Goal: Communication & Community: Answer question/provide support

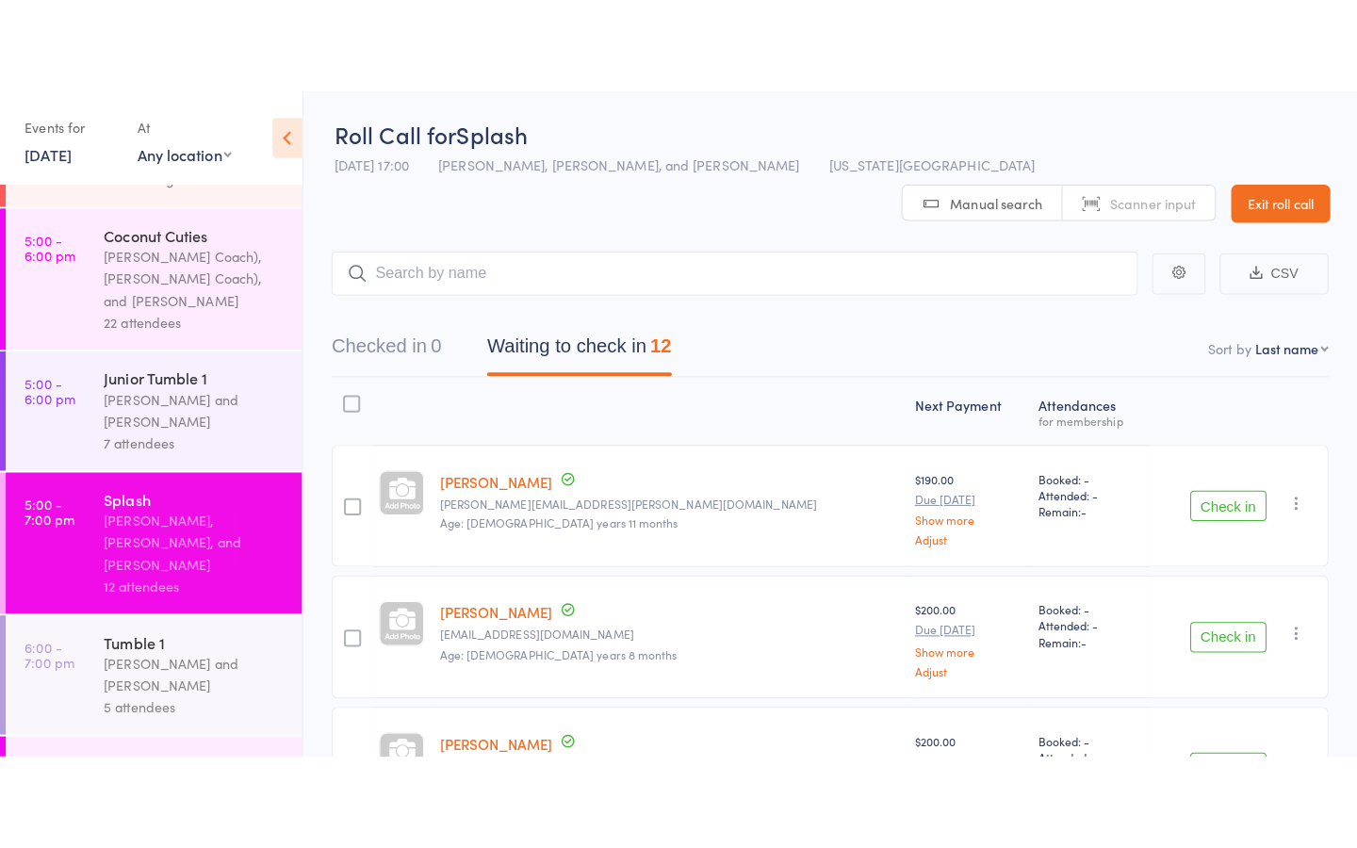
scroll to position [296, 0]
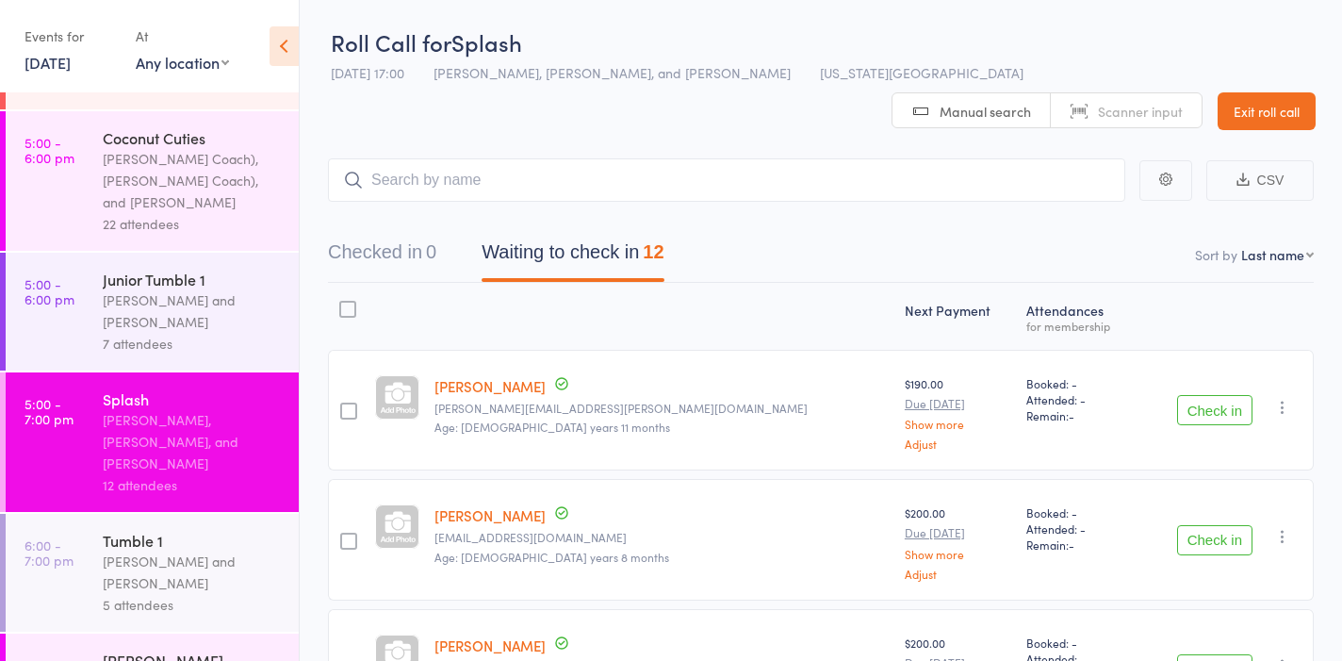
click at [160, 289] on div "[PERSON_NAME] and [PERSON_NAME]" at bounding box center [193, 310] width 180 height 43
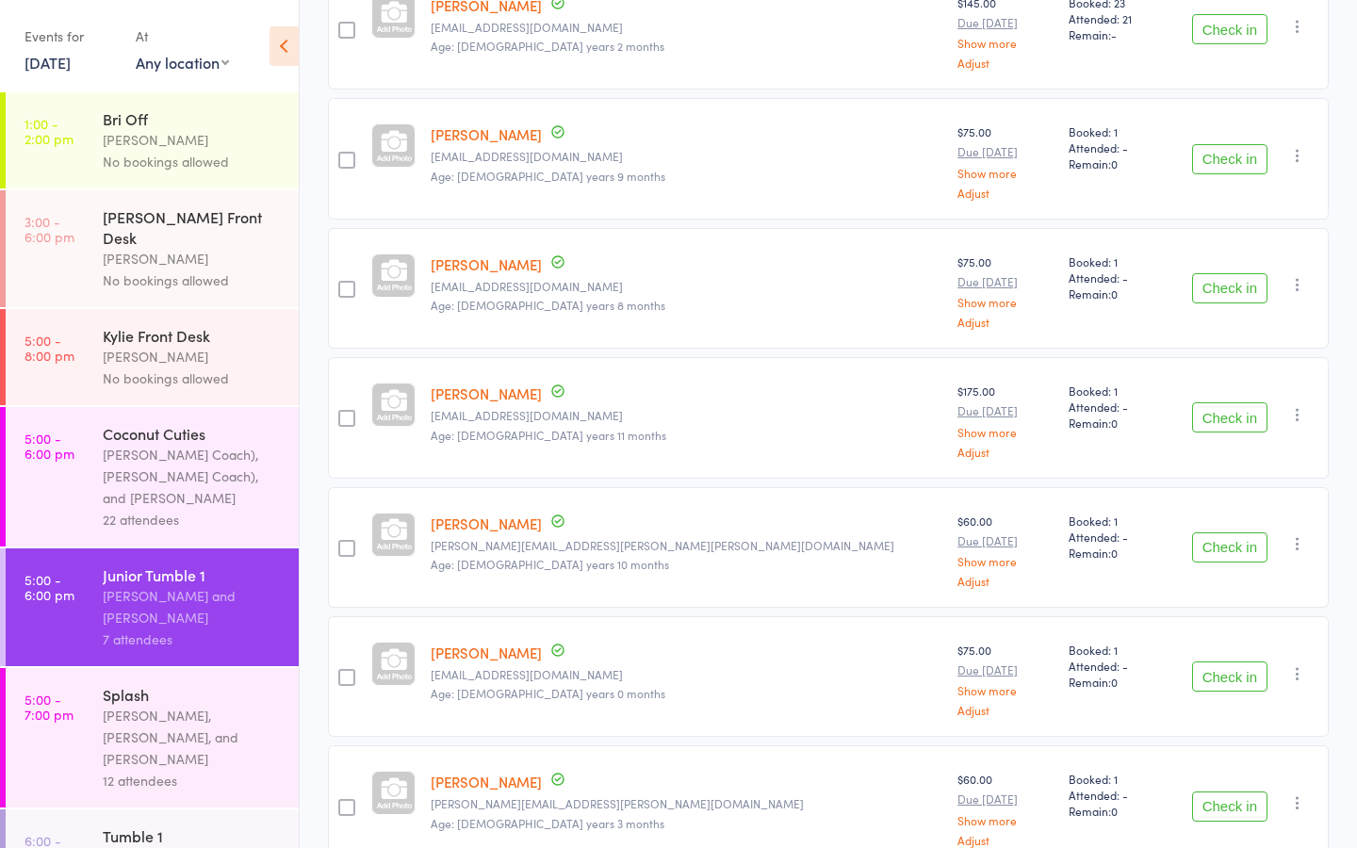
scroll to position [442, 0]
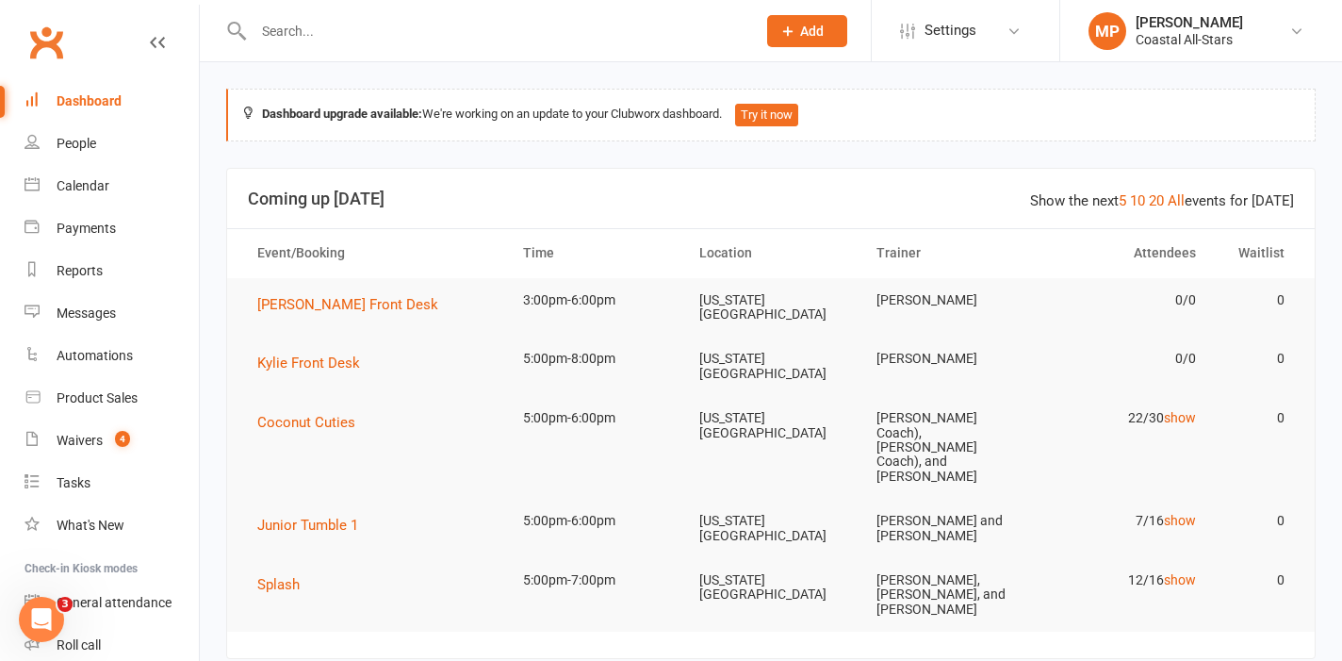
click at [798, 34] on button "Add" at bounding box center [807, 31] width 80 height 32
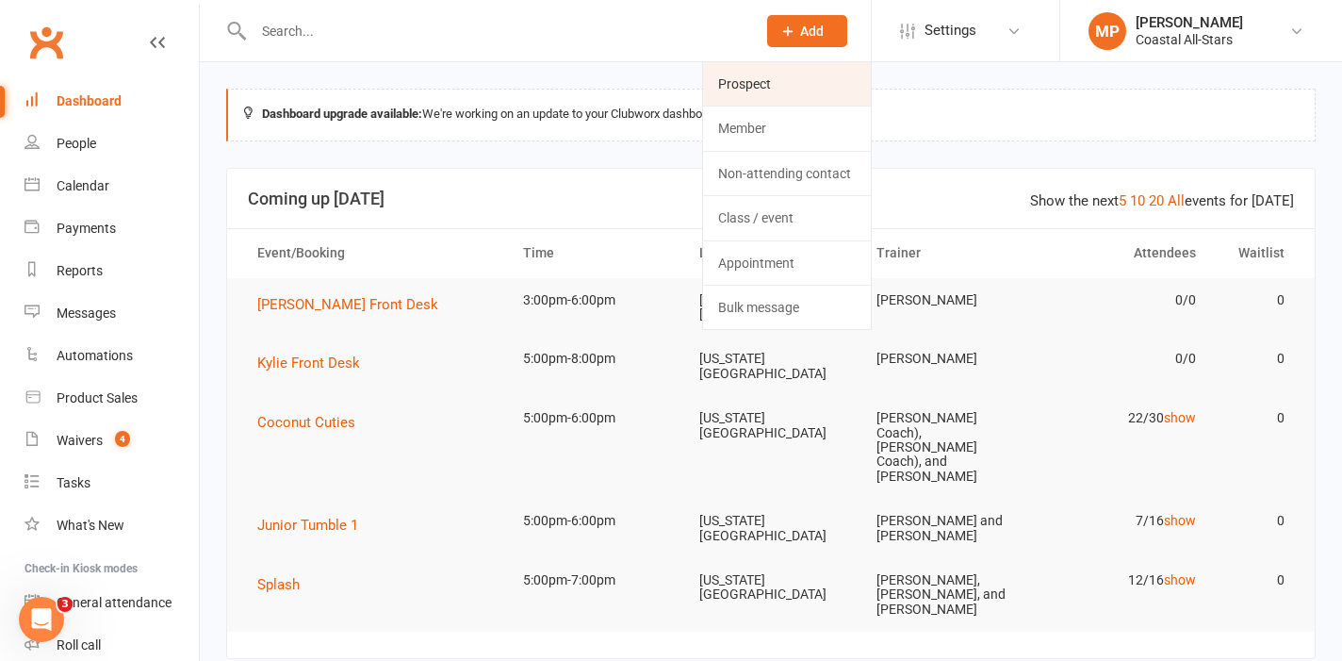
click at [769, 87] on link "Prospect" at bounding box center [787, 83] width 168 height 43
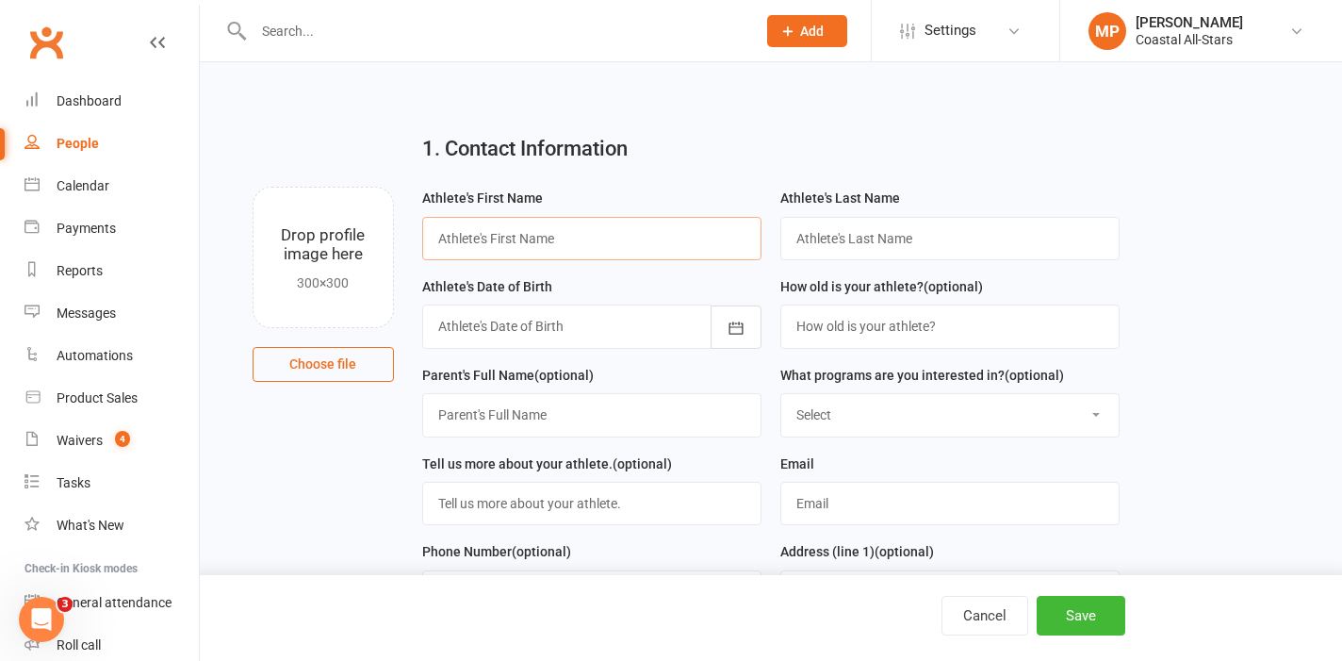
click at [520, 239] on input "text" at bounding box center [591, 238] width 339 height 43
click at [976, 615] on button "Cancel" at bounding box center [985, 616] width 87 height 40
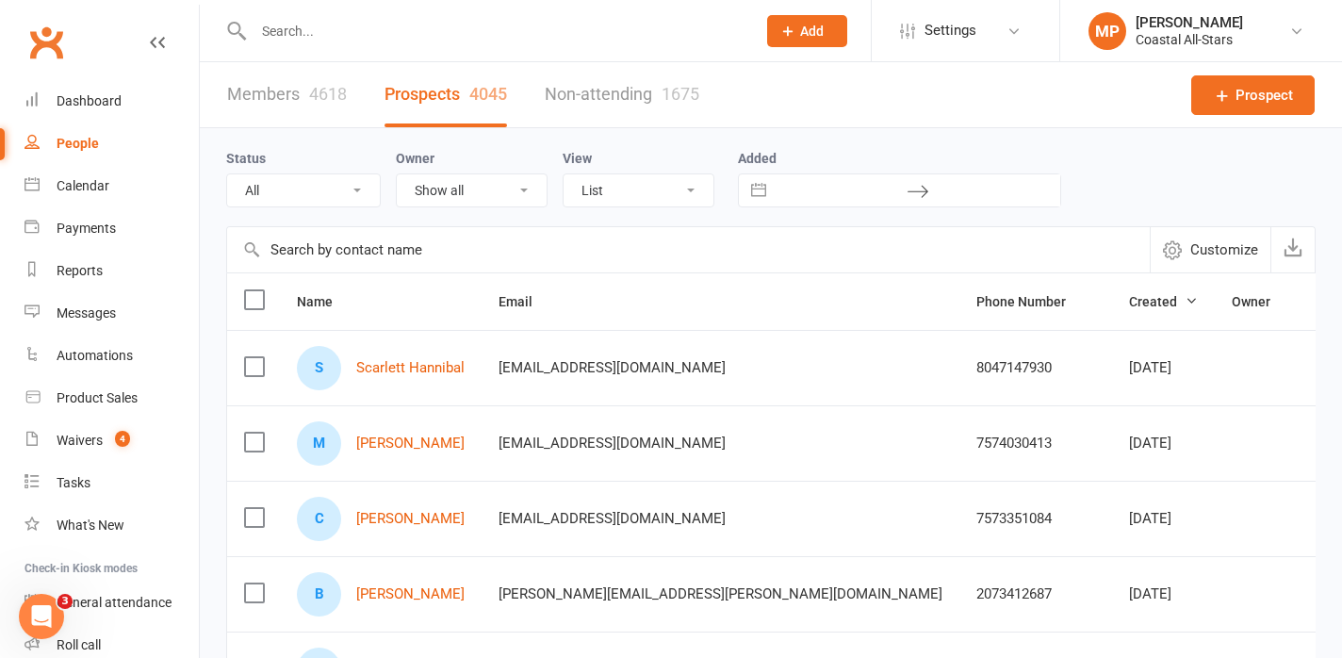
click at [407, 45] on div at bounding box center [484, 30] width 517 height 61
click at [315, 19] on input "text" at bounding box center [495, 31] width 495 height 26
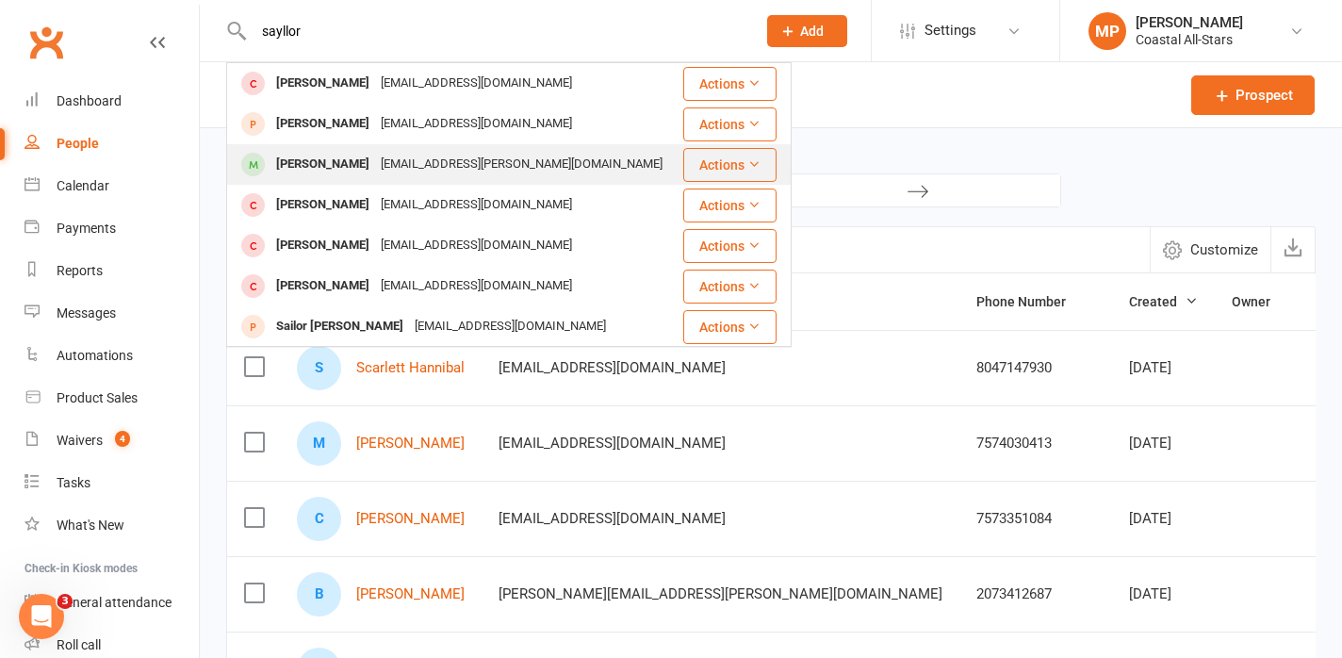
type input "sayllor"
click at [355, 157] on div "Saylor Mcinturff" at bounding box center [323, 164] width 105 height 27
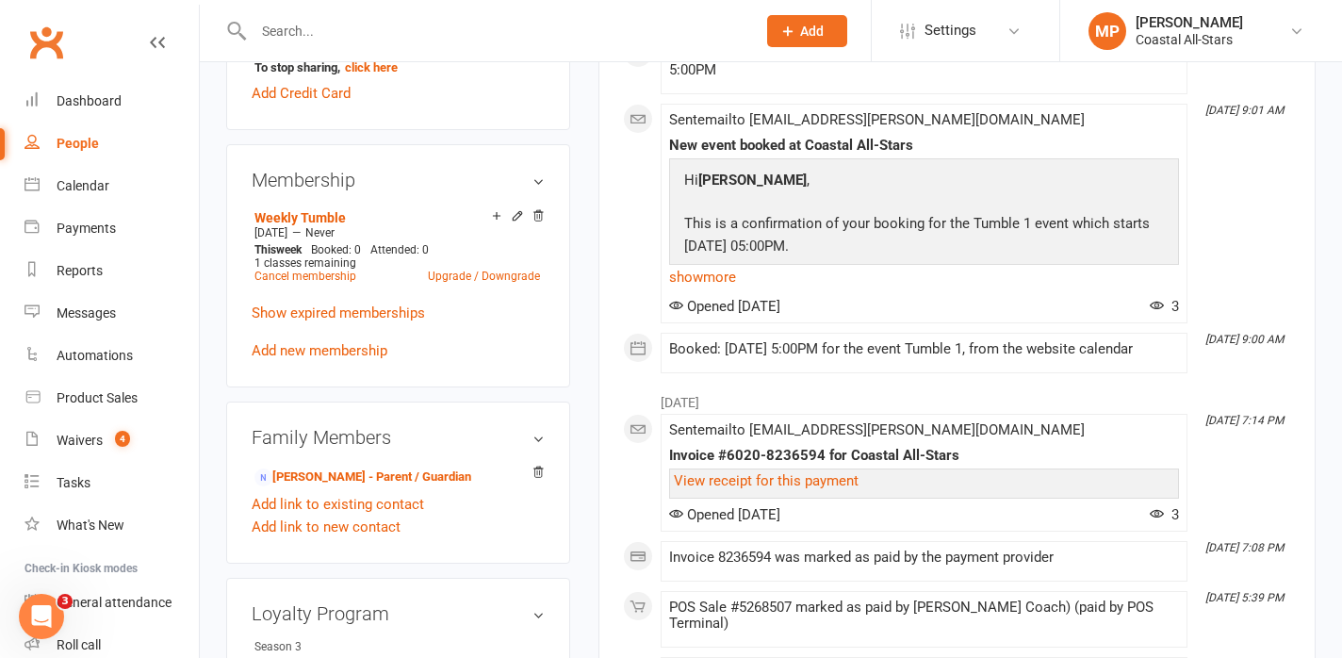
scroll to position [699, 0]
click at [325, 281] on link "Cancel membership" at bounding box center [305, 275] width 102 height 13
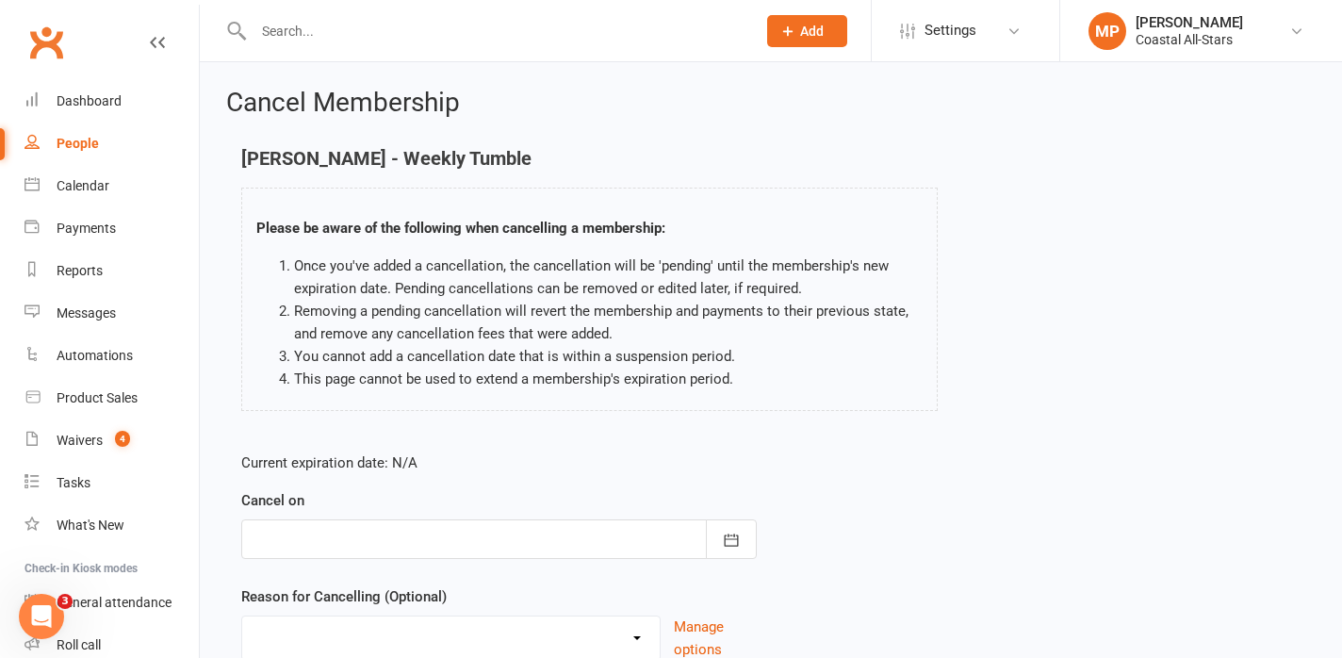
scroll to position [156, 0]
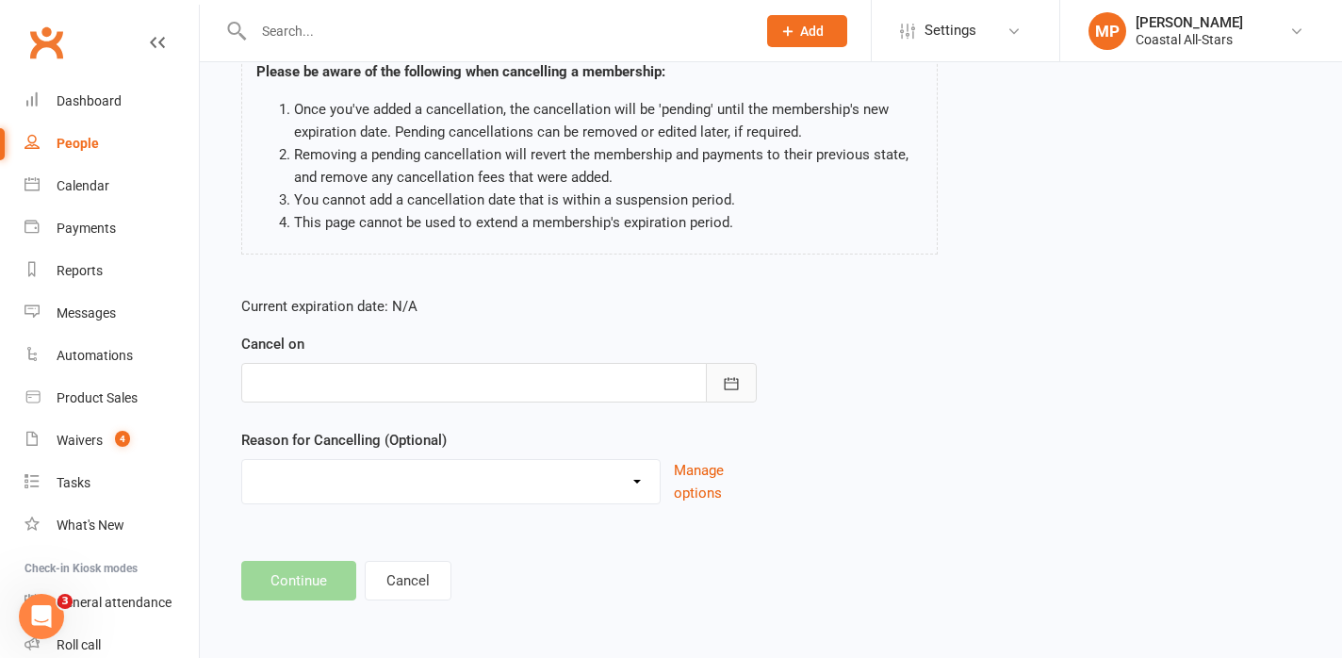
click at [730, 385] on icon "button" at bounding box center [731, 383] width 19 height 19
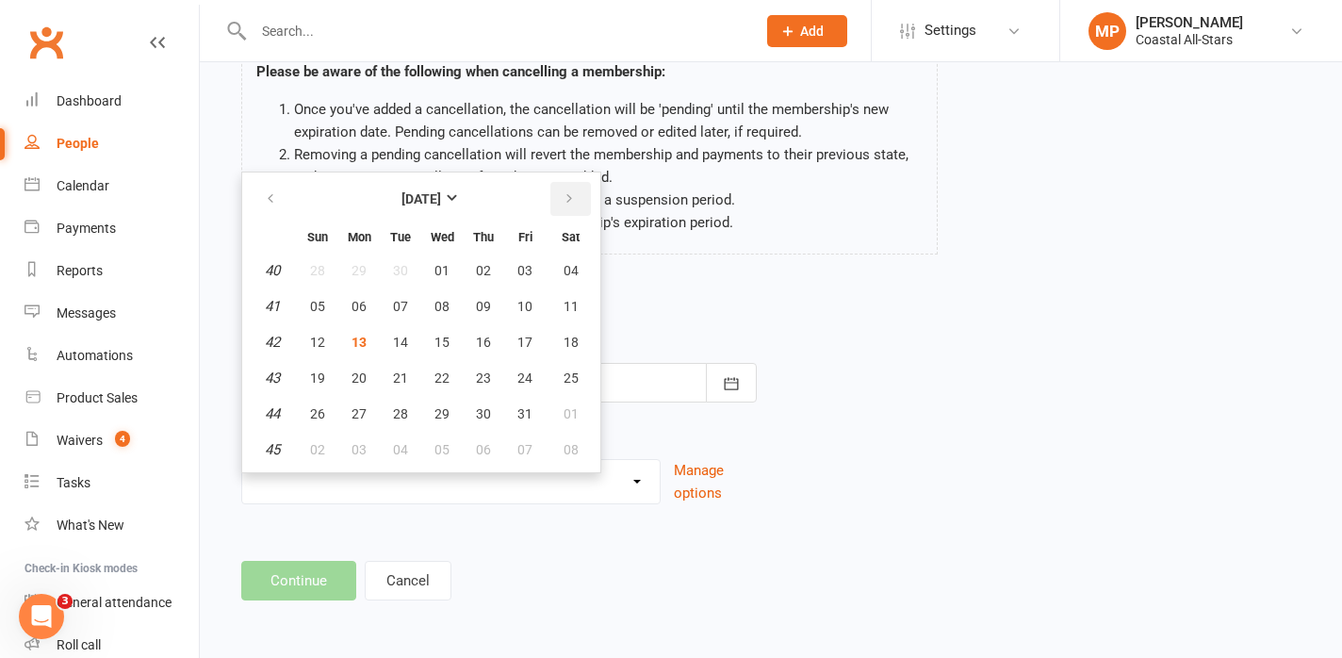
click at [569, 192] on icon "button" at bounding box center [569, 198] width 13 height 15
click at [489, 336] on button "13" at bounding box center [484, 342] width 40 height 34
type input "13 Nov 2025"
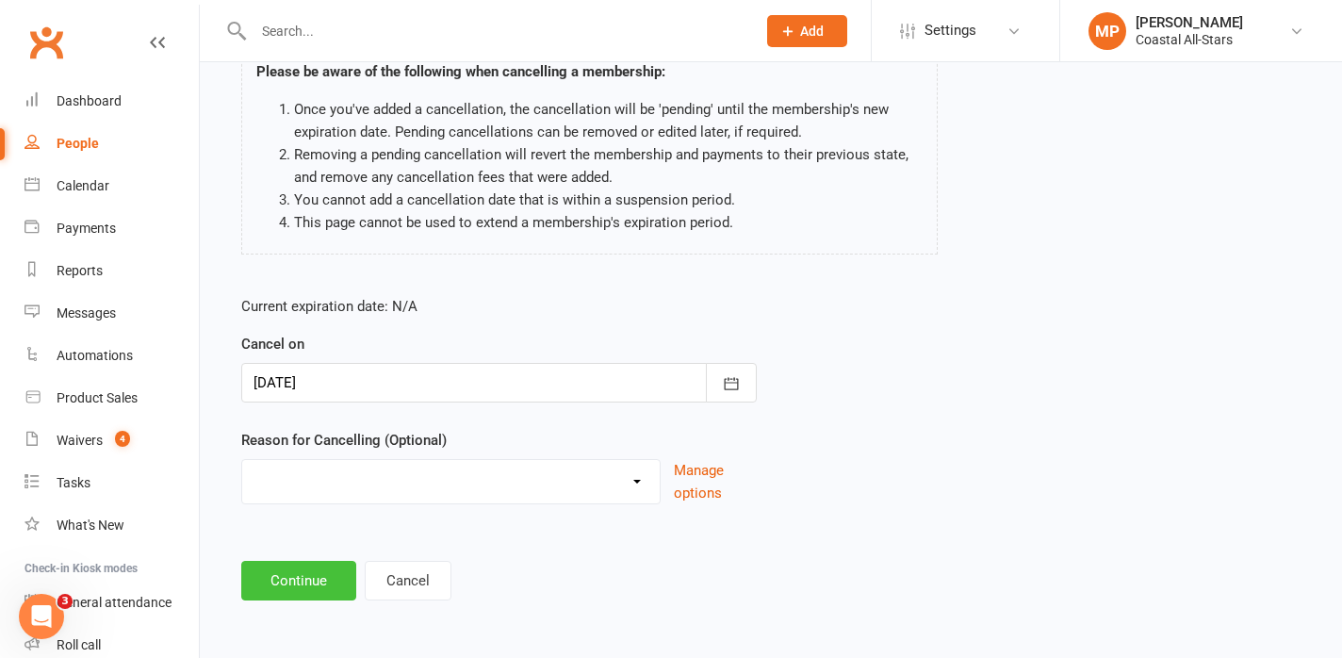
click at [292, 582] on button "Continue" at bounding box center [298, 581] width 115 height 40
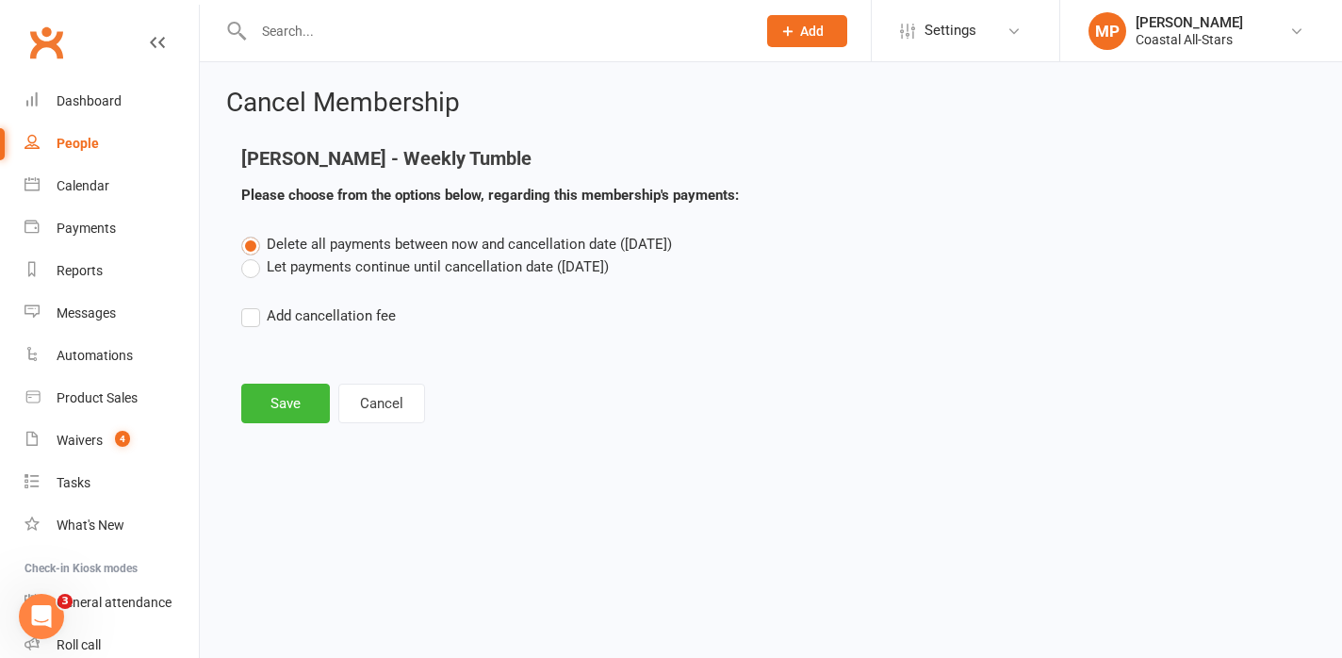
click at [256, 267] on label "Let payments continue until cancellation date (Nov 13, 2025)" at bounding box center [425, 266] width 368 height 23
click at [254, 255] on input "Let payments continue until cancellation date (Nov 13, 2025)" at bounding box center [247, 255] width 12 height 0
click at [284, 394] on button "Save" at bounding box center [285, 404] width 89 height 40
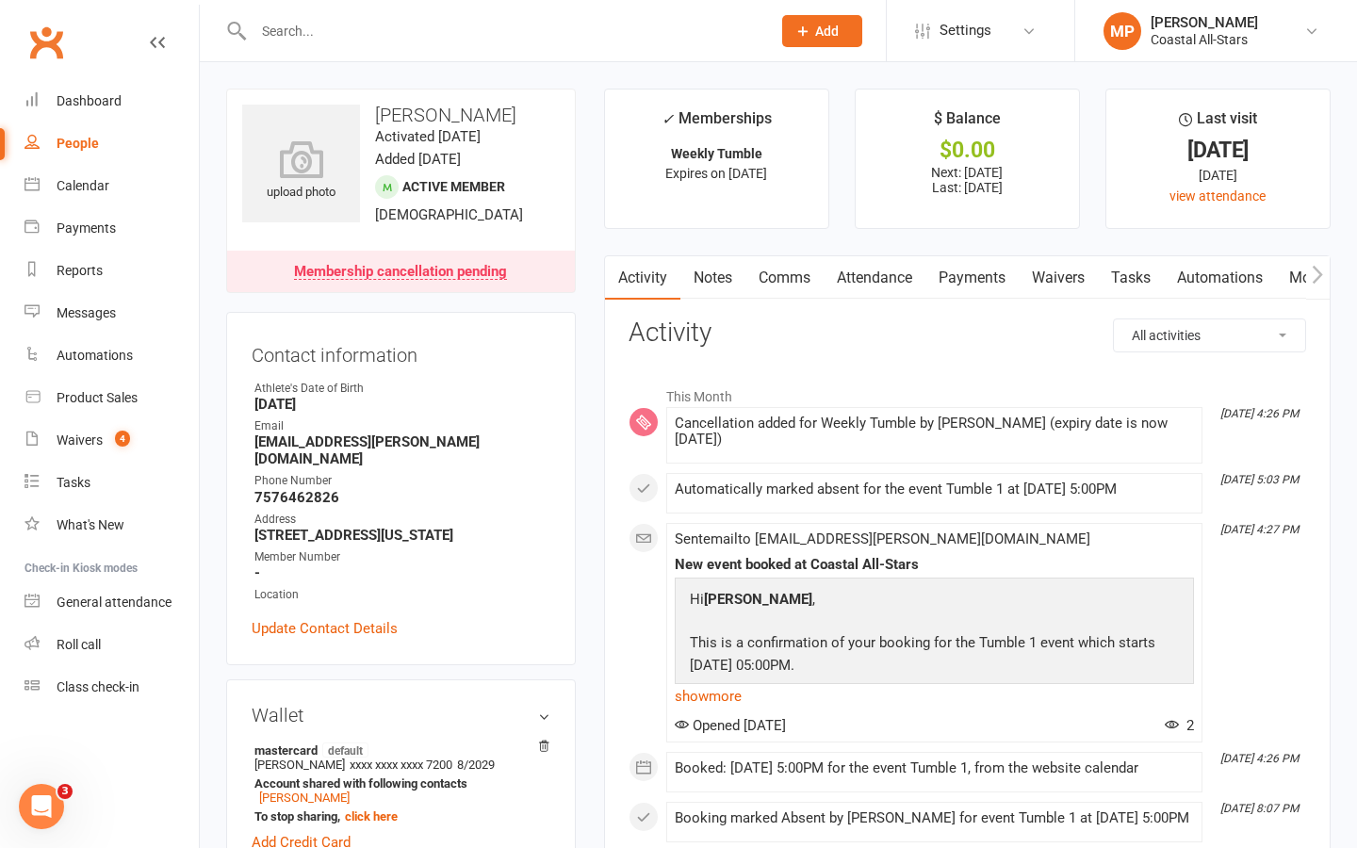
click at [341, 41] on input "text" at bounding box center [503, 31] width 510 height 26
type input "l"
click at [103, 394] on div "Product Sales" at bounding box center [97, 397] width 81 height 15
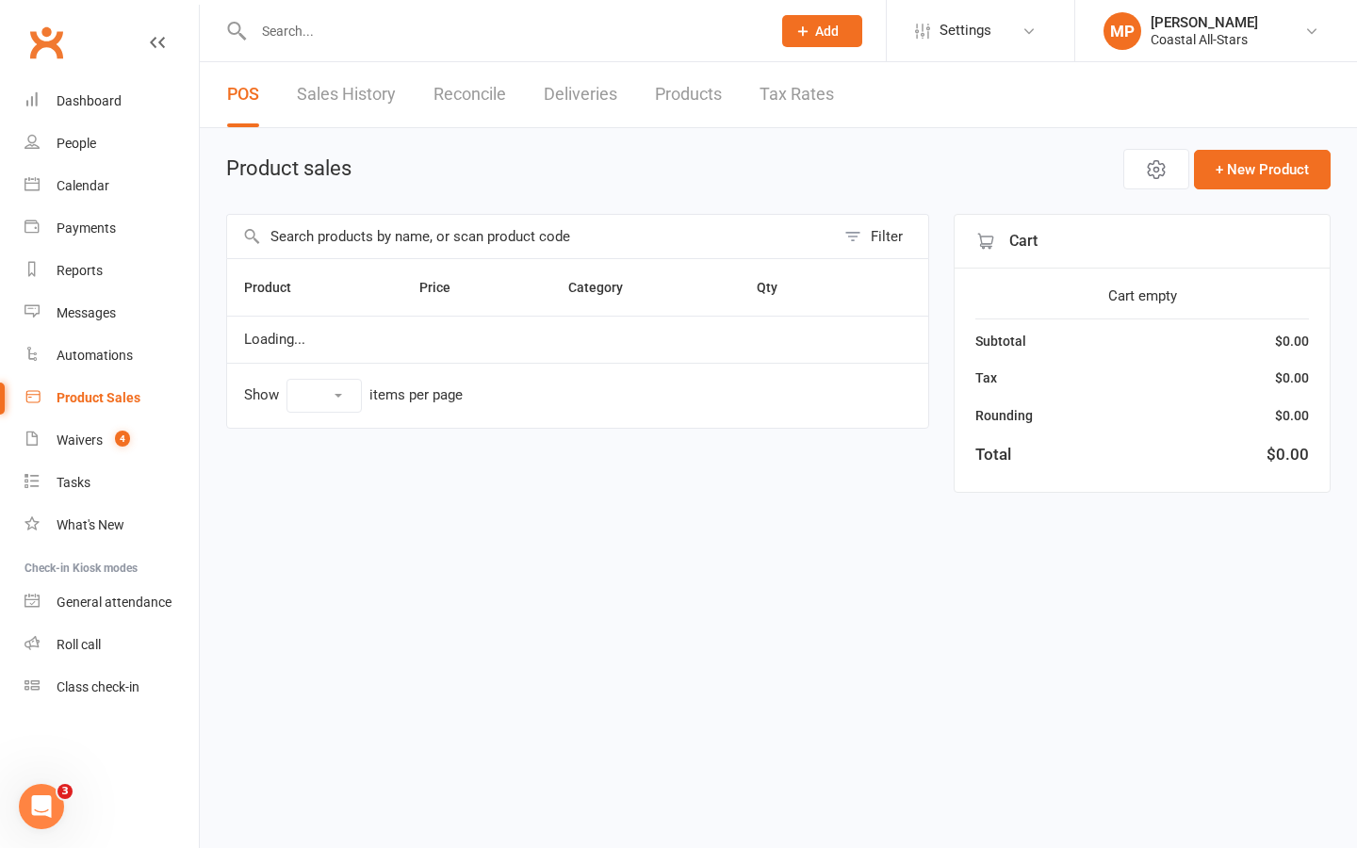
select select "25"
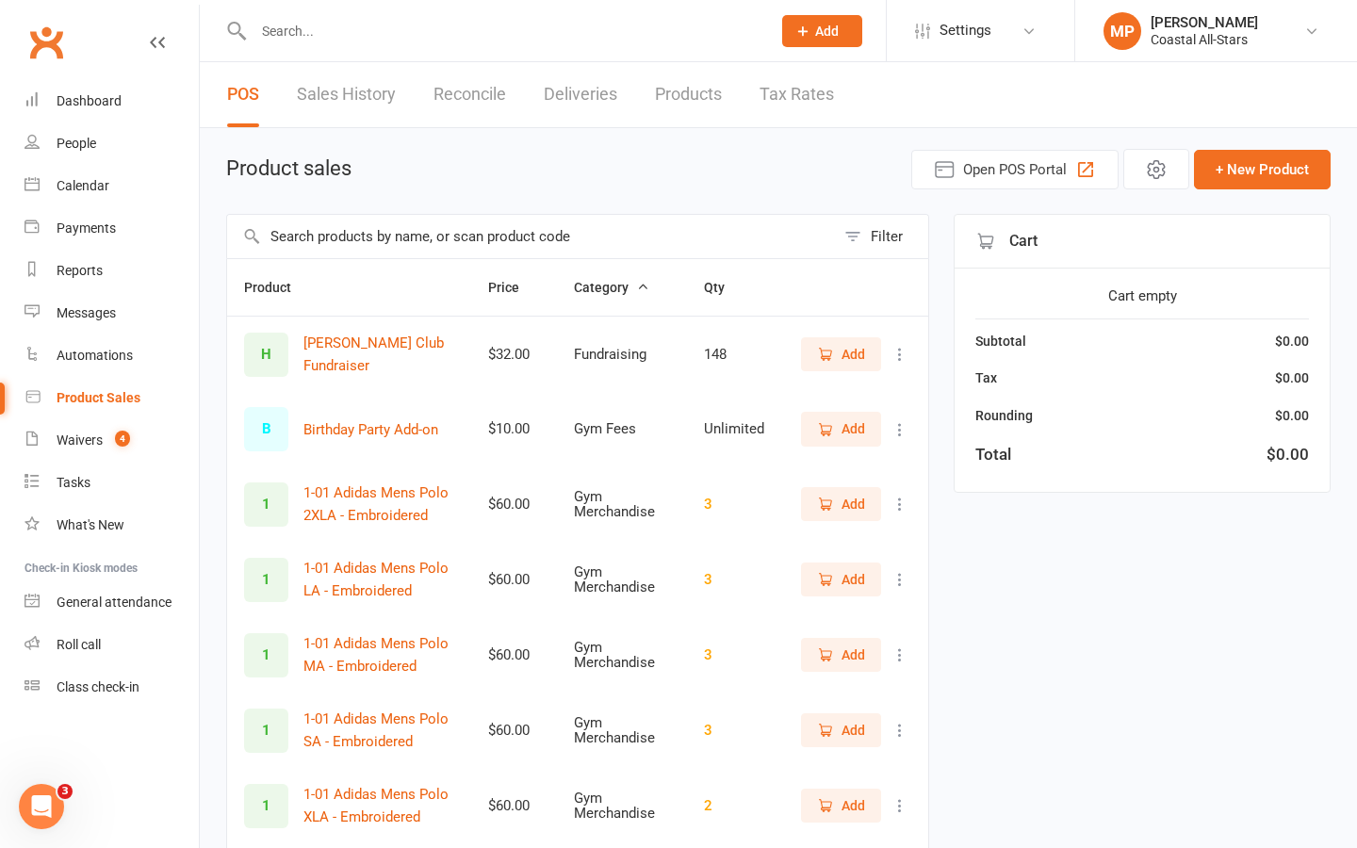
click at [336, 244] on input "text" at bounding box center [531, 236] width 608 height 43
type input "s"
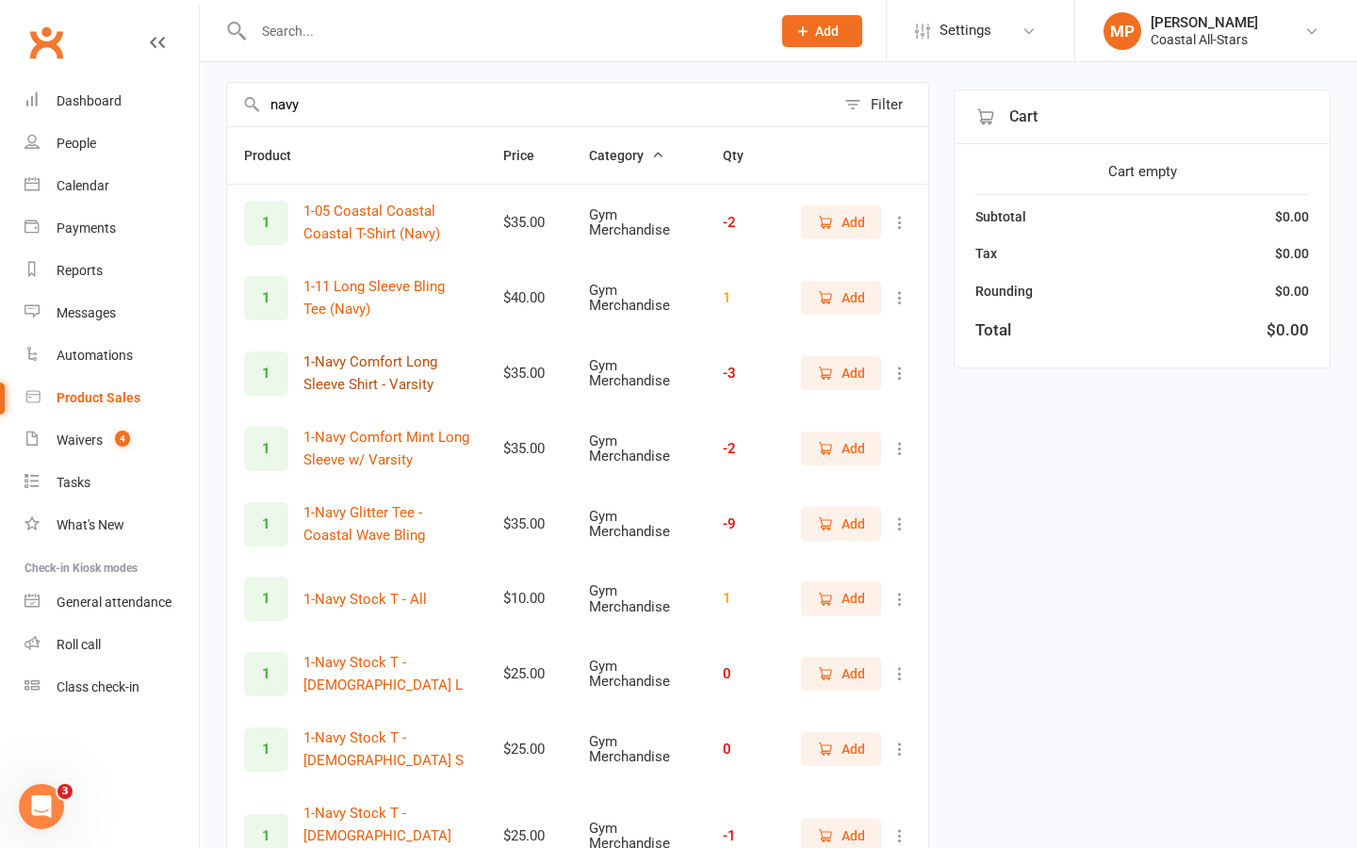
scroll to position [137, 0]
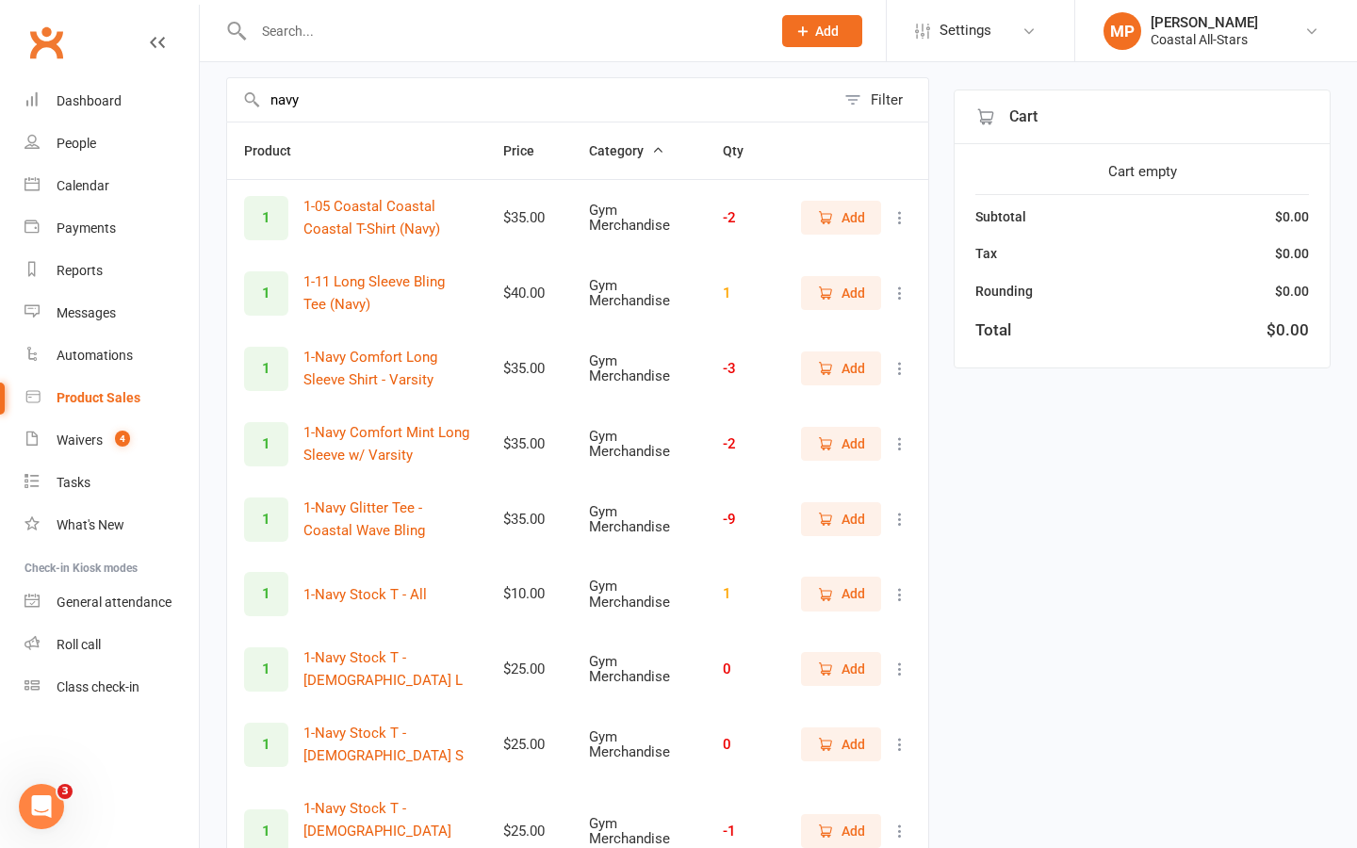
type input "navy"
click at [857, 365] on span "Add" at bounding box center [854, 368] width 24 height 21
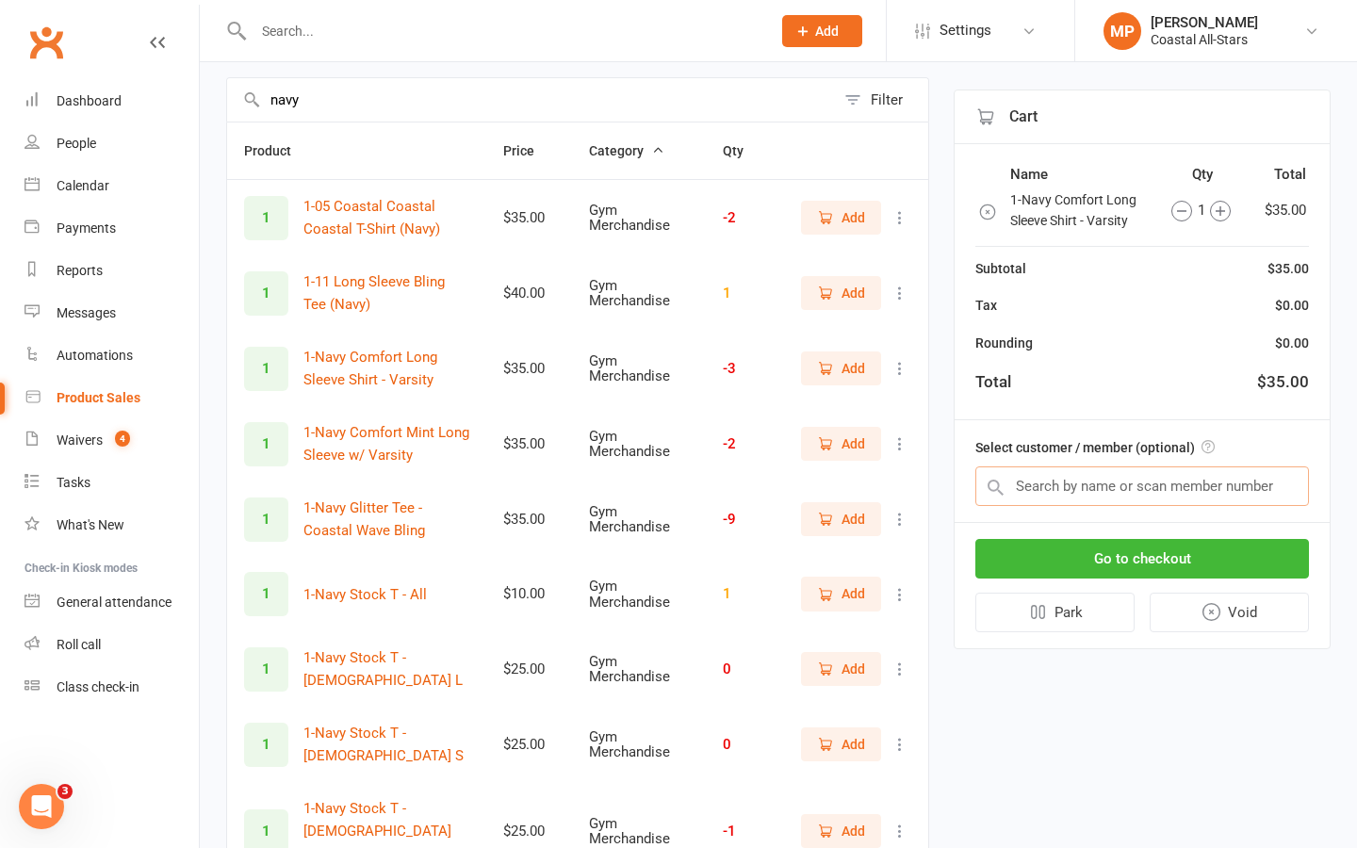
click at [1044, 497] on input "text" at bounding box center [1143, 487] width 334 height 40
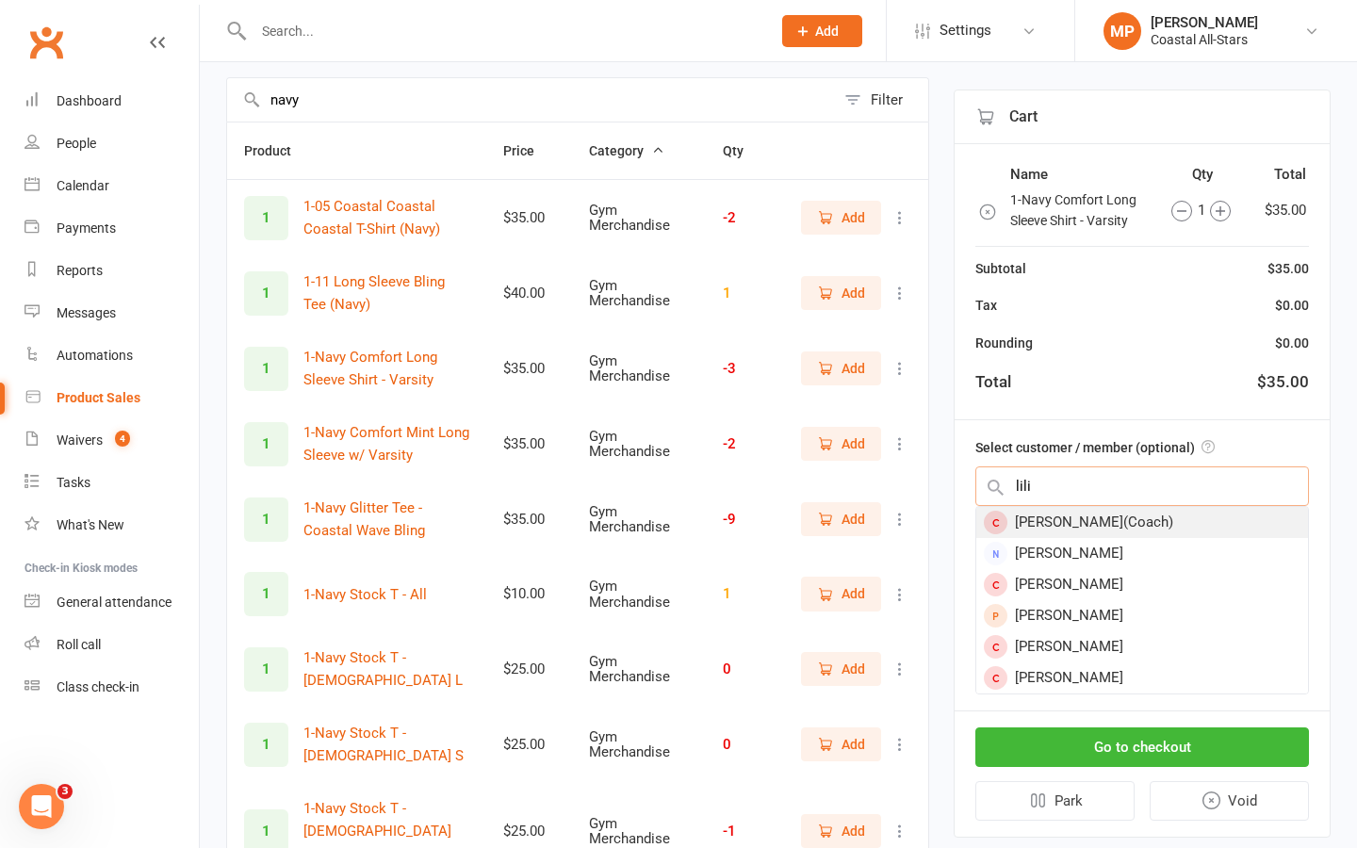
type input "lili"
click at [1107, 527] on div "Lili Cade(Coach)" at bounding box center [1142, 522] width 332 height 31
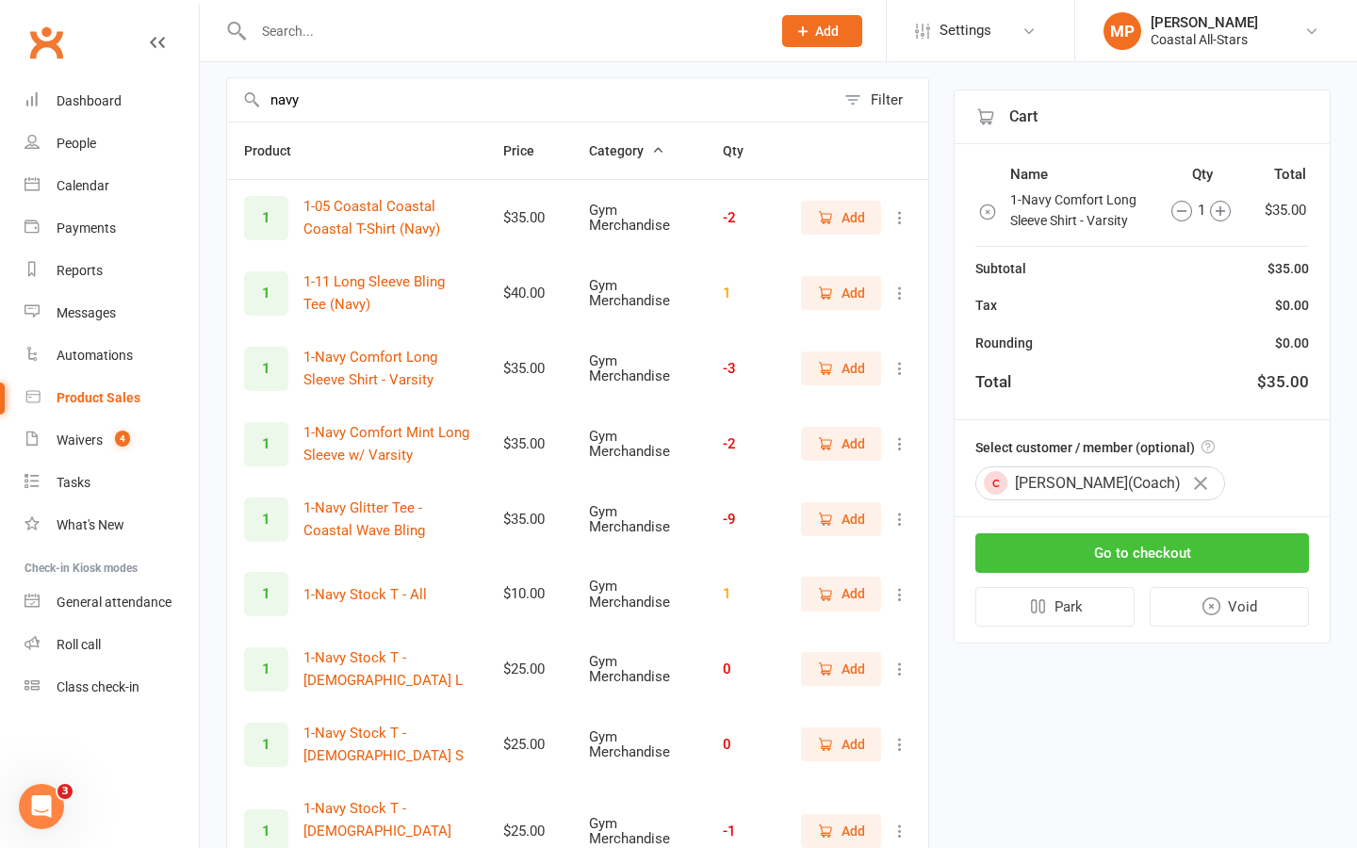
click at [1141, 557] on button "Go to checkout" at bounding box center [1143, 553] width 334 height 40
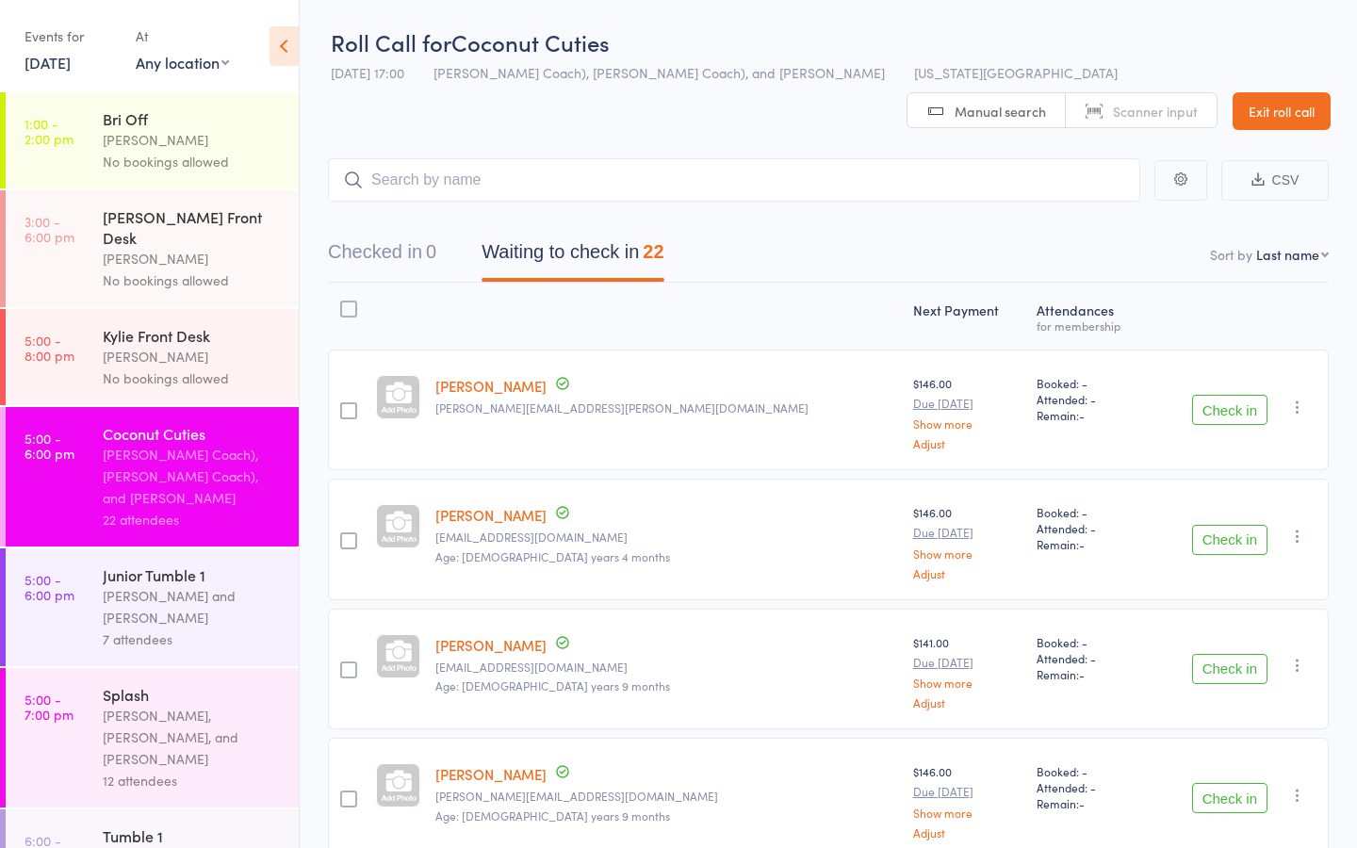
click at [158, 629] on div "7 attendees" at bounding box center [193, 640] width 180 height 22
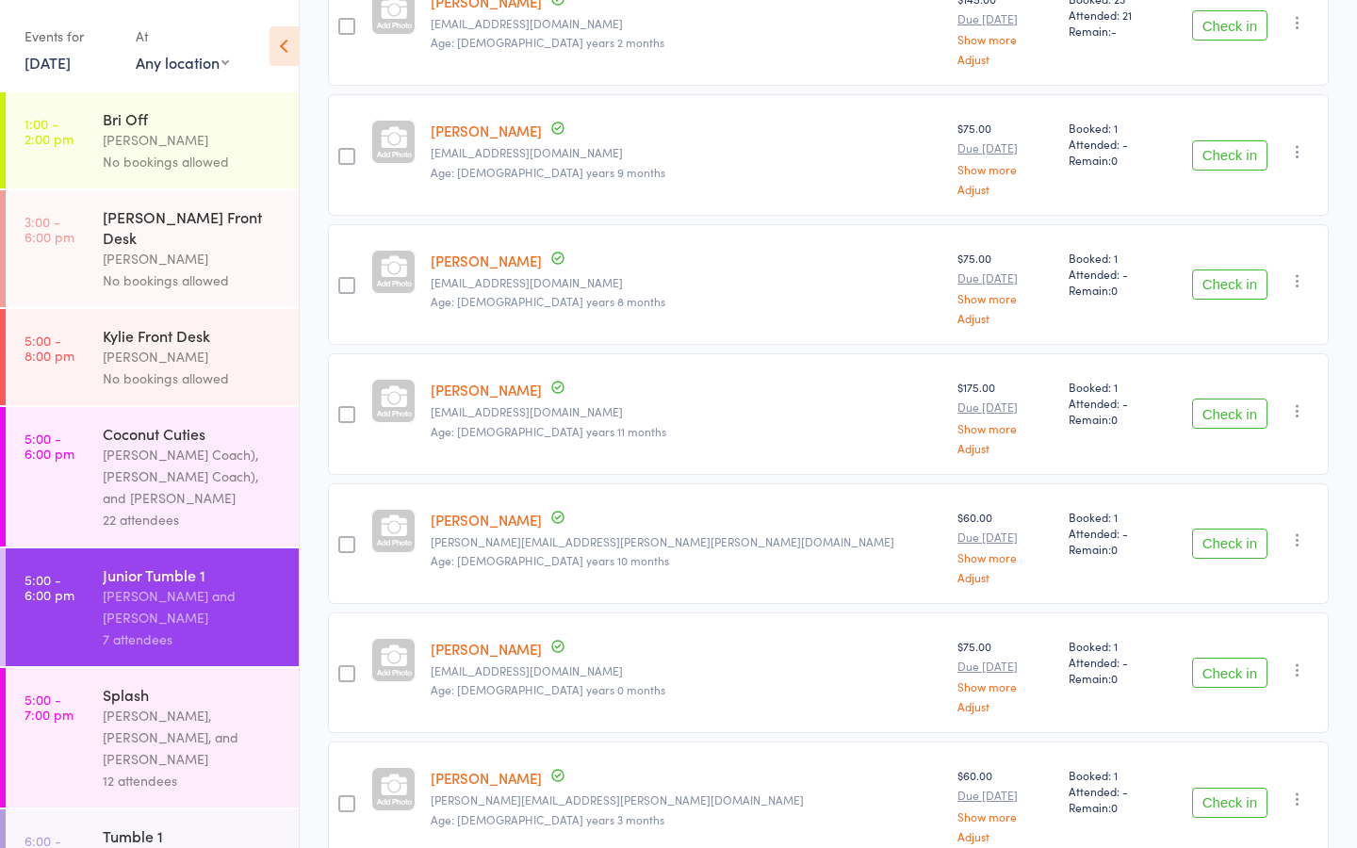
scroll to position [442, 0]
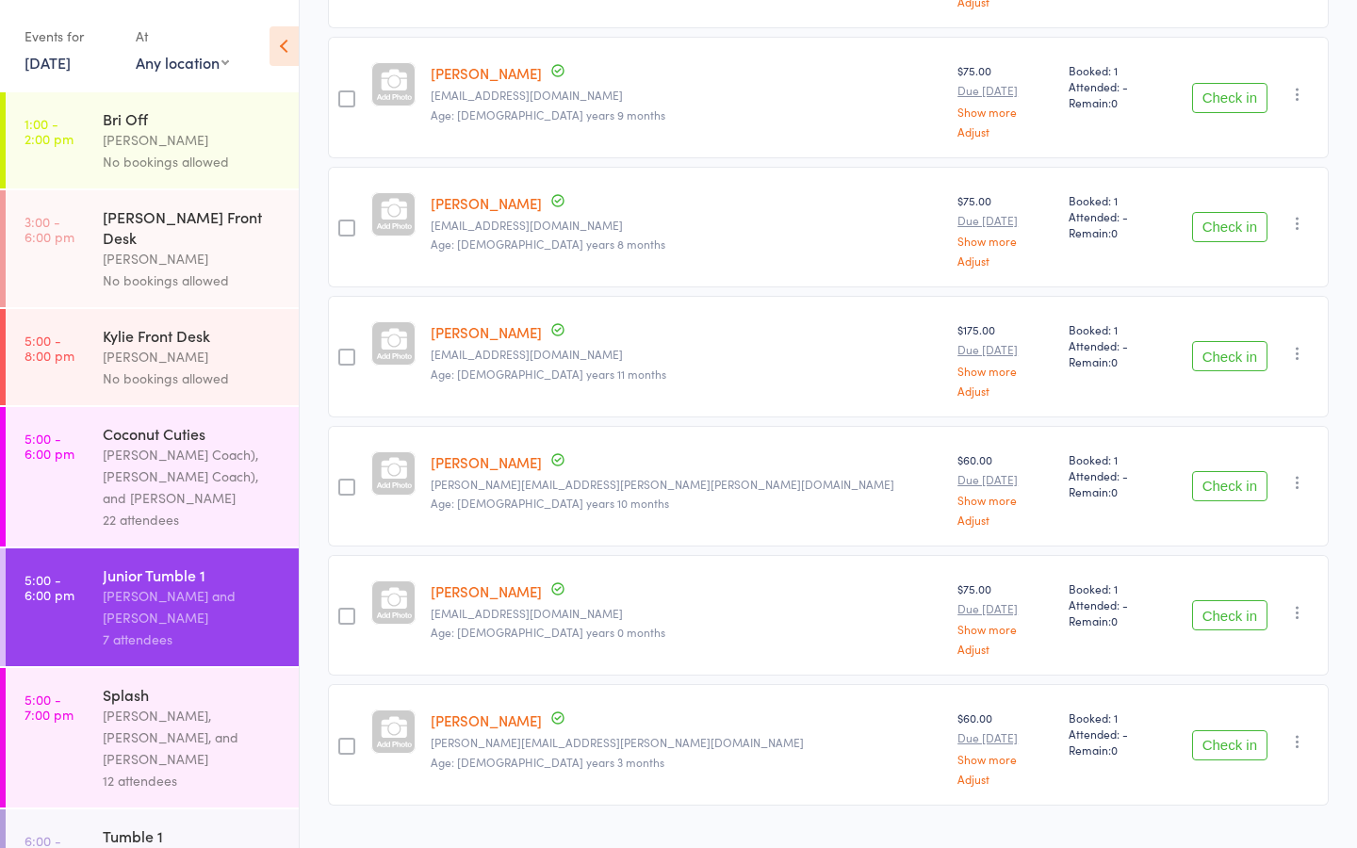
click at [1231, 730] on button "Check in" at bounding box center [1229, 745] width 75 height 30
click at [139, 453] on div "[PERSON_NAME] Coach), [PERSON_NAME] Coach), and [PERSON_NAME]" at bounding box center [193, 476] width 180 height 65
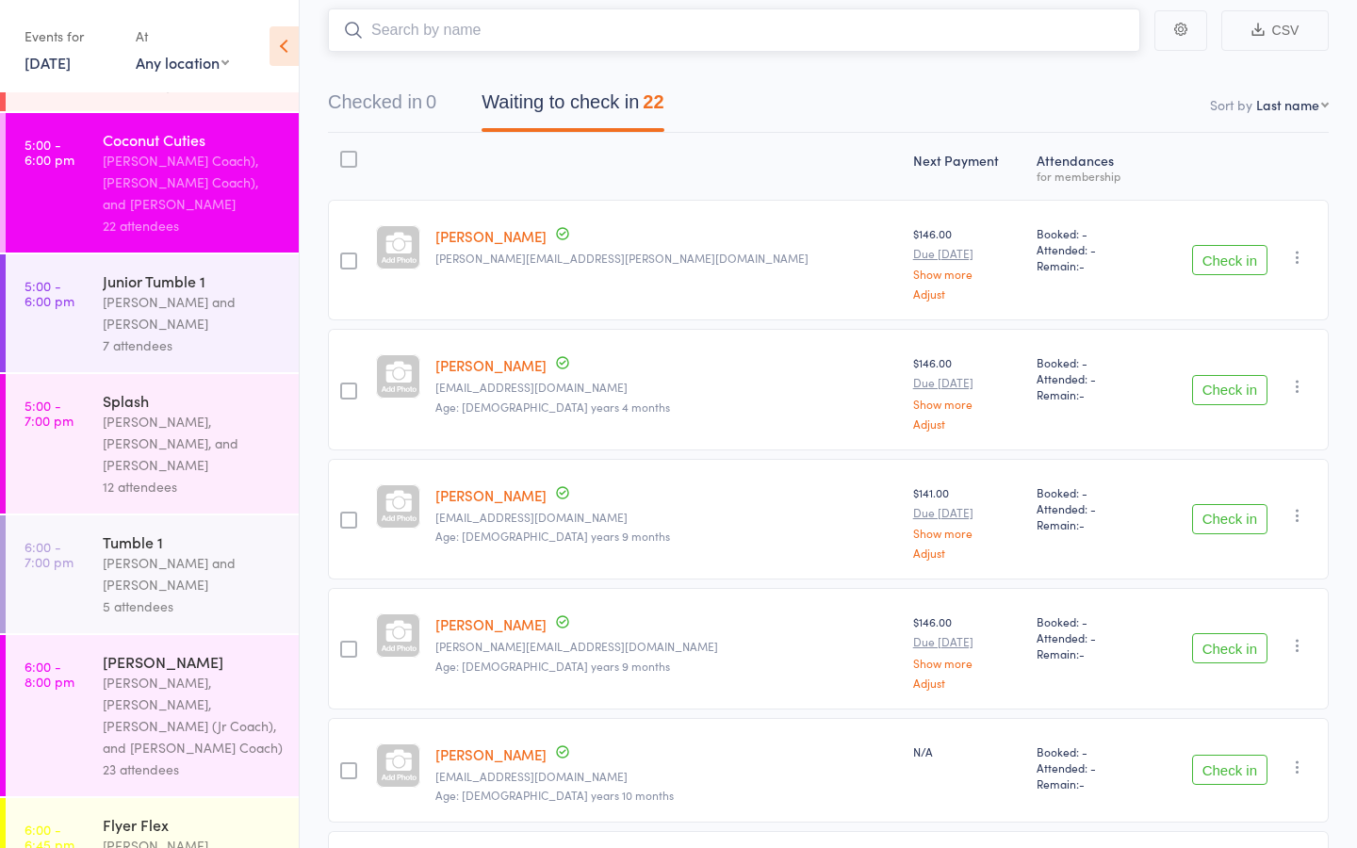
scroll to position [289, 0]
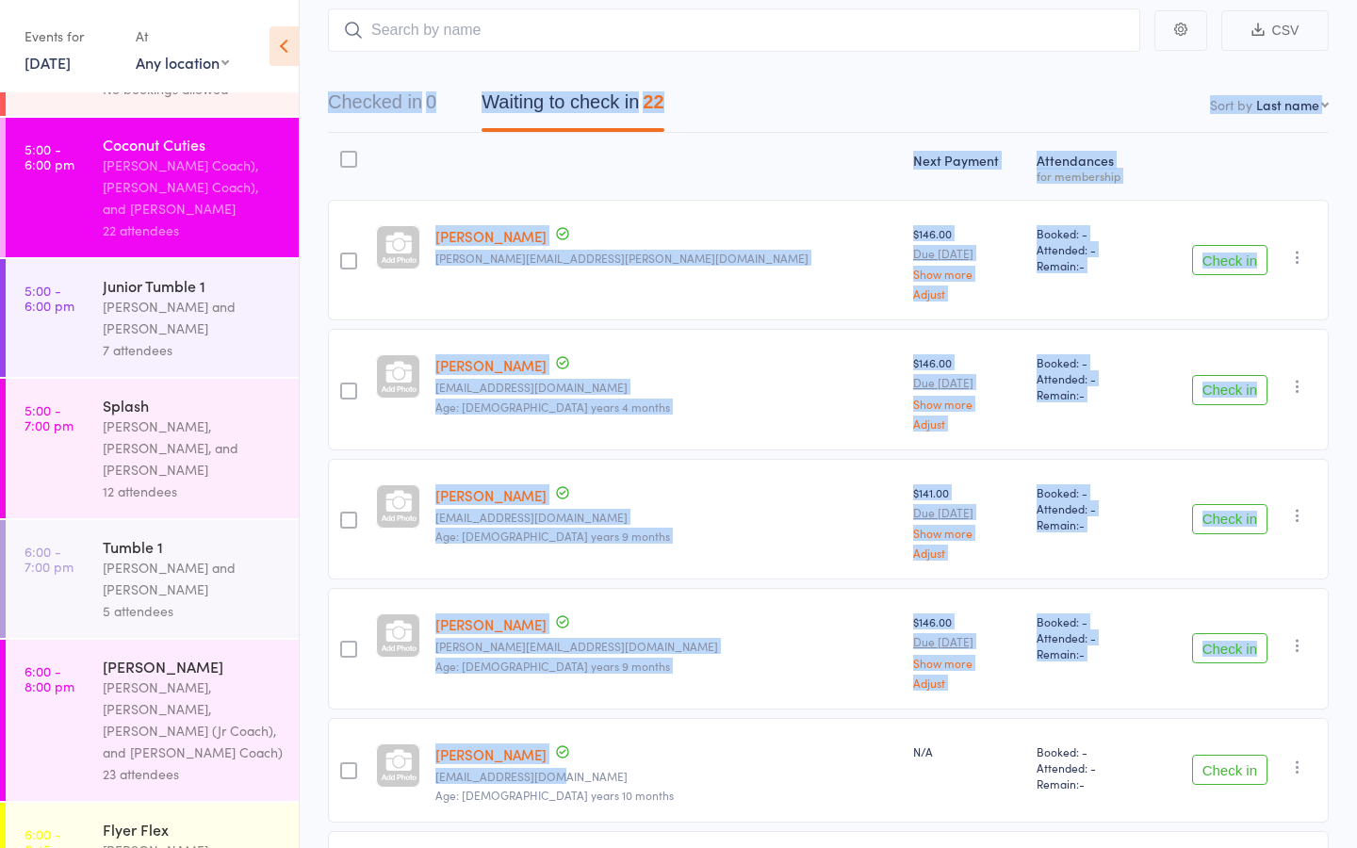
drag, startPoint x: 603, startPoint y: 17, endPoint x: 603, endPoint y: 741, distance: 723.9
click at [603, 52] on div "Checked in 0 Waiting to check in 22" at bounding box center [828, 92] width 1001 height 81
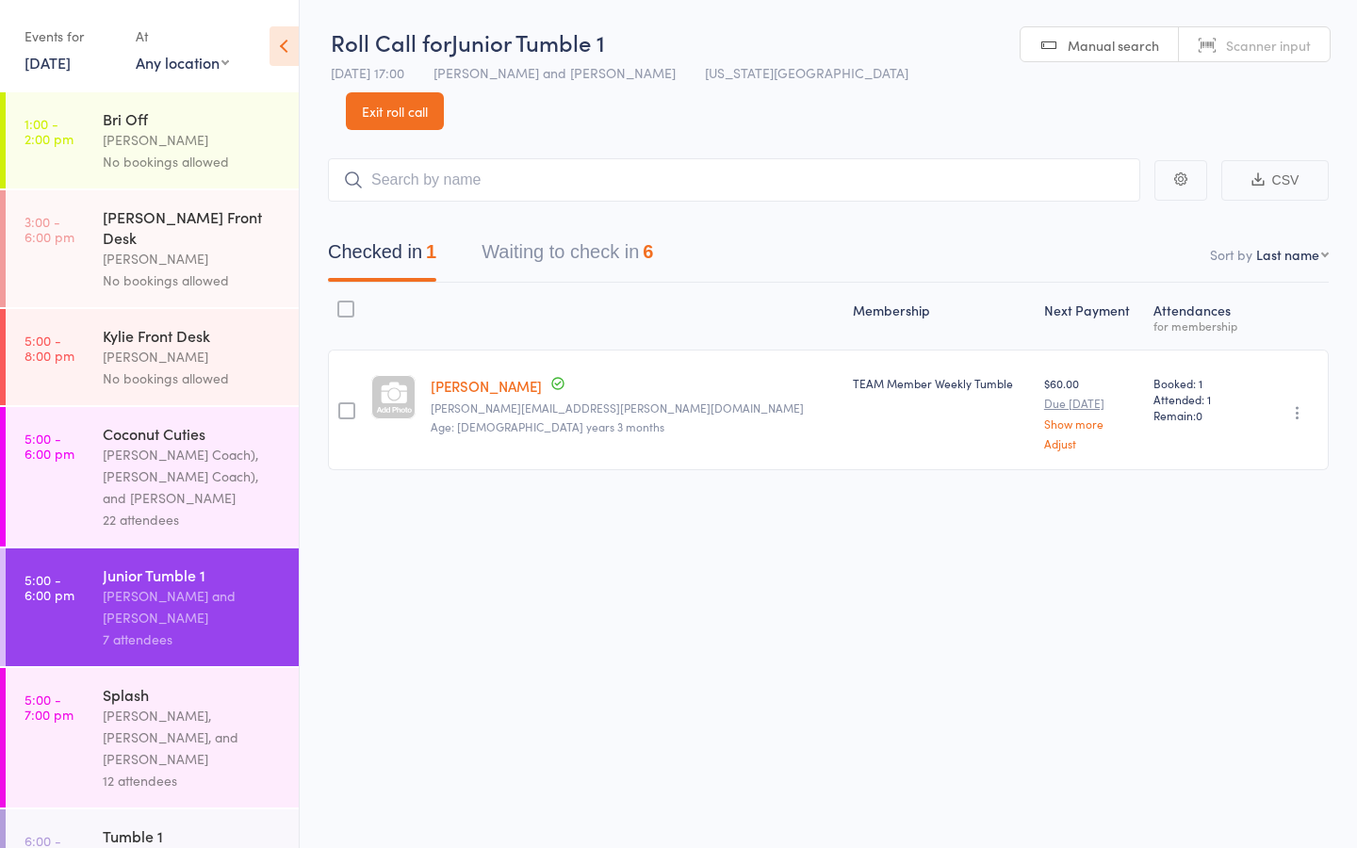
click at [115, 705] on div "[PERSON_NAME], [PERSON_NAME], and [PERSON_NAME]" at bounding box center [193, 737] width 180 height 65
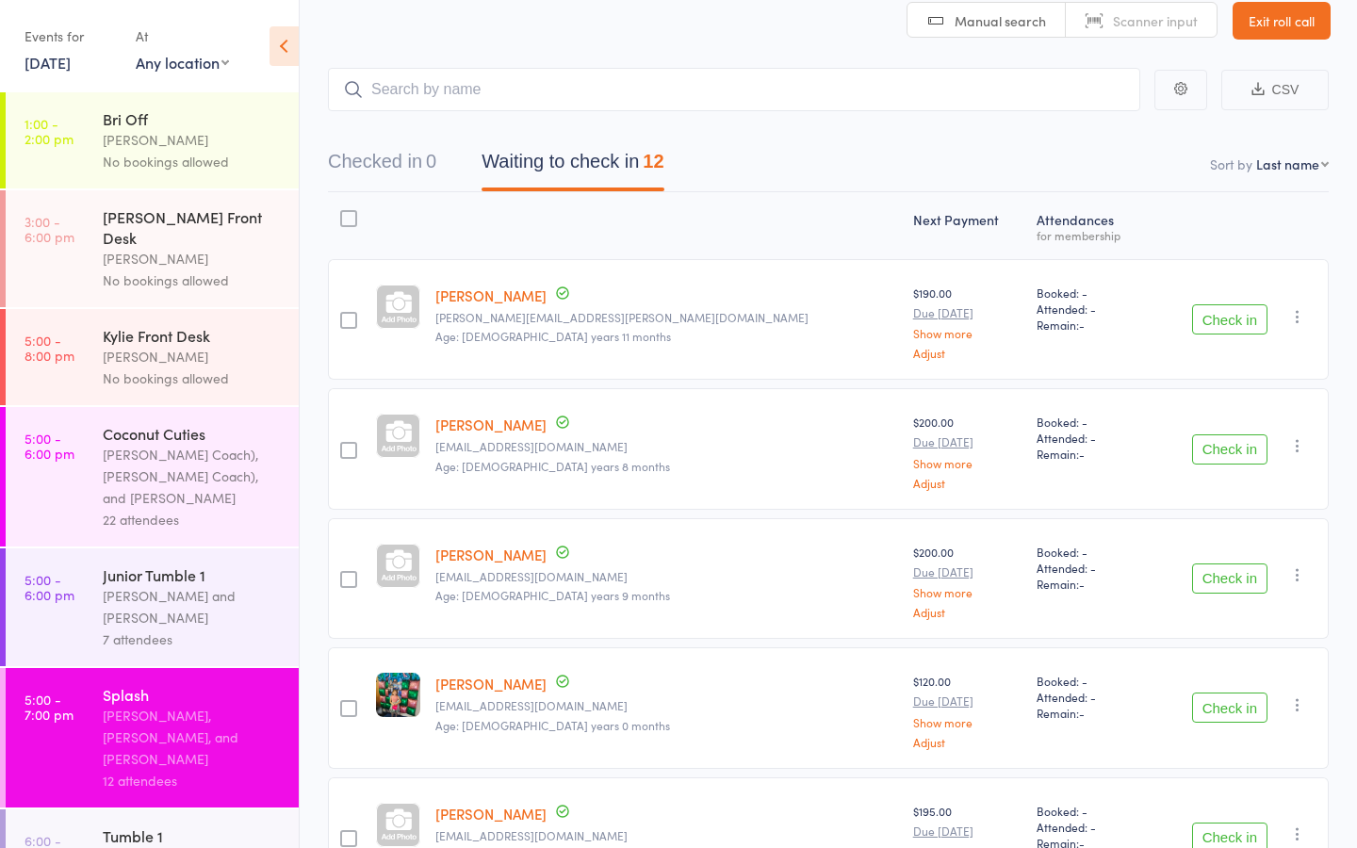
scroll to position [116, 0]
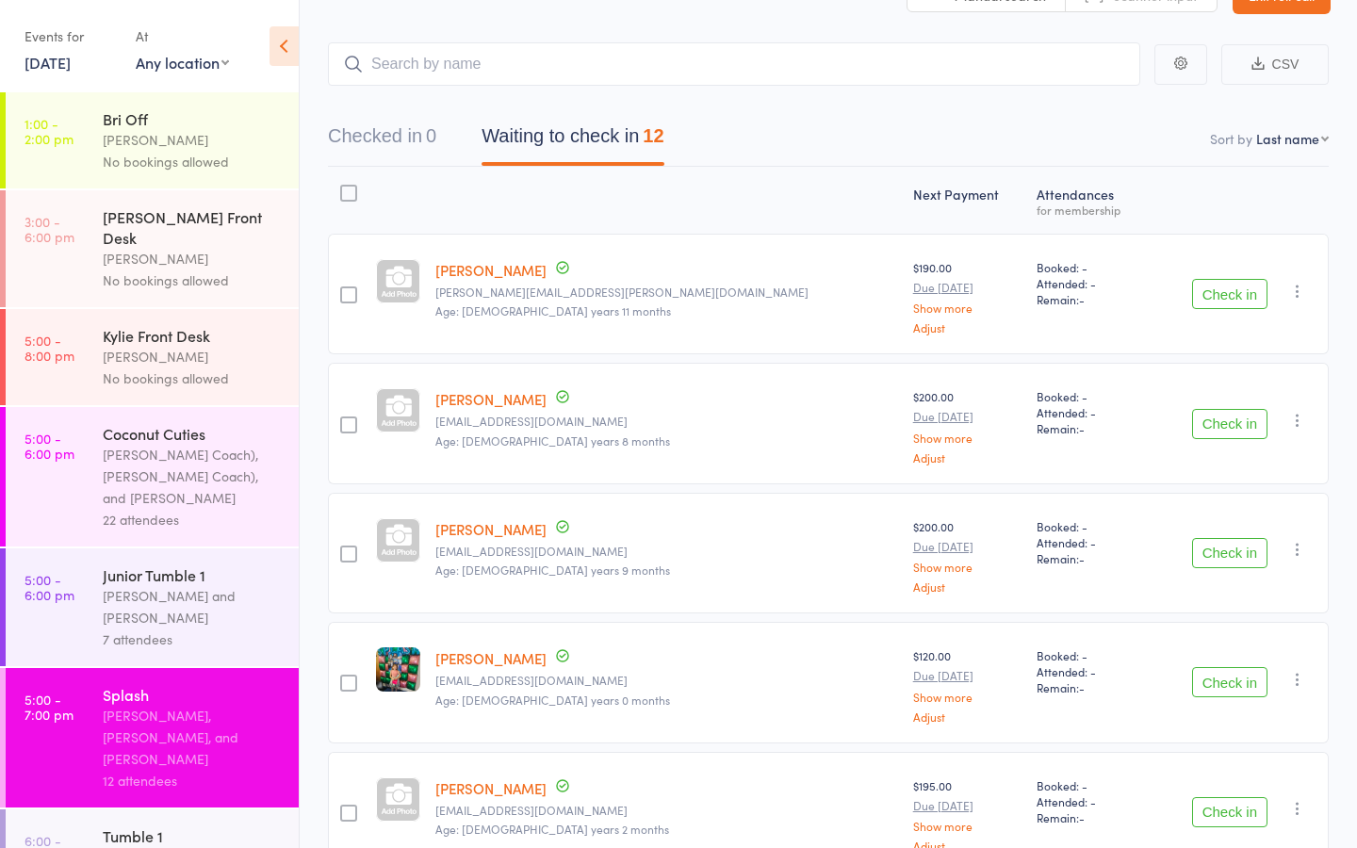
click at [1227, 538] on button "Check in" at bounding box center [1229, 553] width 75 height 30
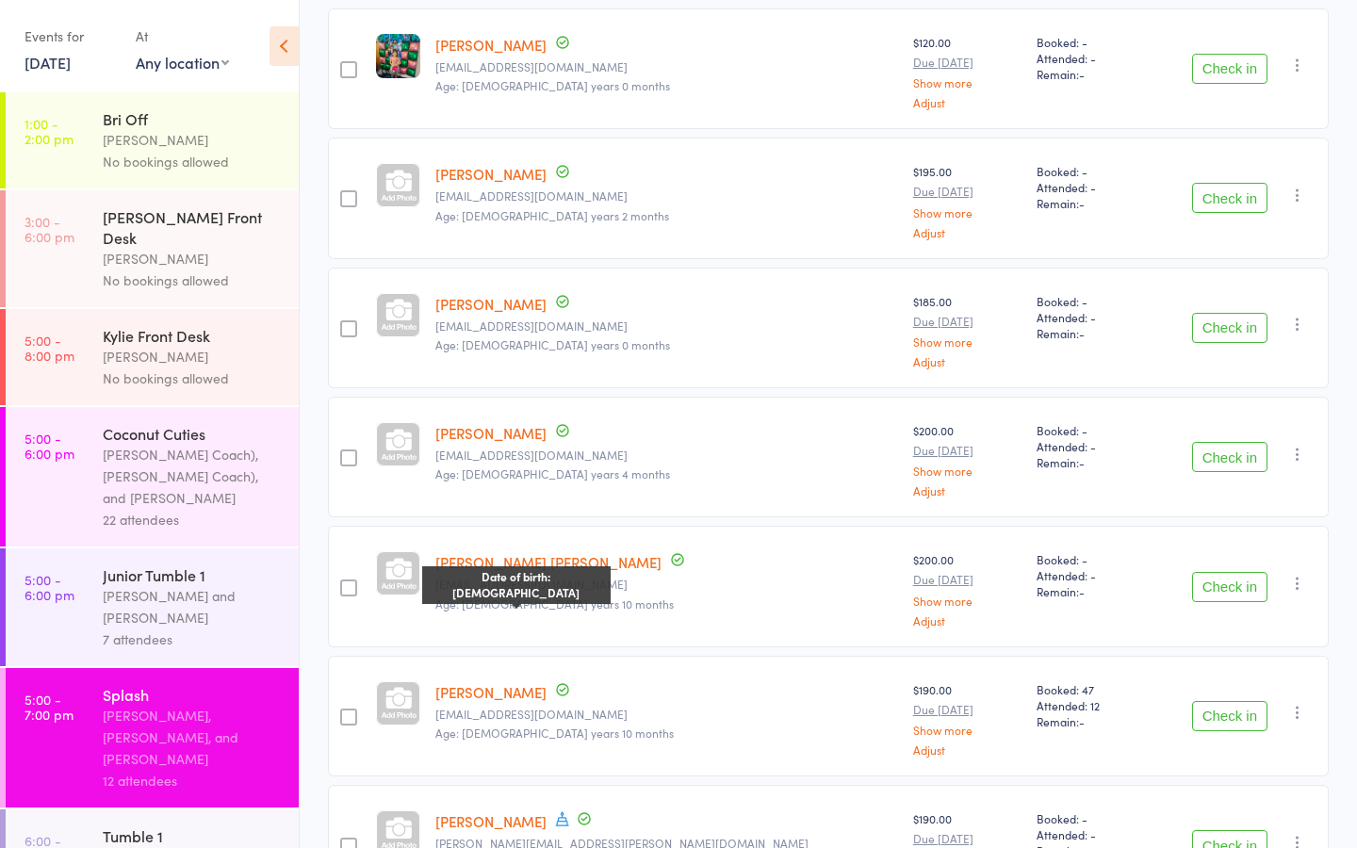
scroll to position [605, 0]
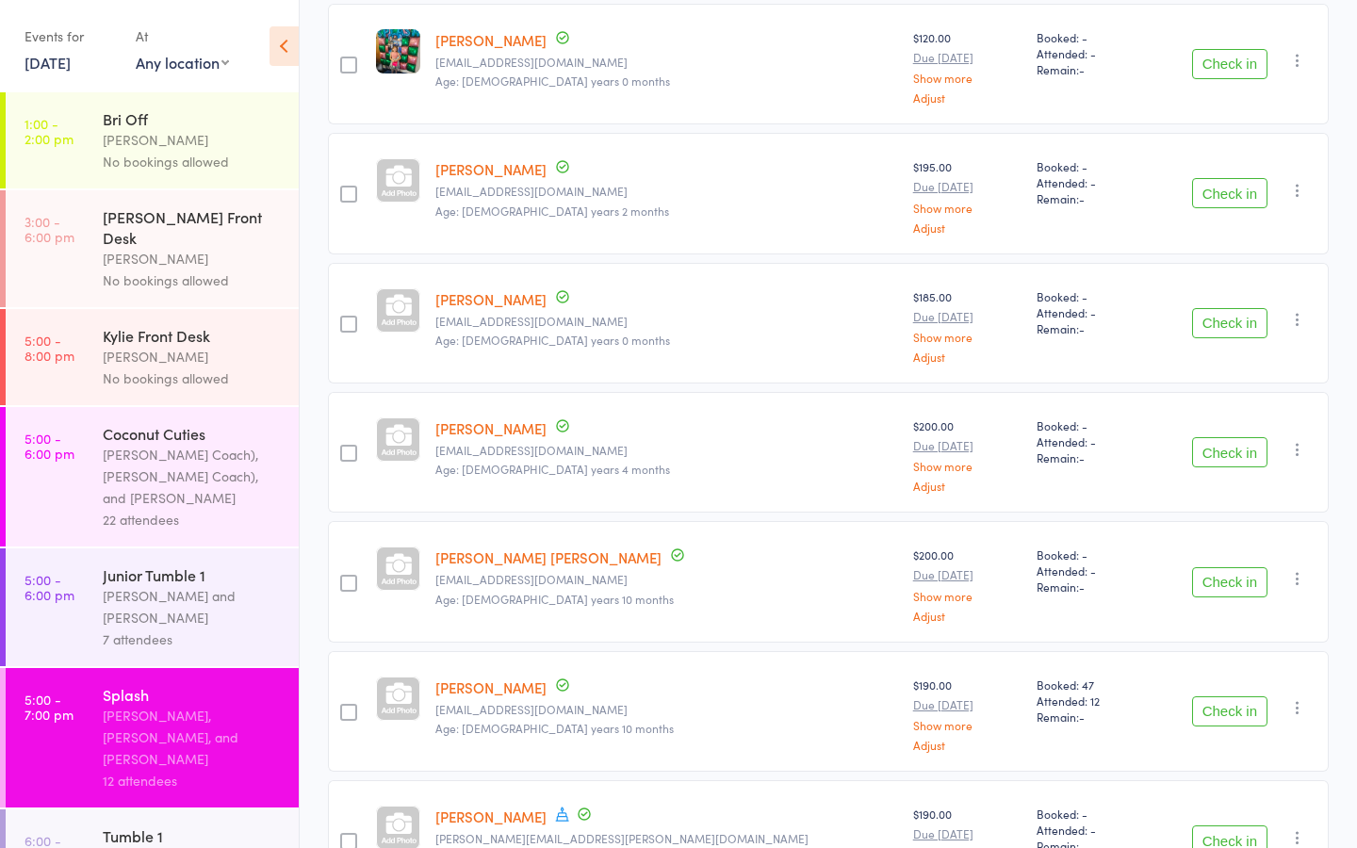
click at [1219, 308] on button "Check in" at bounding box center [1229, 323] width 75 height 30
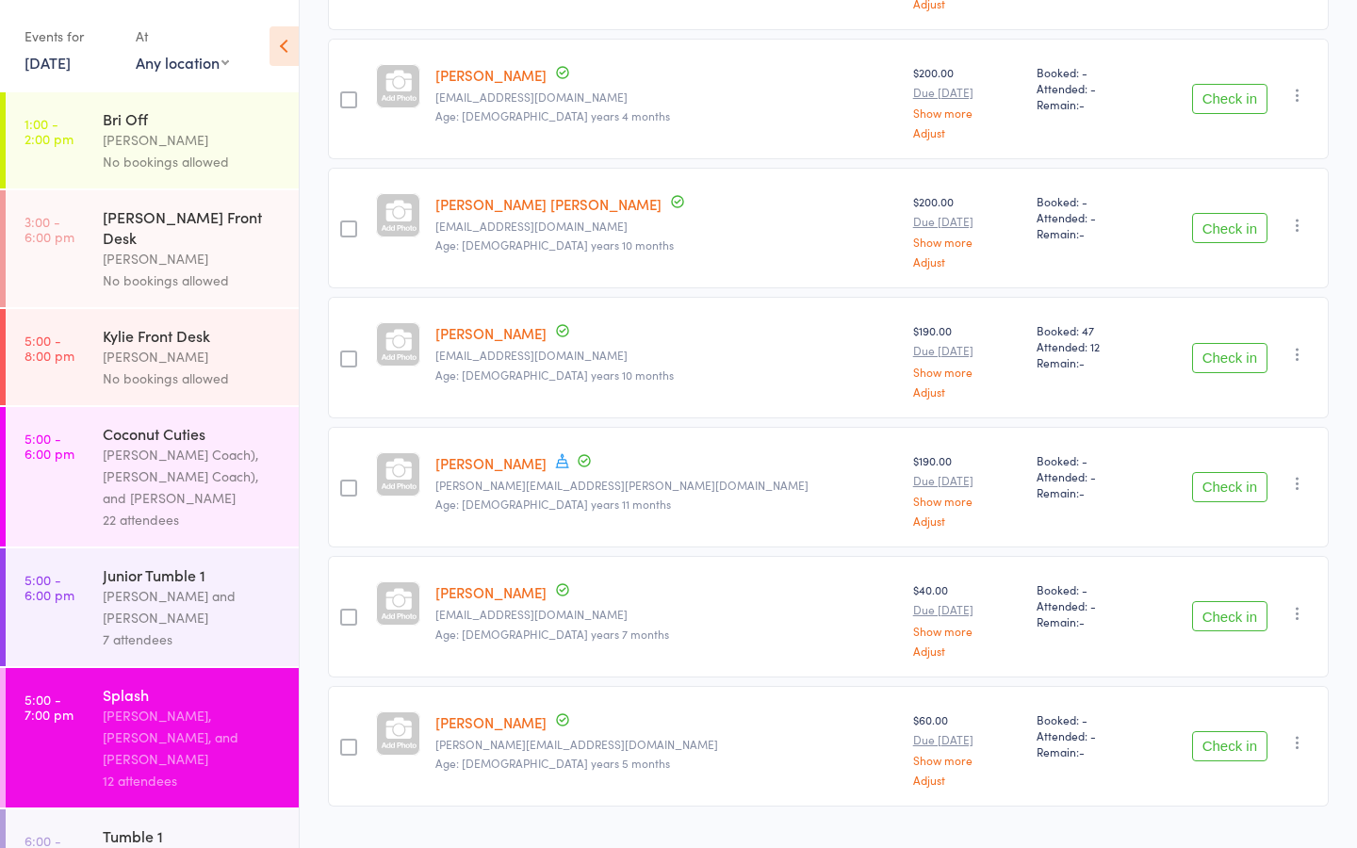
scroll to position [0, 0]
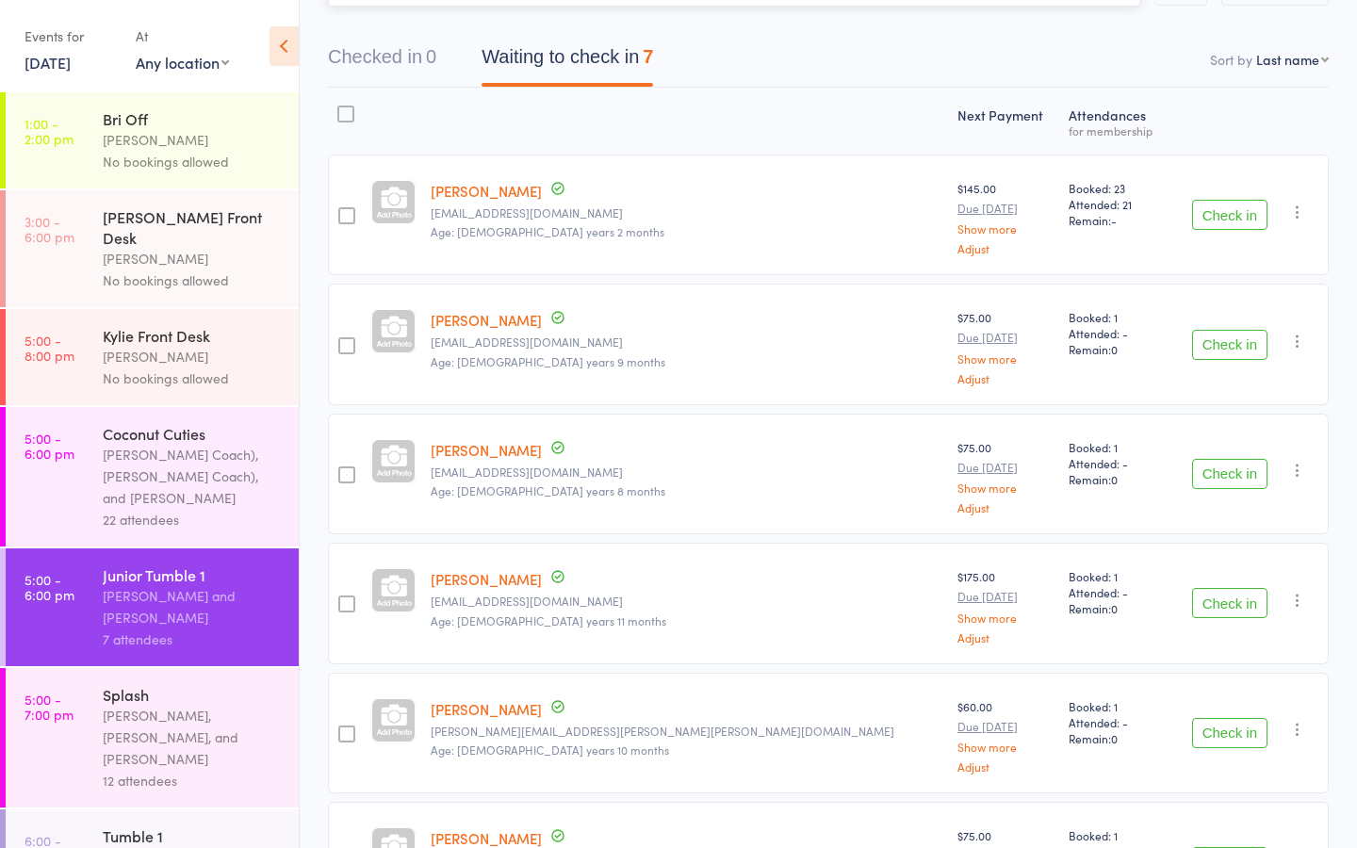
scroll to position [199, 0]
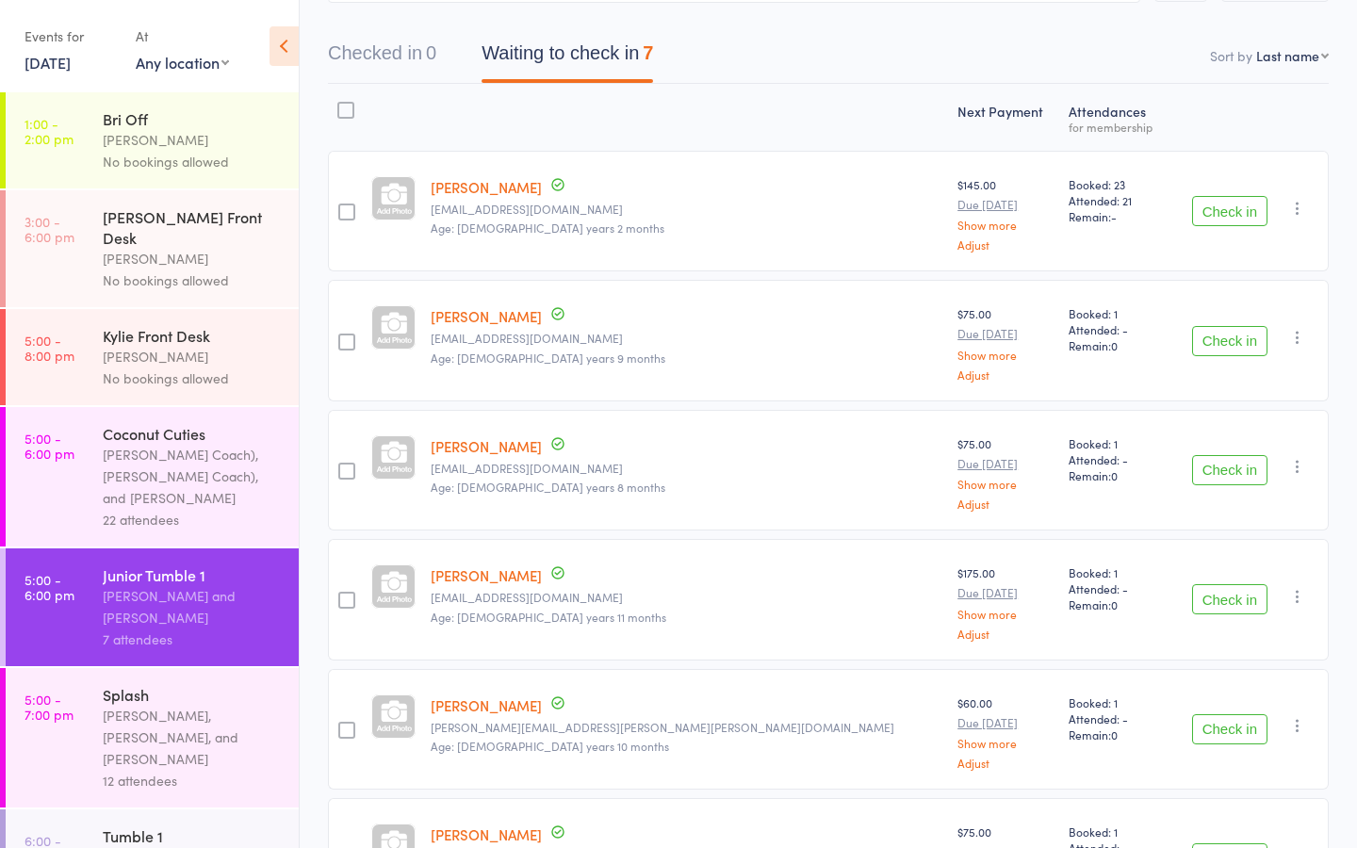
click at [1206, 584] on button "Check in" at bounding box center [1229, 599] width 75 height 30
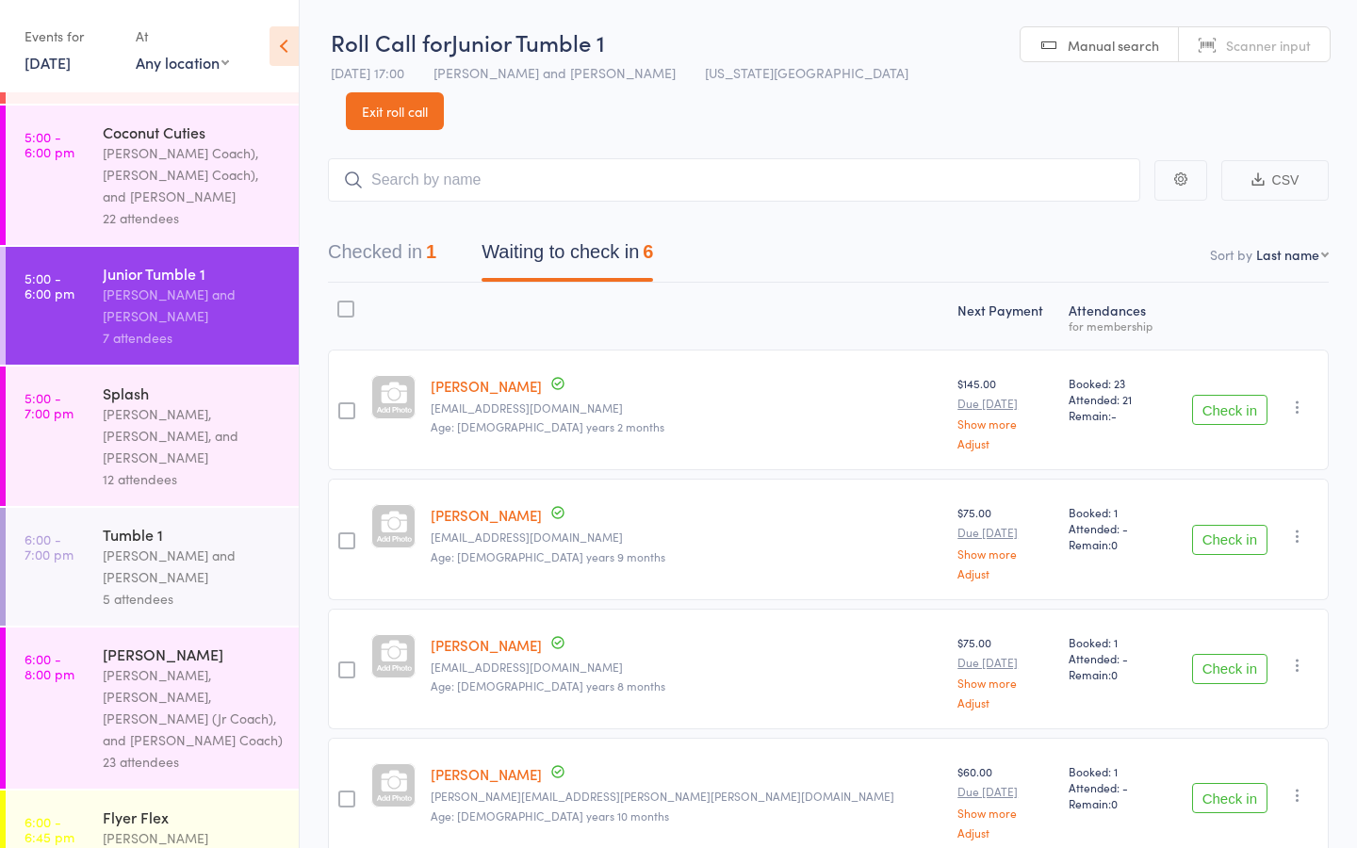
scroll to position [303, 0]
click at [553, 130] on main "CSV Checked in 1 Waiting to check in 6 Sort by Last name First name Last name B…" at bounding box center [829, 666] width 1058 height 1072
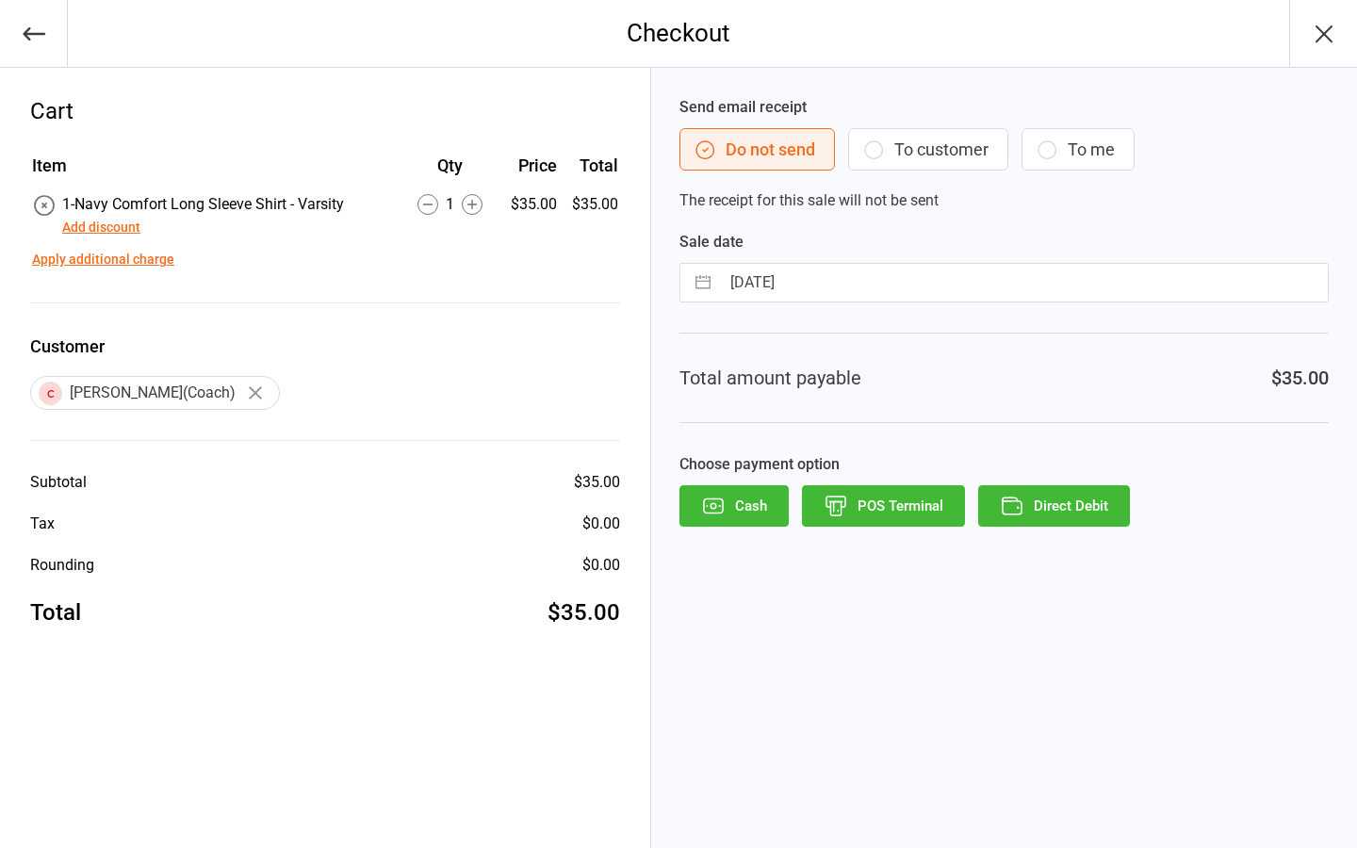
click at [115, 230] on button "Add discount" at bounding box center [101, 228] width 78 height 20
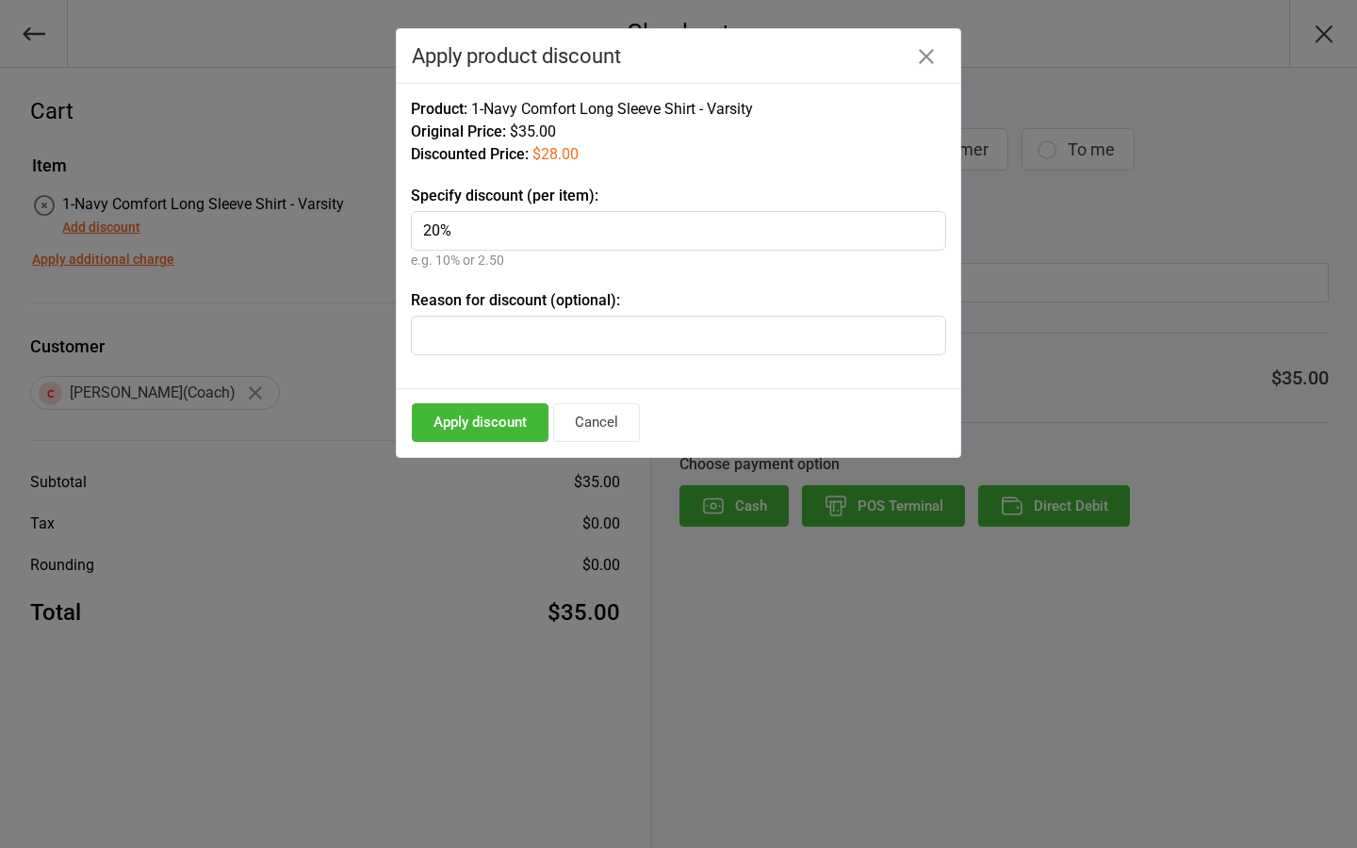
type input "20%"
click at [490, 418] on button "Apply discount" at bounding box center [480, 422] width 137 height 39
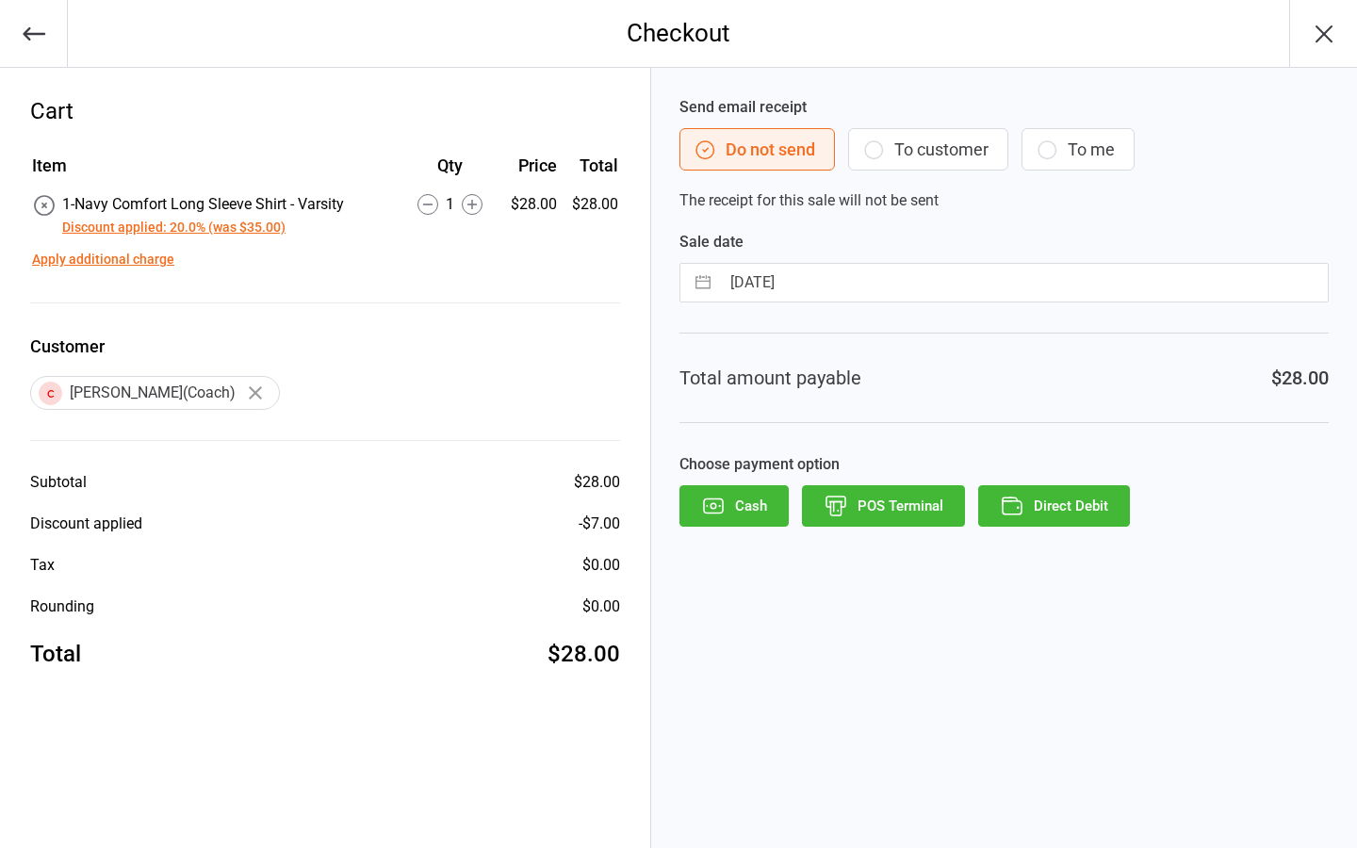
click at [1075, 492] on button "Direct Debit" at bounding box center [1054, 505] width 152 height 41
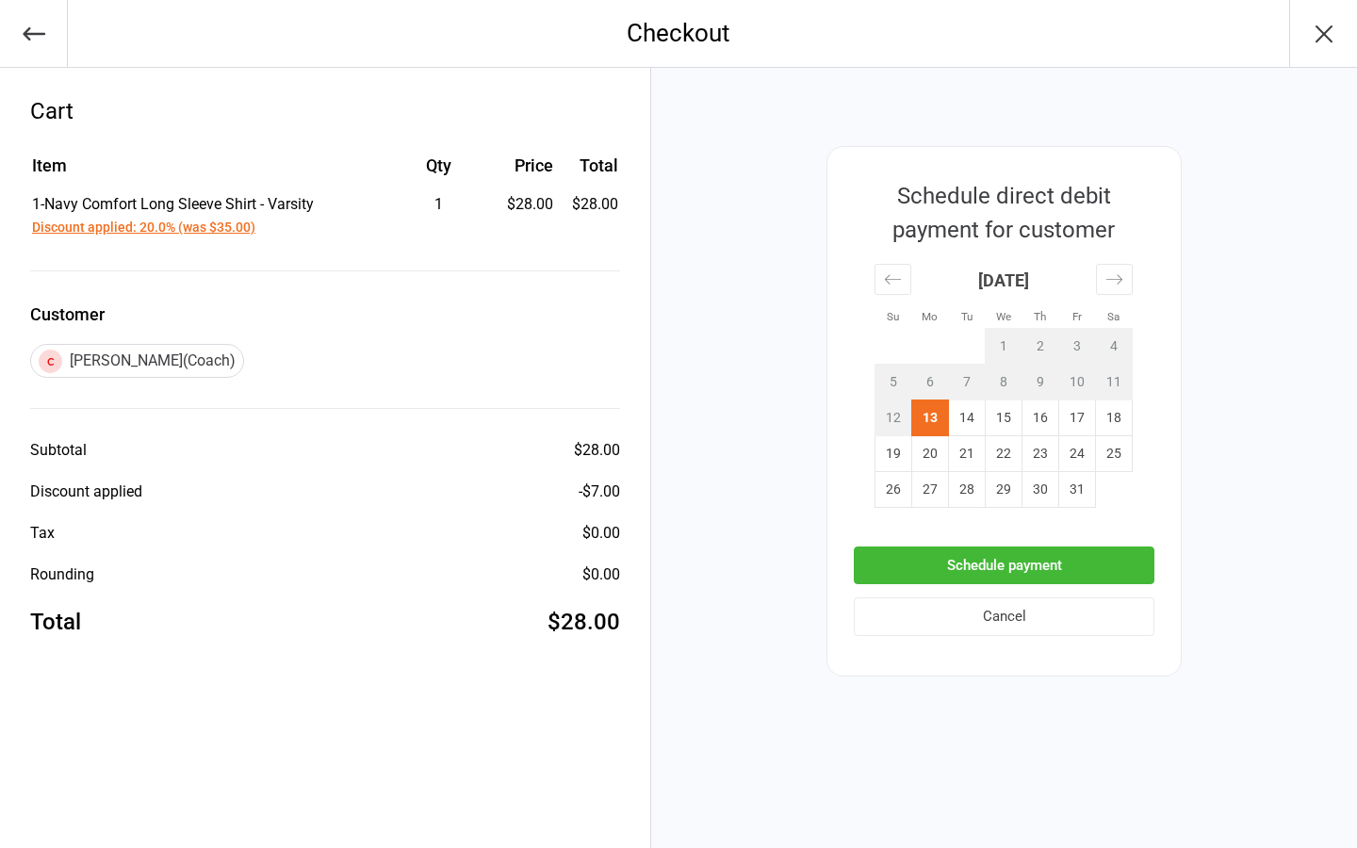
click at [981, 562] on button "Schedule payment" at bounding box center [1004, 566] width 301 height 39
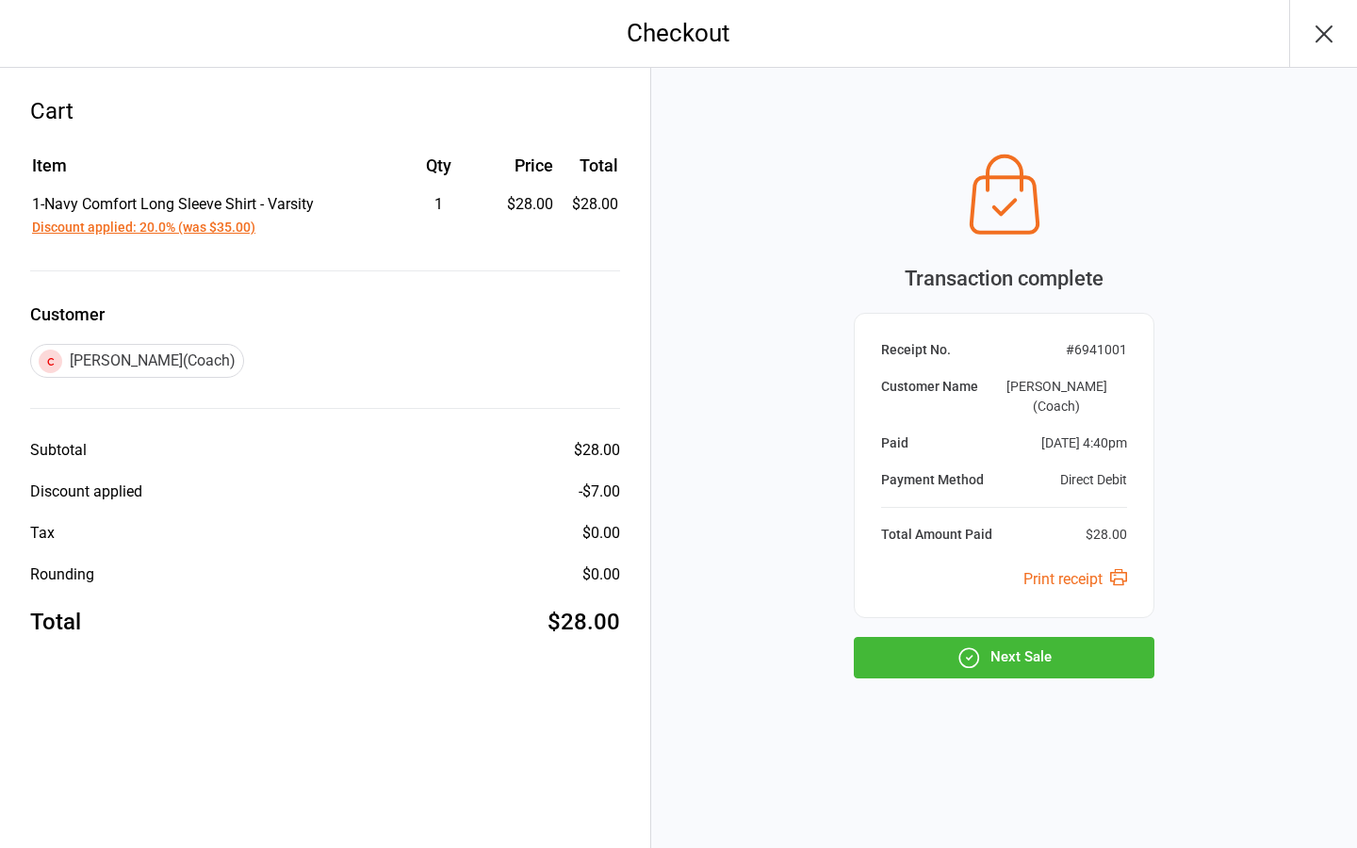
click at [963, 651] on icon "button" at bounding box center [969, 658] width 25 height 25
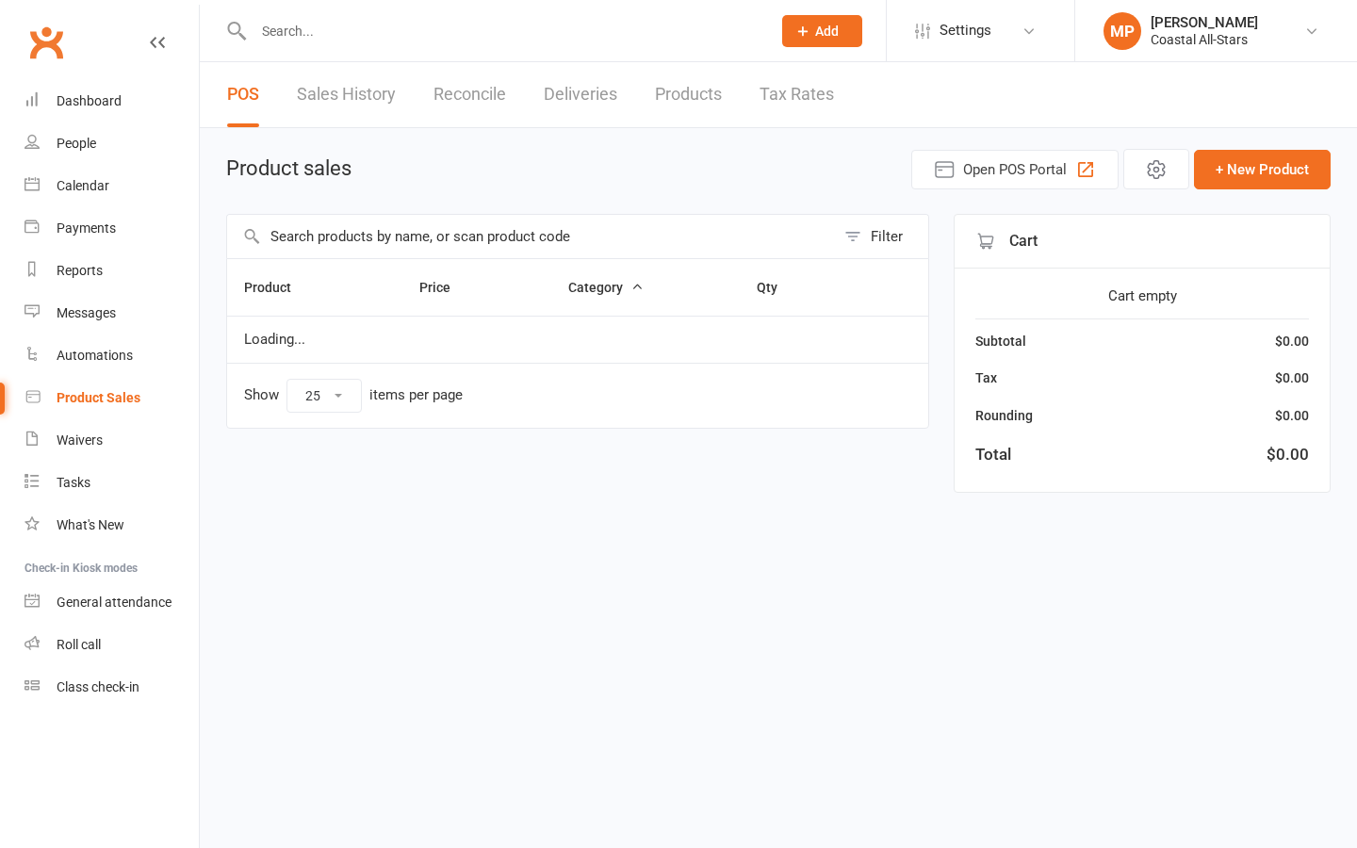
select select "25"
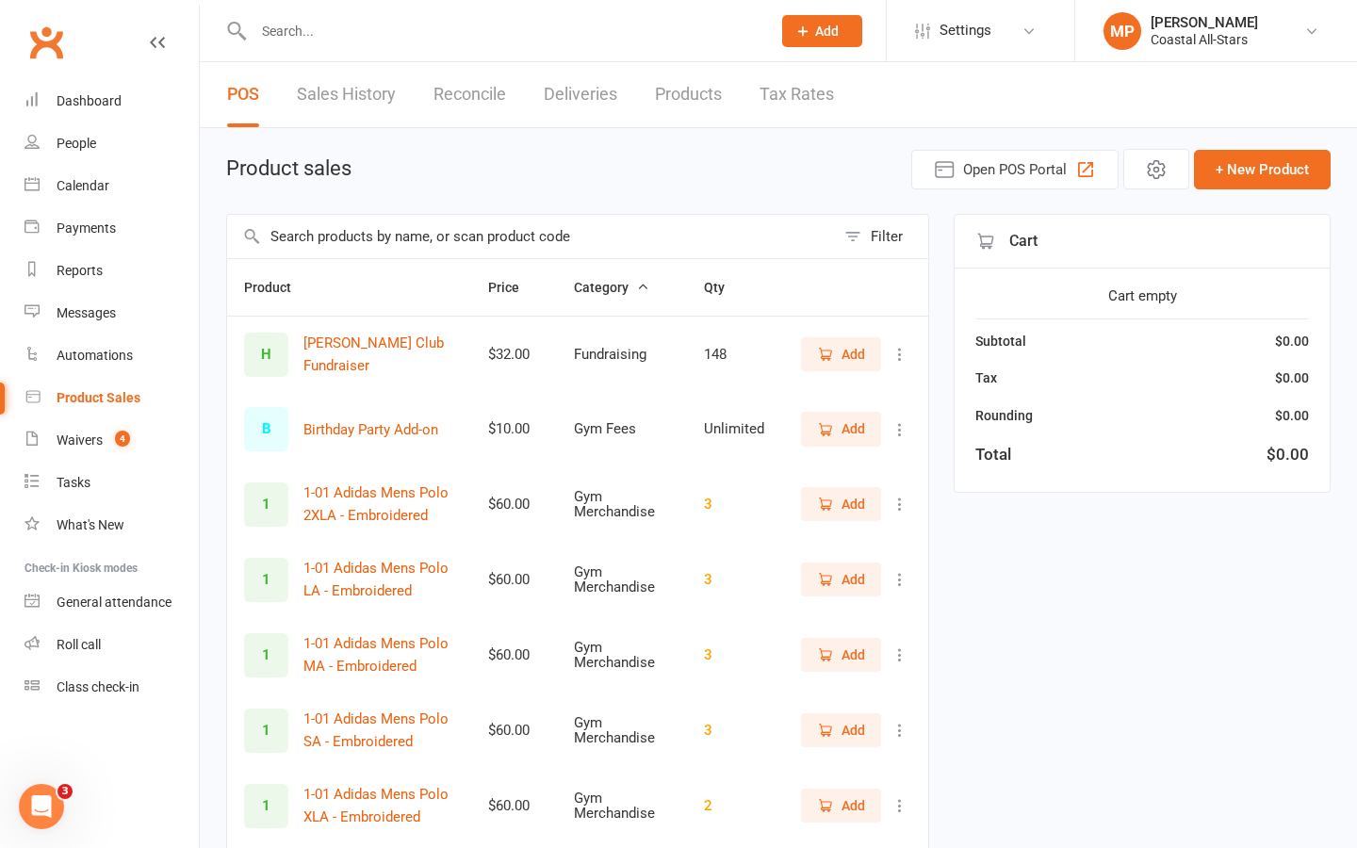
click at [377, 30] on input "text" at bounding box center [503, 31] width 510 height 26
paste input "[PERSON_NAME]"
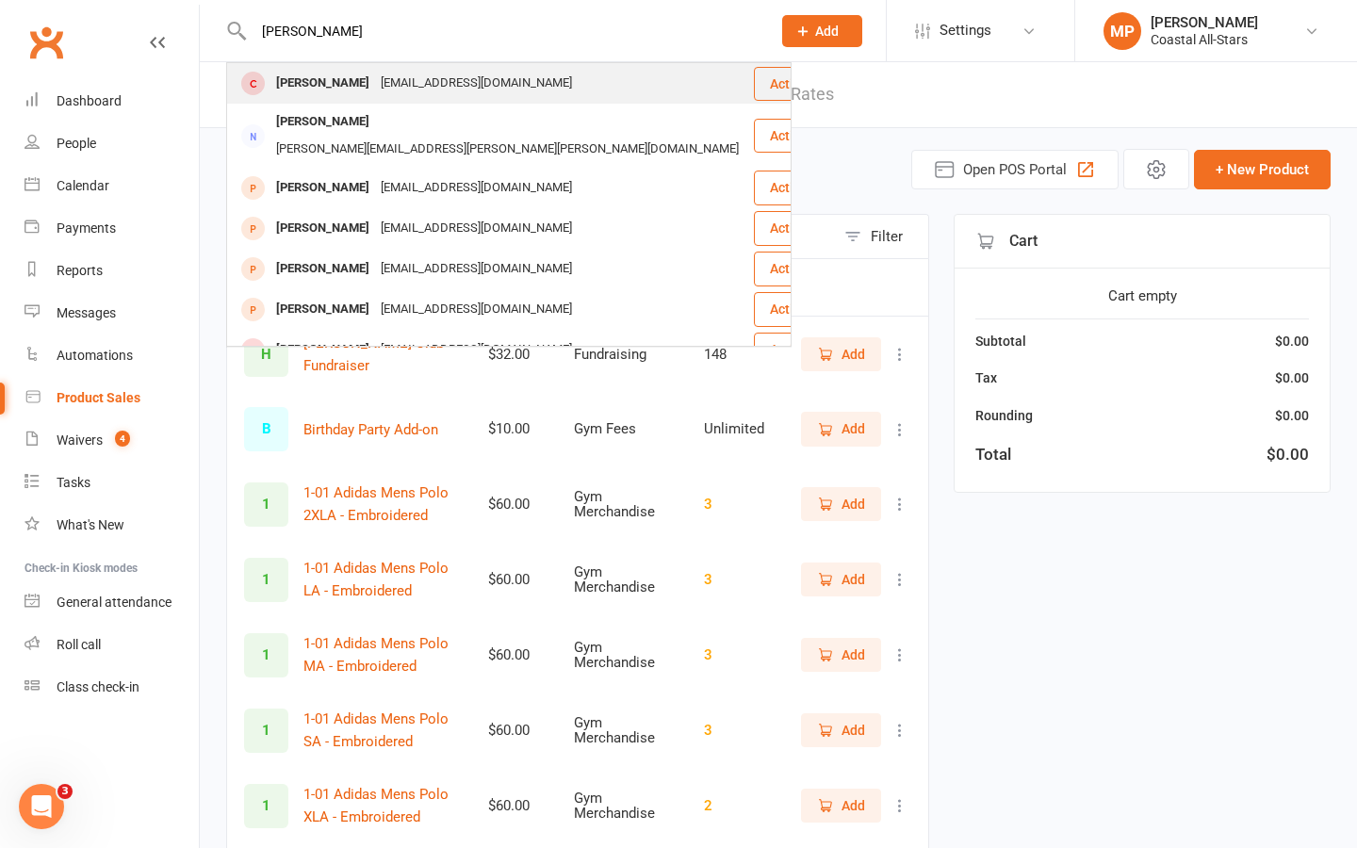
type input "Francheska McCormak"
click at [375, 74] on div "Francheska McCormack" at bounding box center [323, 83] width 105 height 27
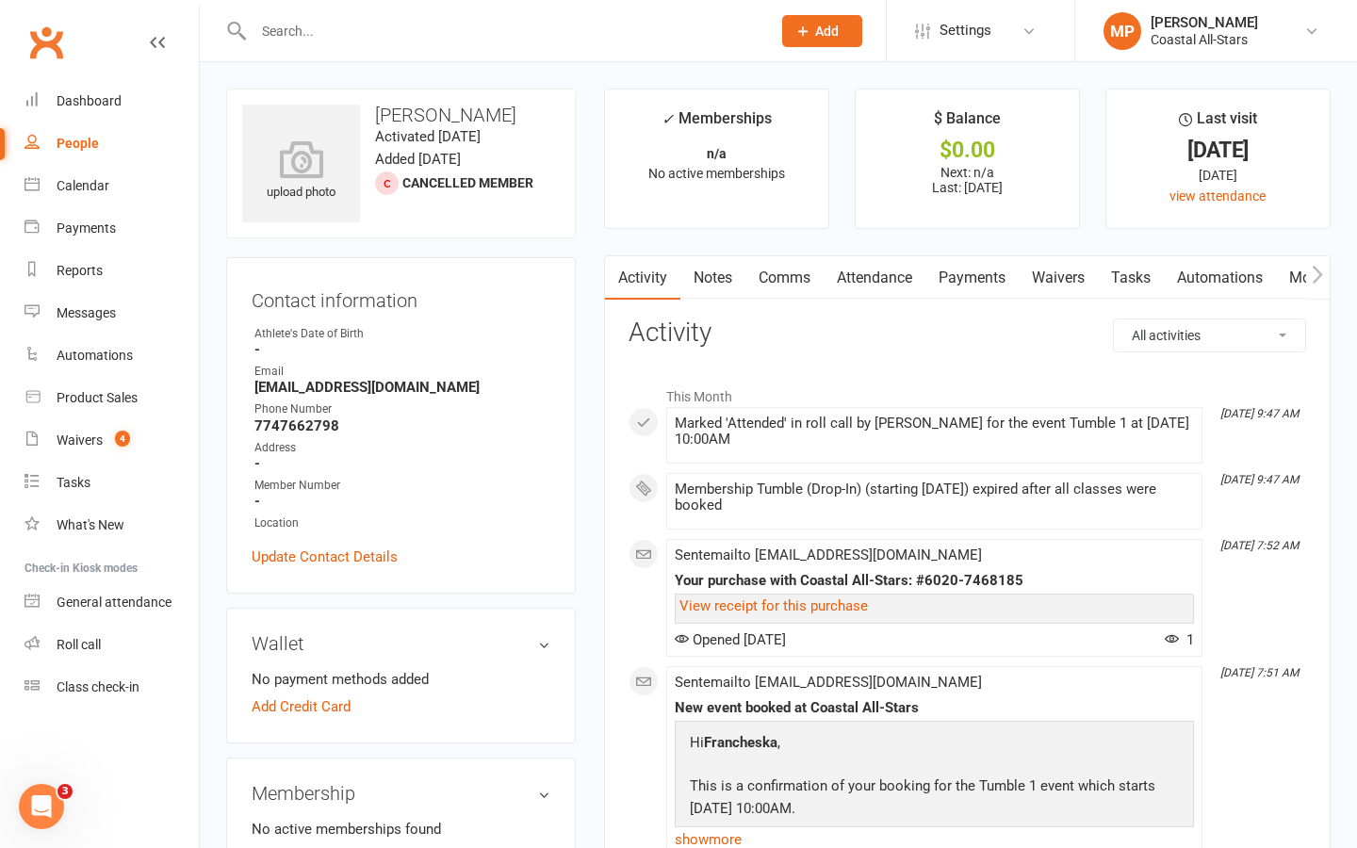
click at [763, 271] on link "Comms" at bounding box center [785, 277] width 78 height 43
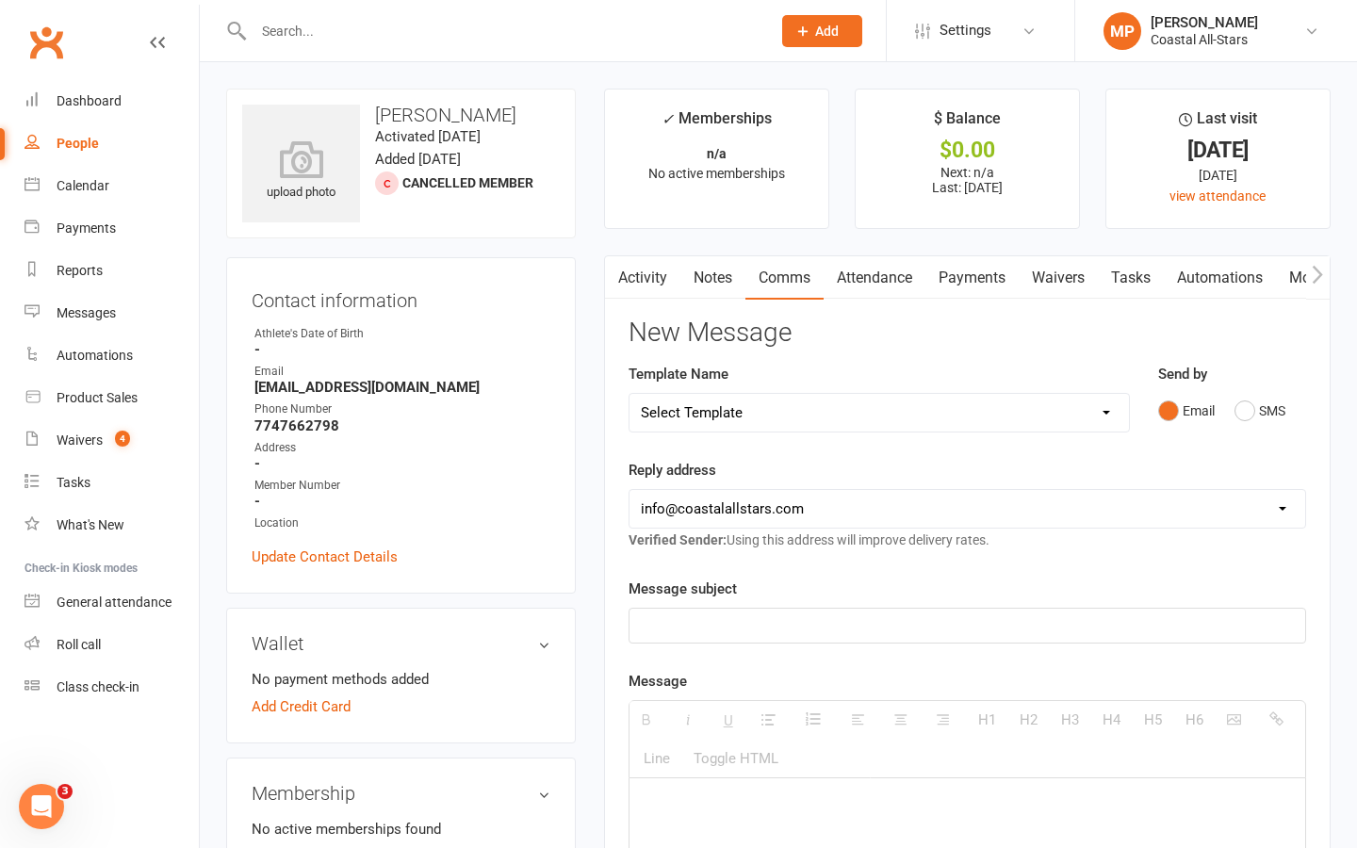
click at [815, 415] on select "Select Template [Email] Bi-Annual Assessment [Email] Boosters [Email] Card Fail…" at bounding box center [880, 413] width 500 height 38
select select "32"
click at [630, 394] on select "Select Template [Email] Bi-Annual Assessment [Email] Boosters [Email] Card Fail…" at bounding box center [880, 413] width 500 height 38
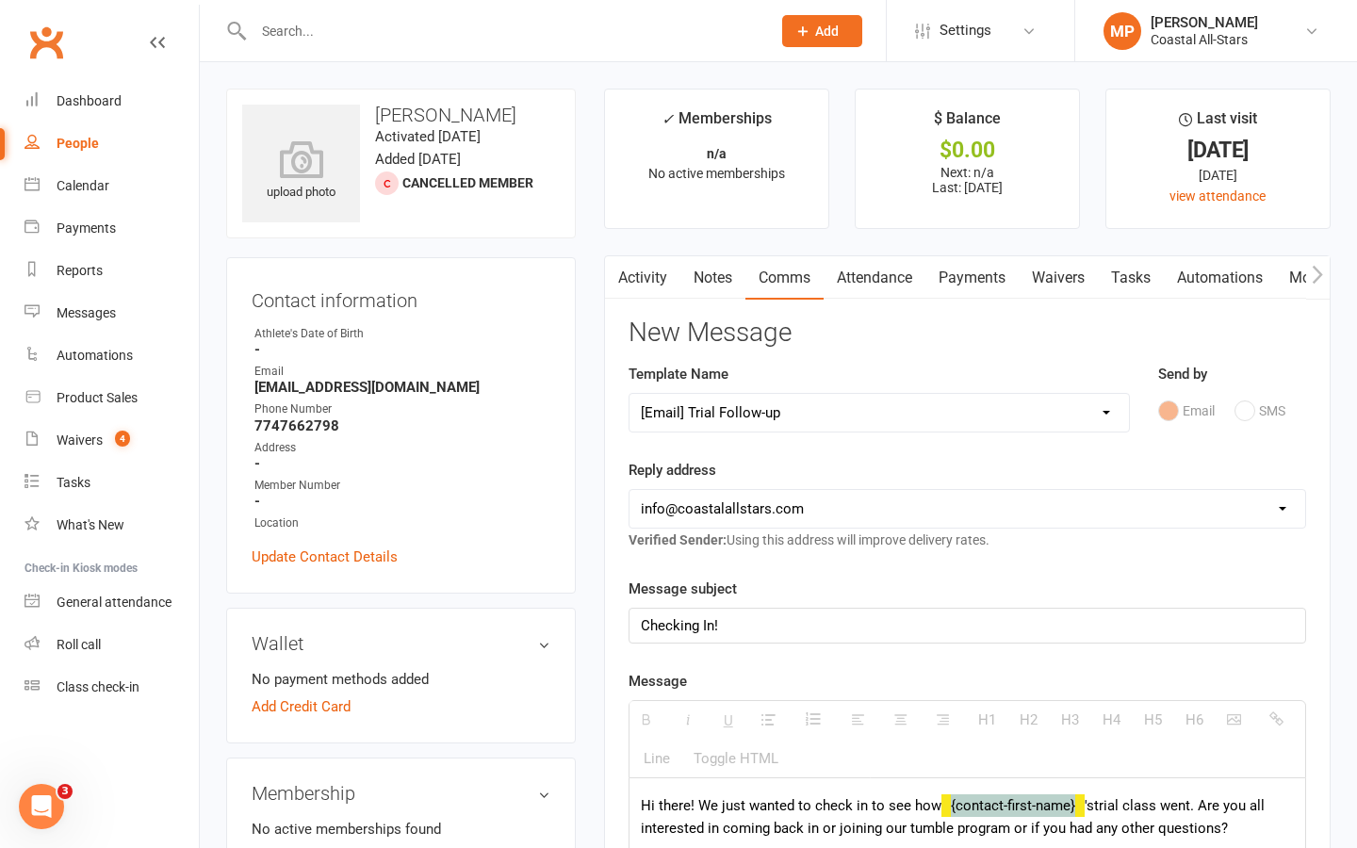
drag, startPoint x: 1085, startPoint y: 806, endPoint x: 936, endPoint y: 808, distance: 148.9
click at [936, 808] on p "Hi there! We just wanted to check in to see how {contact-first-name} 's trial c…" at bounding box center [967, 817] width 653 height 45
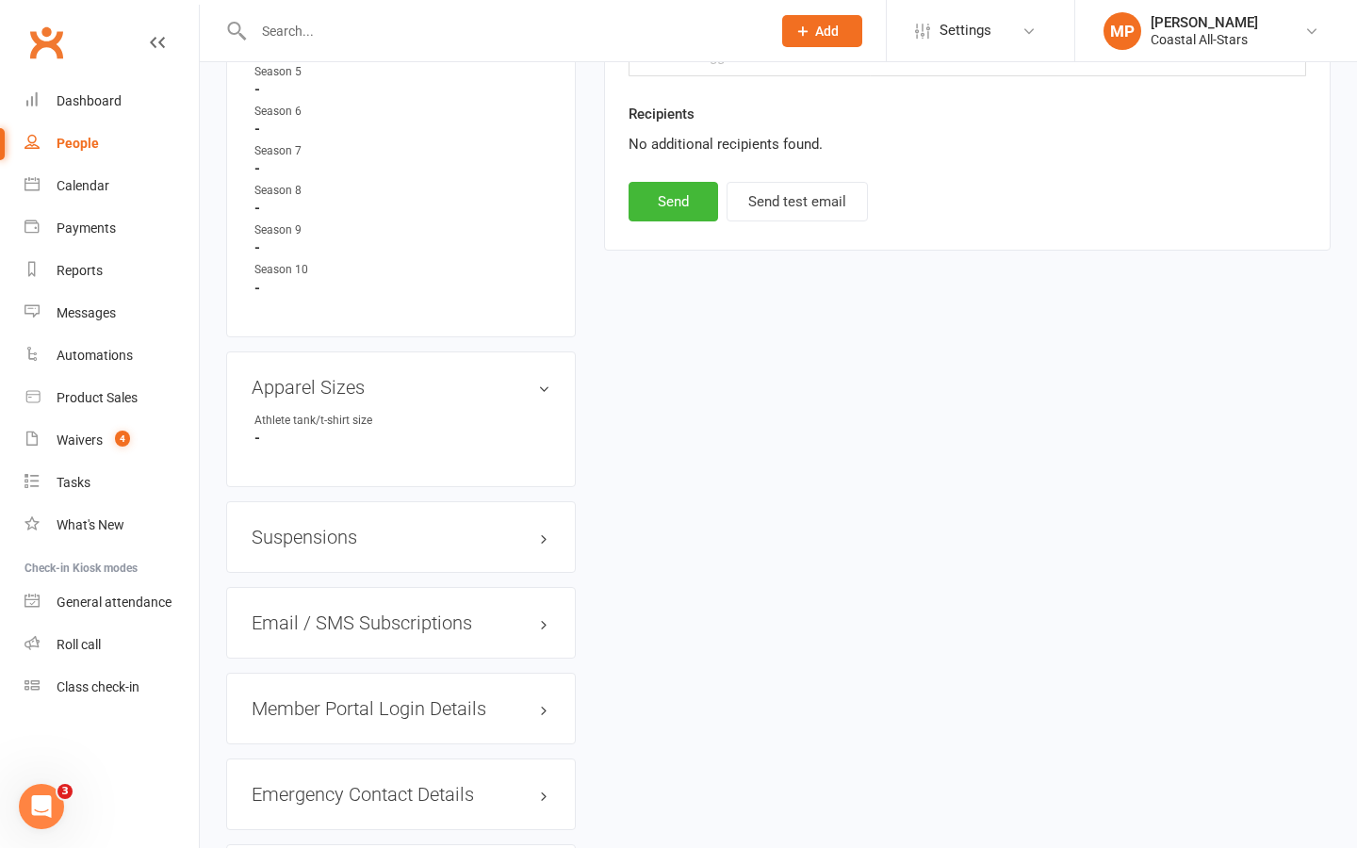
scroll to position [1258, 0]
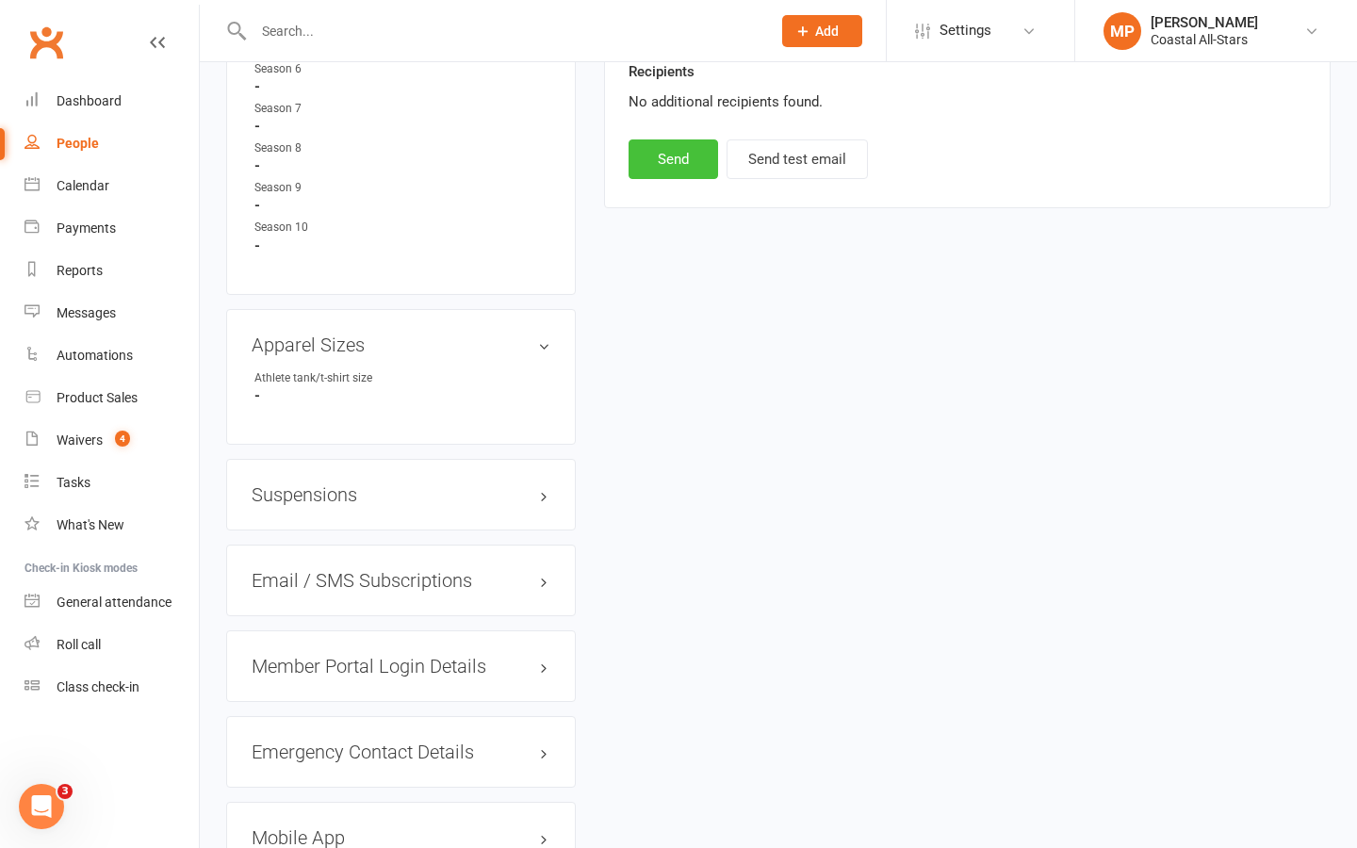
click at [664, 159] on button "Send" at bounding box center [674, 159] width 90 height 40
select select
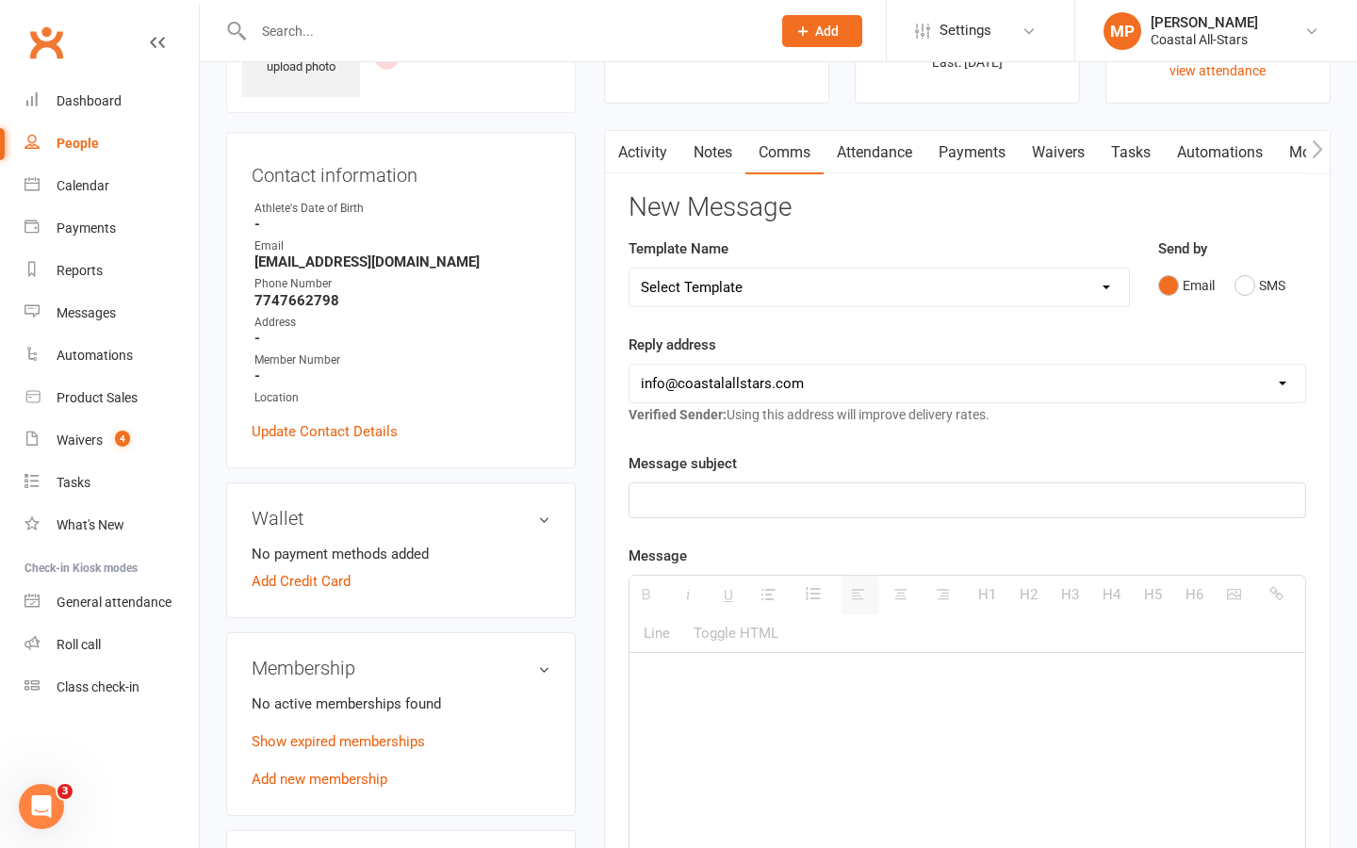
scroll to position [0, 0]
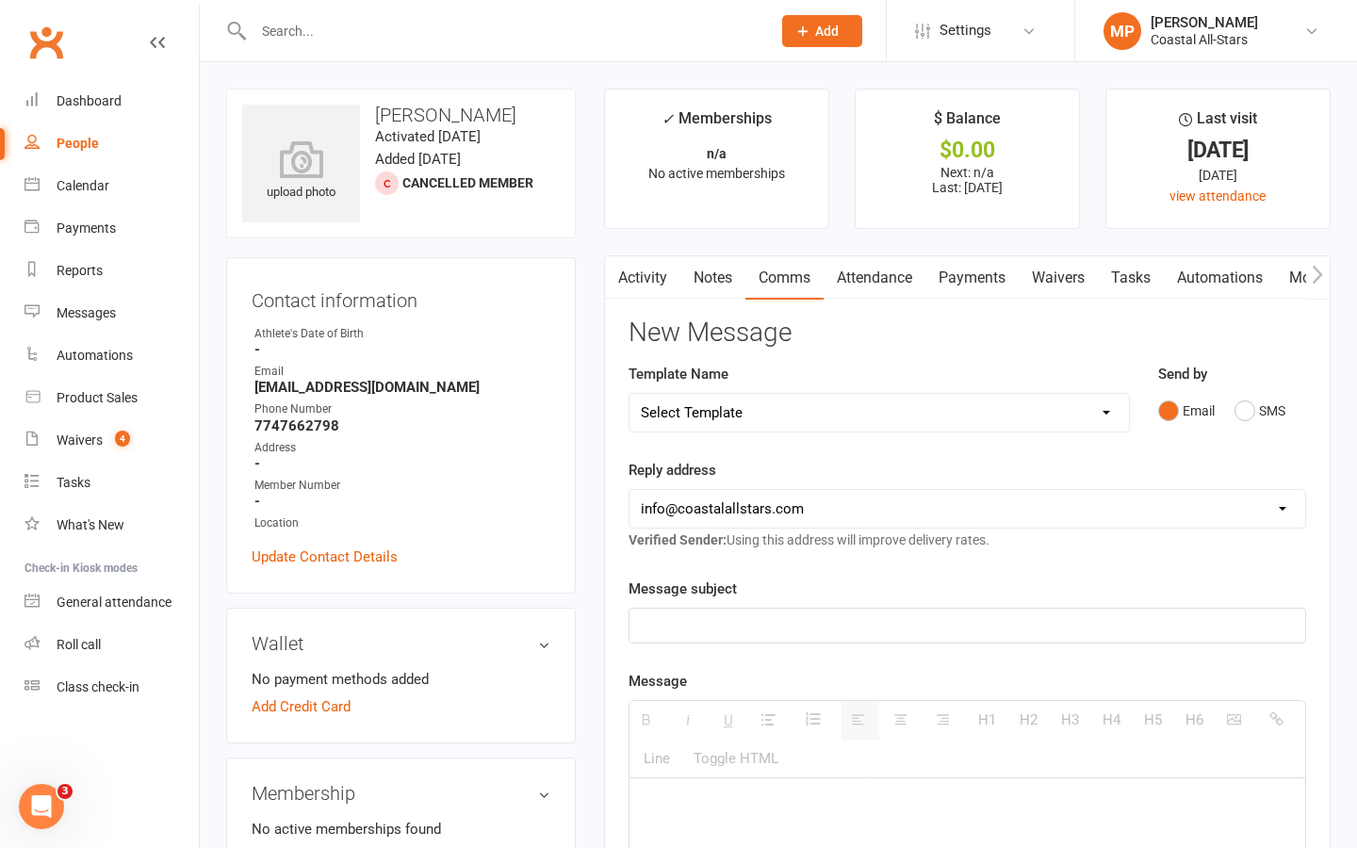
click at [408, 31] on input "text" at bounding box center [503, 31] width 510 height 26
paste input "Aurora Neuhart"
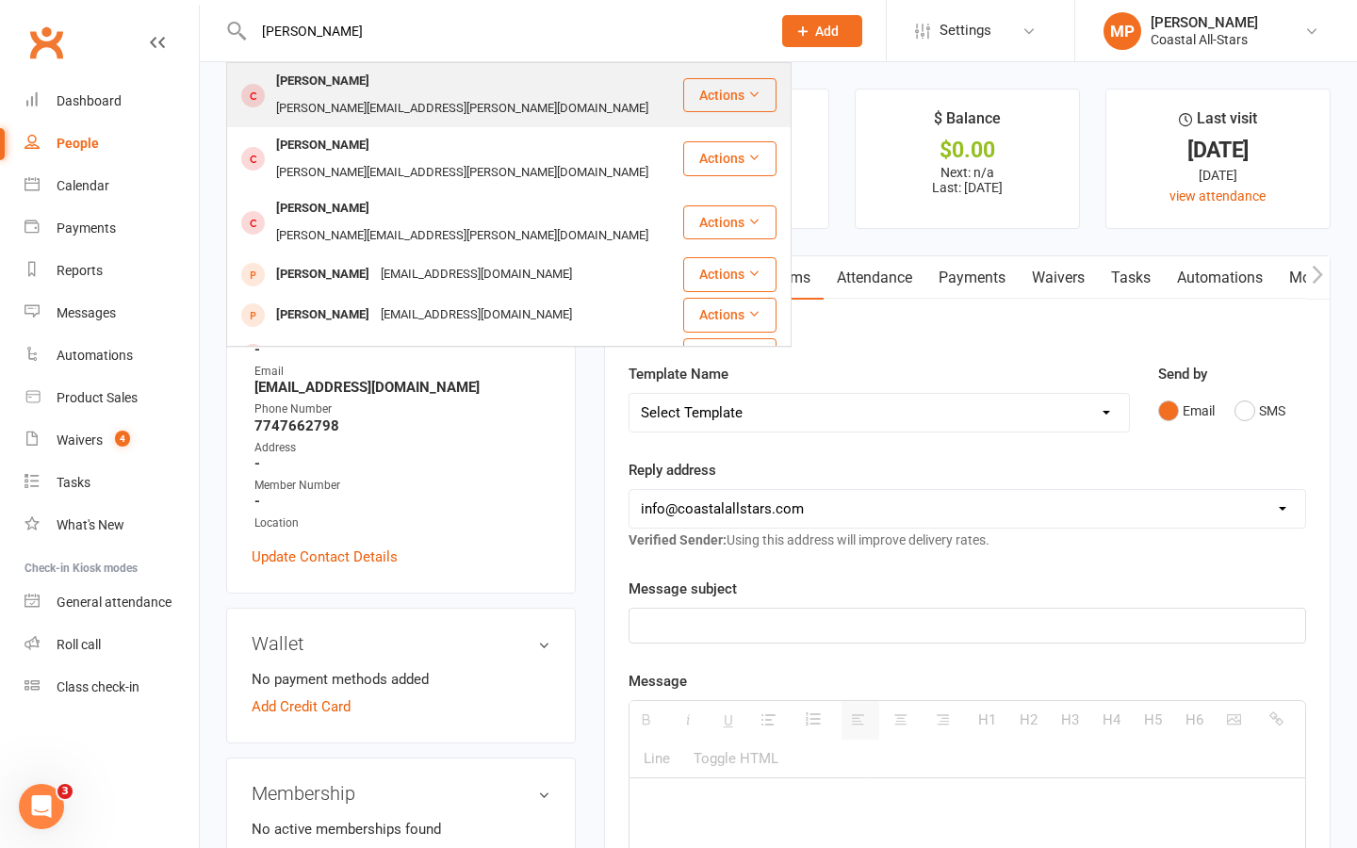
type input "Aurora Neuhart"
click at [405, 67] on div "Aurora Neuhart patti.neuhart@gmail.com" at bounding box center [454, 95] width 453 height 62
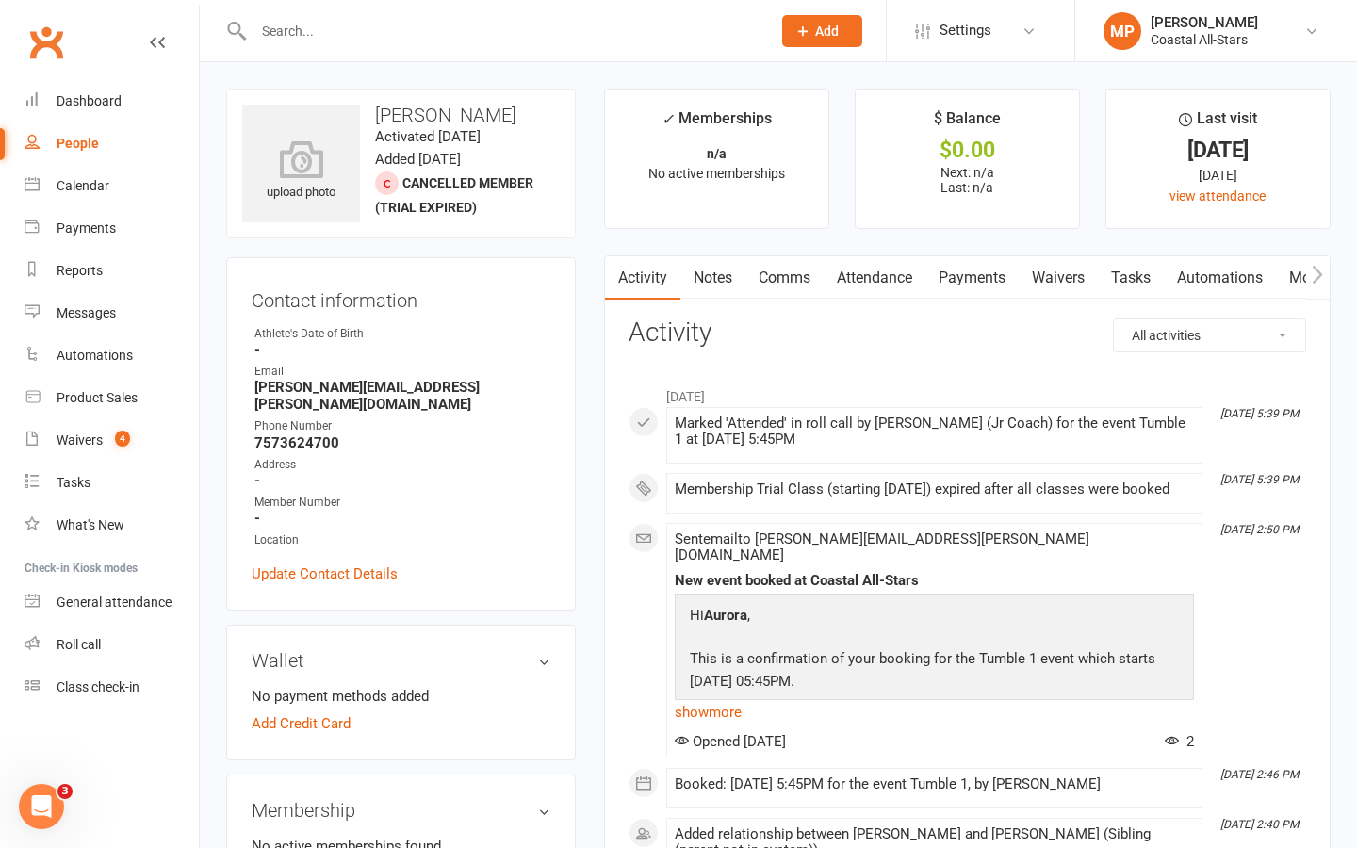
click at [875, 276] on link "Attendance" at bounding box center [875, 277] width 102 height 43
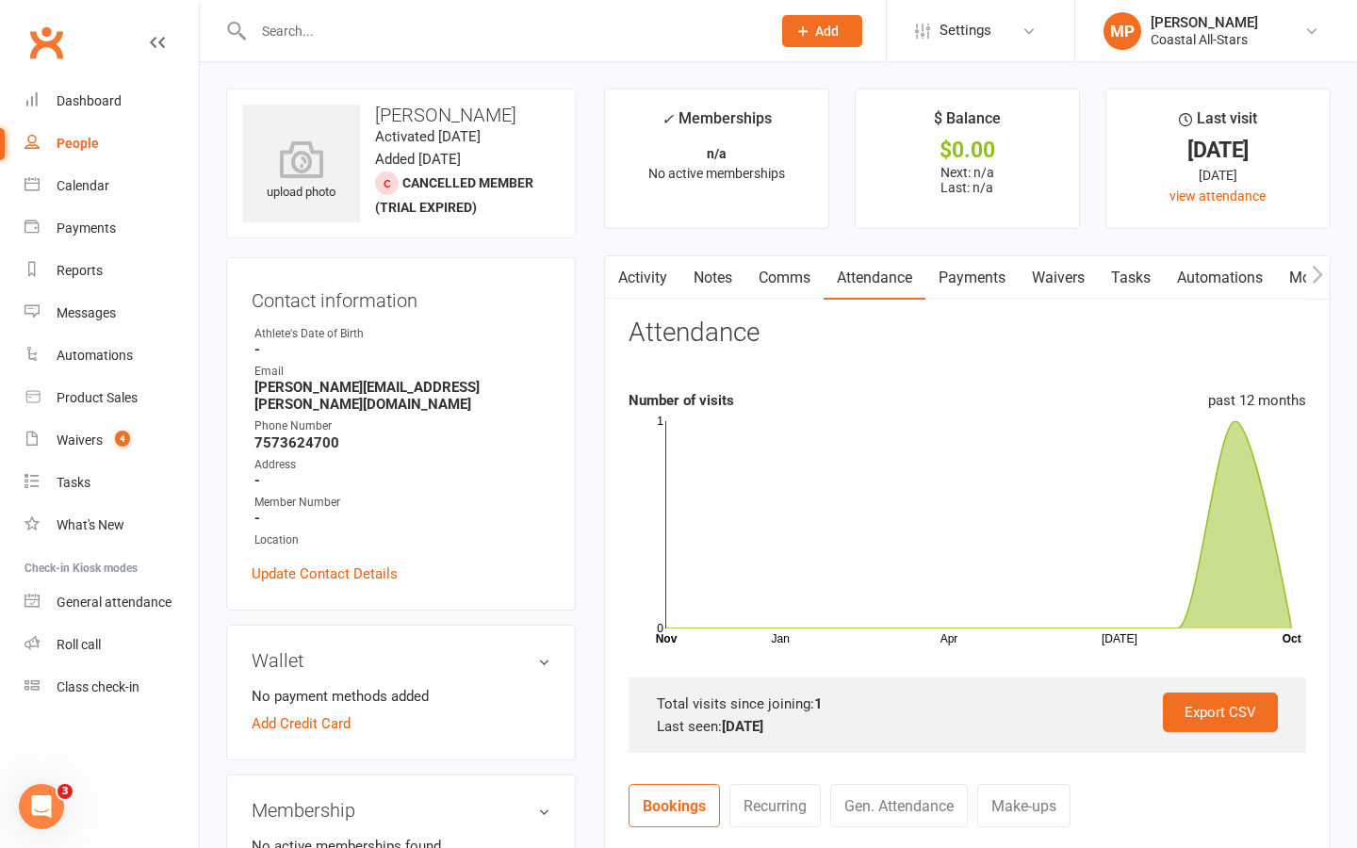
click at [785, 288] on link "Comms" at bounding box center [785, 277] width 78 height 43
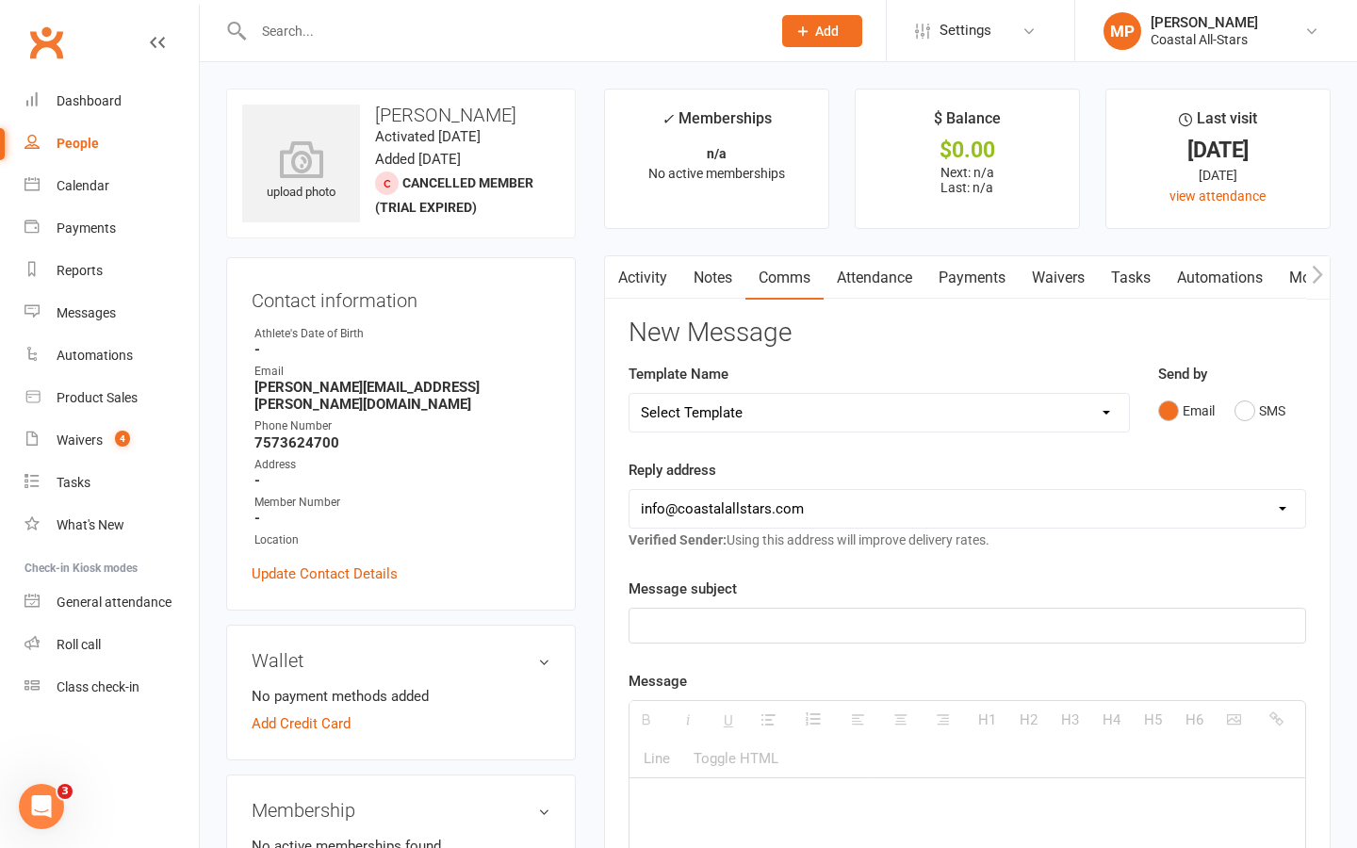
click at [914, 396] on select "Select Template [Email] Bi-Annual Assessment [Email] Boosters [Email] Card Fail…" at bounding box center [880, 413] width 500 height 38
select select "32"
click at [630, 394] on select "Select Template [Email] Bi-Annual Assessment [Email] Boosters [Email] Card Fail…" at bounding box center [880, 413] width 500 height 38
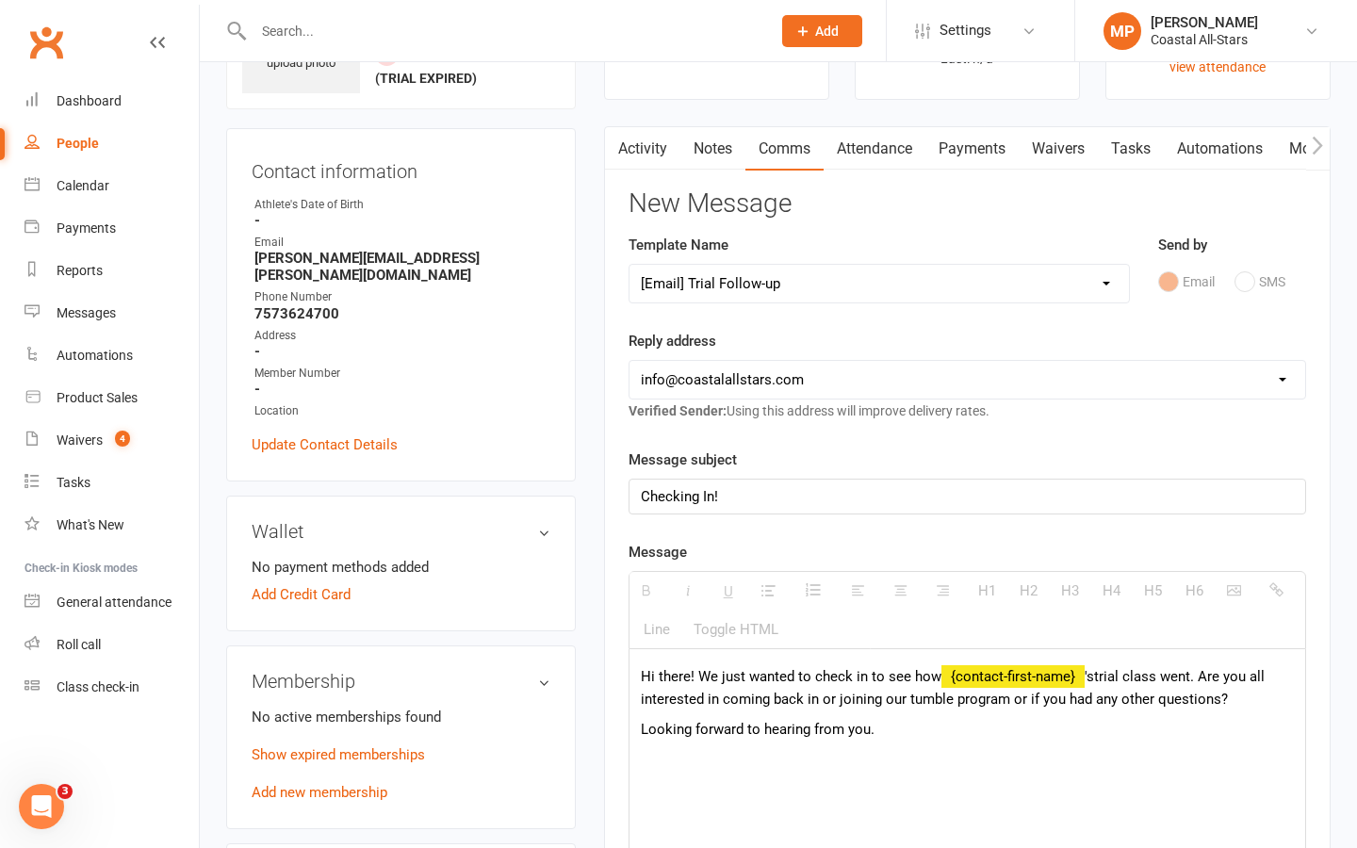
scroll to position [182, 0]
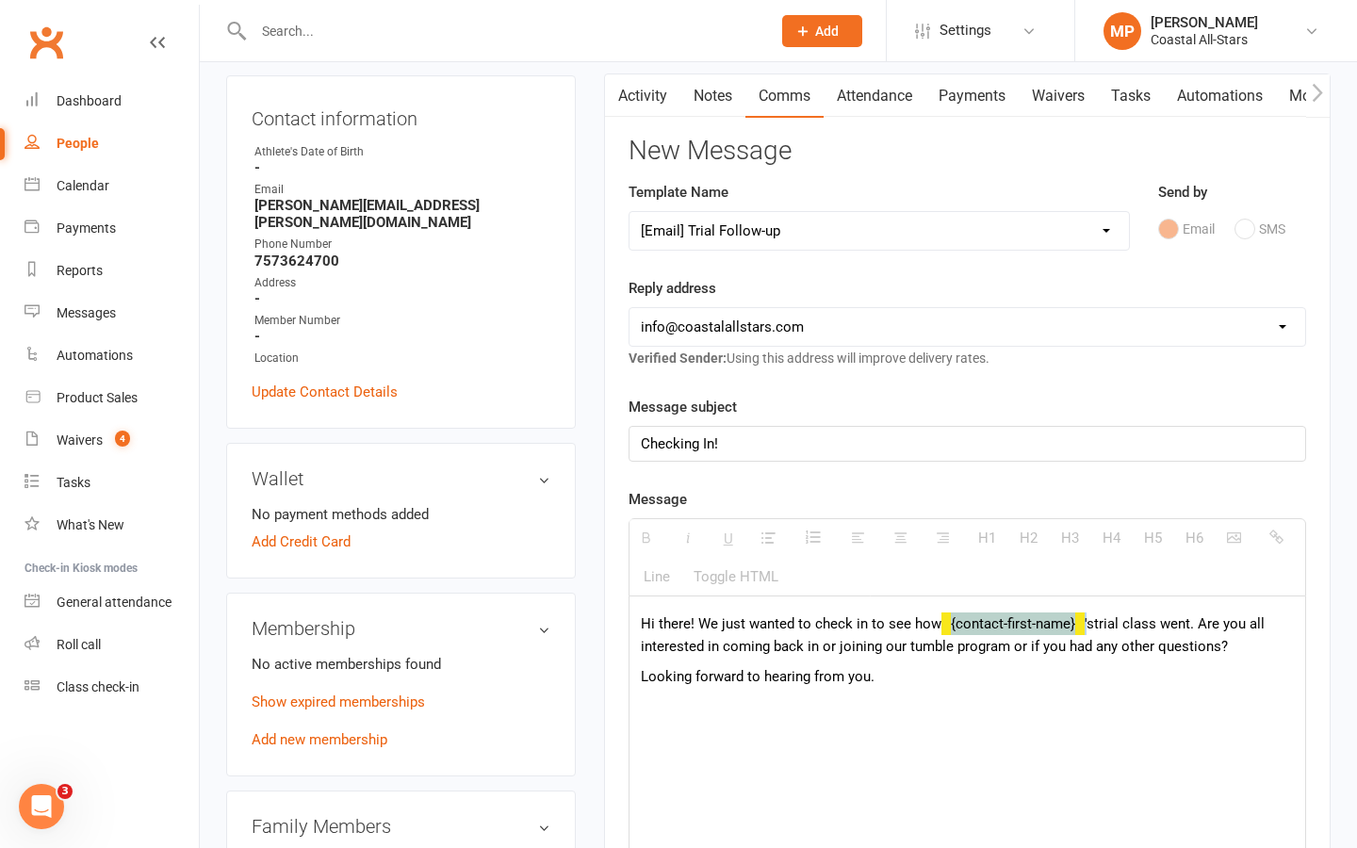
drag, startPoint x: 1088, startPoint y: 626, endPoint x: 936, endPoint y: 623, distance: 151.8
click at [936, 623] on p "Hi there! We just wanted to check in to see how {contact-first-name} 's trial c…" at bounding box center [967, 635] width 653 height 45
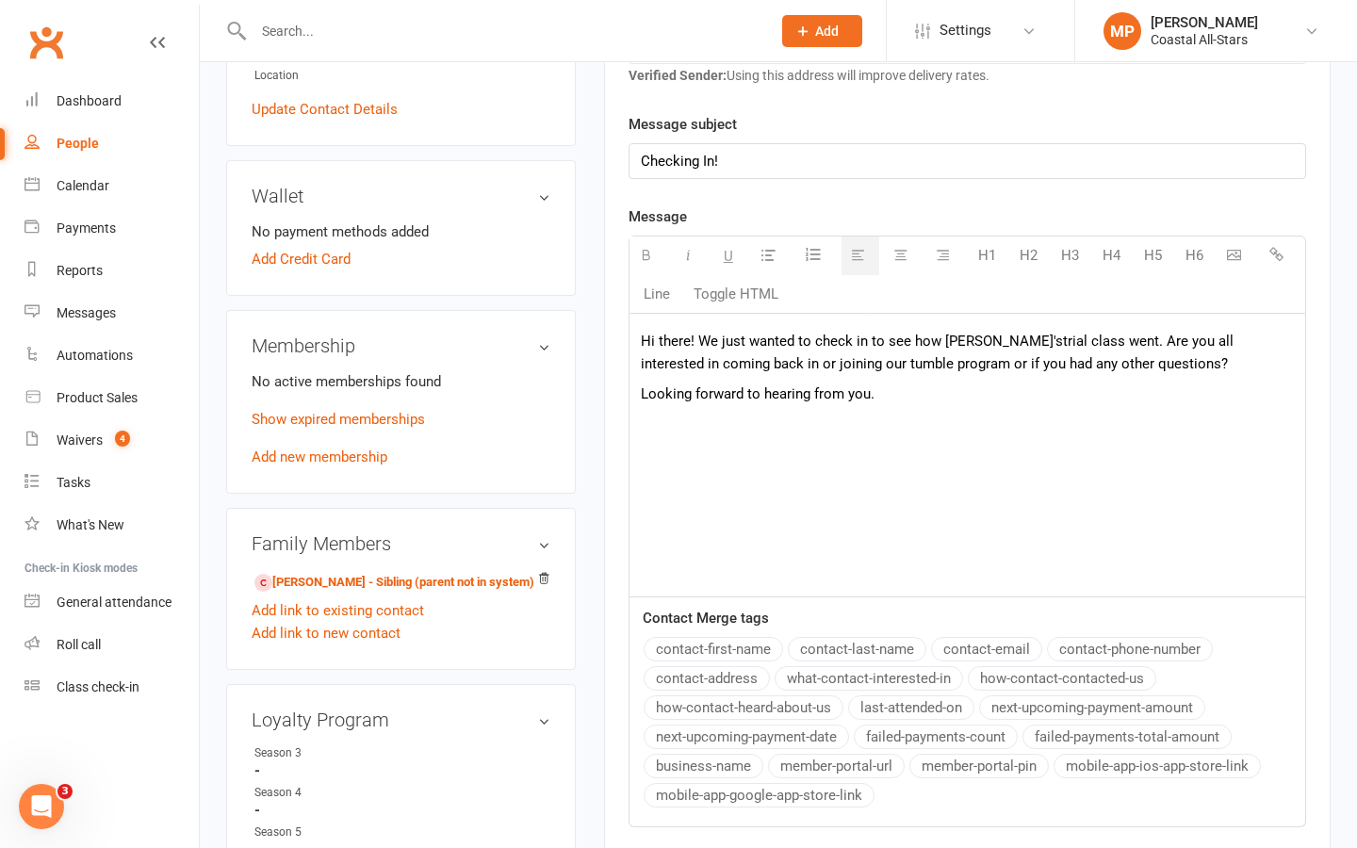
scroll to position [644, 0]
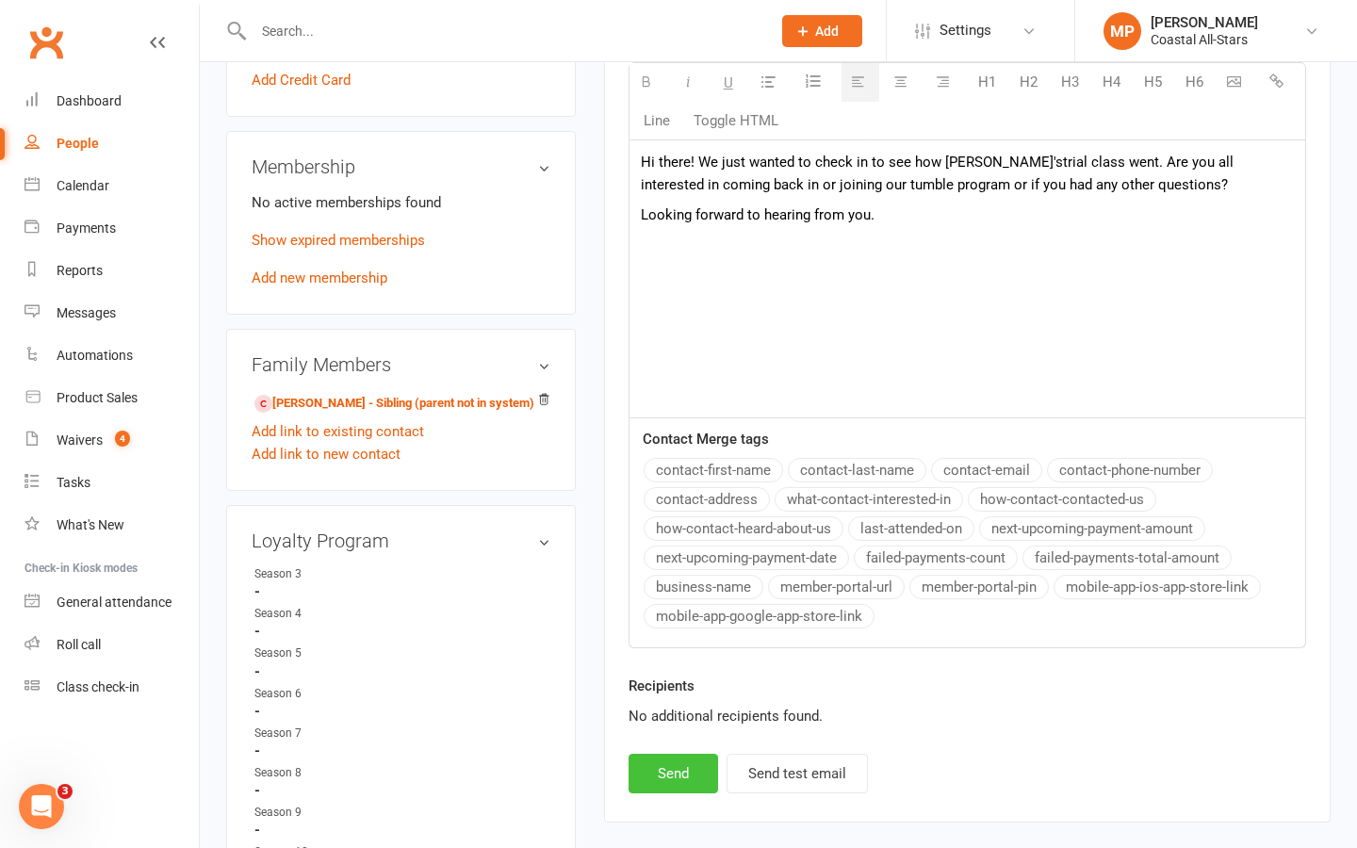
click at [686, 769] on button "Send" at bounding box center [674, 774] width 90 height 40
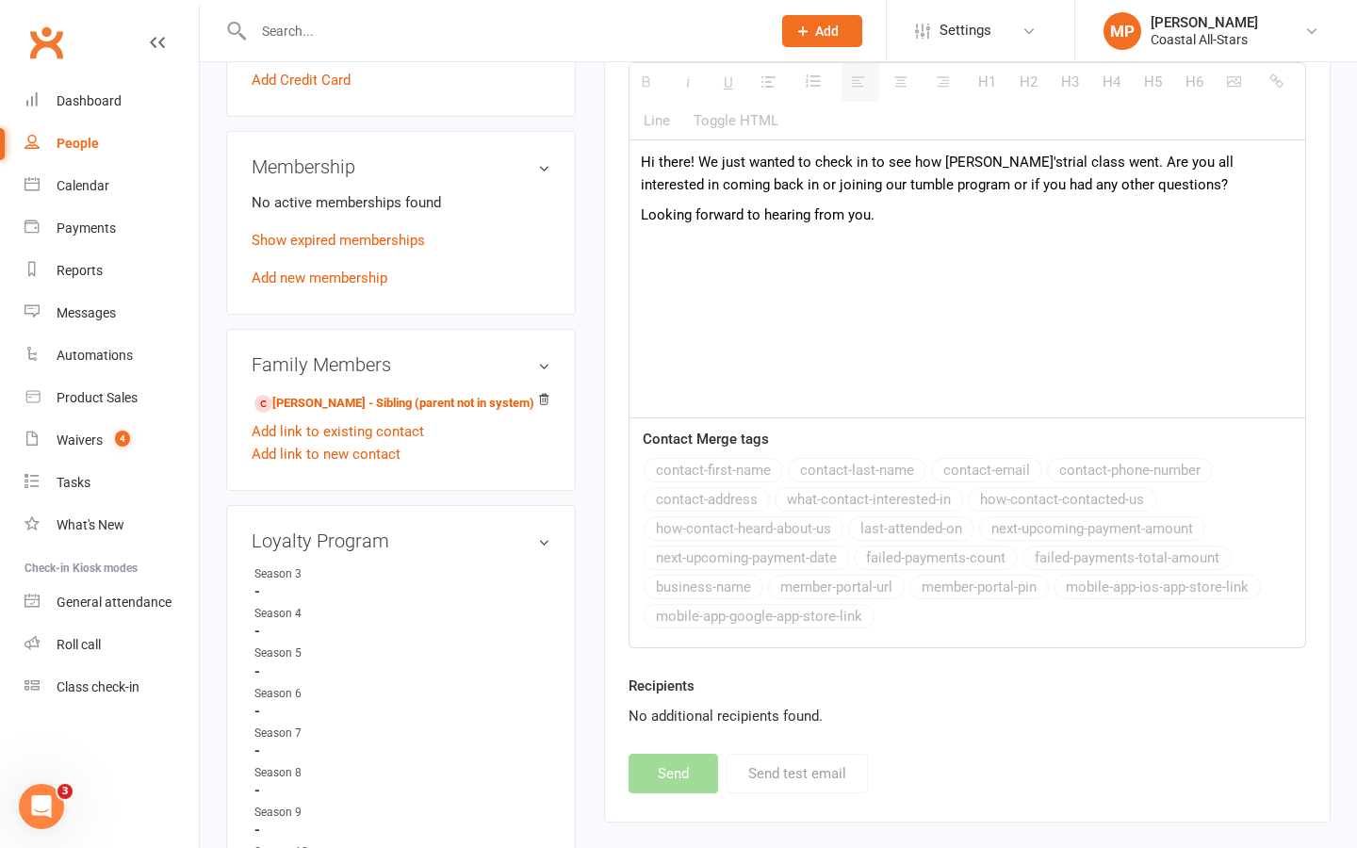
select select
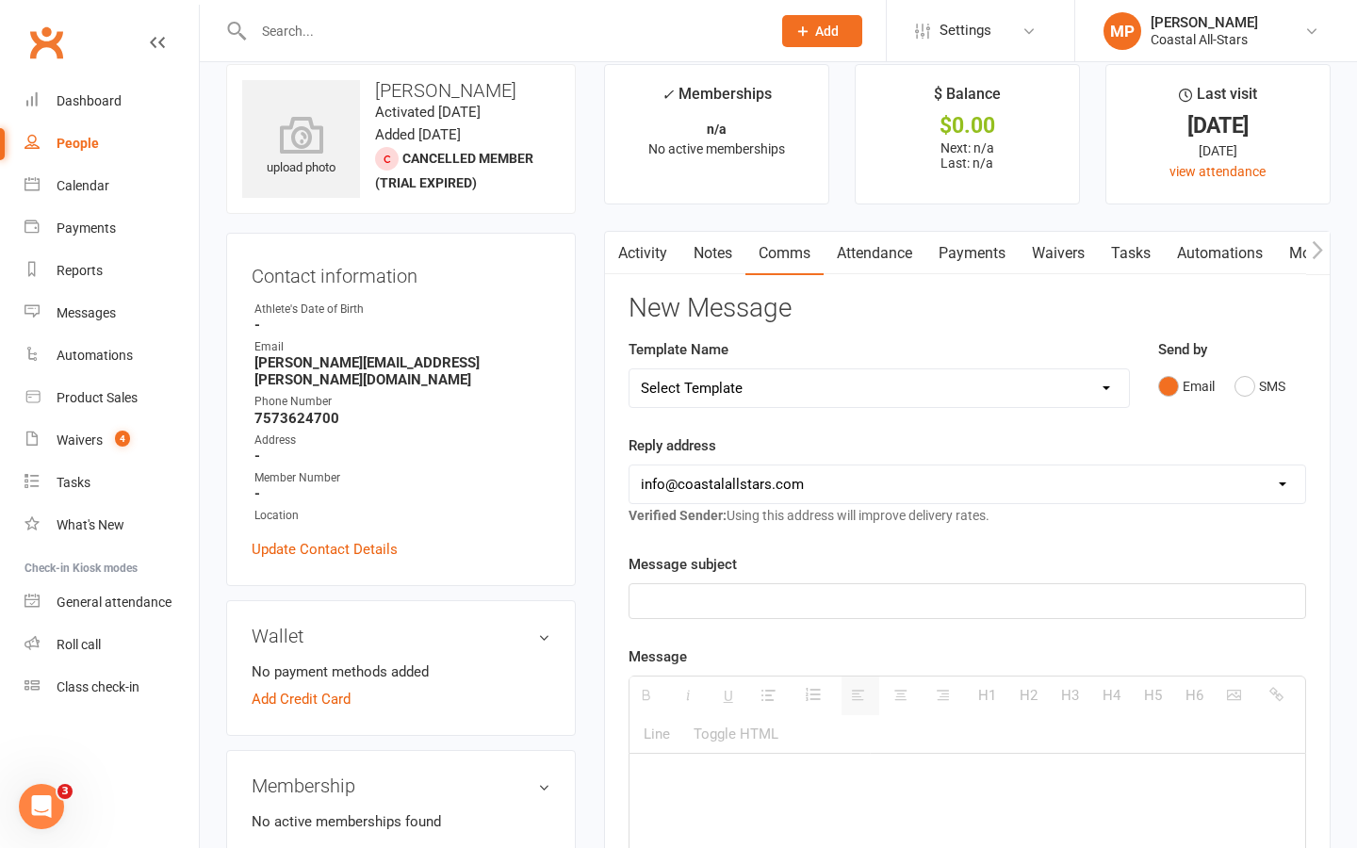
scroll to position [0, 0]
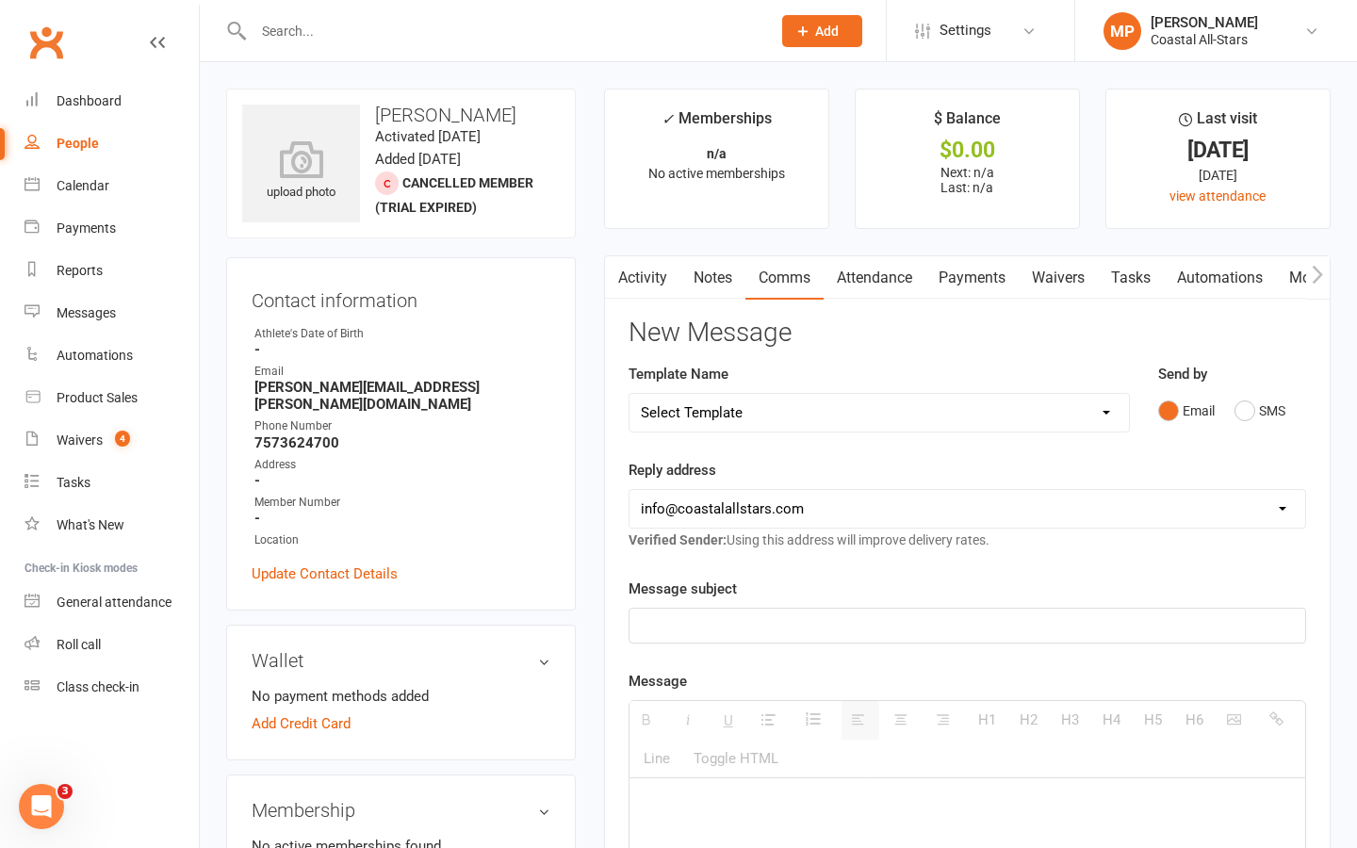
click at [401, 25] on input "text" at bounding box center [503, 31] width 510 height 26
paste input "Bridget Neuhart"
type input "Bridget Neuhart"
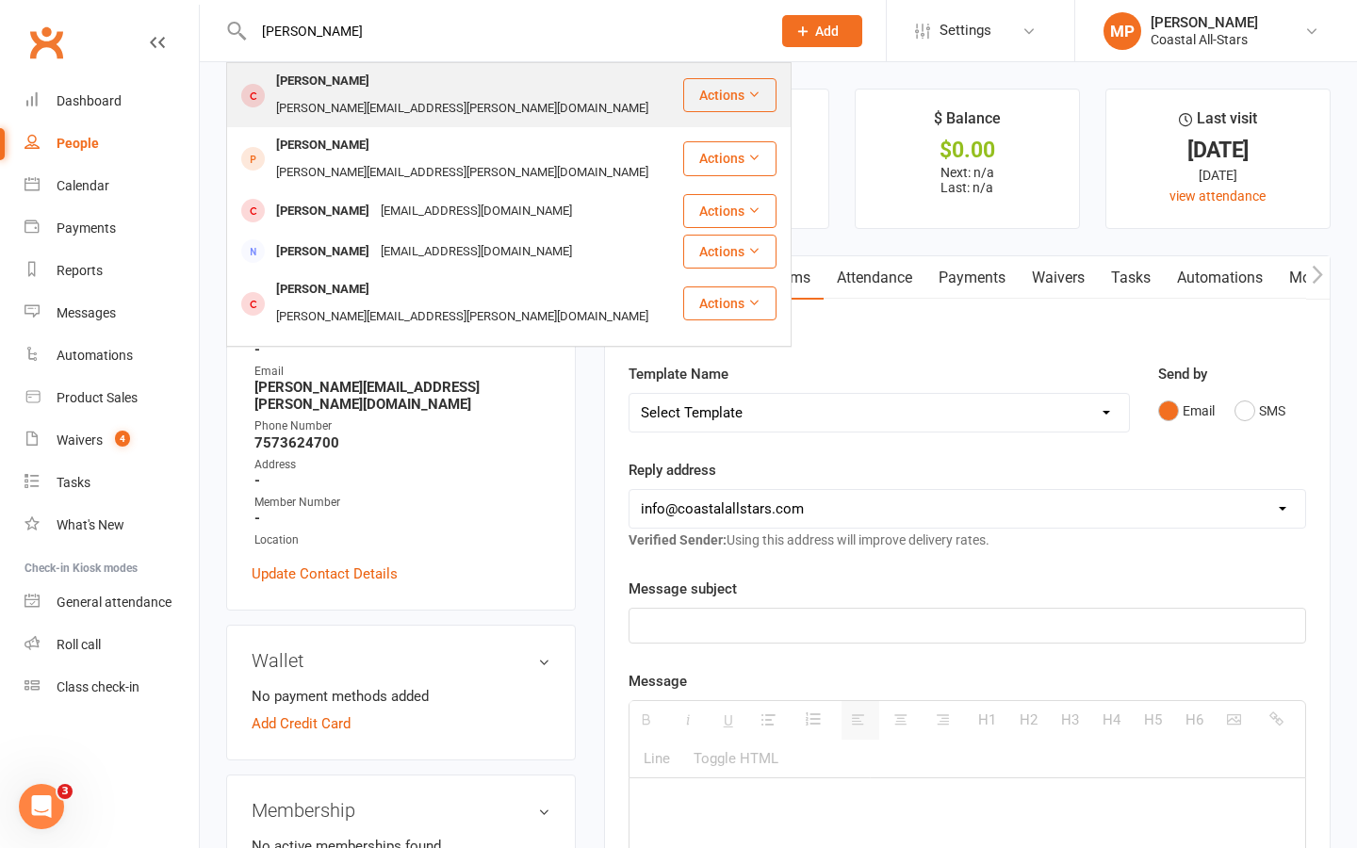
click at [337, 85] on div "Brigid Neuhart" at bounding box center [323, 81] width 105 height 27
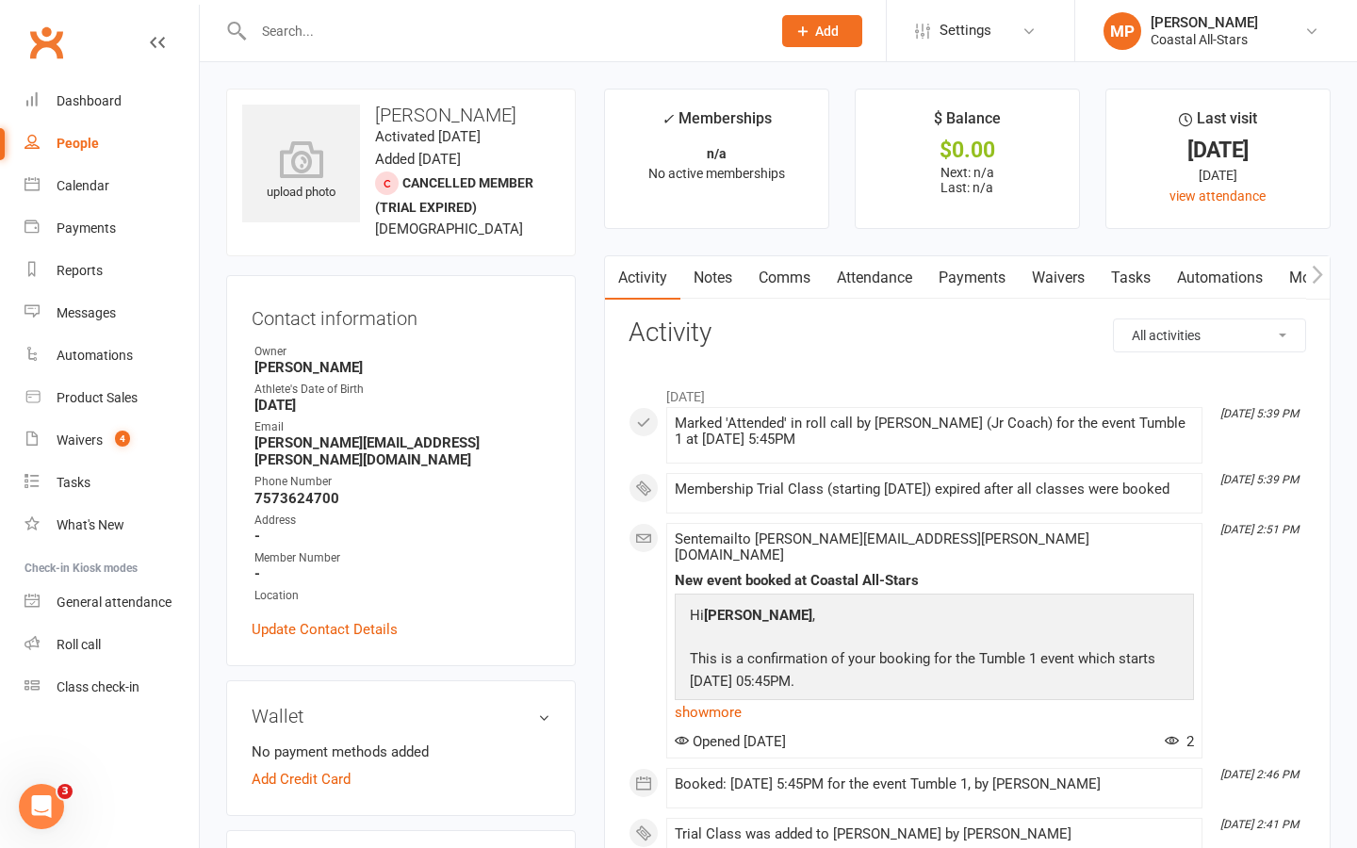
click at [796, 275] on link "Comms" at bounding box center [785, 277] width 78 height 43
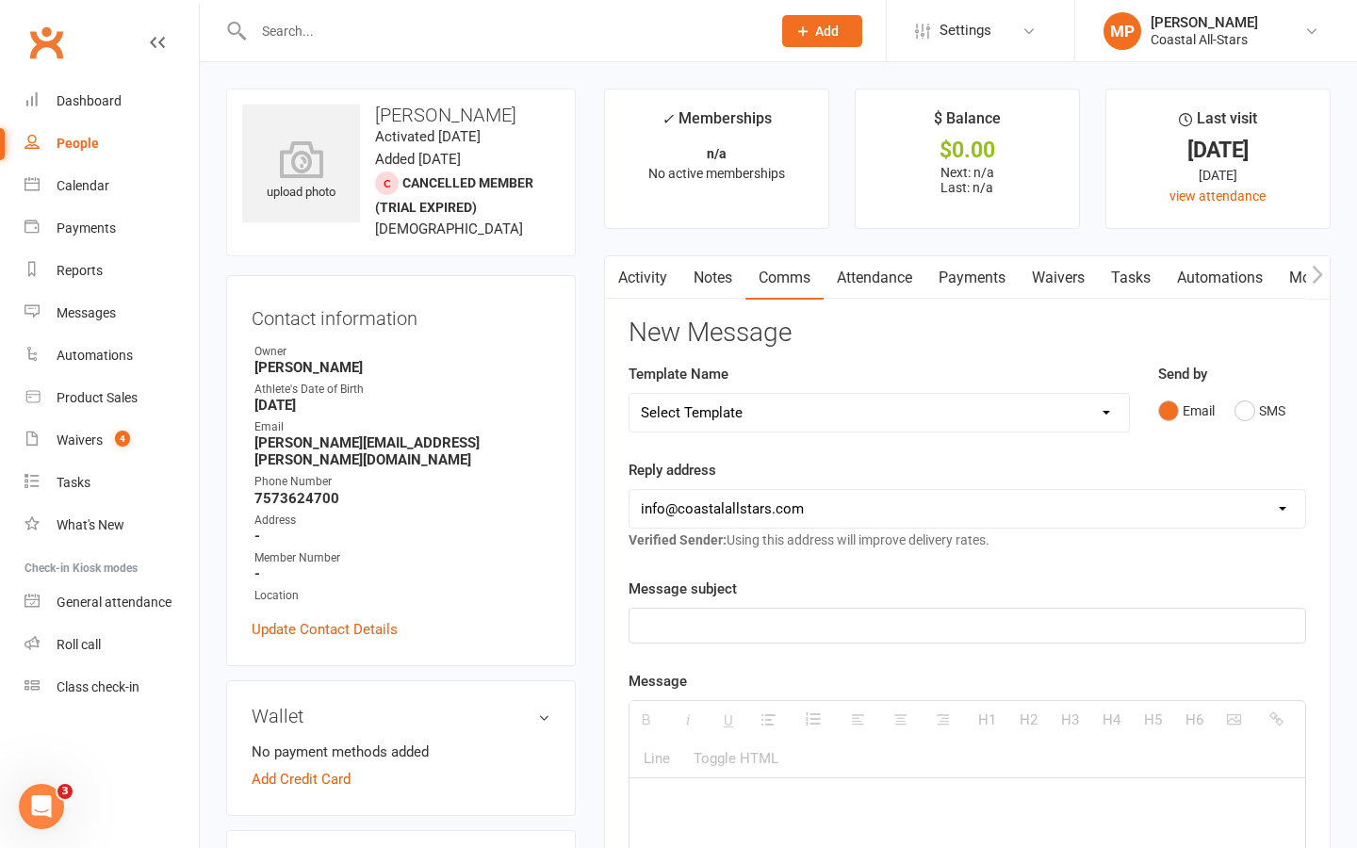
click at [818, 418] on select "Select Template [Email] Bi-Annual Assessment [Email] Boosters [Email] Card Fail…" at bounding box center [880, 413] width 500 height 38
select select "32"
click at [630, 394] on select "Select Template [Email] Bi-Annual Assessment [Email] Boosters [Email] Card Fail…" at bounding box center [880, 413] width 500 height 38
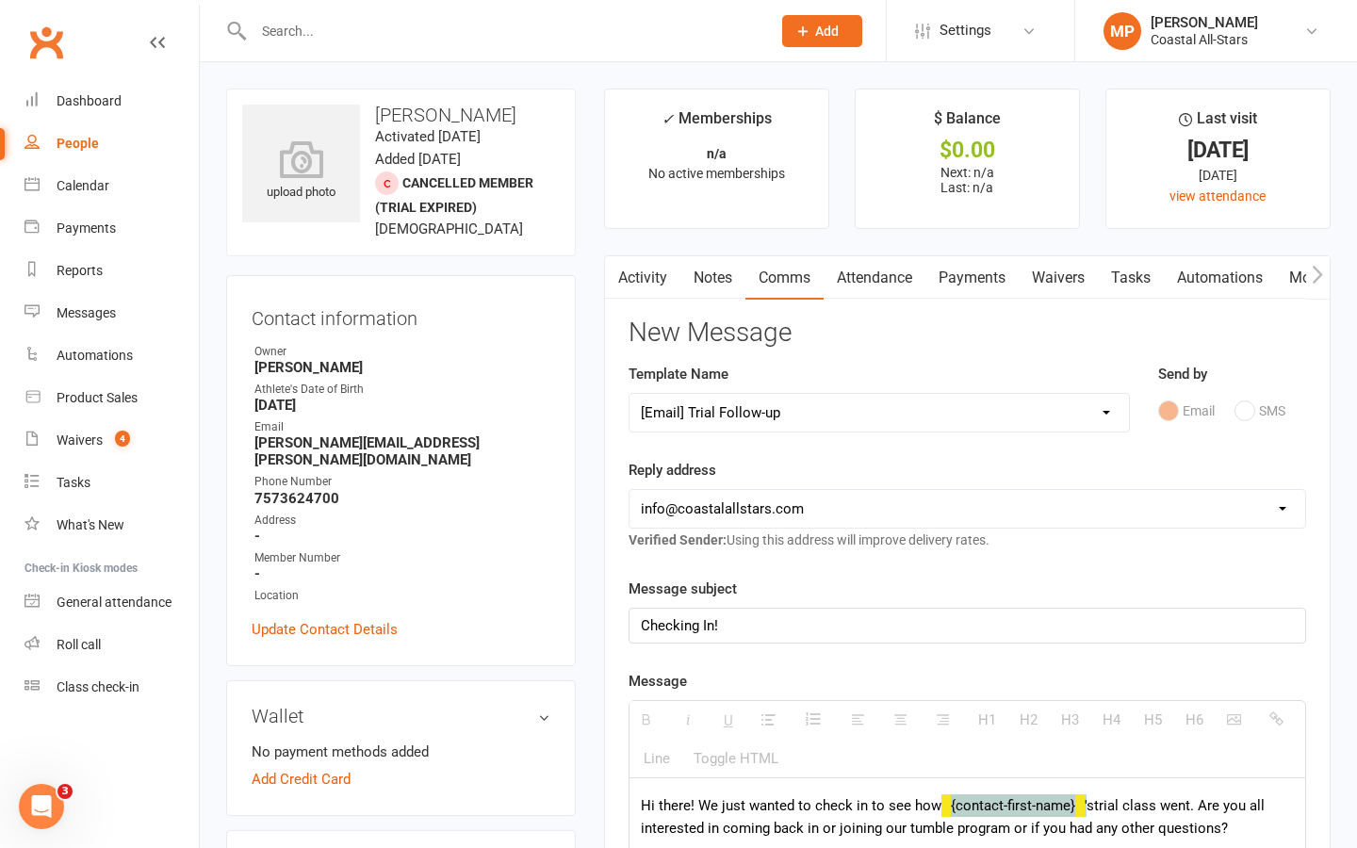
drag, startPoint x: 1088, startPoint y: 805, endPoint x: 938, endPoint y: 806, distance: 149.9
click at [938, 806] on p "Hi there! We just wanted to check in to see how {contact-first-name} 's trial c…" at bounding box center [967, 817] width 653 height 45
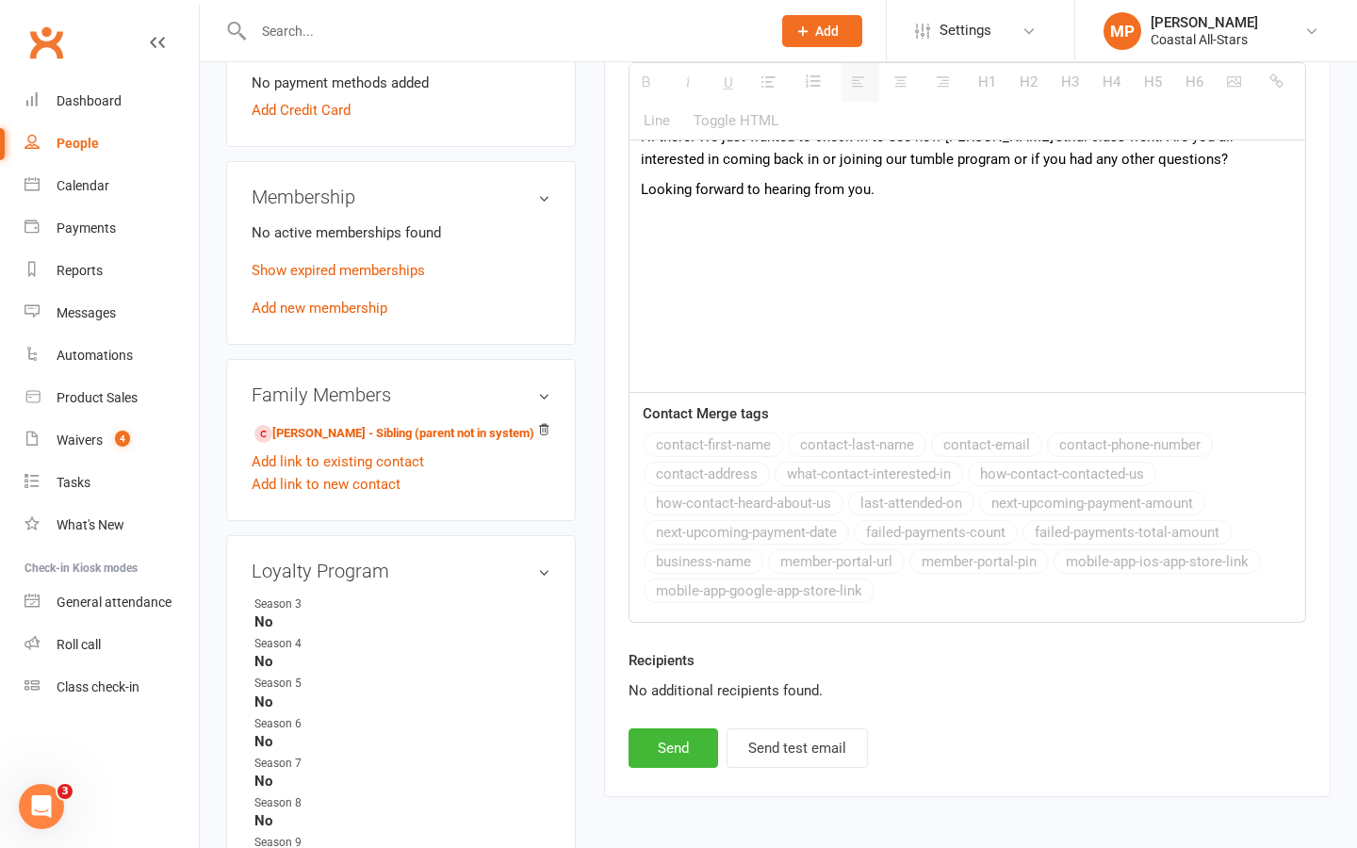
scroll to position [1160, 0]
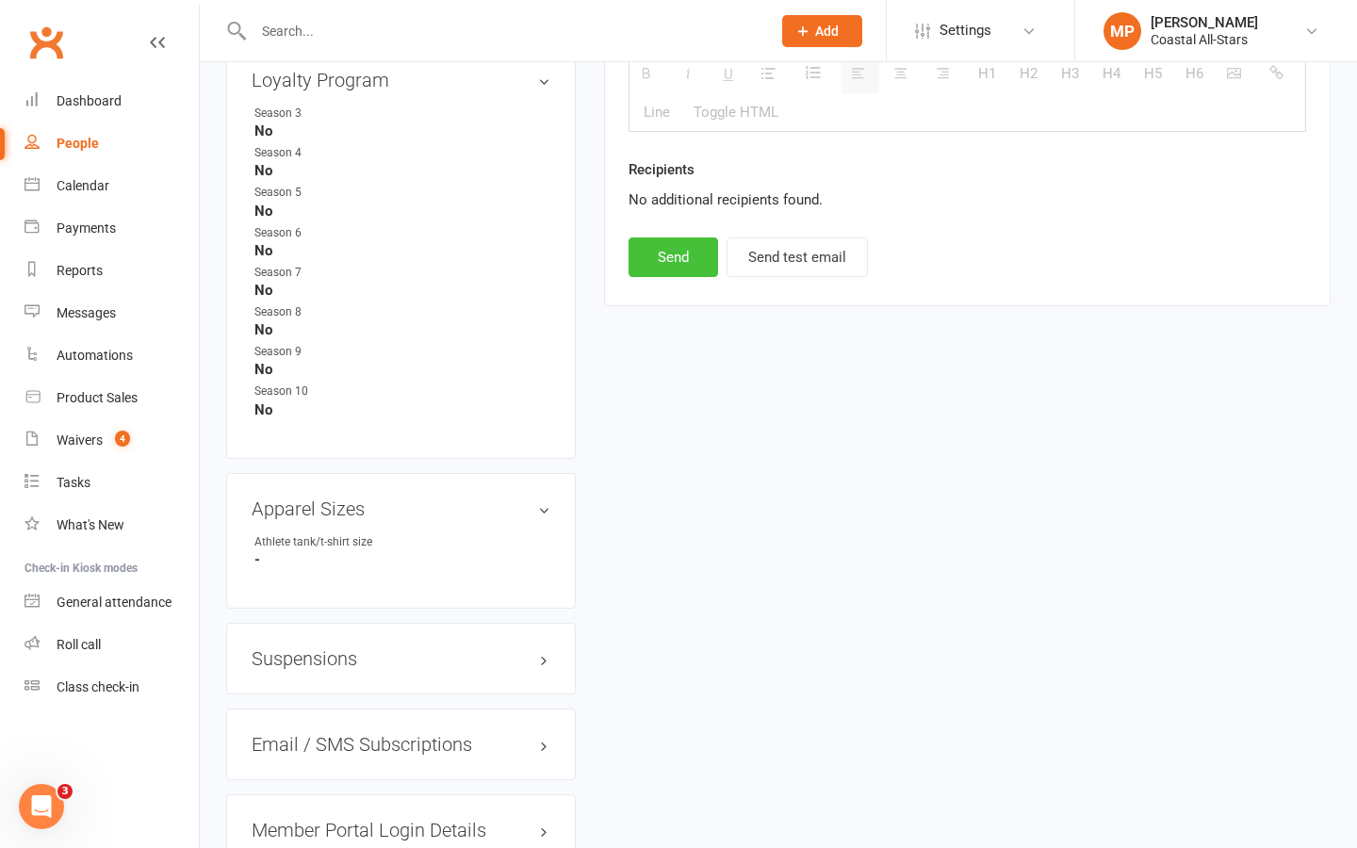
click at [667, 250] on button "Send" at bounding box center [674, 258] width 90 height 40
select select
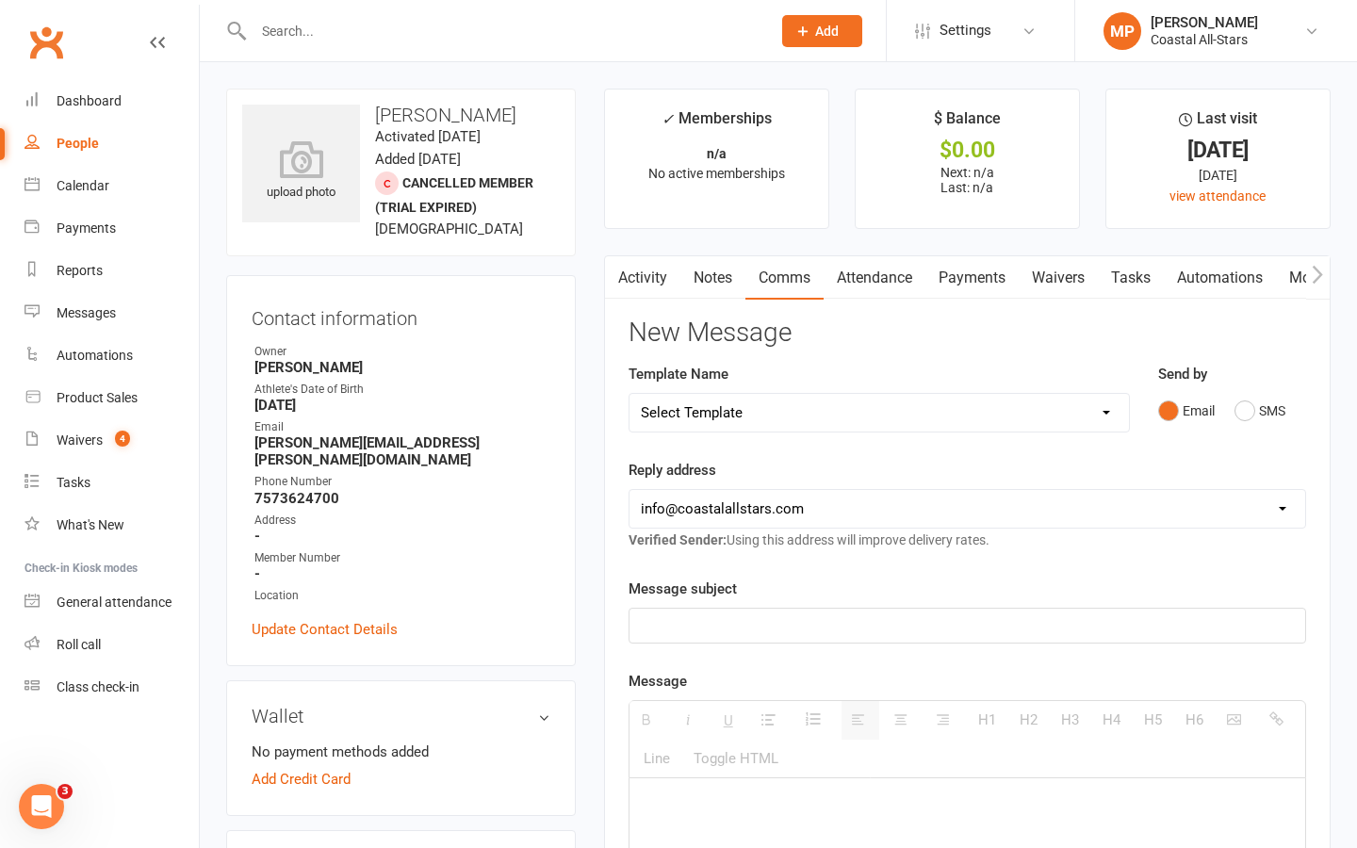
click at [461, 37] on input "text" at bounding box center [503, 31] width 510 height 26
paste input "Eliza Graves"
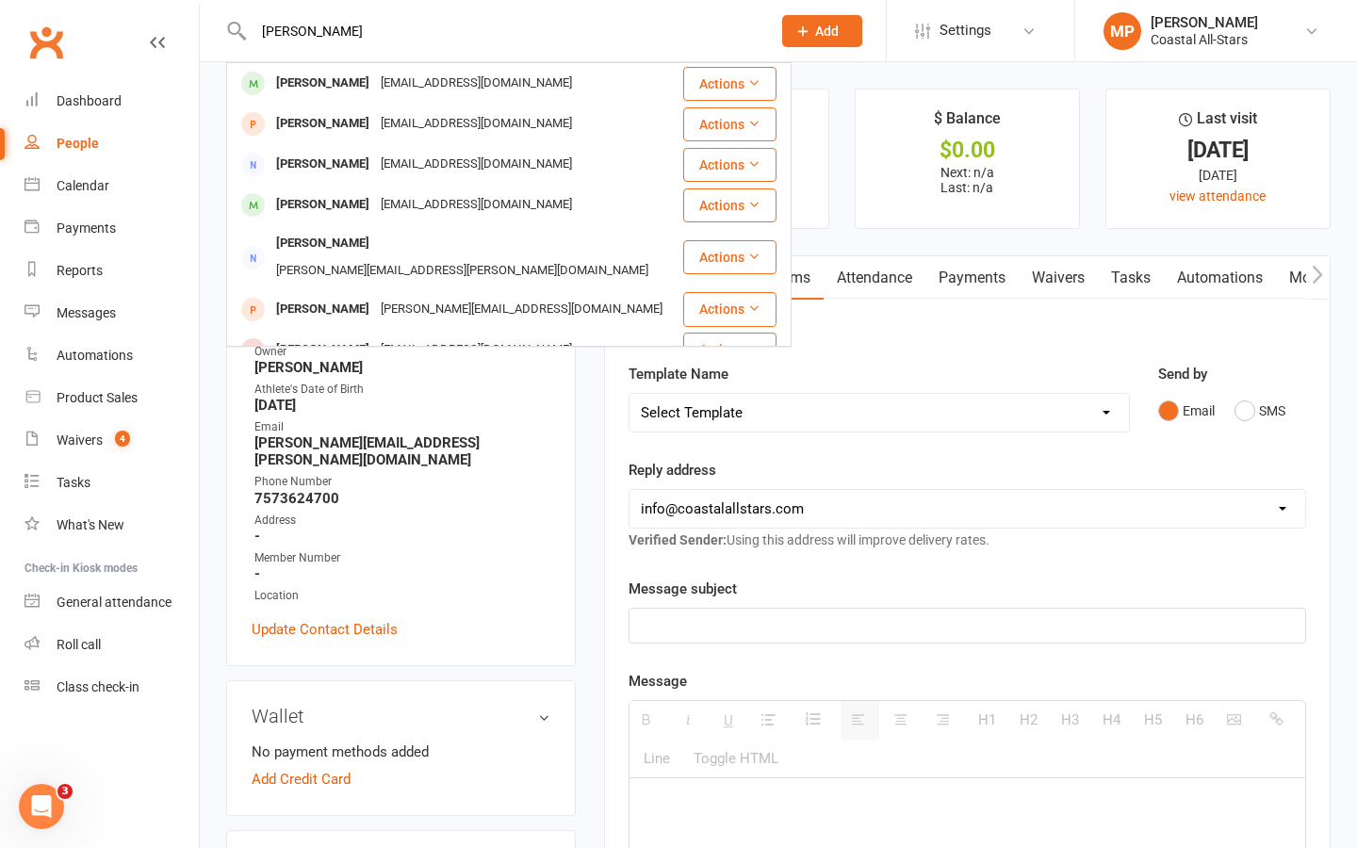
type input "Eliza Graves"
click at [456, 82] on div "ceciliagraves88@gmail.com" at bounding box center [476, 83] width 203 height 27
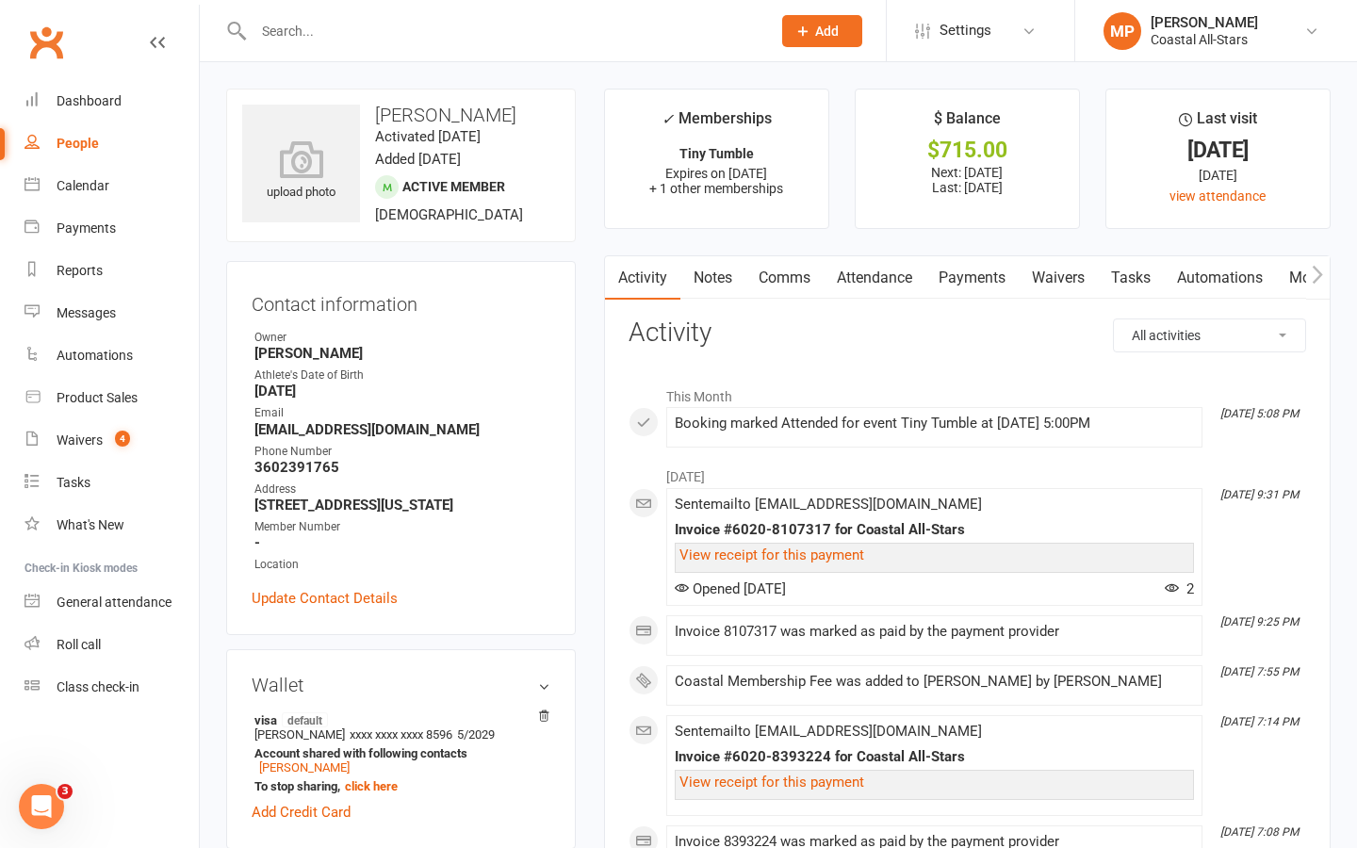
click at [483, 24] on input "text" at bounding box center [503, 31] width 510 height 26
paste input "Cora Warren"
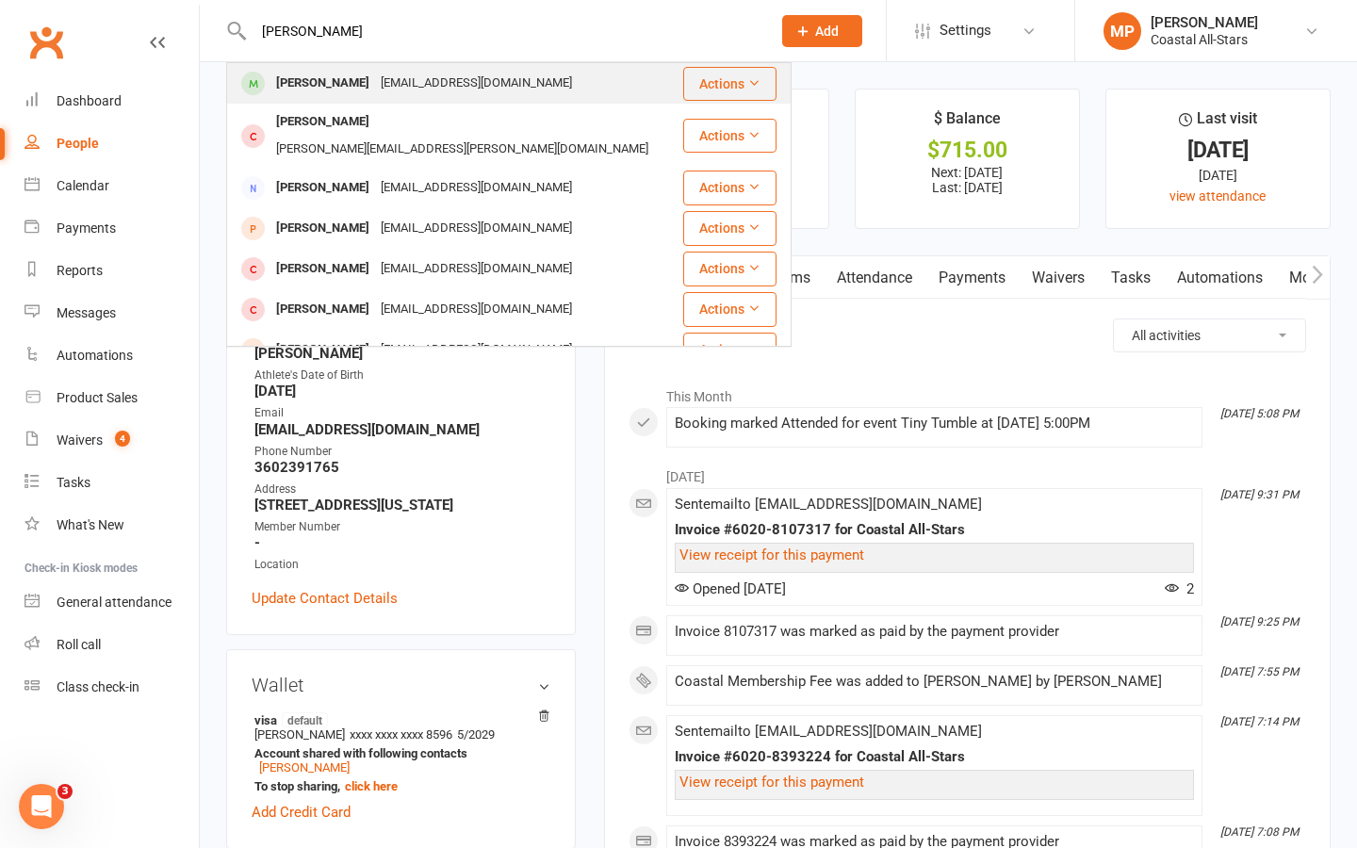
type input "Cora Warren"
click at [484, 90] on div "megan92warren@gmail.com" at bounding box center [476, 83] width 203 height 27
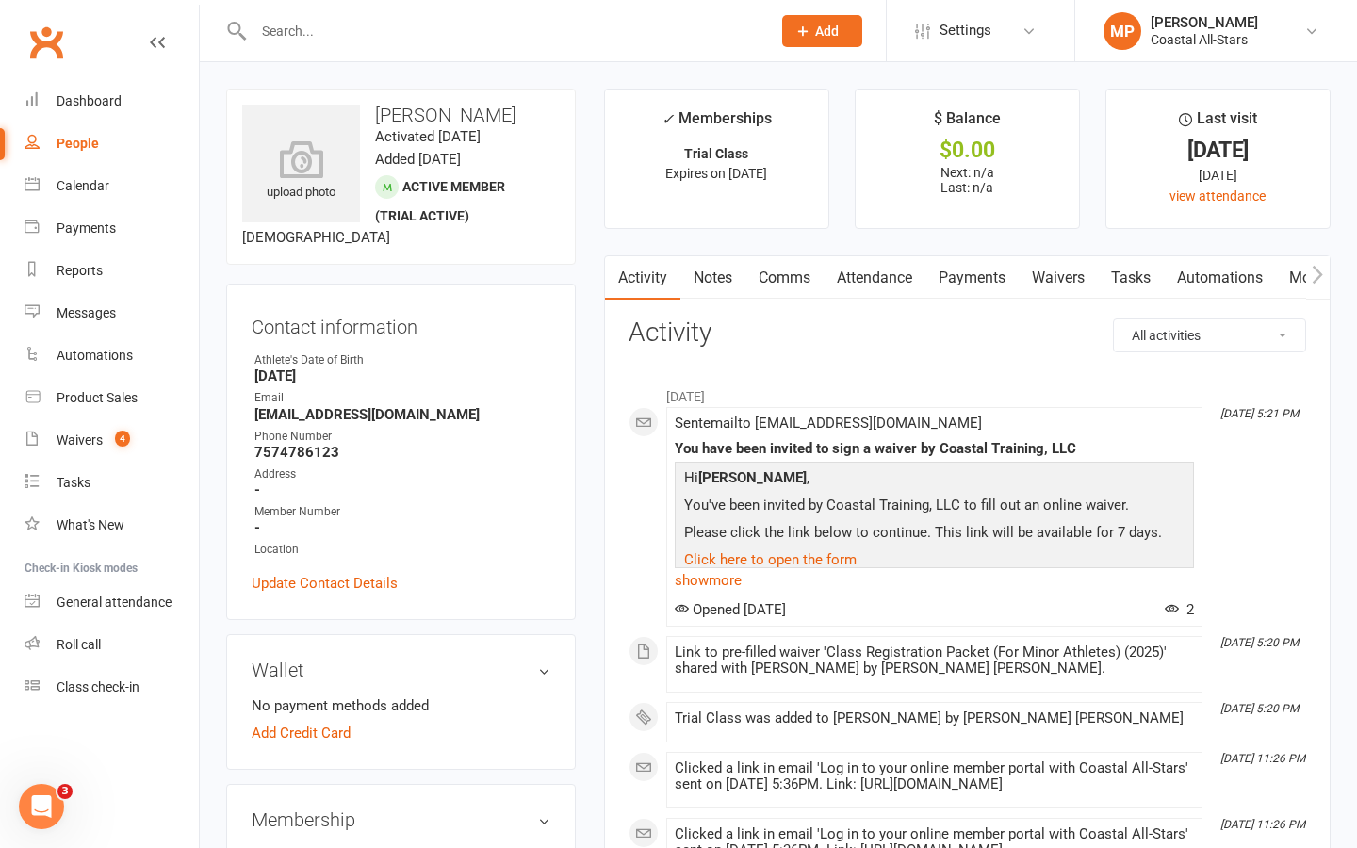
click at [873, 284] on link "Attendance" at bounding box center [875, 277] width 102 height 43
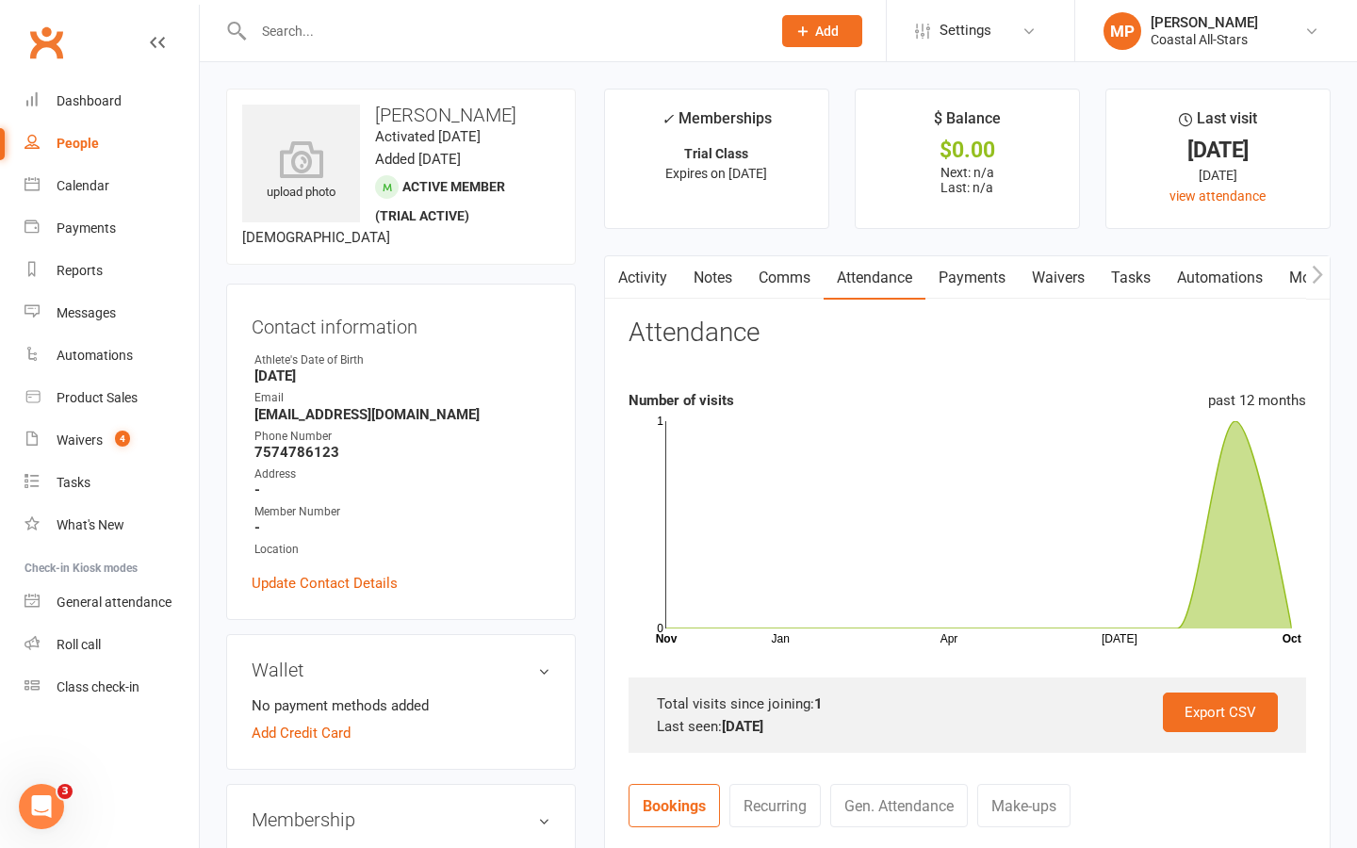
click at [779, 279] on link "Comms" at bounding box center [785, 277] width 78 height 43
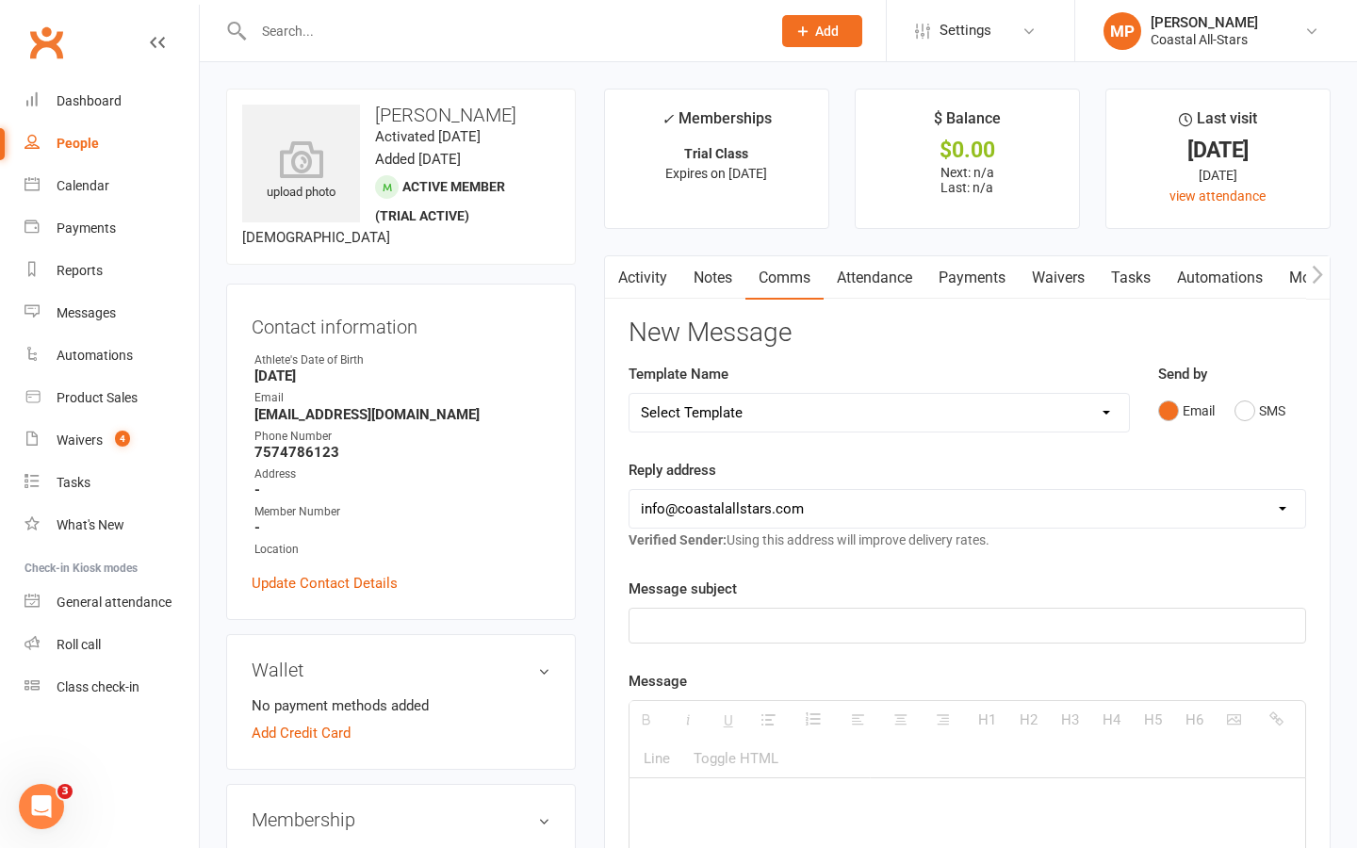
click at [721, 417] on select "Select Template [Email] Bi-Annual Assessment [Email] Boosters [Email] Card Fail…" at bounding box center [880, 413] width 500 height 38
select select "32"
click at [630, 394] on select "Select Template [Email] Bi-Annual Assessment [Email] Boosters [Email] Card Fail…" at bounding box center [880, 413] width 500 height 38
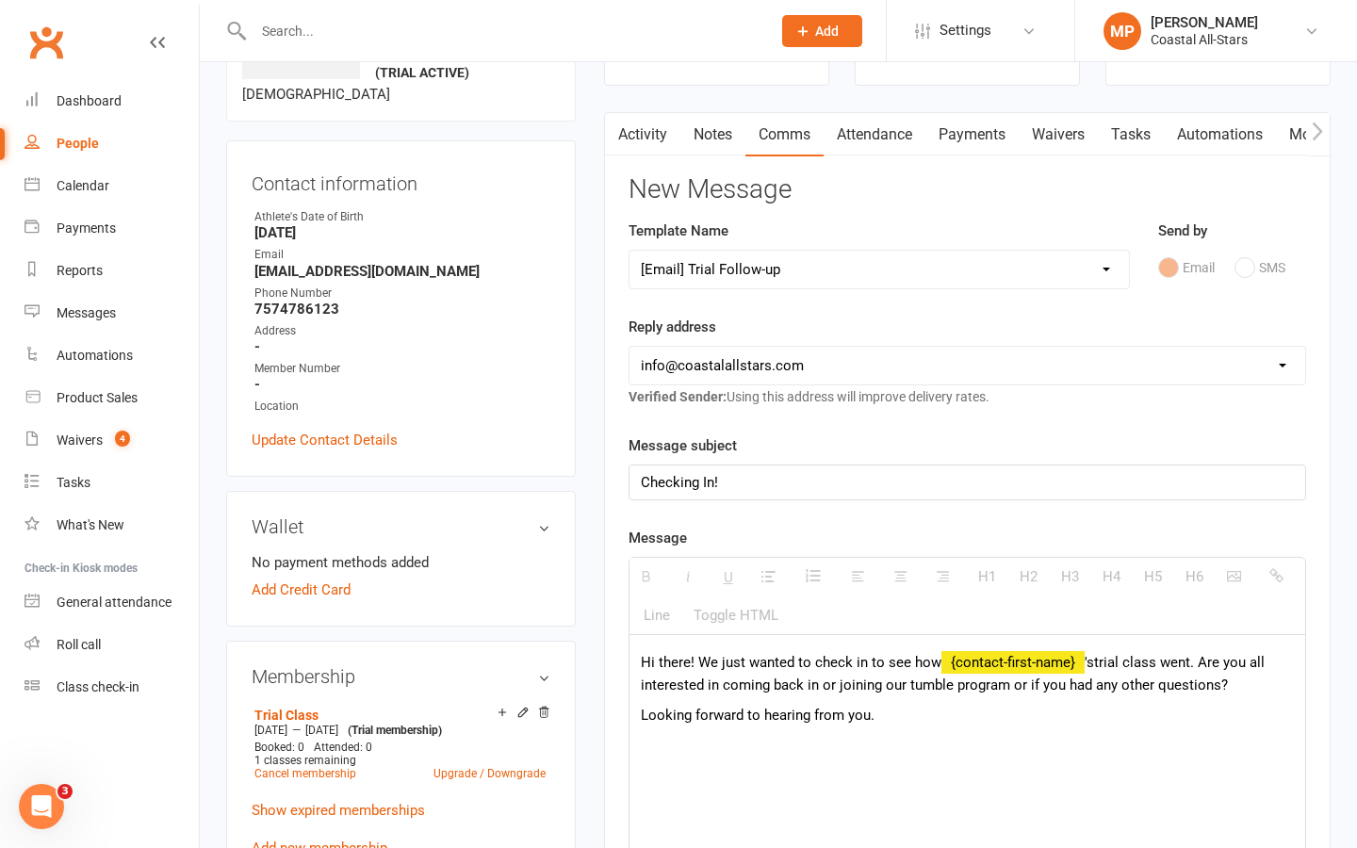
scroll to position [144, 0]
click at [1086, 661] on span "'s" at bounding box center [1089, 661] width 9 height 17
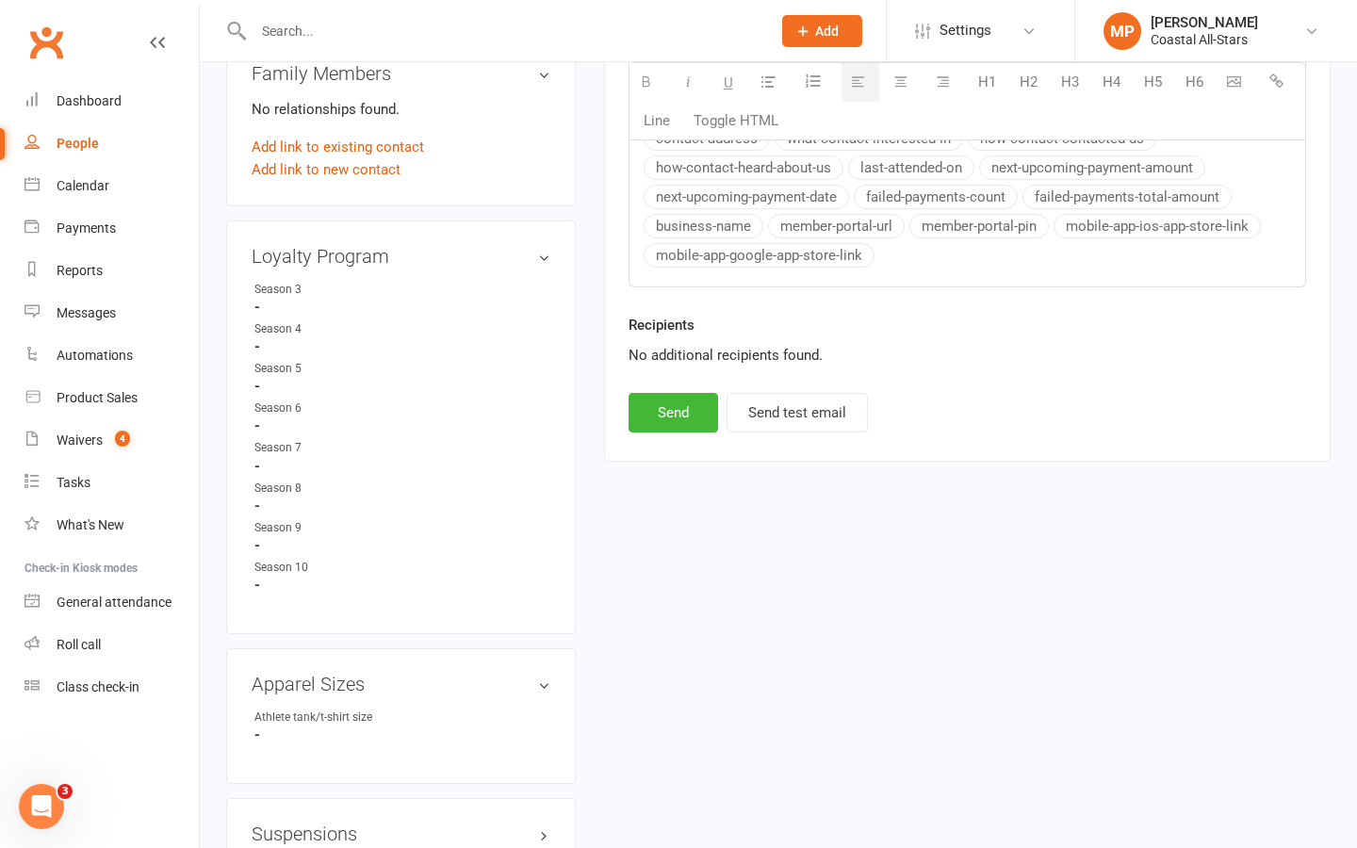
scroll to position [1027, 0]
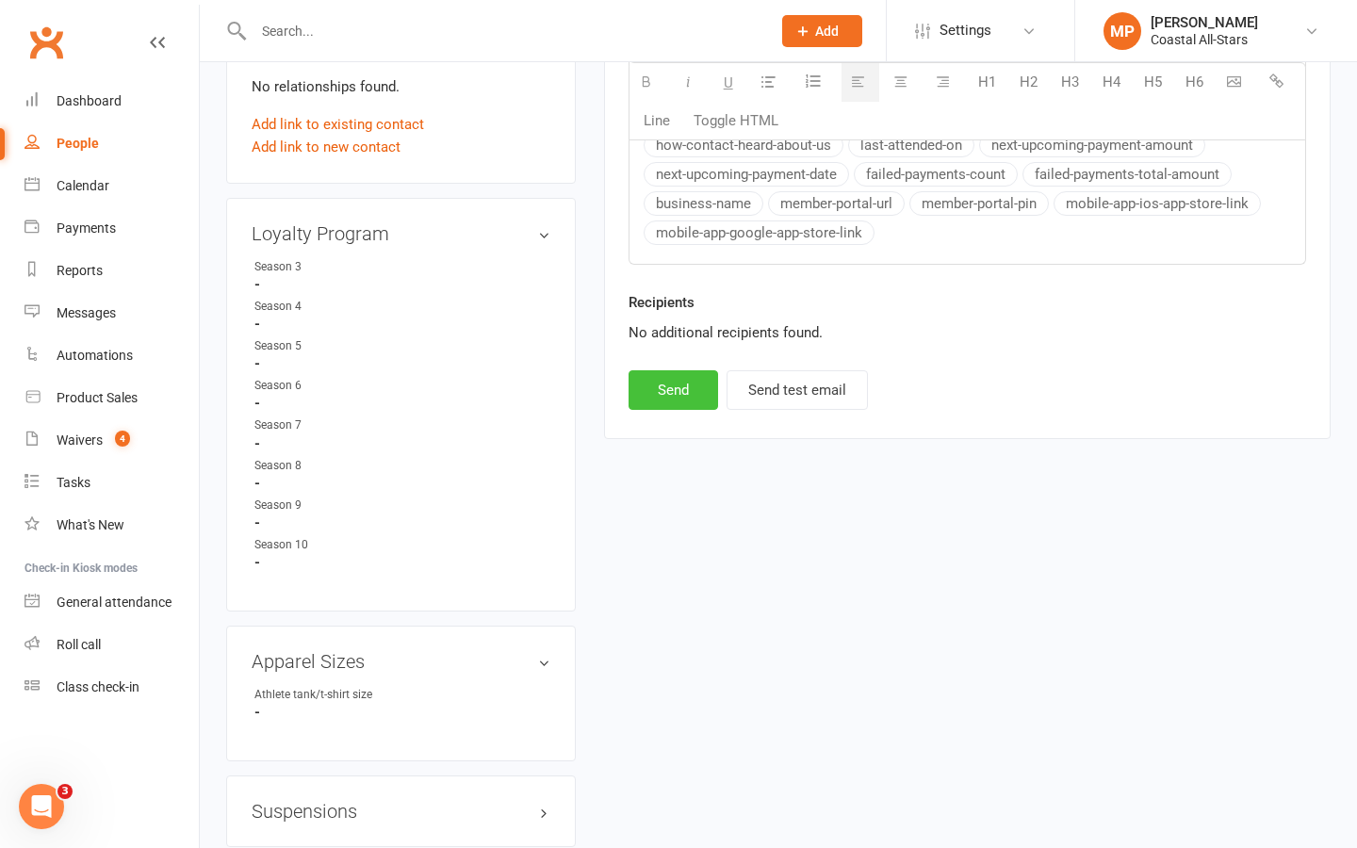
click at [659, 383] on button "Send" at bounding box center [674, 390] width 90 height 40
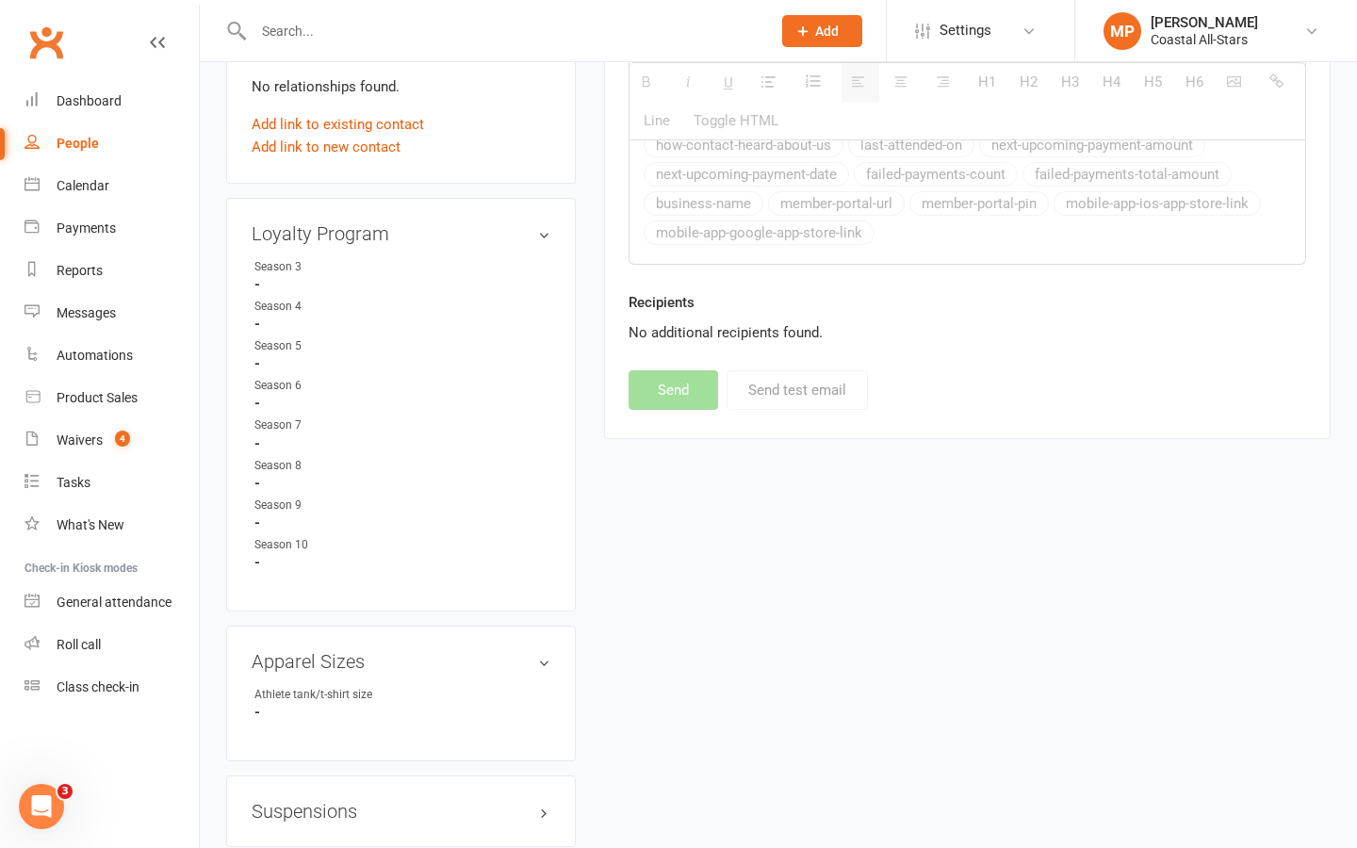
select select
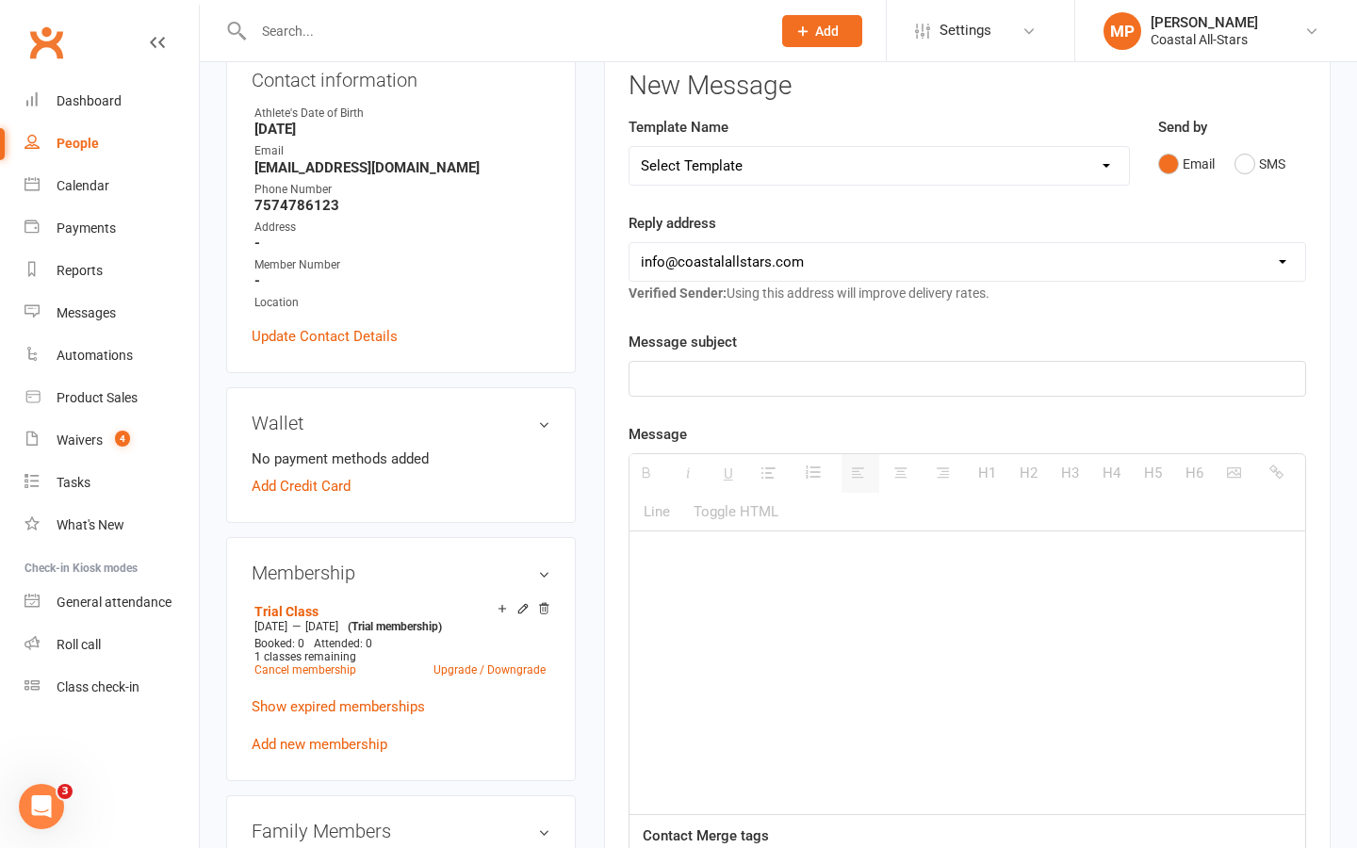
scroll to position [0, 0]
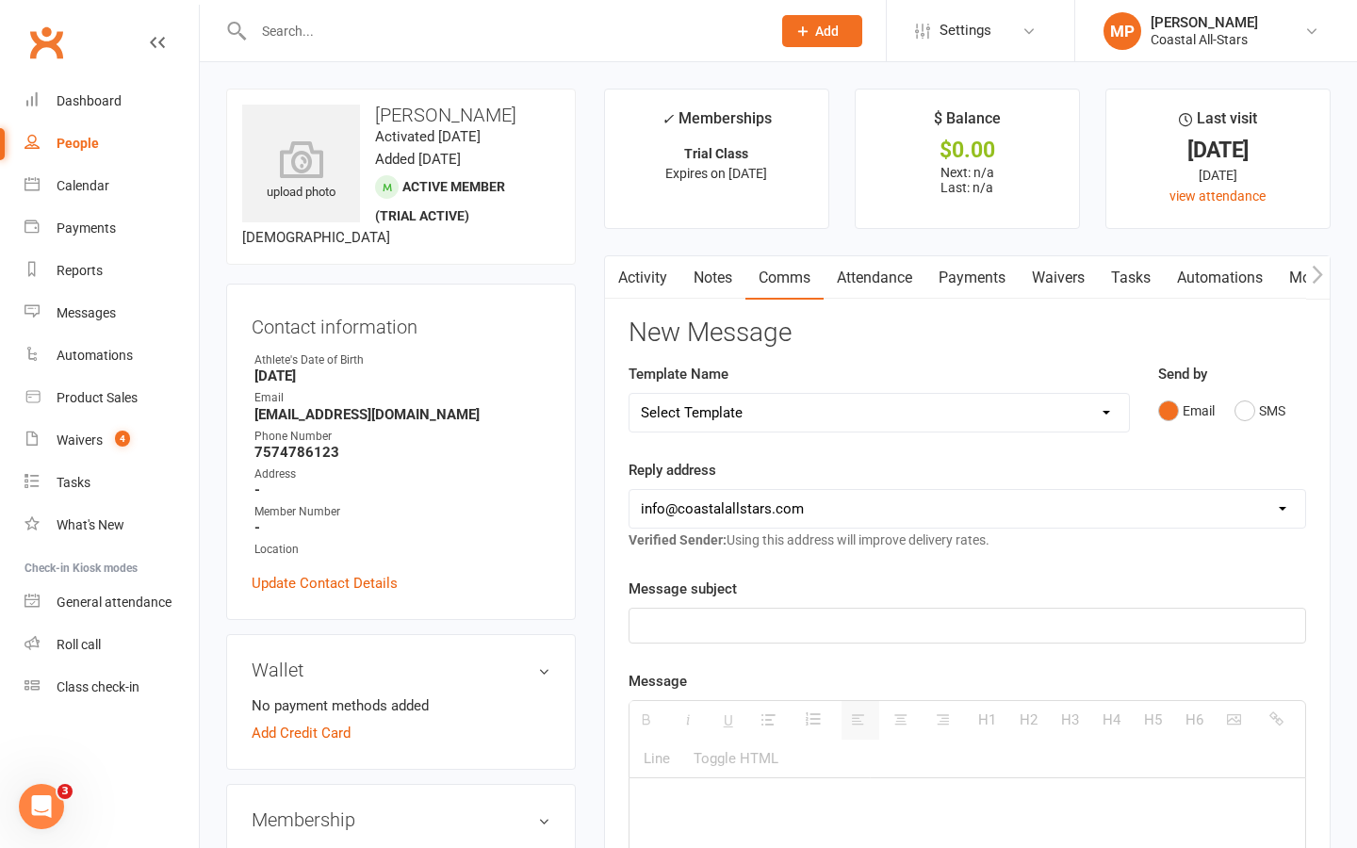
drag, startPoint x: 393, startPoint y: 21, endPoint x: 393, endPoint y: 745, distance: 723.9
click at [393, 21] on input "text" at bounding box center [503, 31] width 510 height 26
paste input "Daisy Gardner"
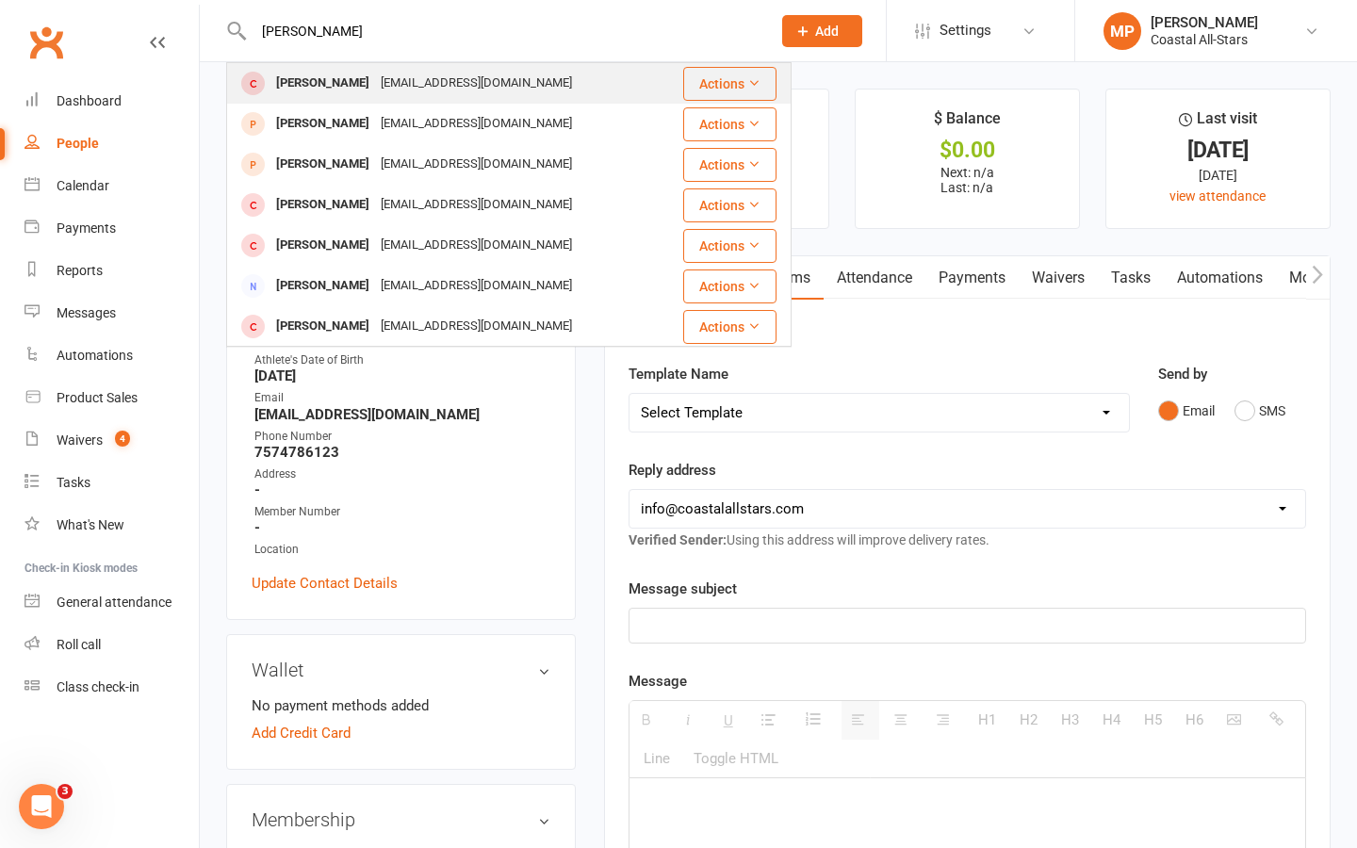
type input "Daisy Gardner"
click at [383, 83] on div "Kelleg87@gmail.com" at bounding box center [476, 83] width 203 height 27
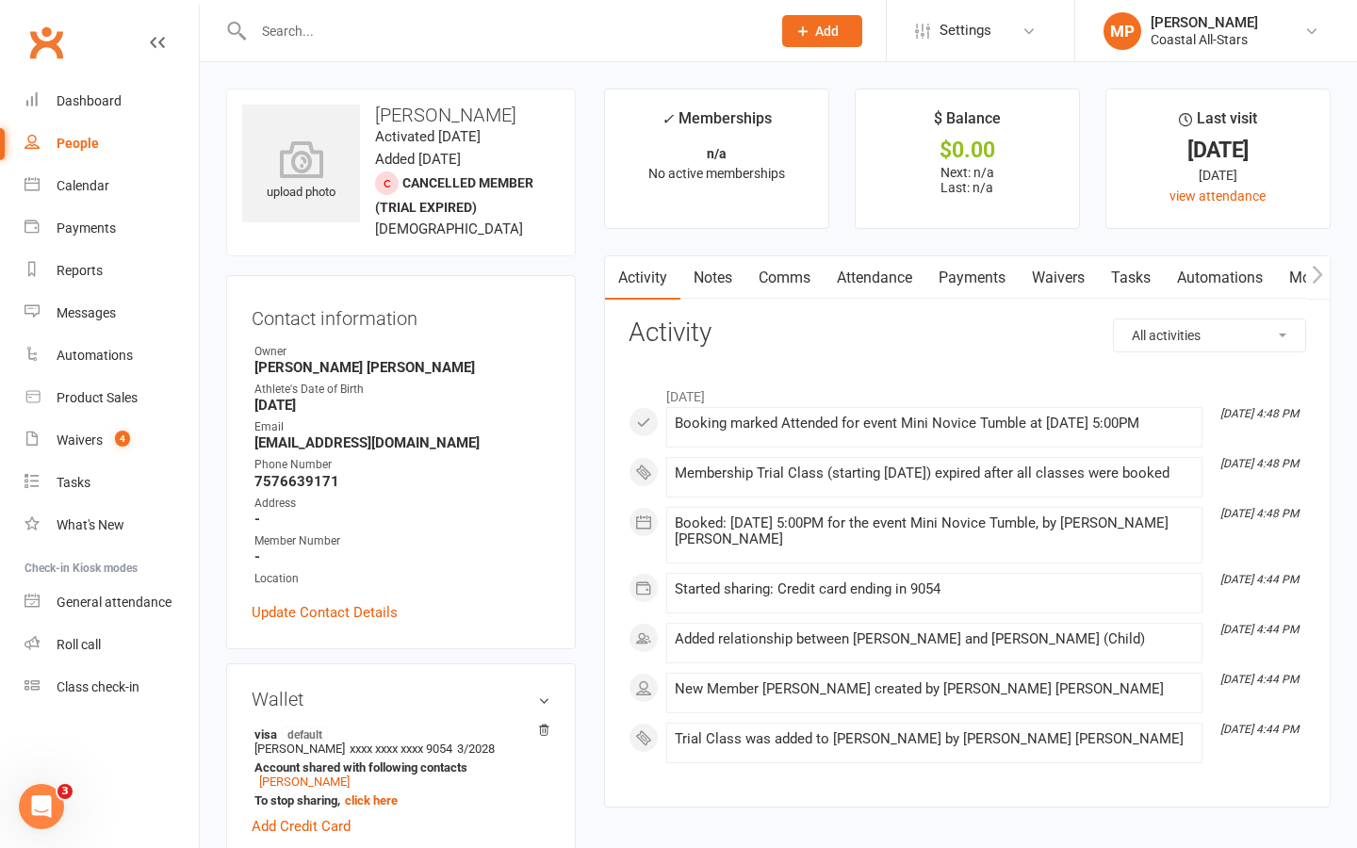
click at [777, 280] on link "Comms" at bounding box center [785, 277] width 78 height 43
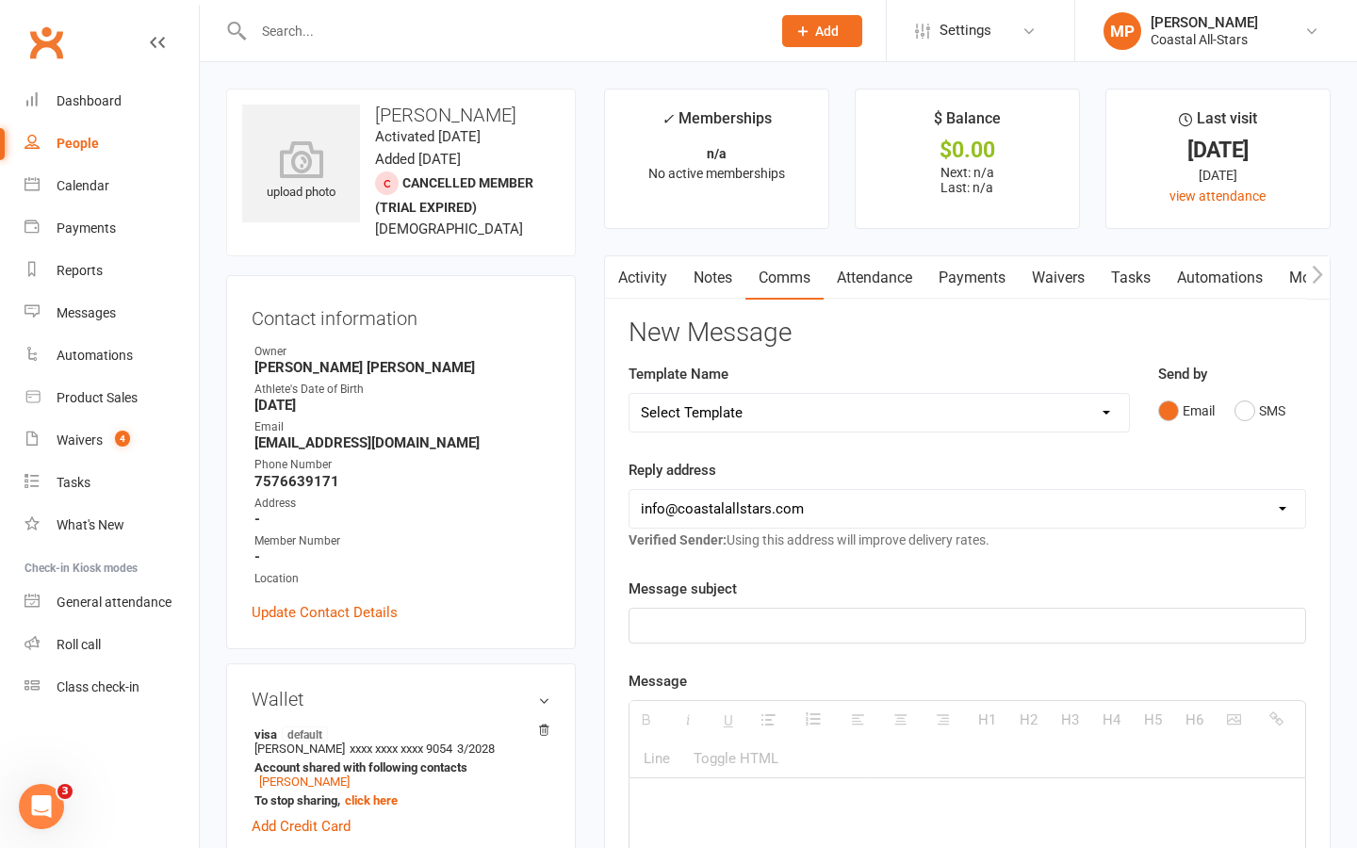
click at [801, 417] on select "Select Template [Email] Bi-Annual Assessment [Email] Boosters [Email] Card Fail…" at bounding box center [880, 413] width 500 height 38
select select "32"
click at [630, 394] on select "Select Template [Email] Bi-Annual Assessment [Email] Boosters [Email] Card Fail…" at bounding box center [880, 413] width 500 height 38
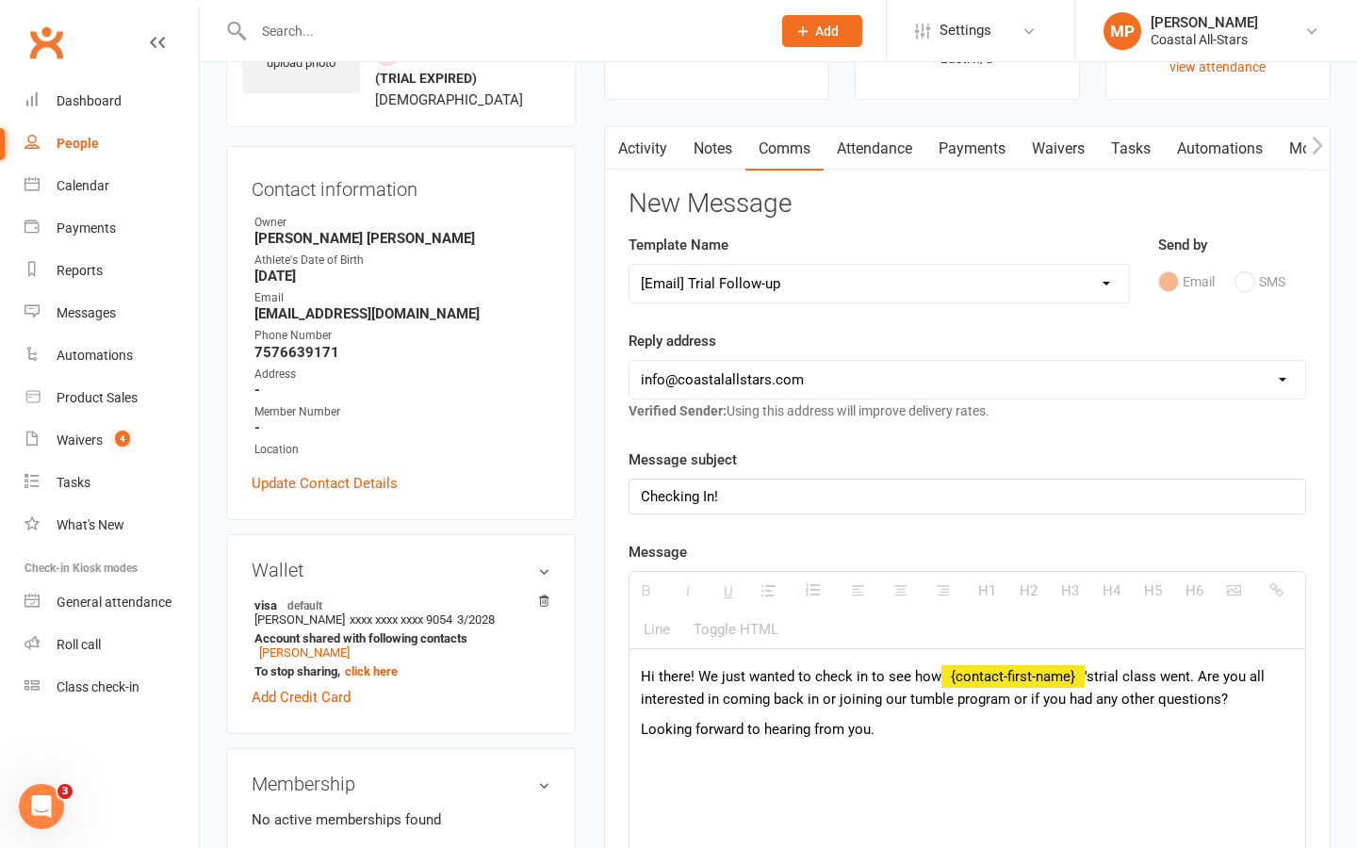
scroll to position [173, 0]
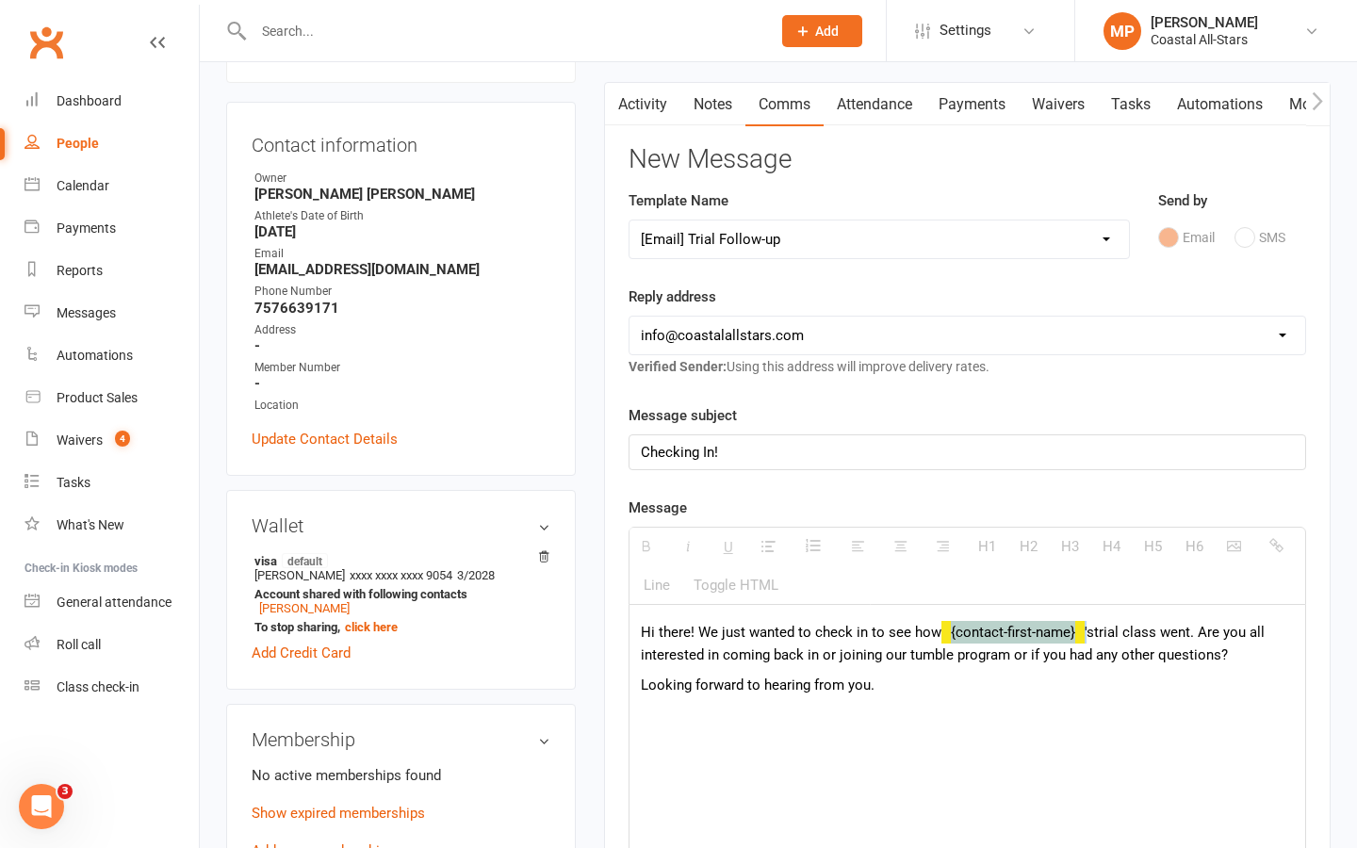
drag, startPoint x: 1087, startPoint y: 641, endPoint x: 935, endPoint y: 634, distance: 151.9
click at [935, 634] on p "Hi there! We just wanted to check in to see how {contact-first-name} 's trial c…" at bounding box center [967, 643] width 653 height 45
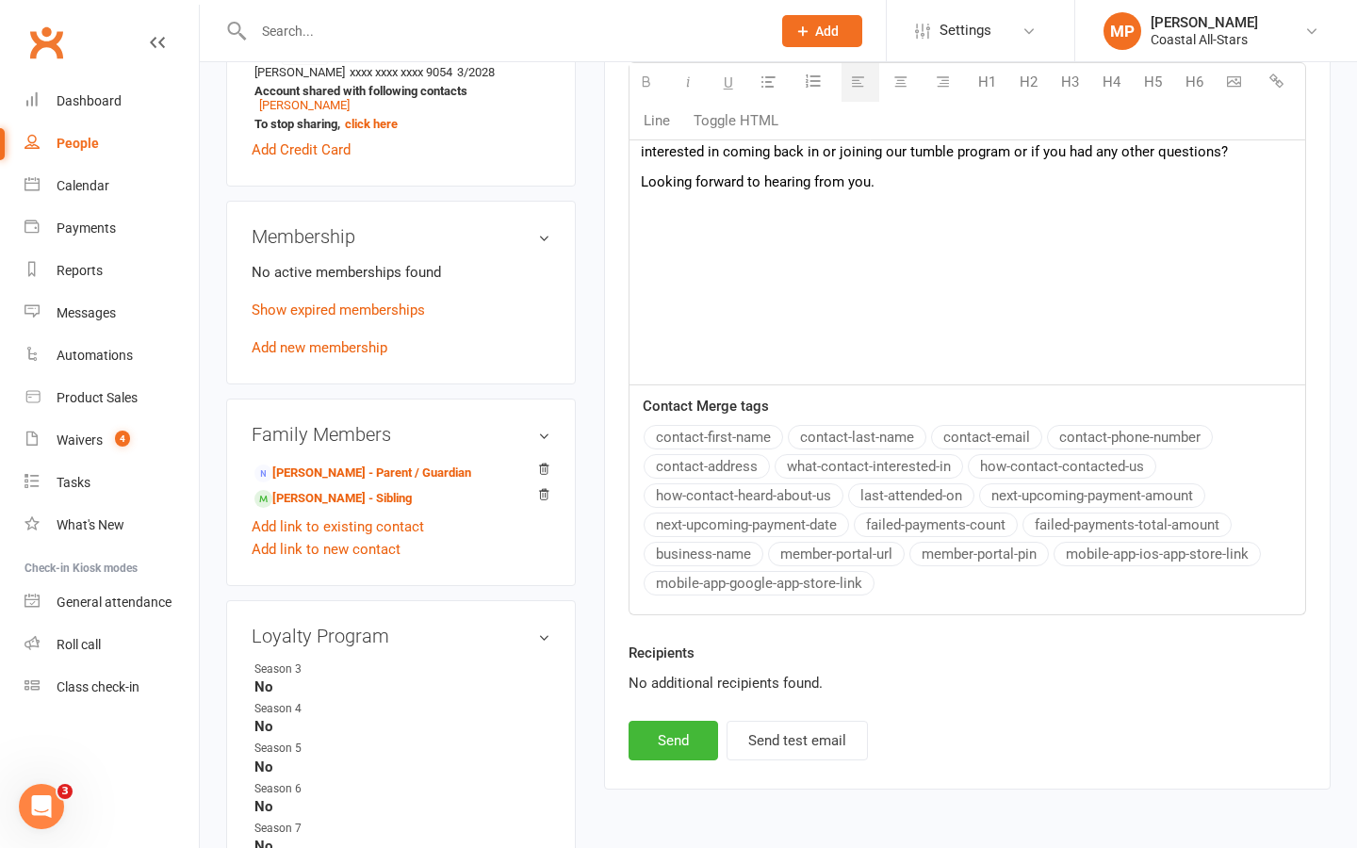
scroll to position [840, 0]
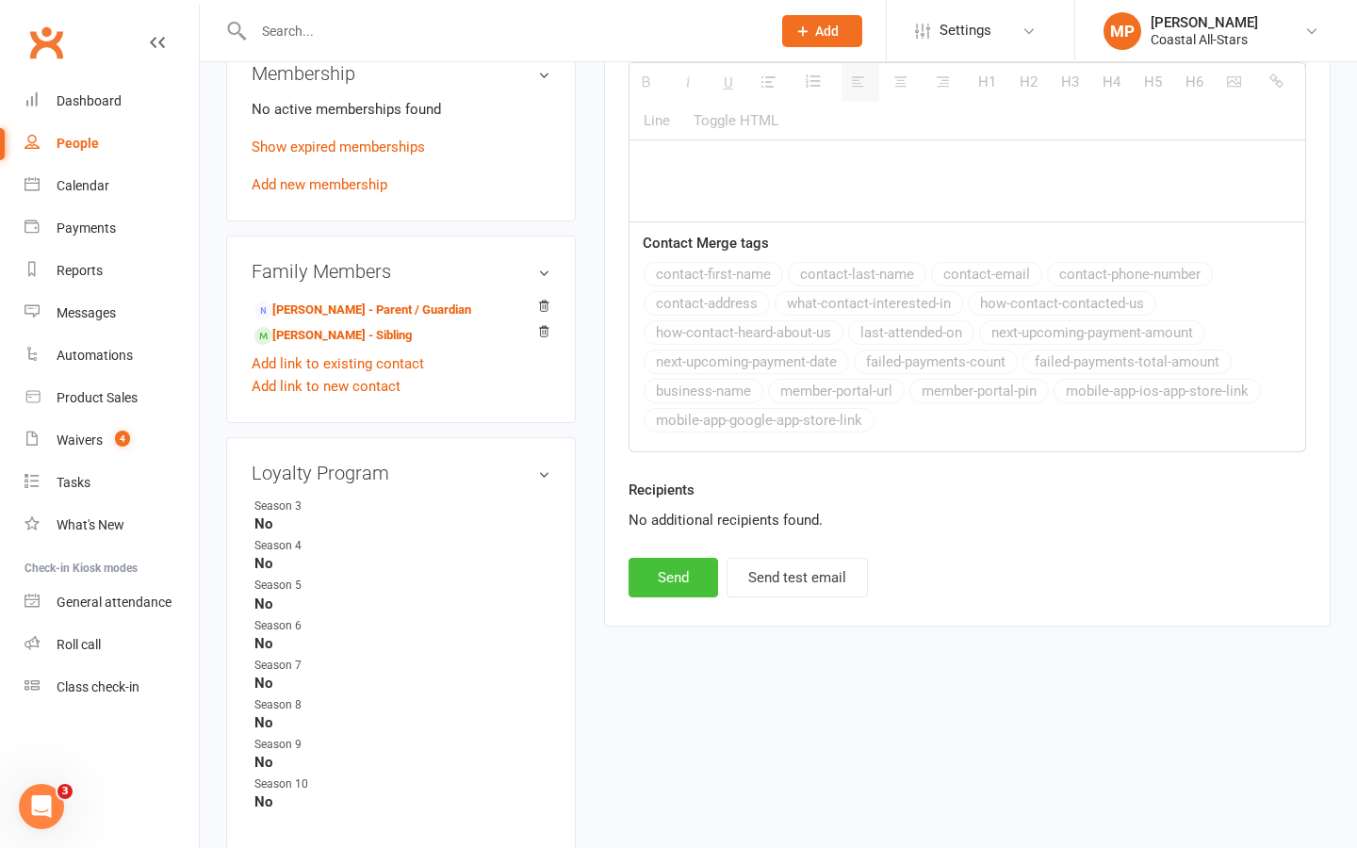
click at [678, 582] on button "Send" at bounding box center [674, 578] width 90 height 40
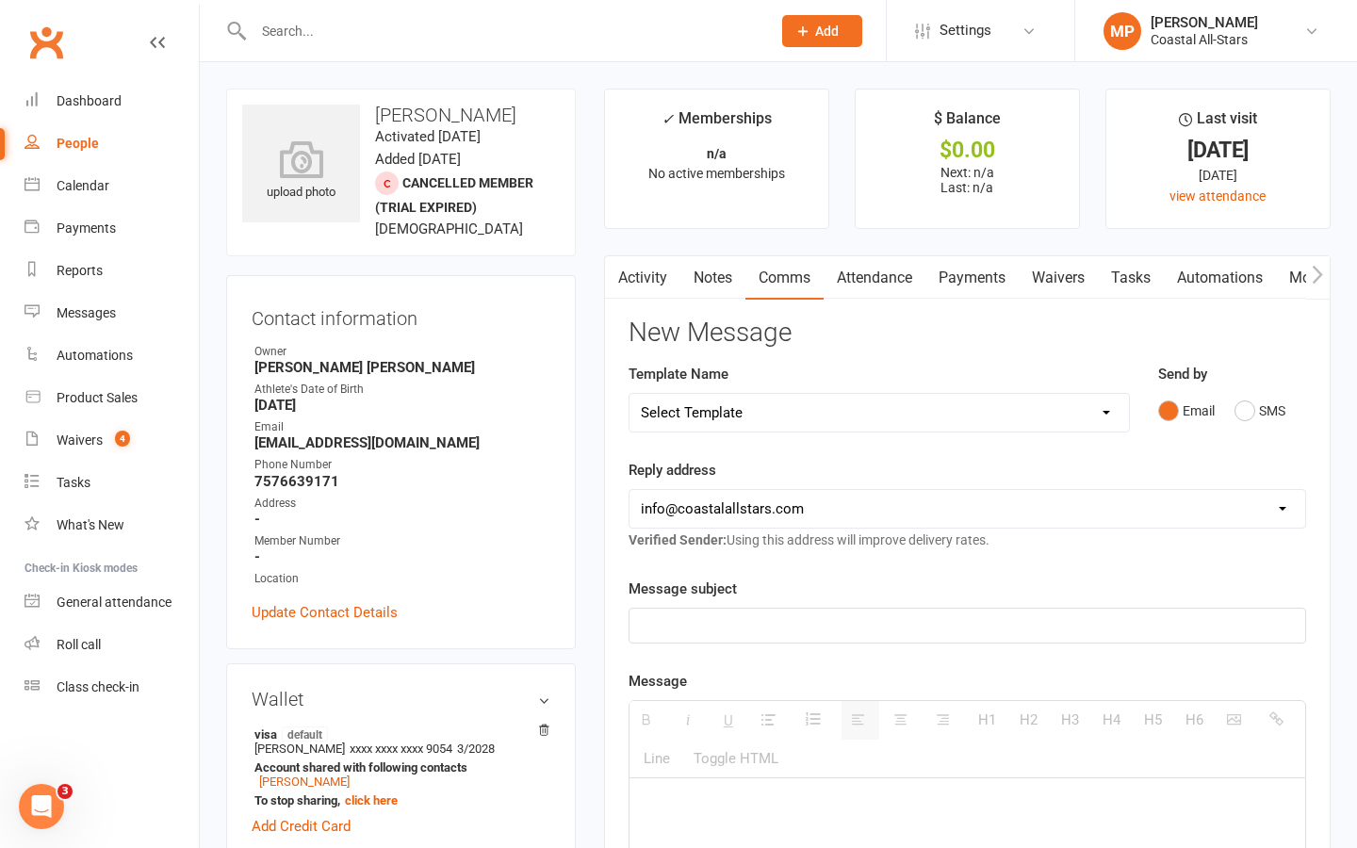
click at [950, 408] on select "Select Template [Email] Bi-Annual Assessment [Email] Boosters [Email] Card Fail…" at bounding box center [880, 413] width 500 height 38
select select "32"
click at [630, 394] on select "Select Template [Email] Bi-Annual Assessment [Email] Boosters [Email] Card Fail…" at bounding box center [880, 413] width 500 height 38
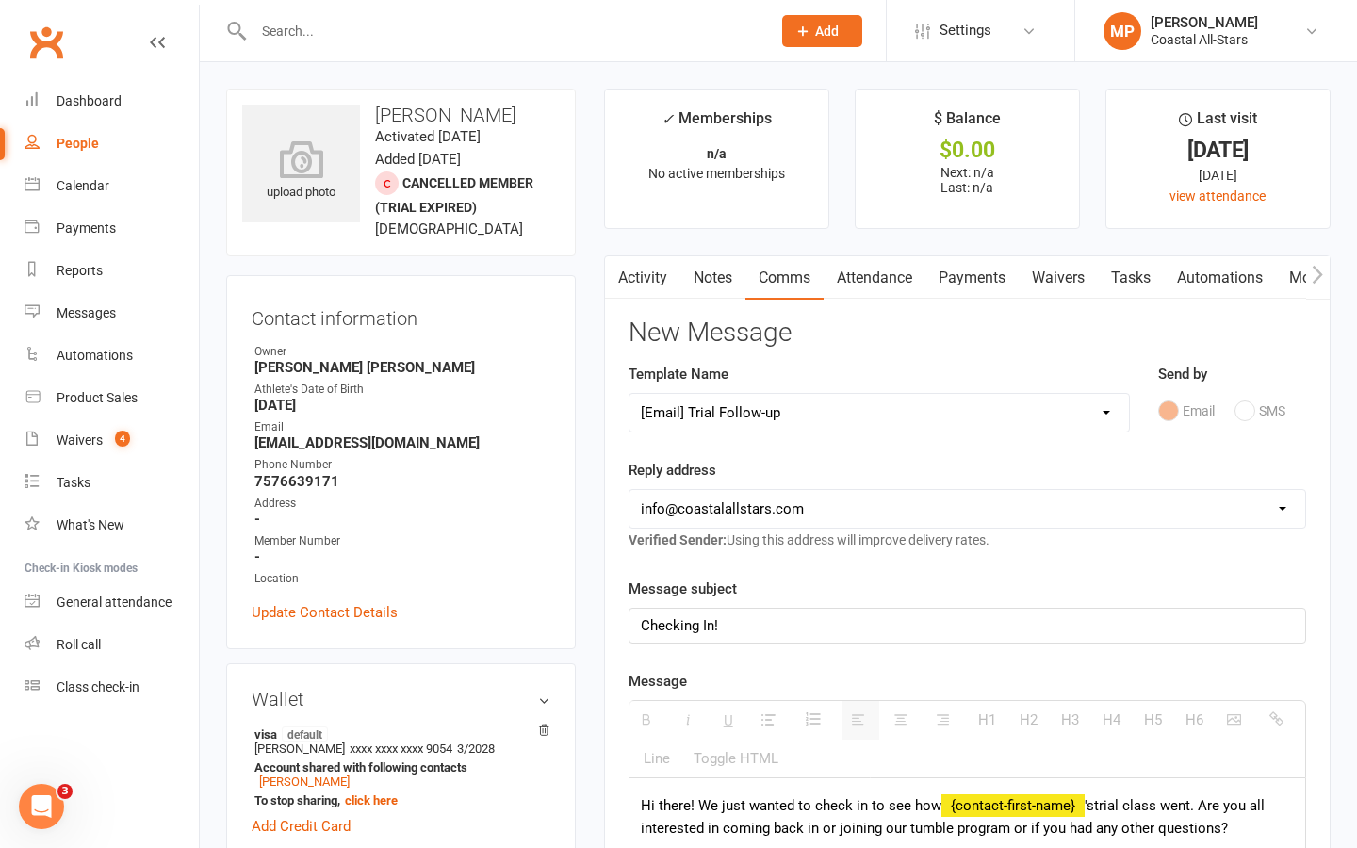
click at [330, 25] on input "text" at bounding box center [503, 31] width 510 height 26
paste input "Alex Berkowitz"
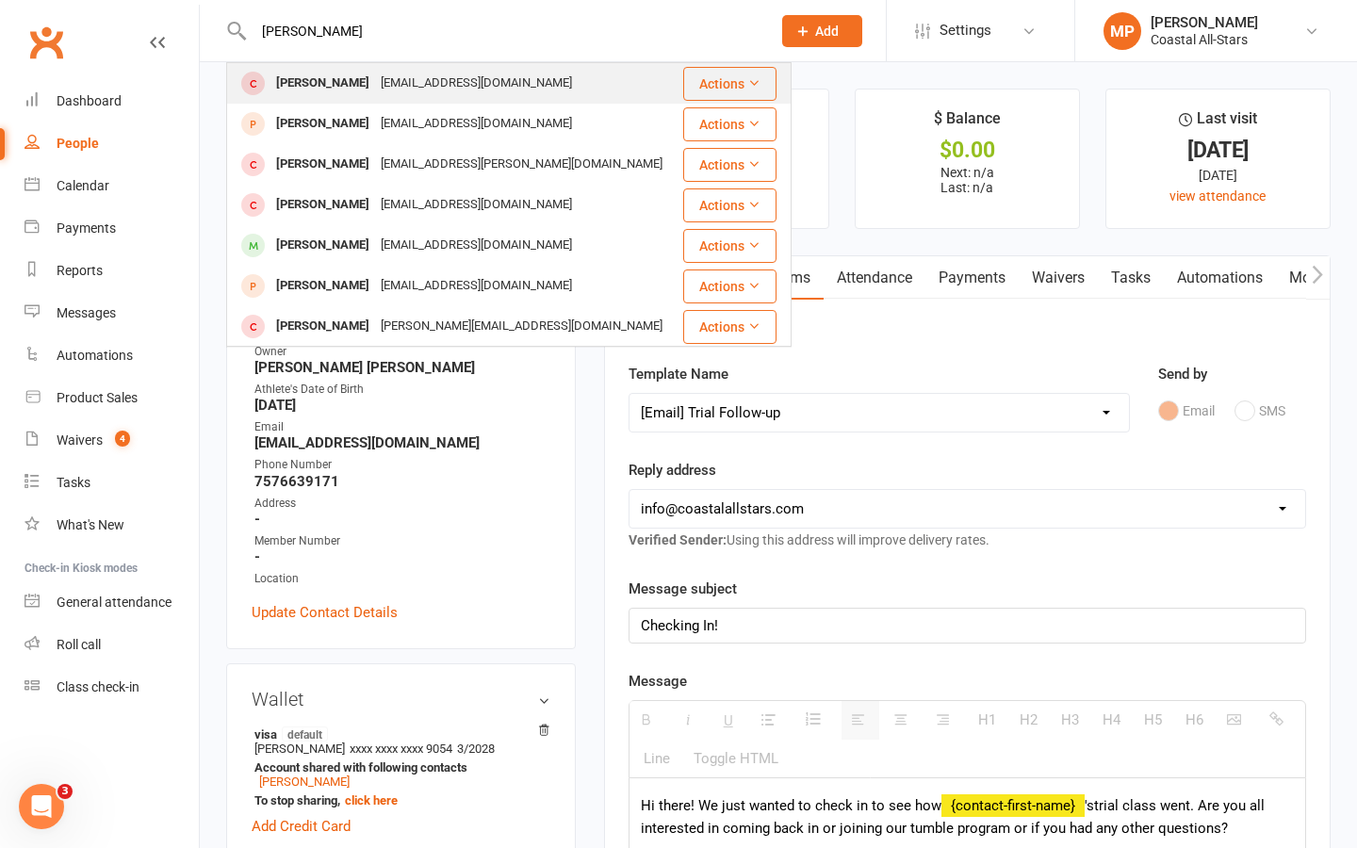
type input "Alex Berkowitz"
click at [351, 81] on div "Alex Berkowitz" at bounding box center [323, 83] width 105 height 27
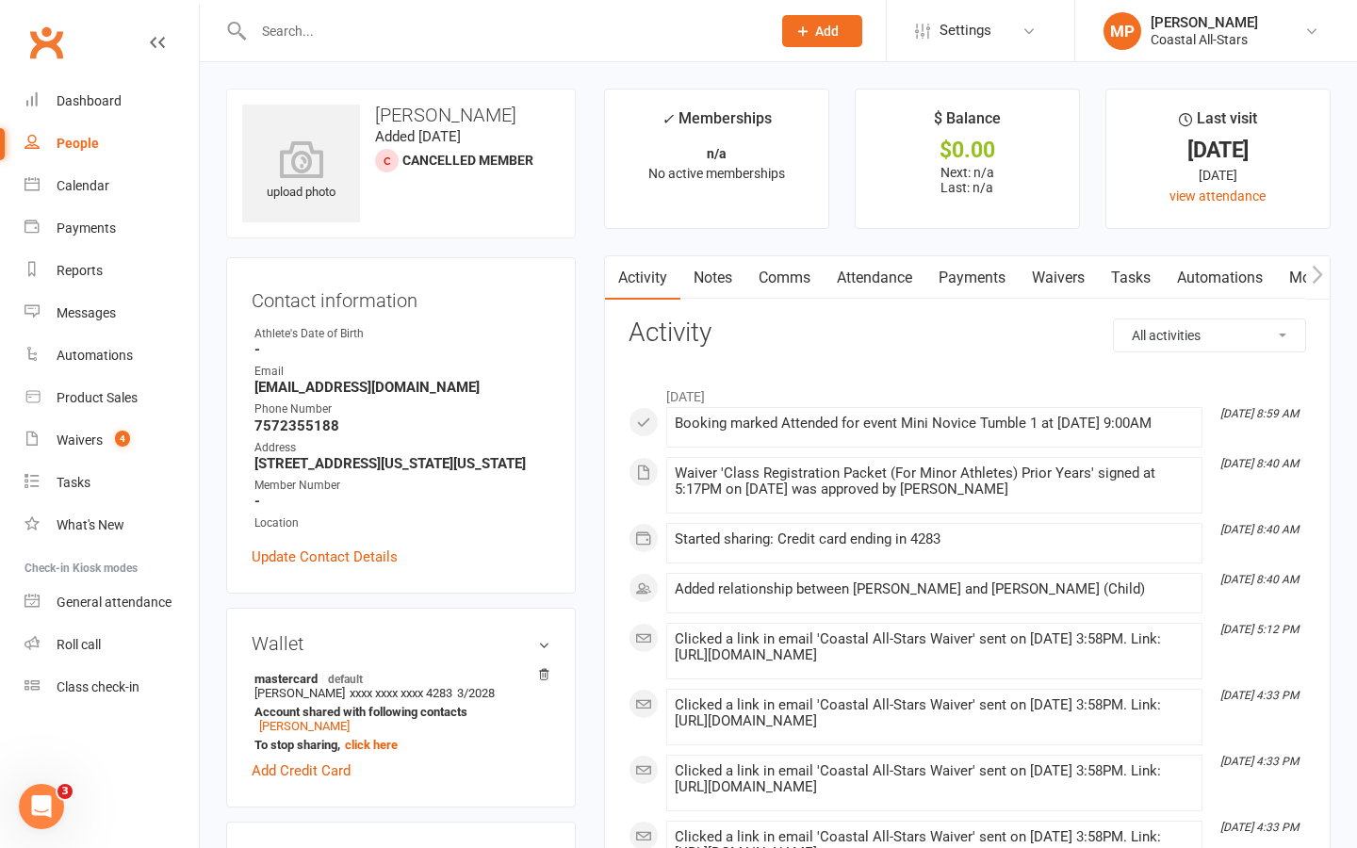
click at [790, 278] on link "Comms" at bounding box center [785, 277] width 78 height 43
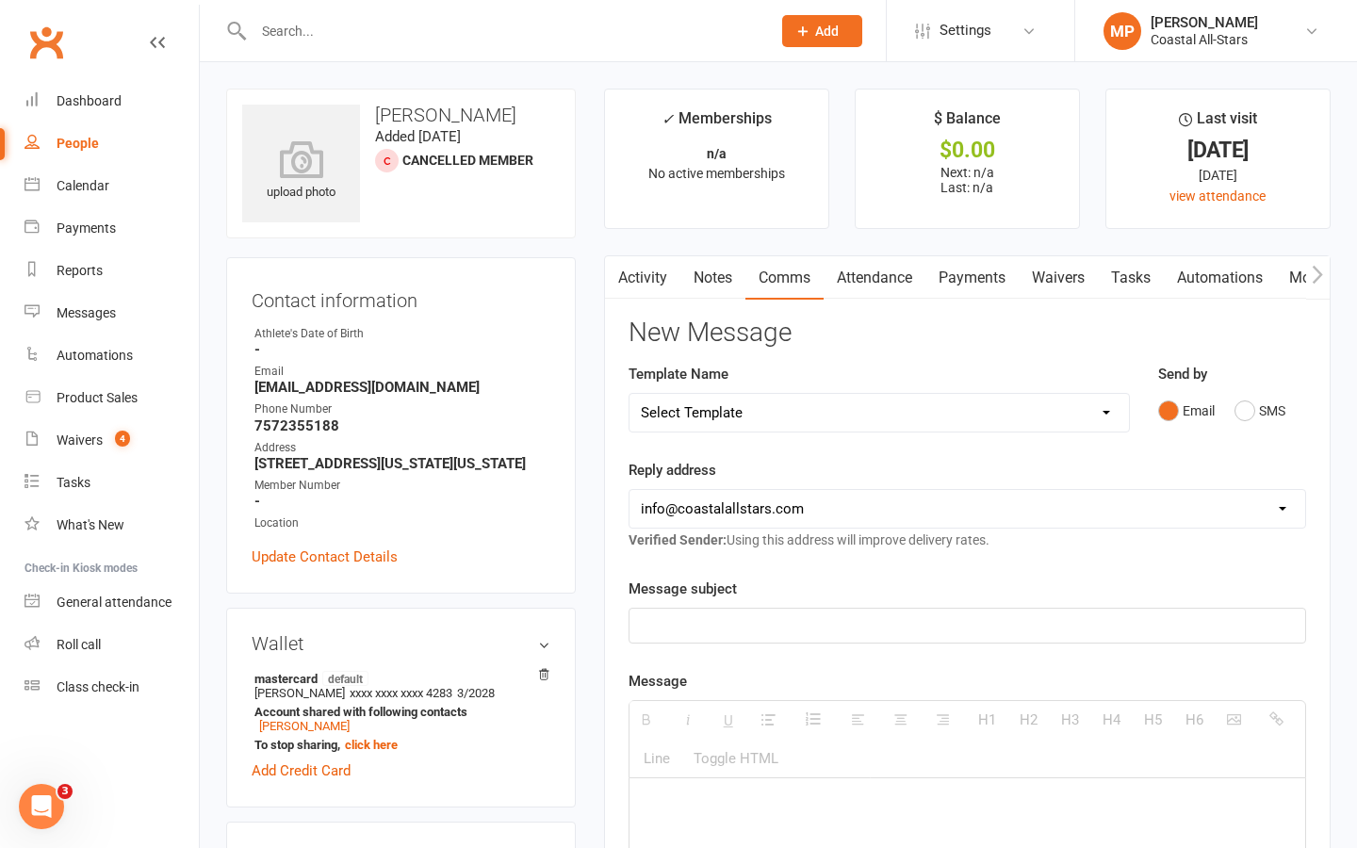
click at [879, 416] on select "Select Template [Email] Bi-Annual Assessment [Email] Boosters [Email] Card Fail…" at bounding box center [880, 413] width 500 height 38
select select "32"
click at [630, 394] on select "Select Template [Email] Bi-Annual Assessment [Email] Boosters [Email] Card Fail…" at bounding box center [880, 413] width 500 height 38
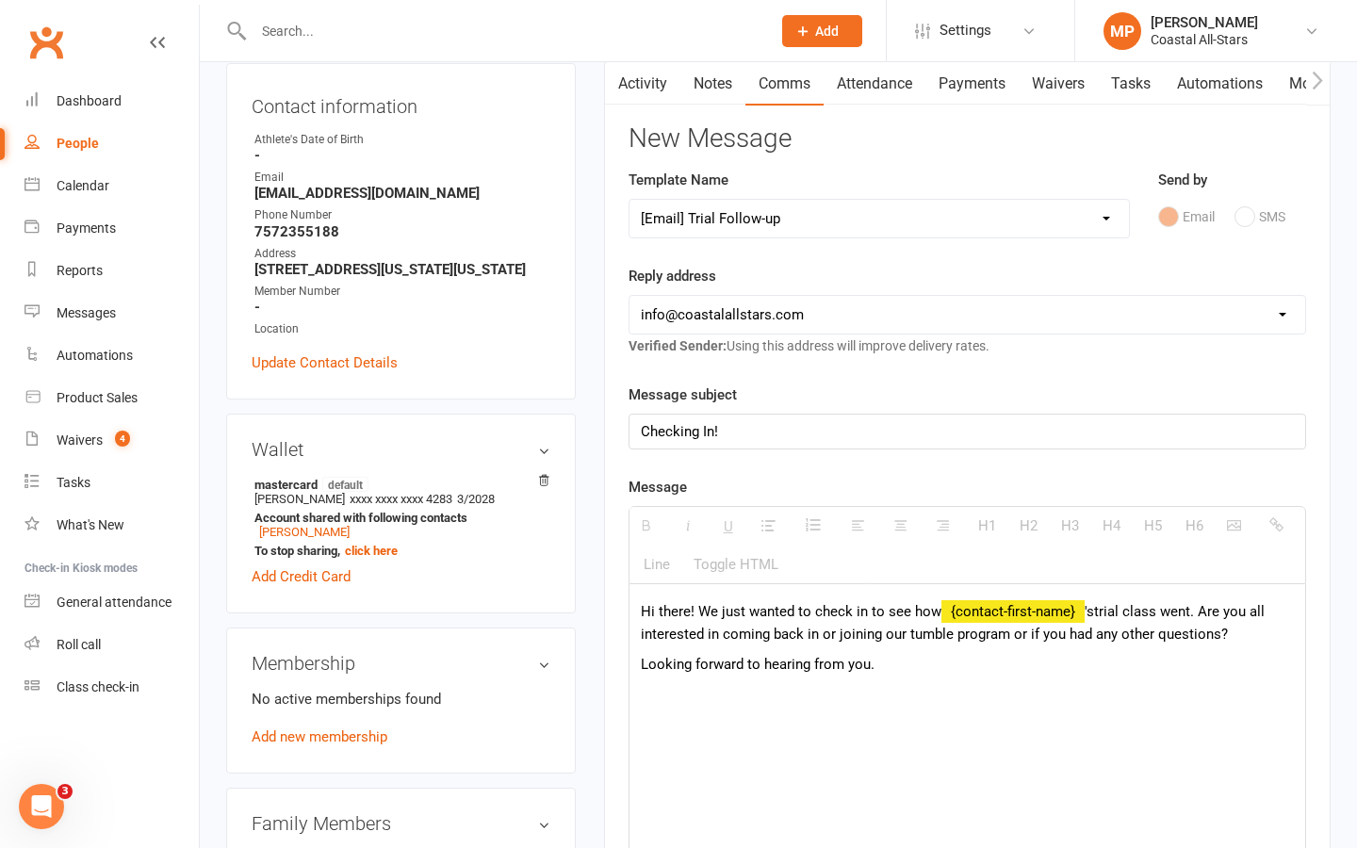
scroll to position [240, 0]
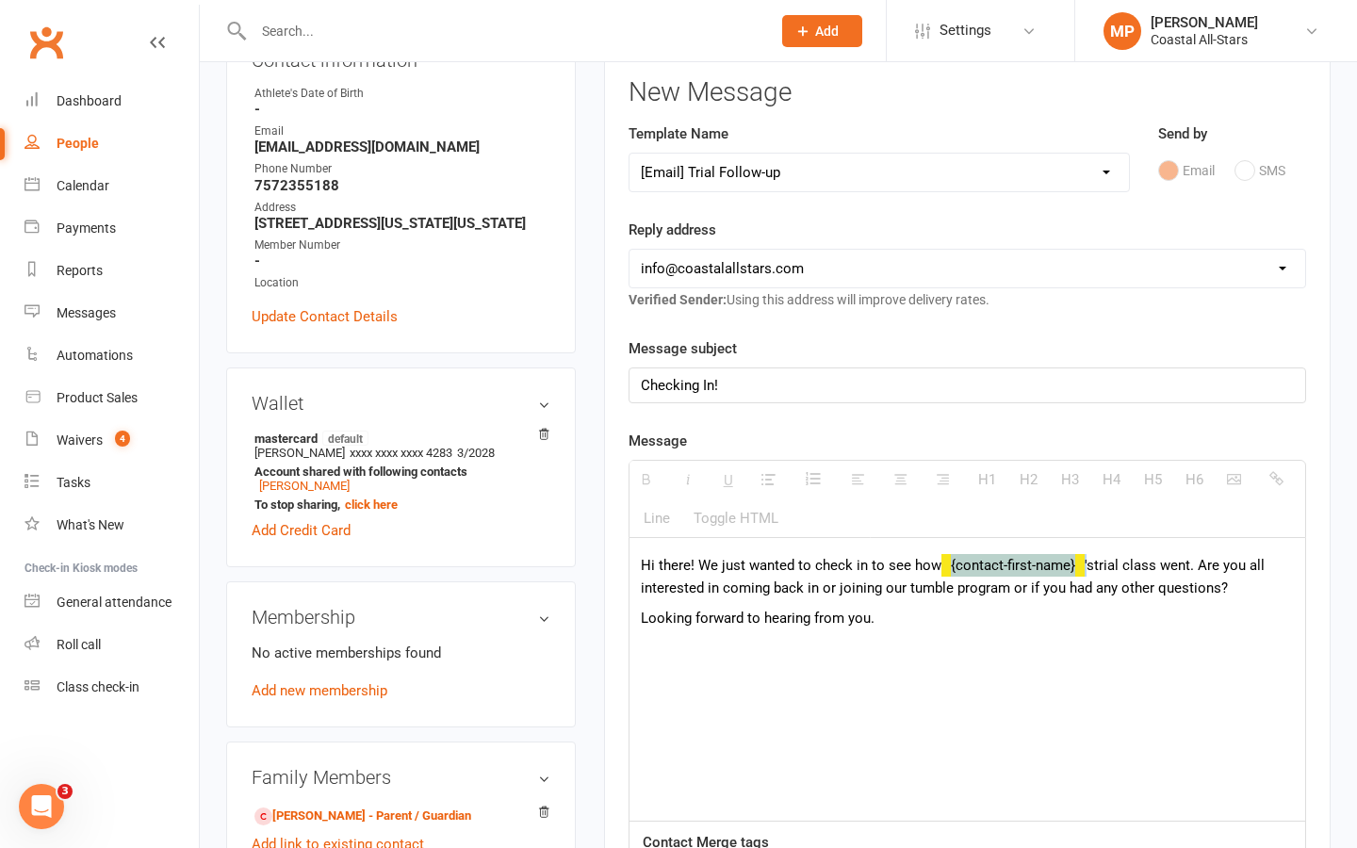
drag, startPoint x: 1086, startPoint y: 569, endPoint x: 936, endPoint y: 570, distance: 149.9
click at [936, 570] on p "Hi there! We just wanted to check in to see how {contact-first-name} 's trial c…" at bounding box center [967, 576] width 653 height 45
click at [939, 566] on p "Hi there! We just wanted to check in to see howAlex 's trial class went. Are yo…" at bounding box center [967, 576] width 653 height 45
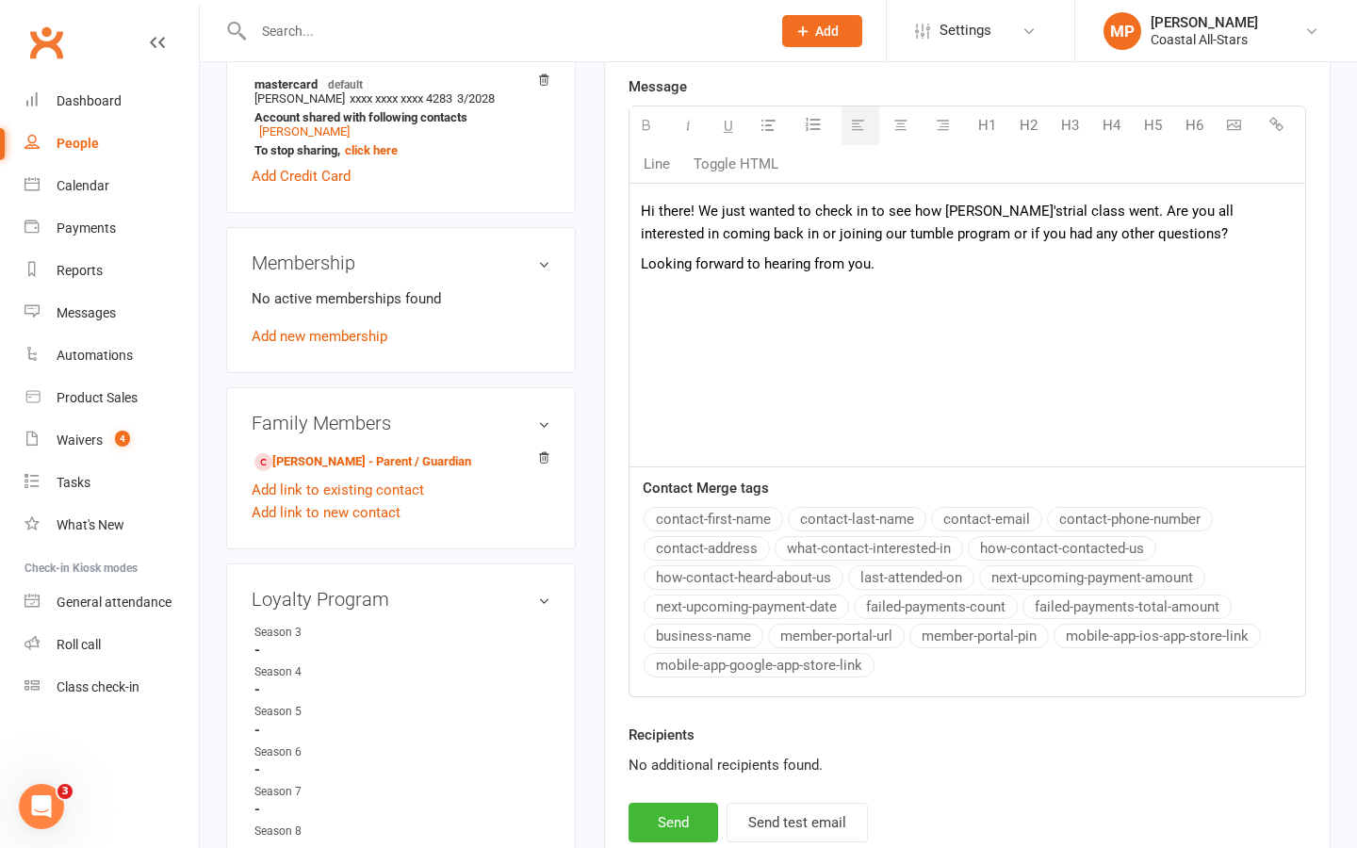
scroll to position [640, 0]
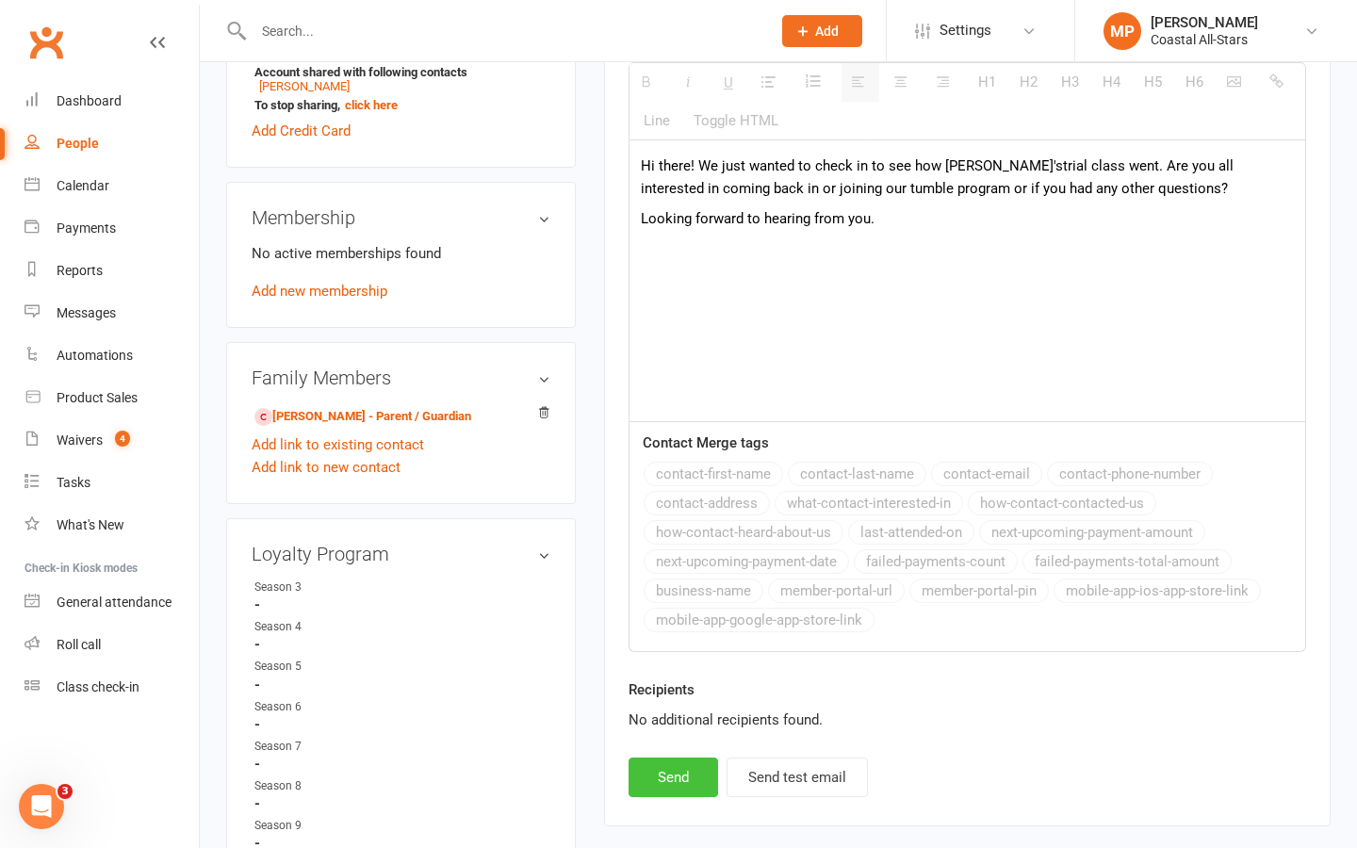
click at [685, 774] on button "Send" at bounding box center [674, 778] width 90 height 40
select select
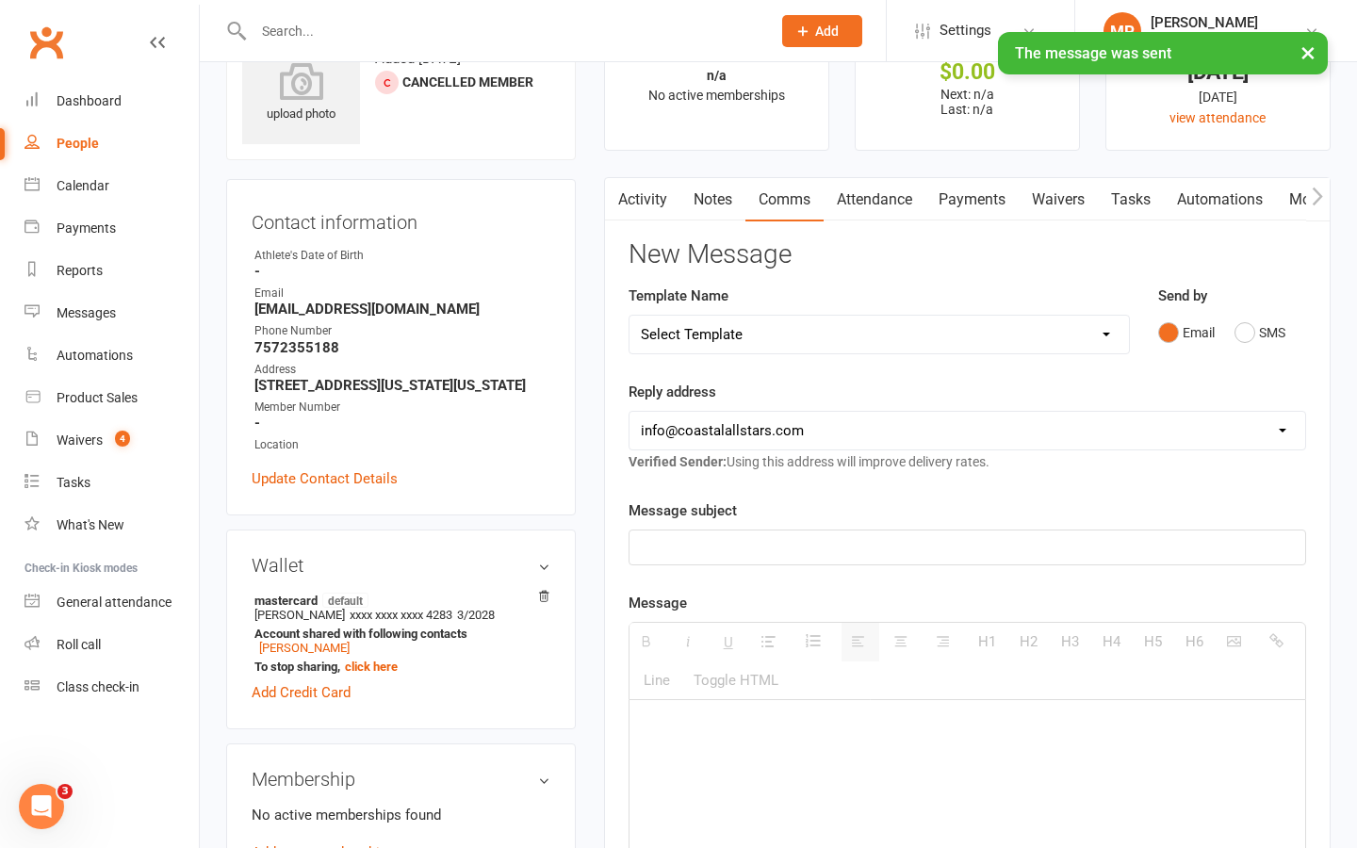
scroll to position [0, 0]
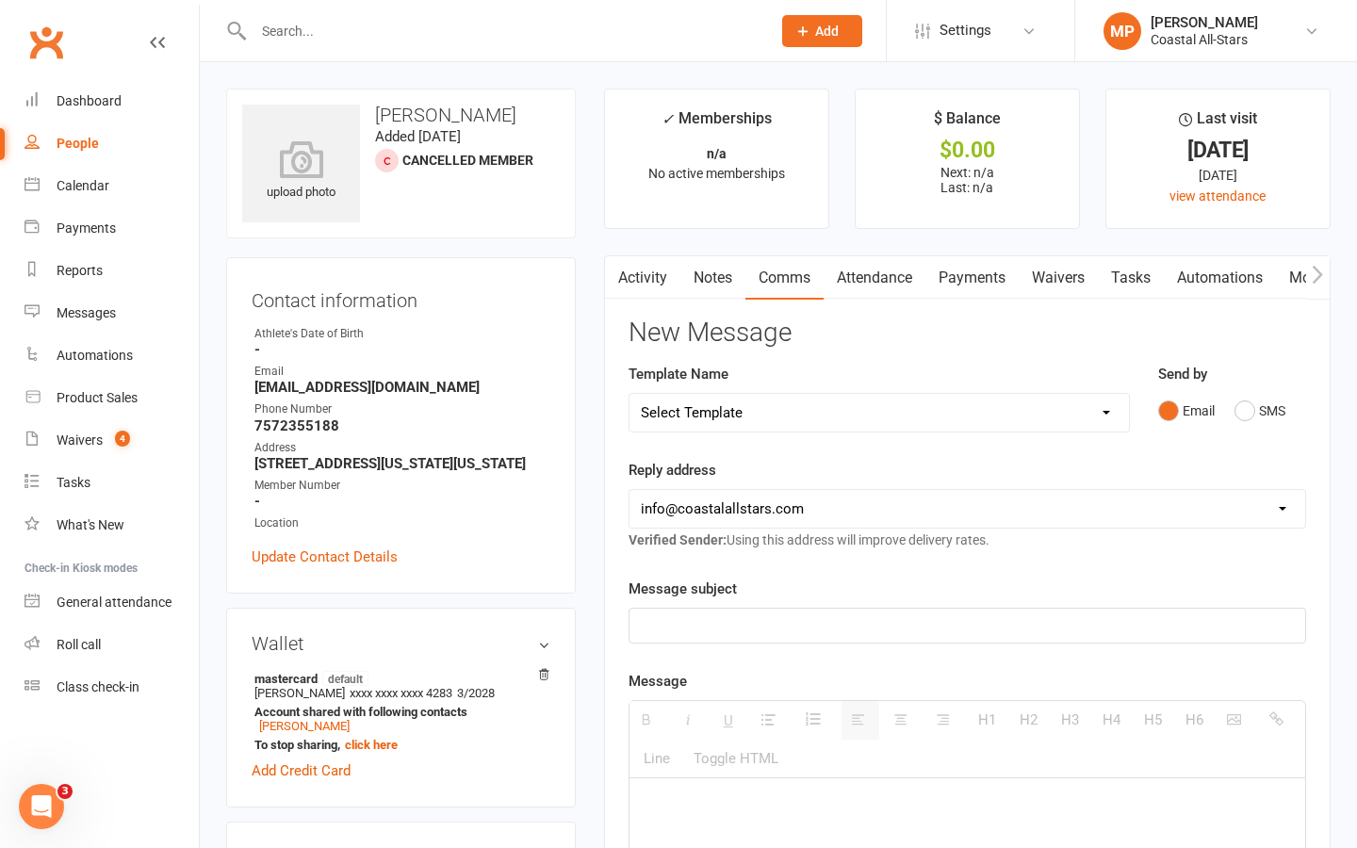
click at [464, 25] on input "text" at bounding box center [503, 31] width 510 height 26
paste input "Winnie Hofmeister"
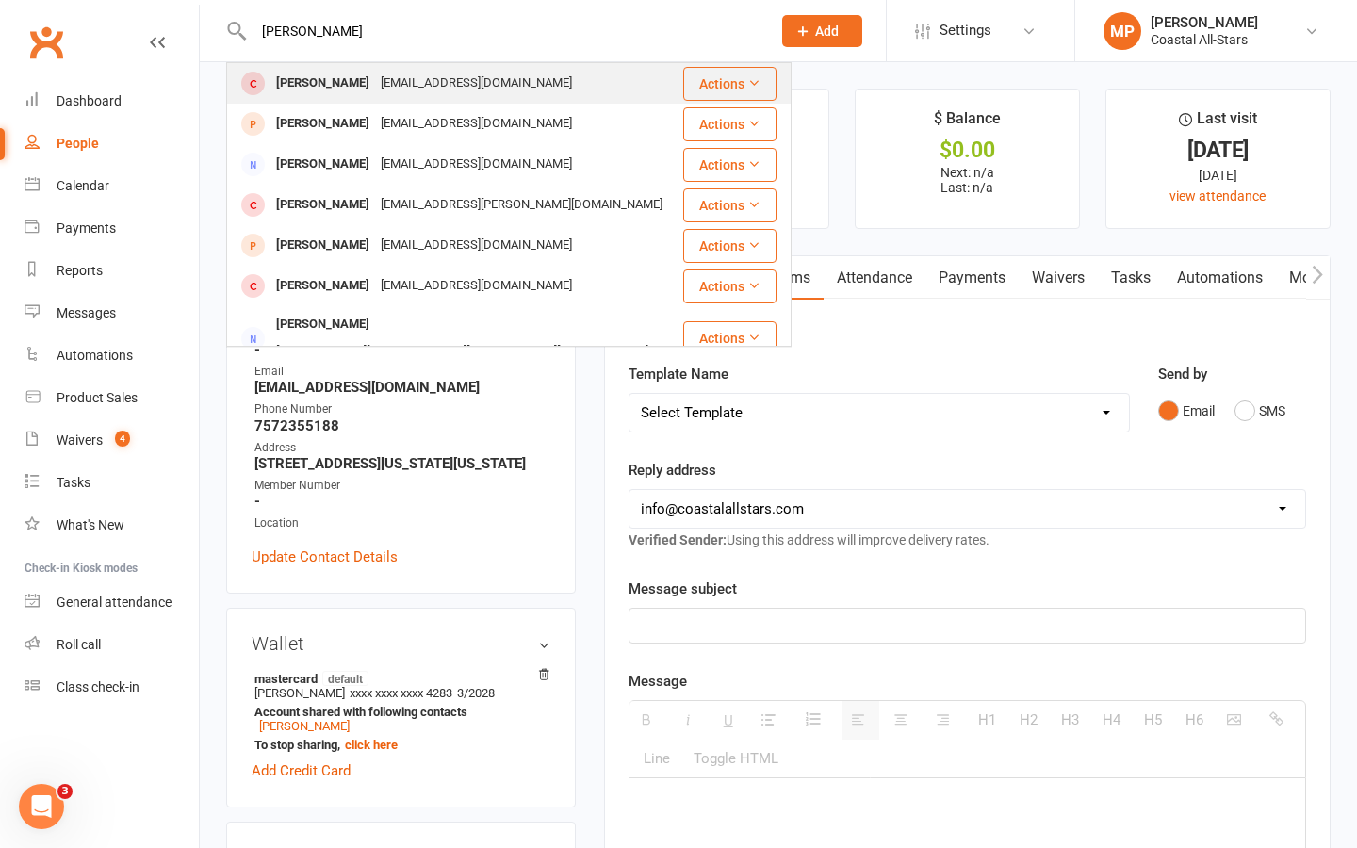
type input "Winnie Hofmeister"
click at [490, 86] on div "lchau11@gmail.com" at bounding box center [476, 83] width 203 height 27
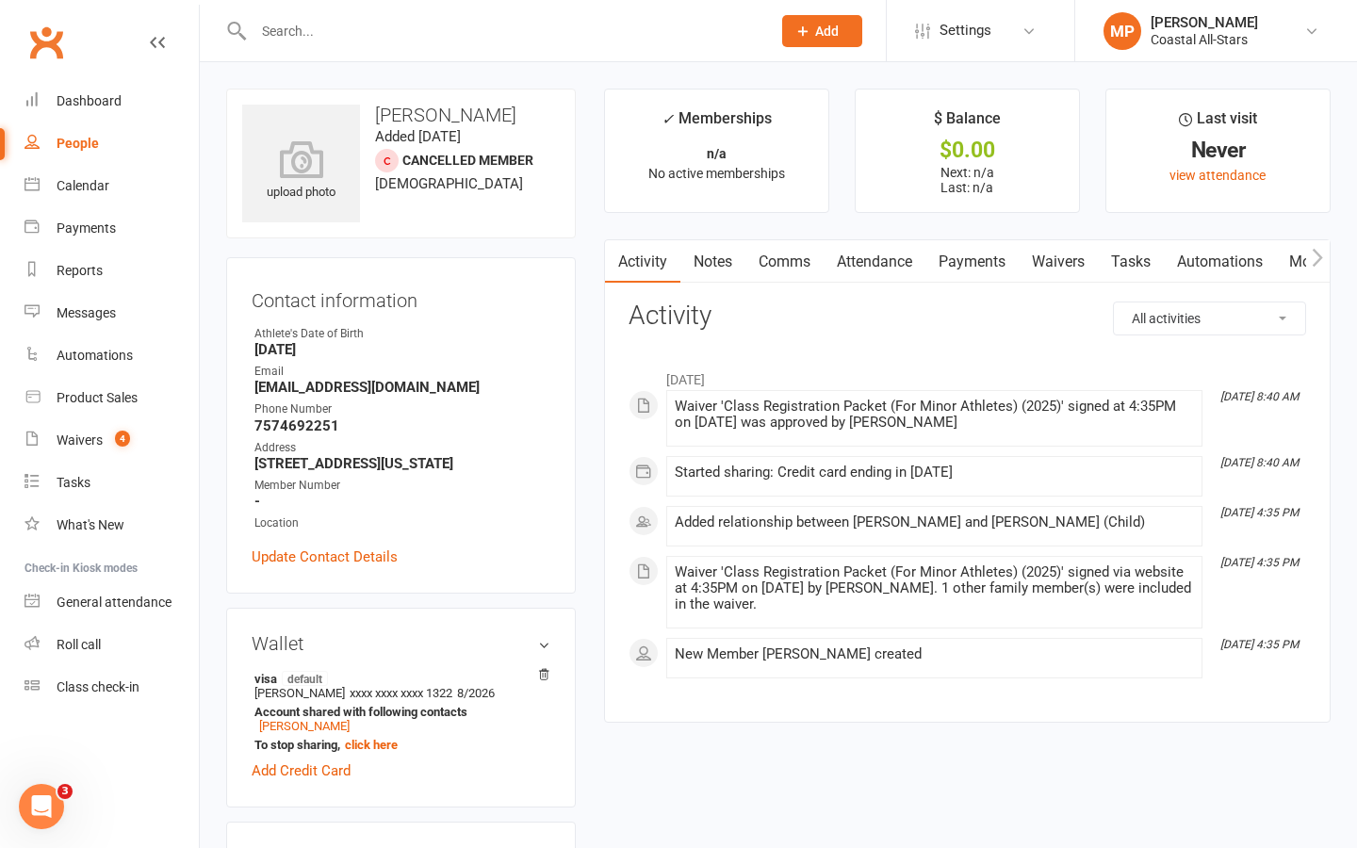
scroll to position [0, 1]
click at [796, 255] on link "Comms" at bounding box center [784, 261] width 78 height 43
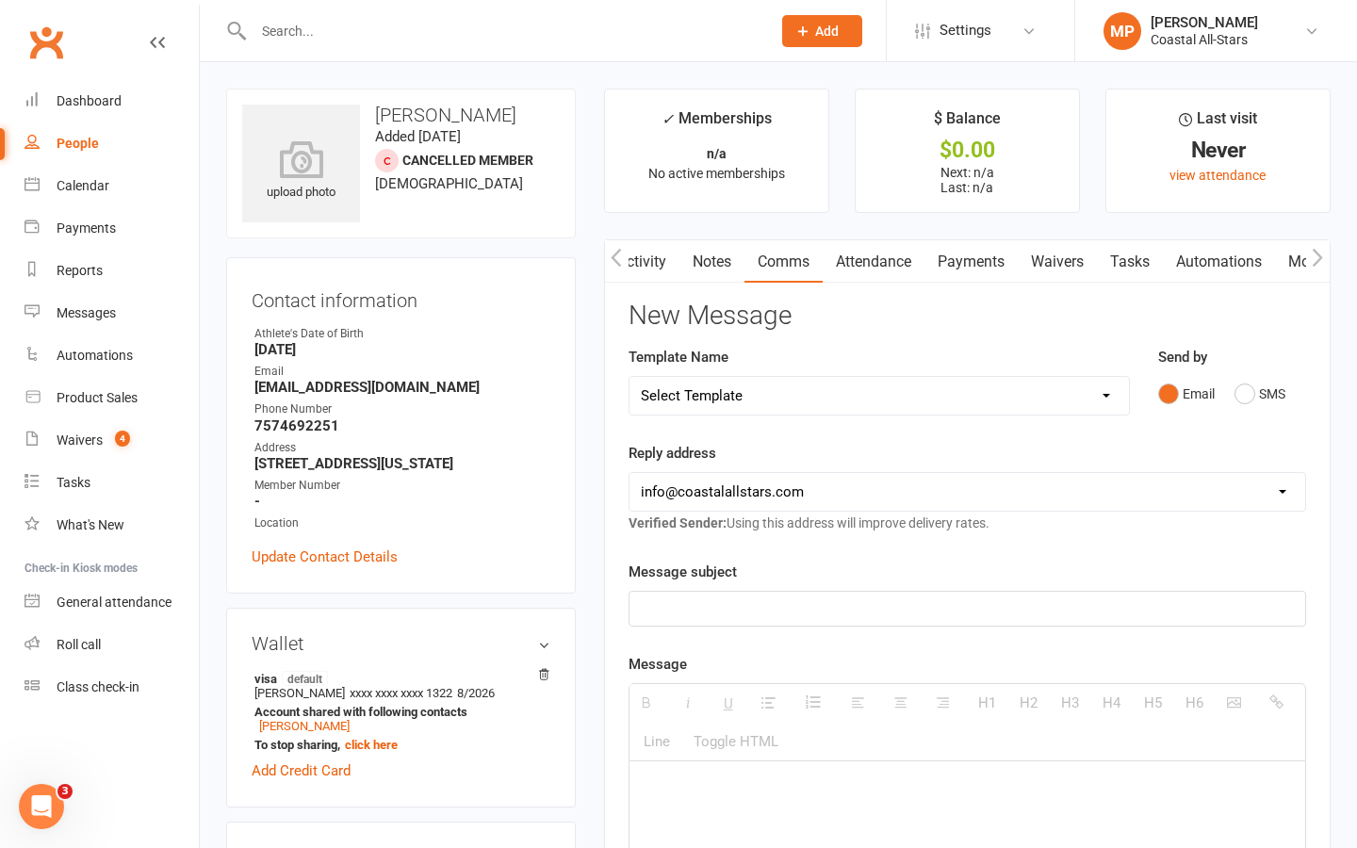
click at [861, 401] on select "Select Template [Email] Bi-Annual Assessment [Email] Boosters [Email] Card Fail…" at bounding box center [880, 396] width 500 height 38
select select "32"
click at [630, 377] on select "Select Template [Email] Bi-Annual Assessment [Email] Boosters [Email] Card Fail…" at bounding box center [880, 396] width 500 height 38
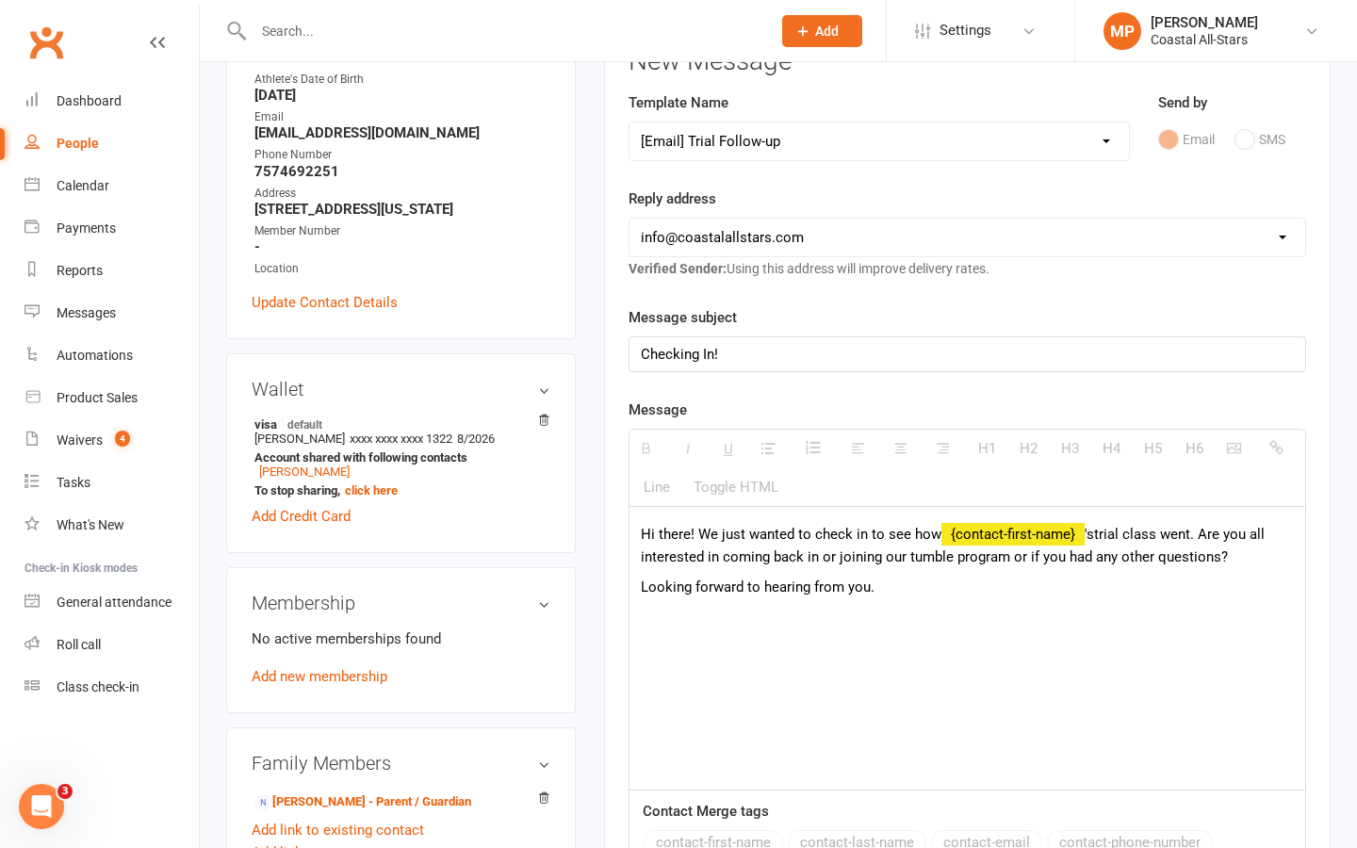
scroll to position [271, 0]
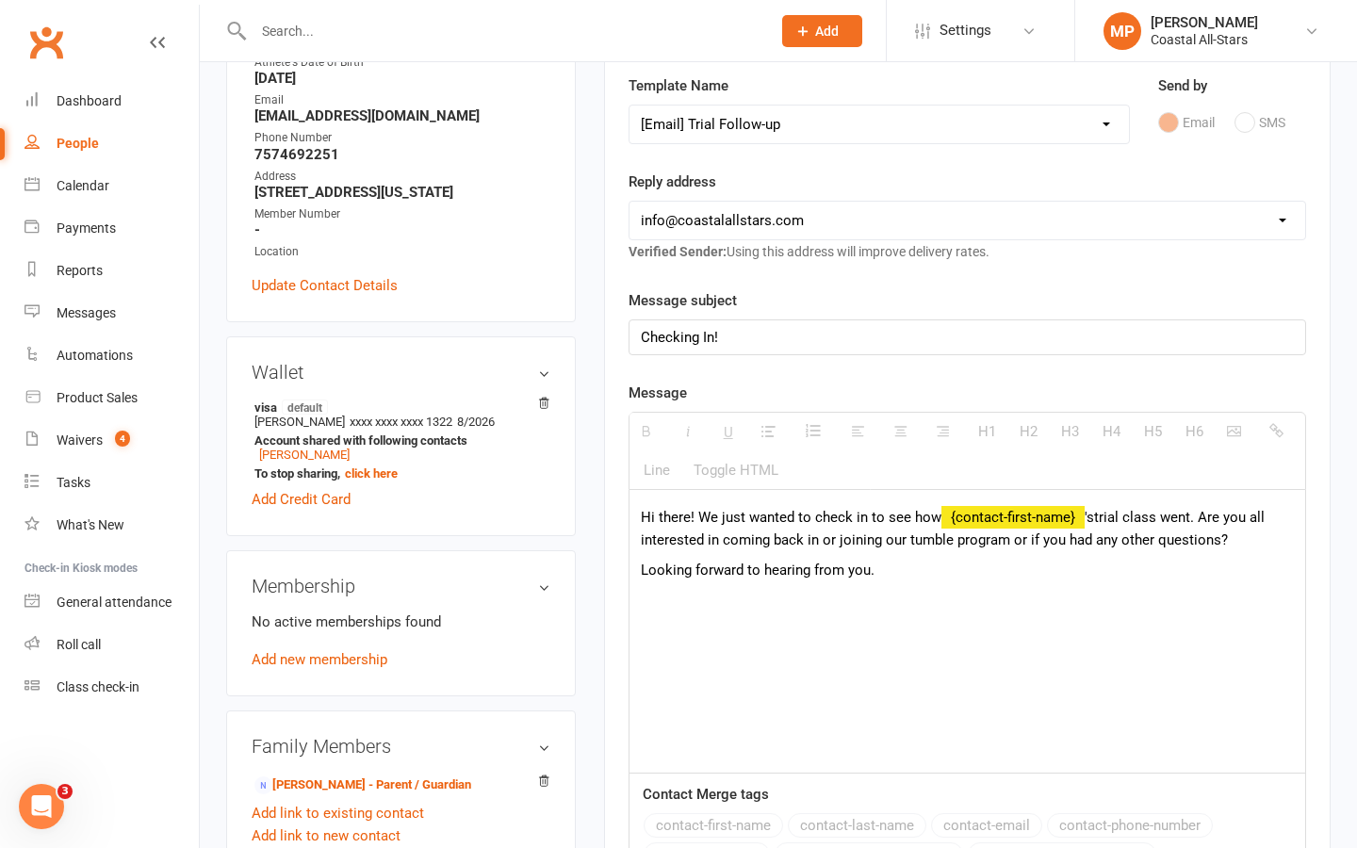
click at [1088, 517] on span "'s" at bounding box center [1089, 517] width 9 height 17
drag, startPoint x: 1088, startPoint y: 517, endPoint x: 935, endPoint y: 514, distance: 152.7
click at [935, 514] on p "Hi there! We just wanted to check in to see how {contact-first-name} 's trial c…" at bounding box center [967, 528] width 653 height 45
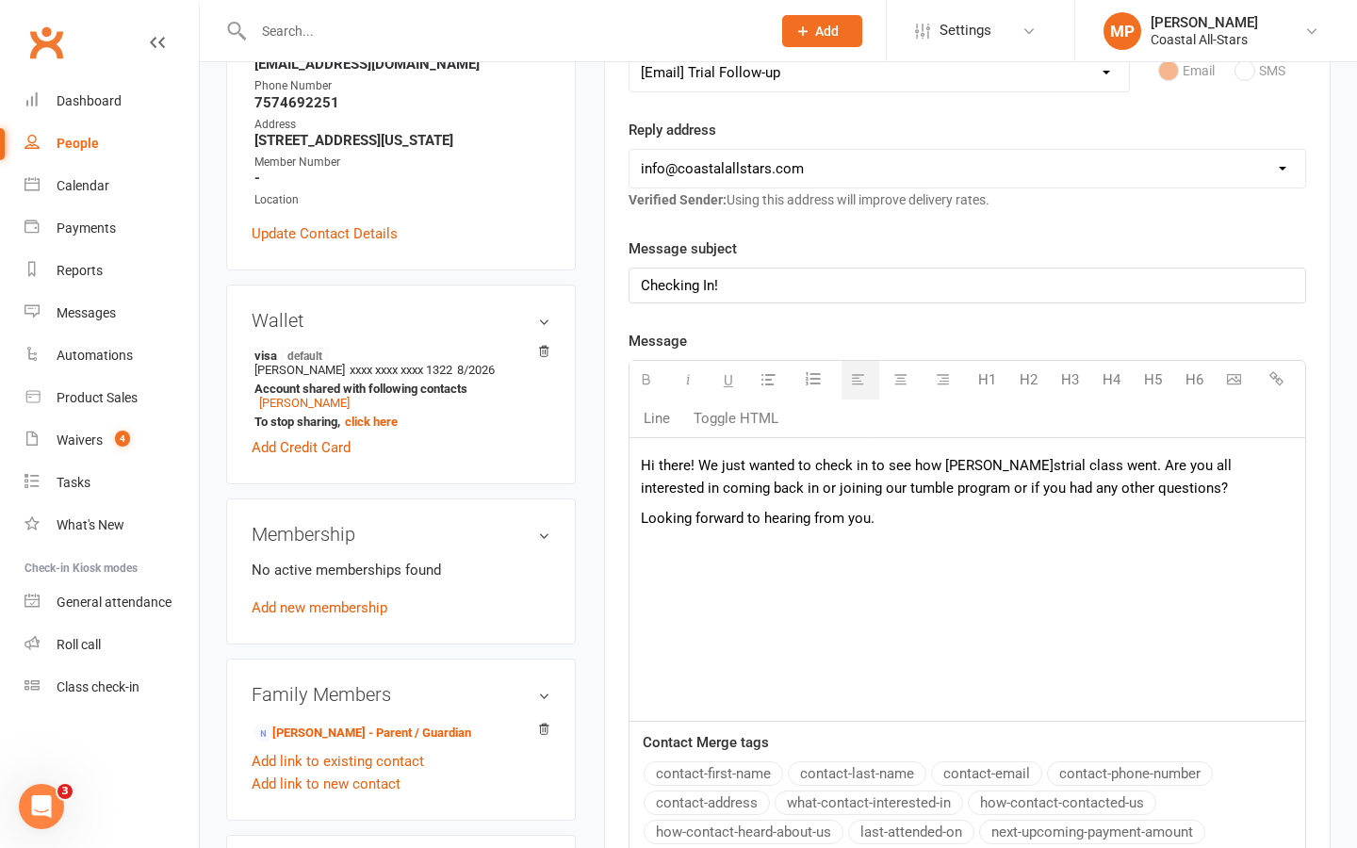
scroll to position [334, 0]
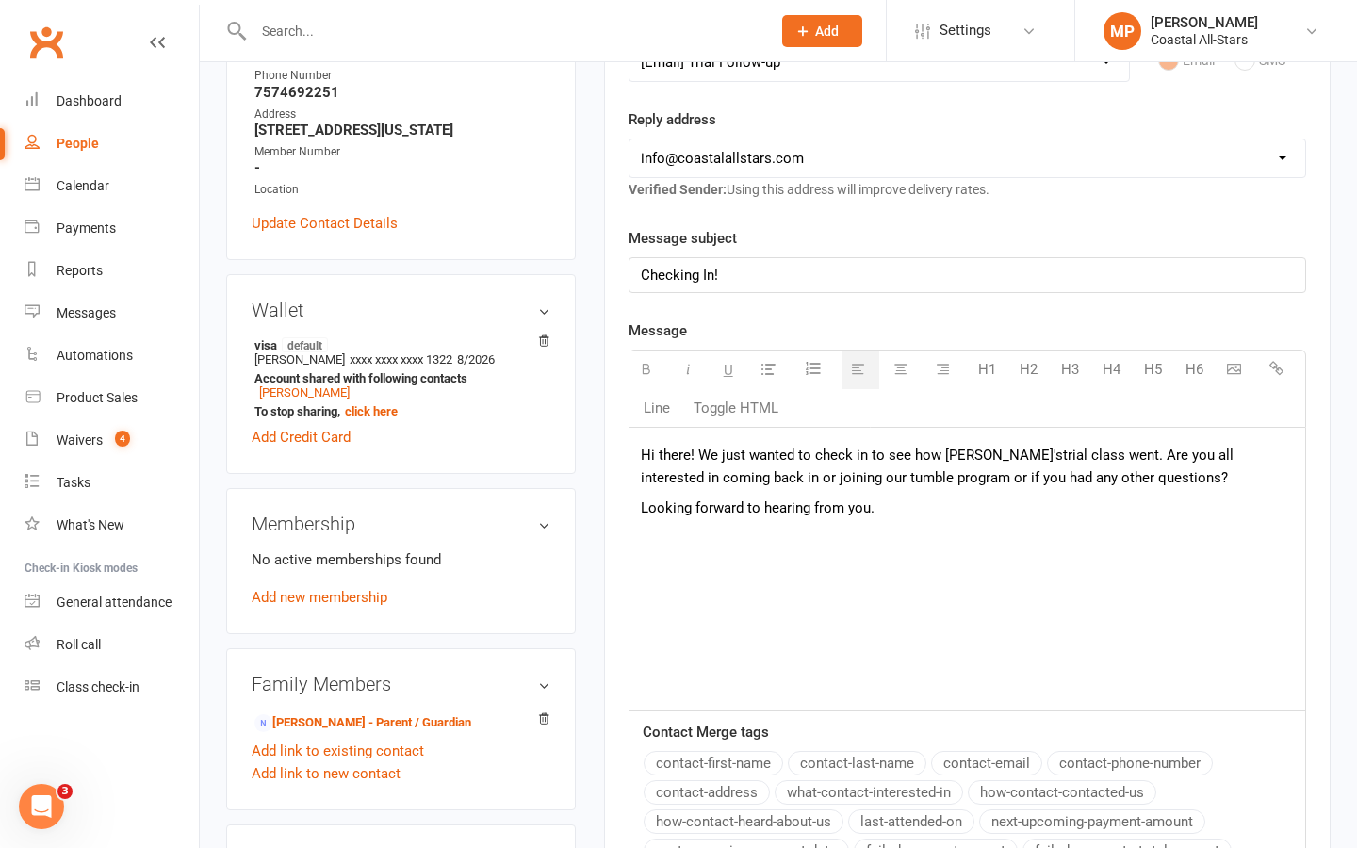
click at [977, 655] on div "Hi there! We just wanted to check in to see how Winnie' s trial class went. Are…" at bounding box center [968, 569] width 676 height 283
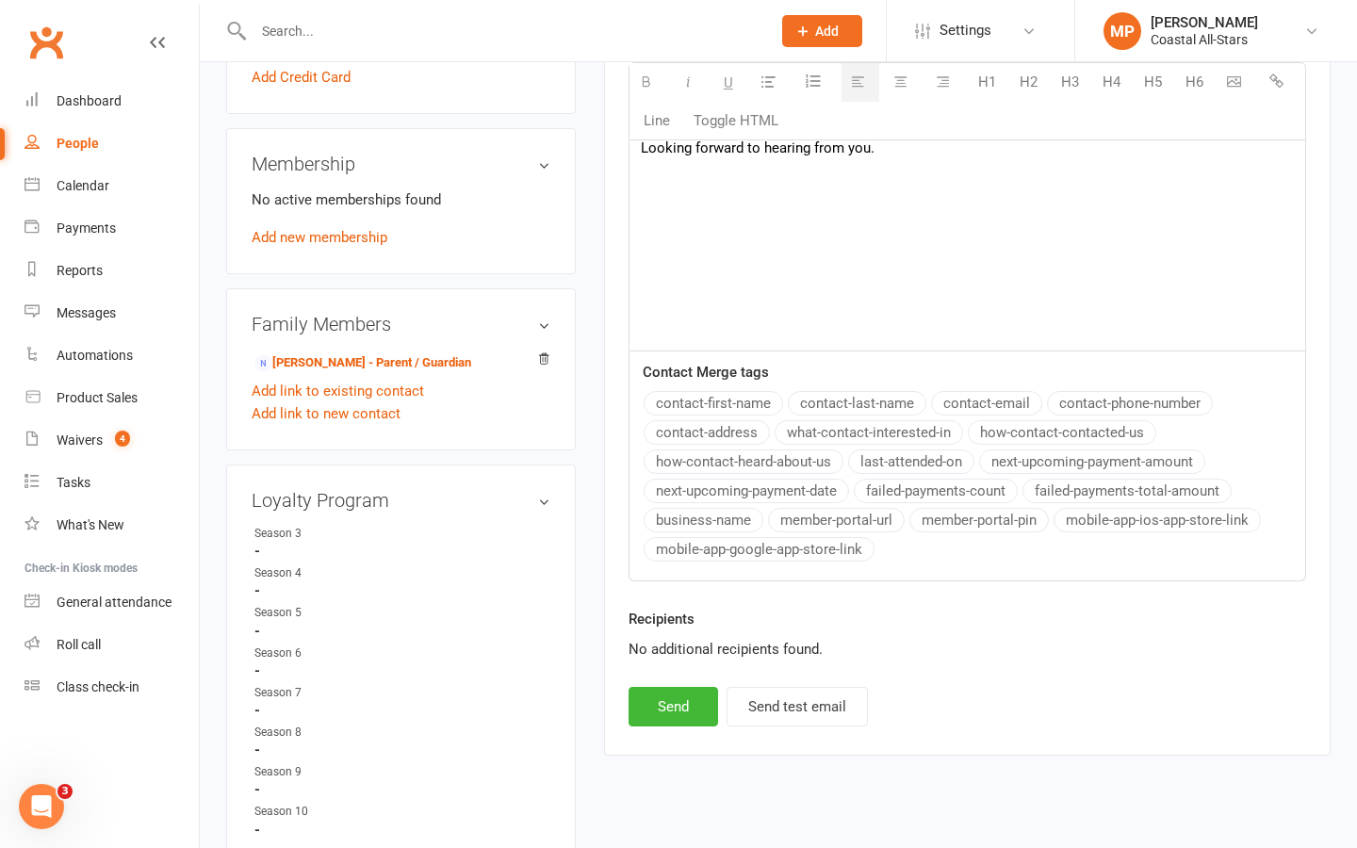
scroll to position [729, 0]
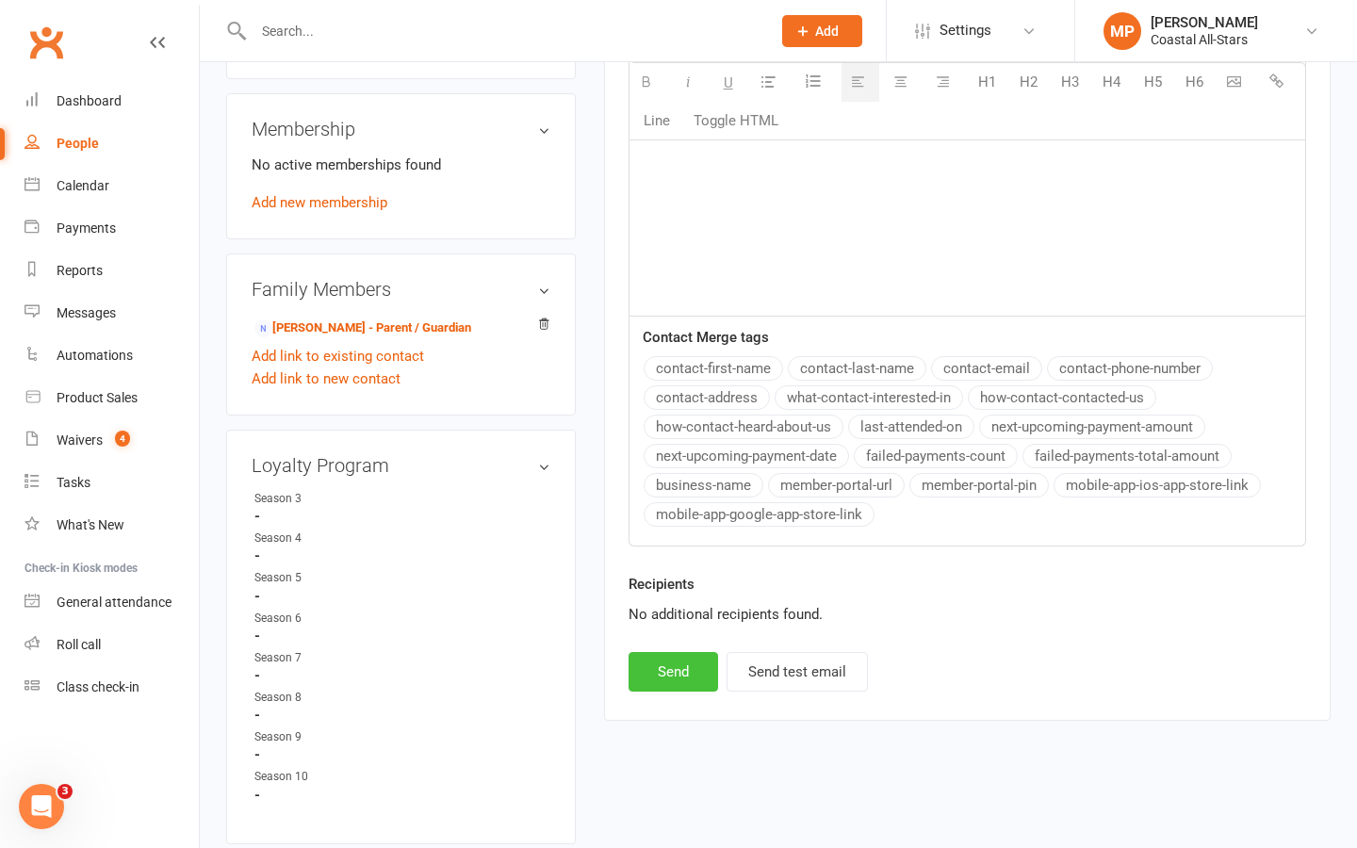
click at [678, 668] on button "Send" at bounding box center [674, 672] width 90 height 40
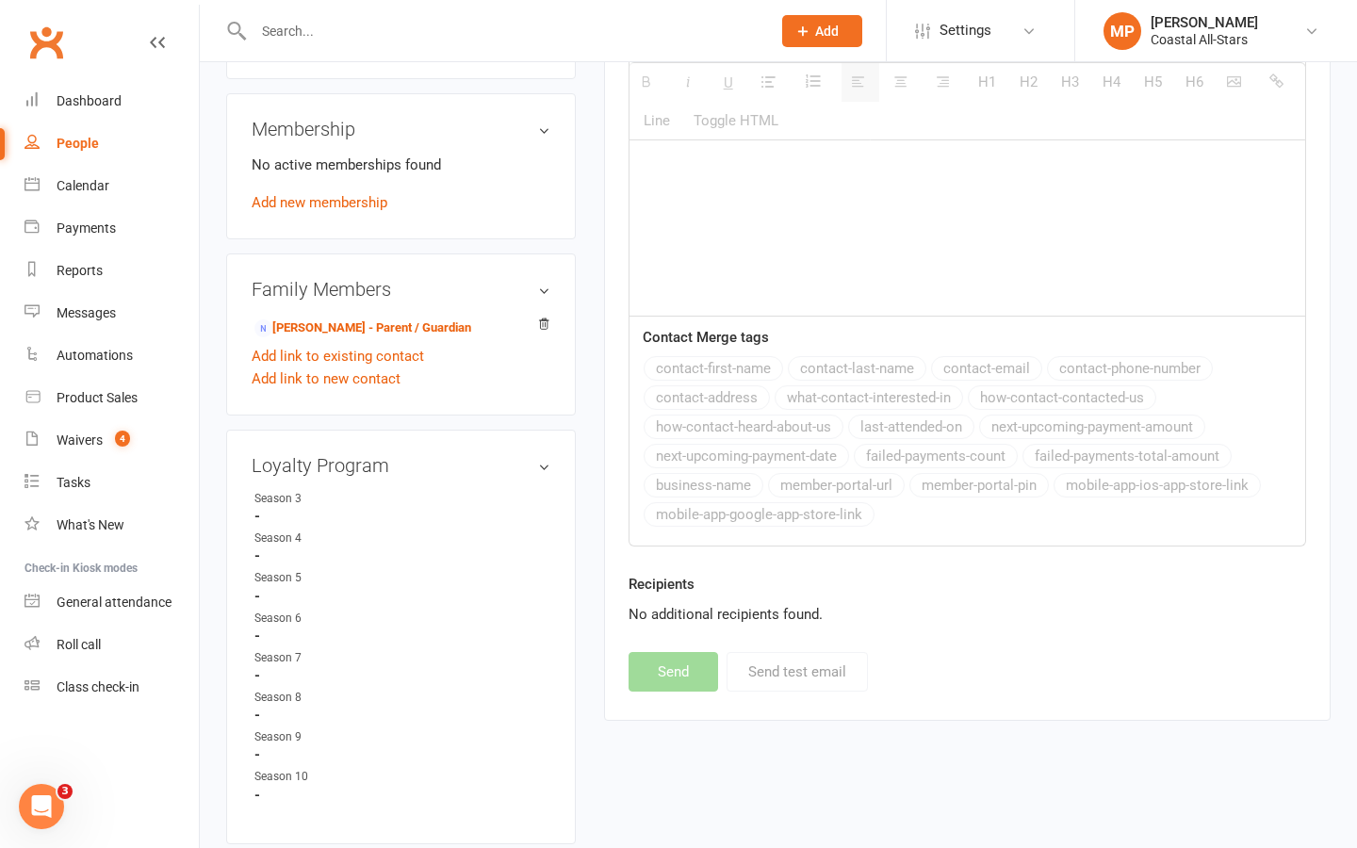
select select
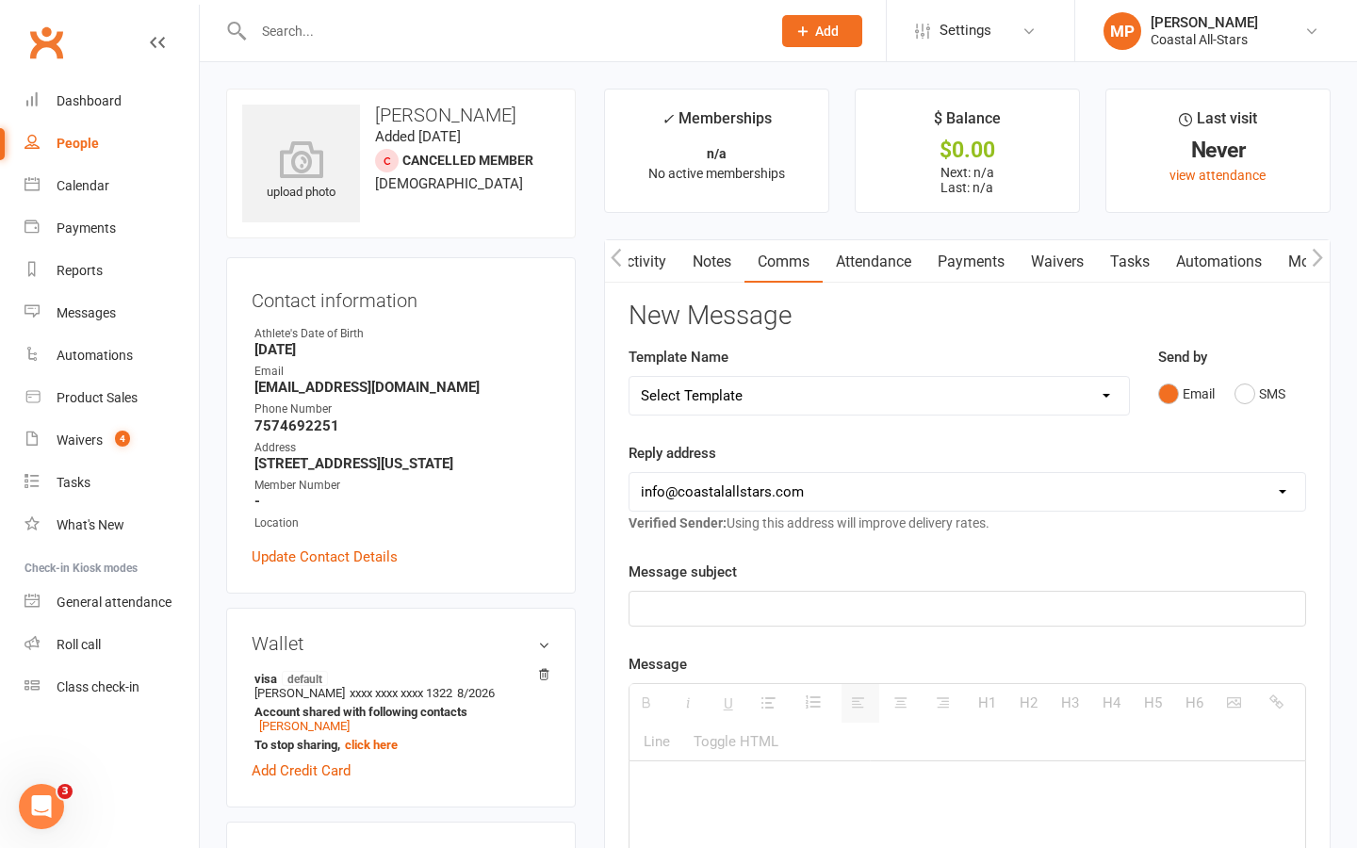
click at [354, 33] on input "text" at bounding box center [503, 31] width 510 height 26
paste input "Lillian Shephard"
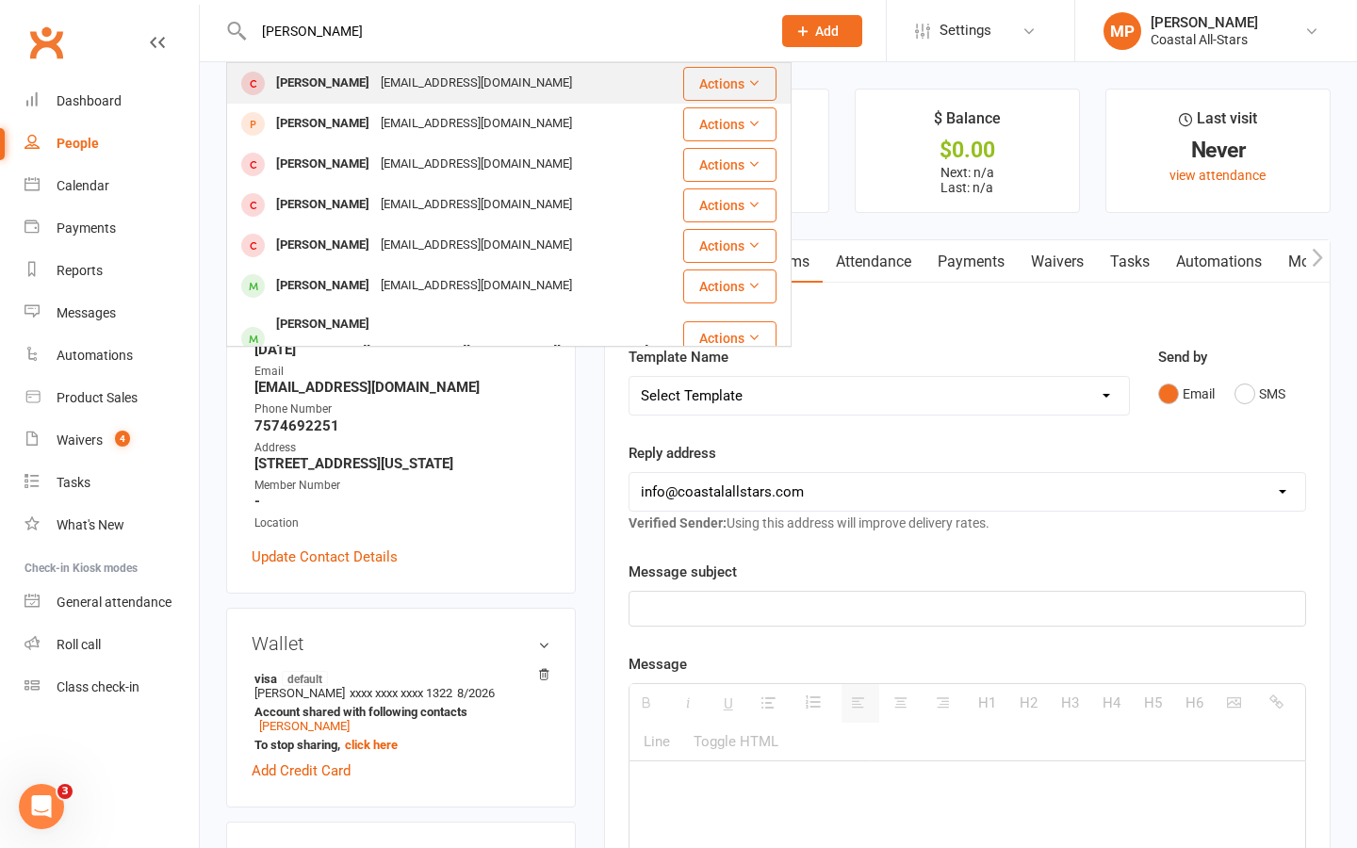
type input "Lillian Shephard"
click at [367, 81] on div "Lillian Shepherd" at bounding box center [323, 83] width 105 height 27
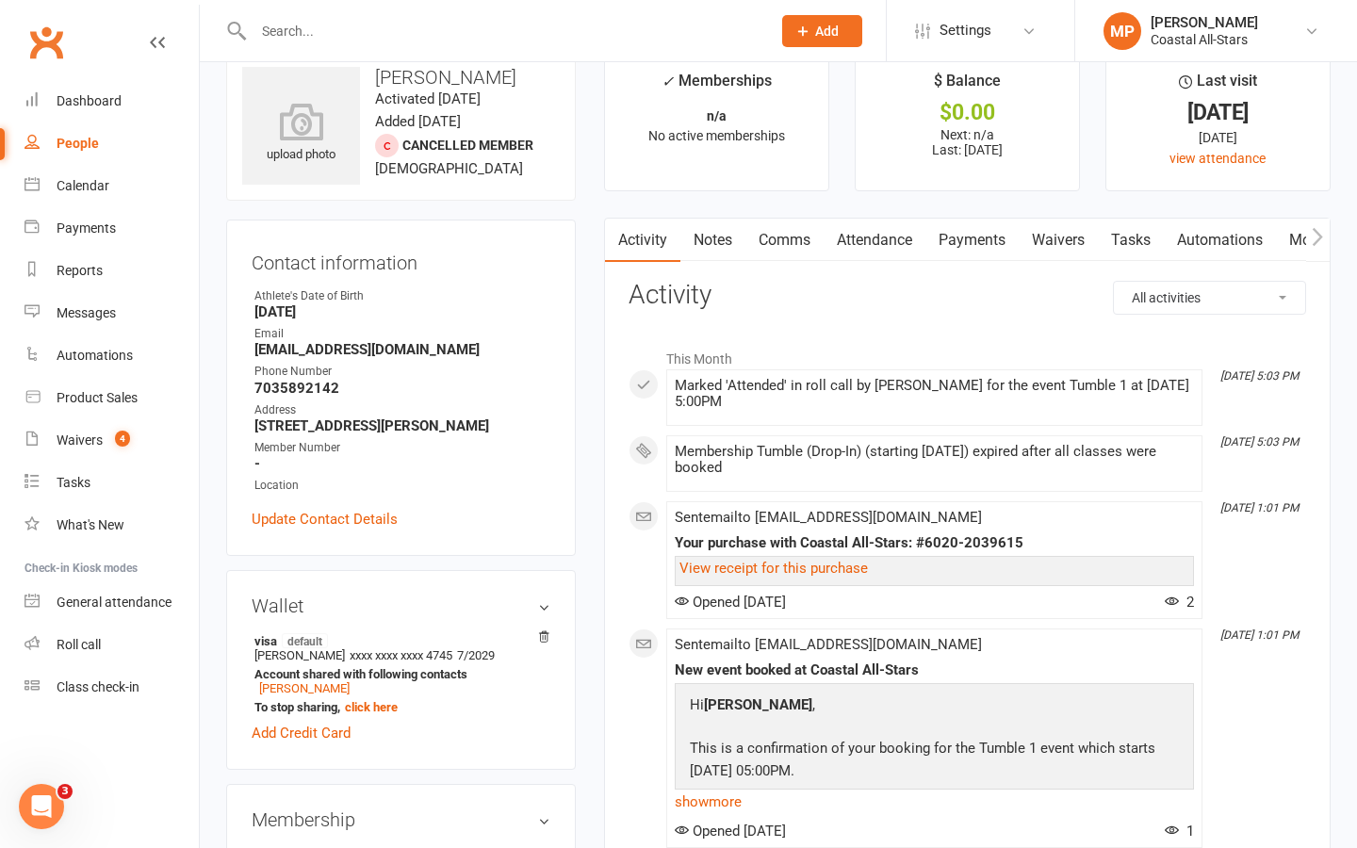
scroll to position [30, 0]
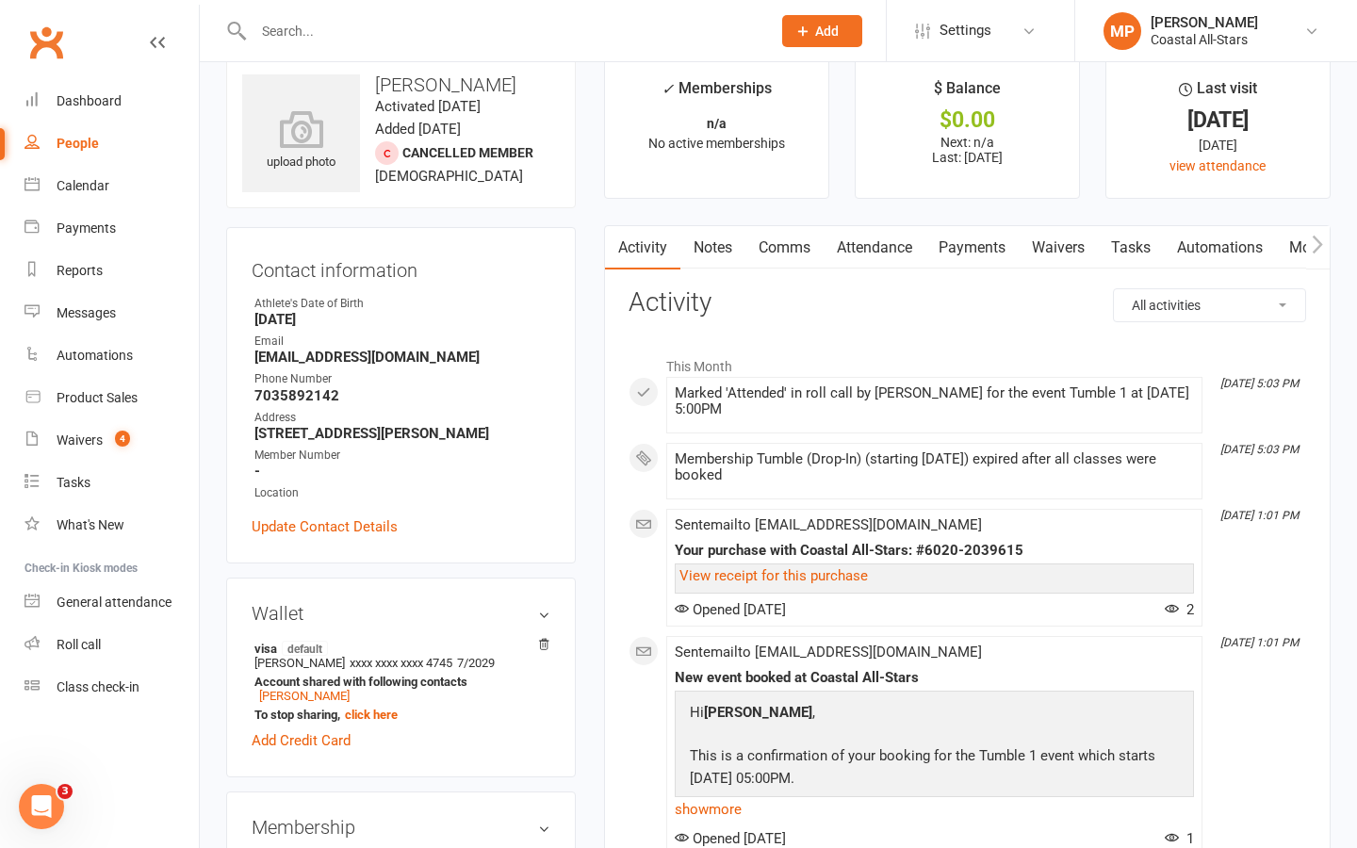
click at [794, 245] on link "Comms" at bounding box center [785, 247] width 78 height 43
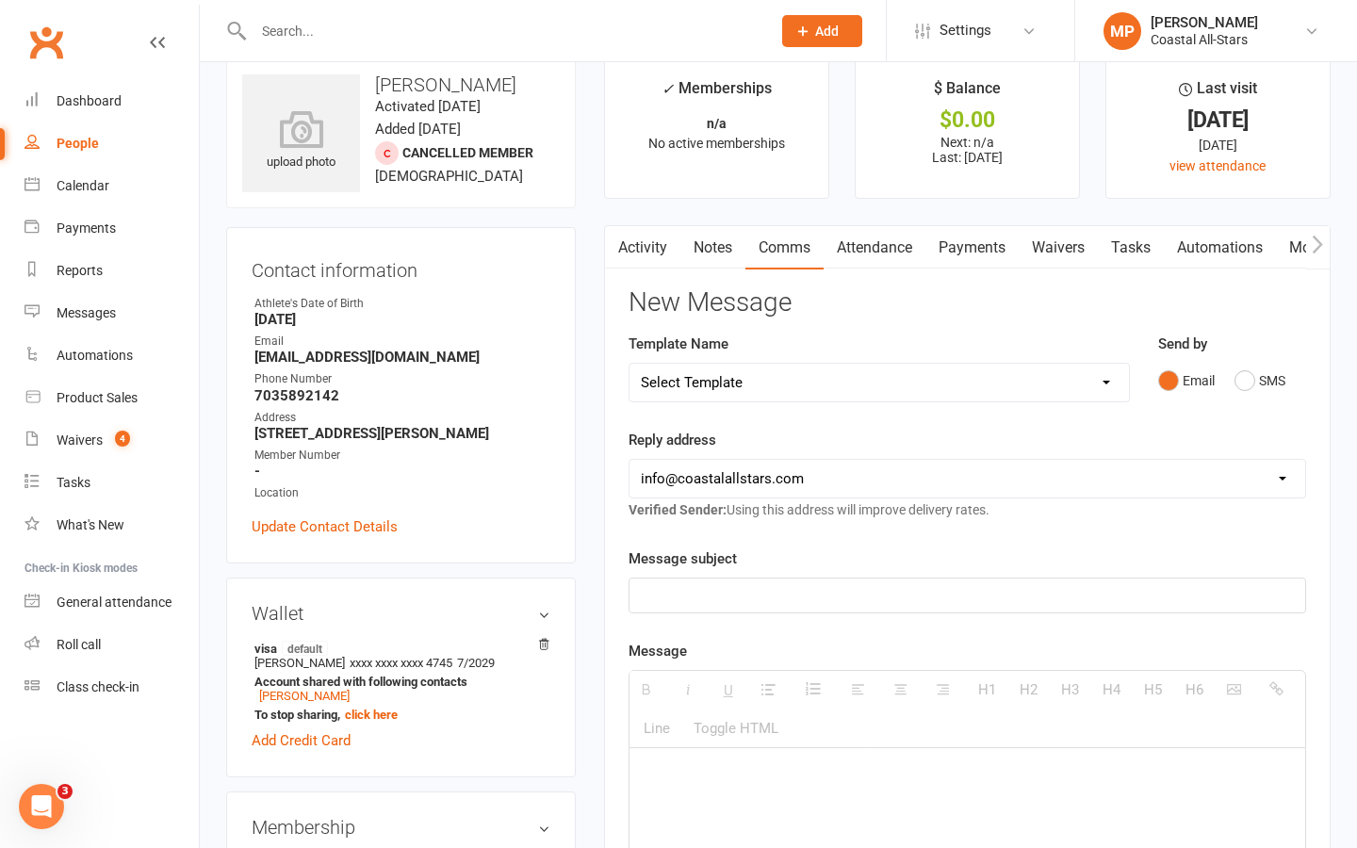
click at [808, 401] on select "Select Template [Email] Bi-Annual Assessment [Email] Boosters [Email] Card Fail…" at bounding box center [880, 383] width 500 height 38
select select "32"
click at [630, 364] on select "Select Template [Email] Bi-Annual Assessment [Email] Boosters [Email] Card Fail…" at bounding box center [880, 383] width 500 height 38
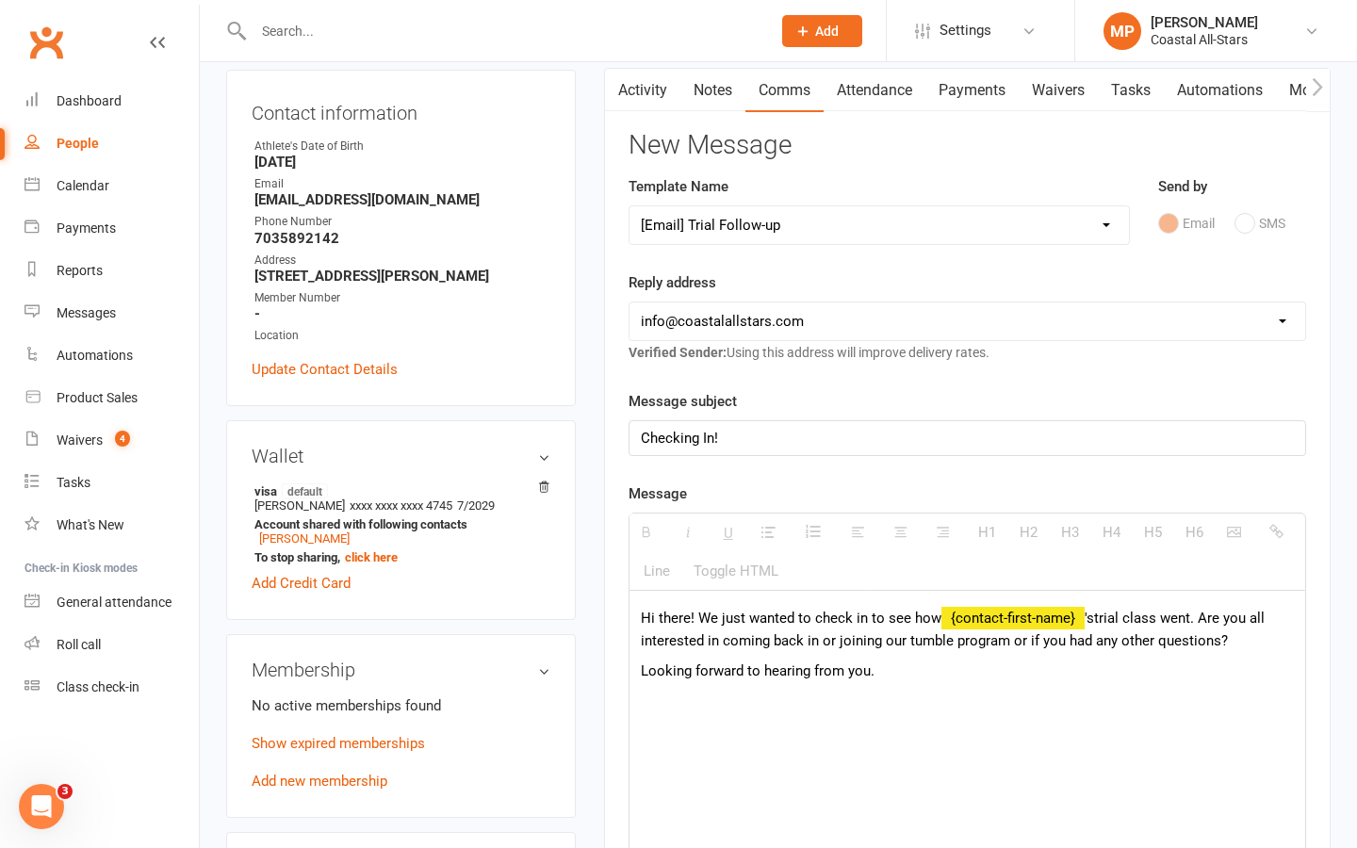
scroll to position [192, 0]
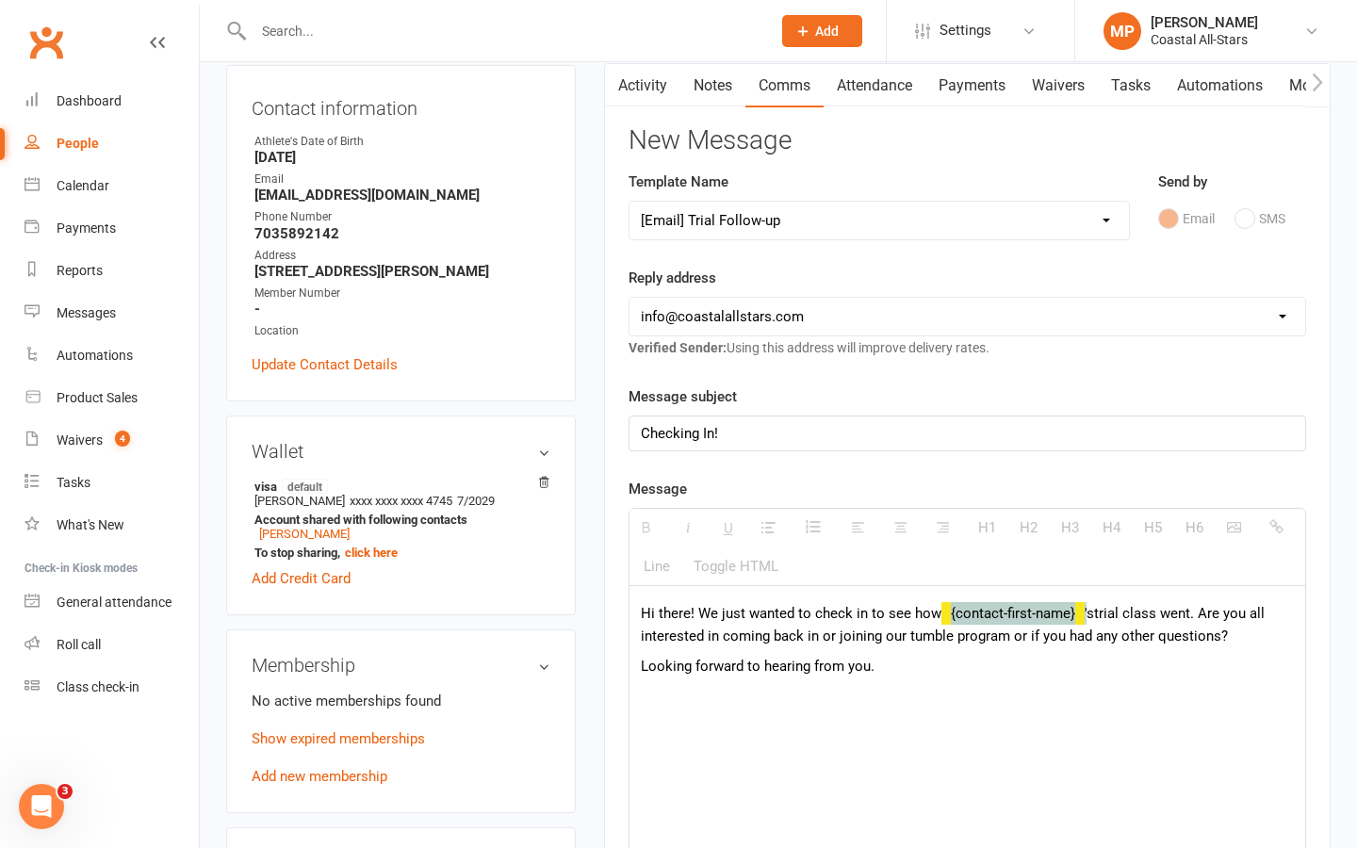
drag, startPoint x: 1086, startPoint y: 622, endPoint x: 936, endPoint y: 622, distance: 149.9
click at [936, 622] on p "Hi there! We just wanted to check in to see how {contact-first-name} 's trial c…" at bounding box center [967, 624] width 653 height 45
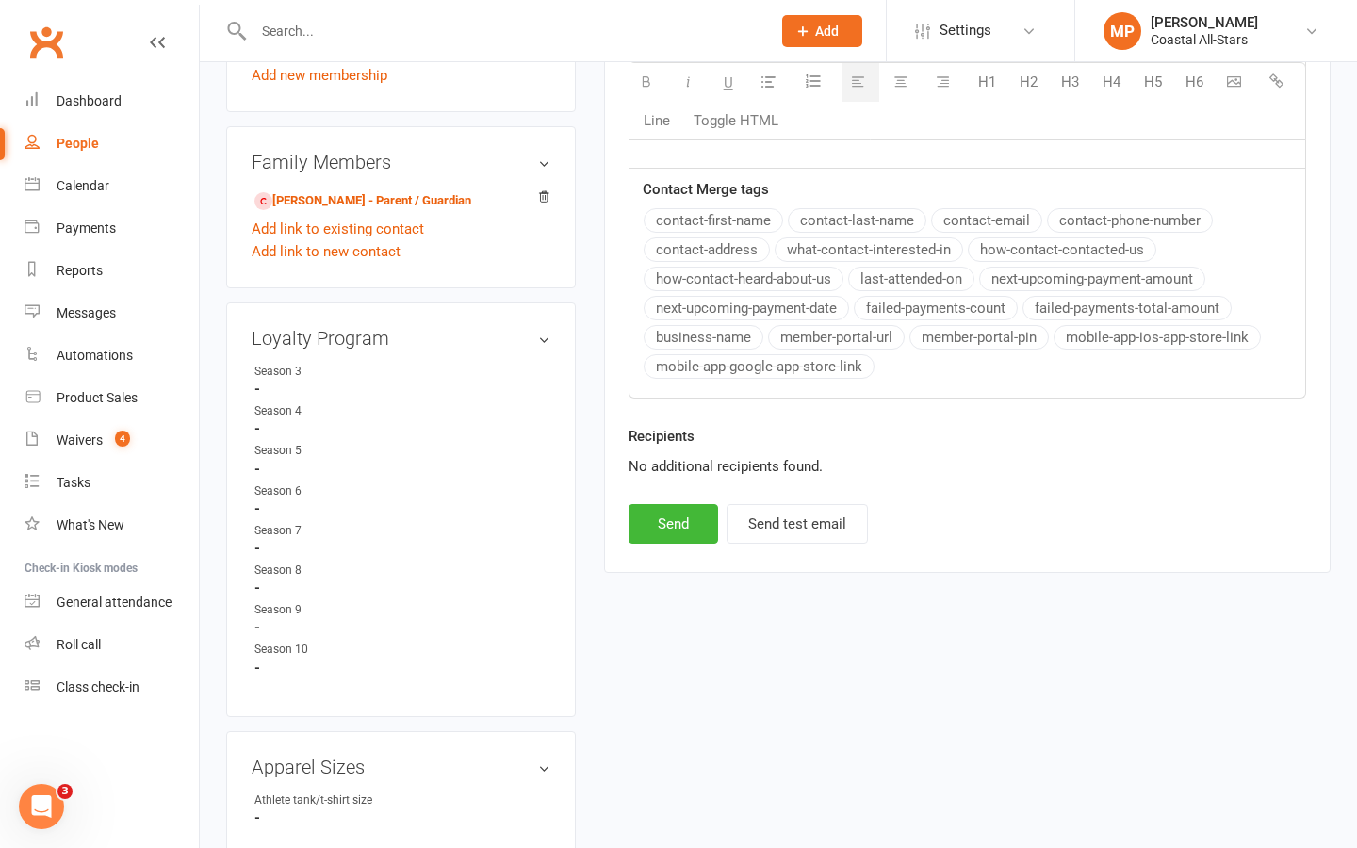
scroll to position [896, 0]
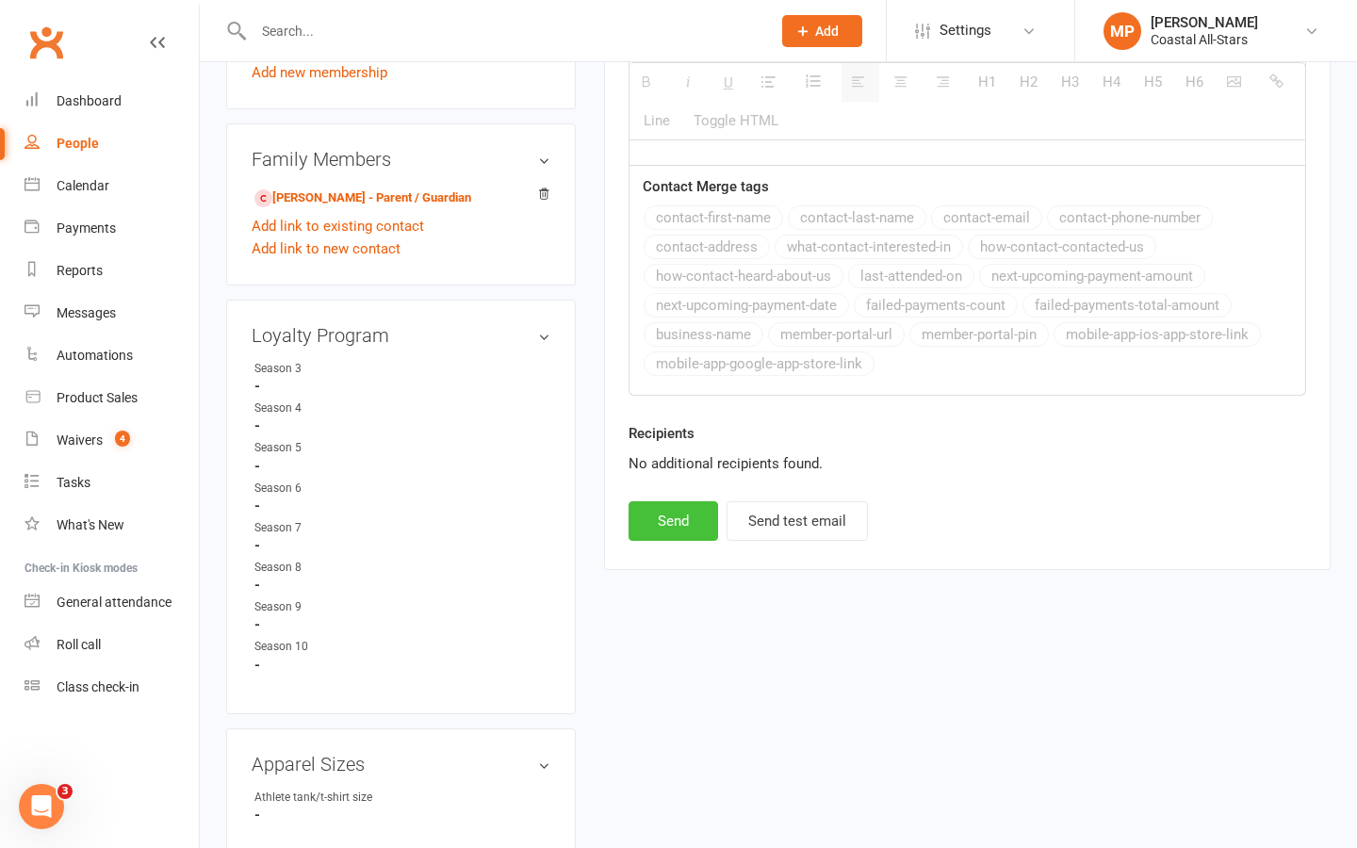
click at [658, 519] on button "Send" at bounding box center [674, 521] width 90 height 40
select select
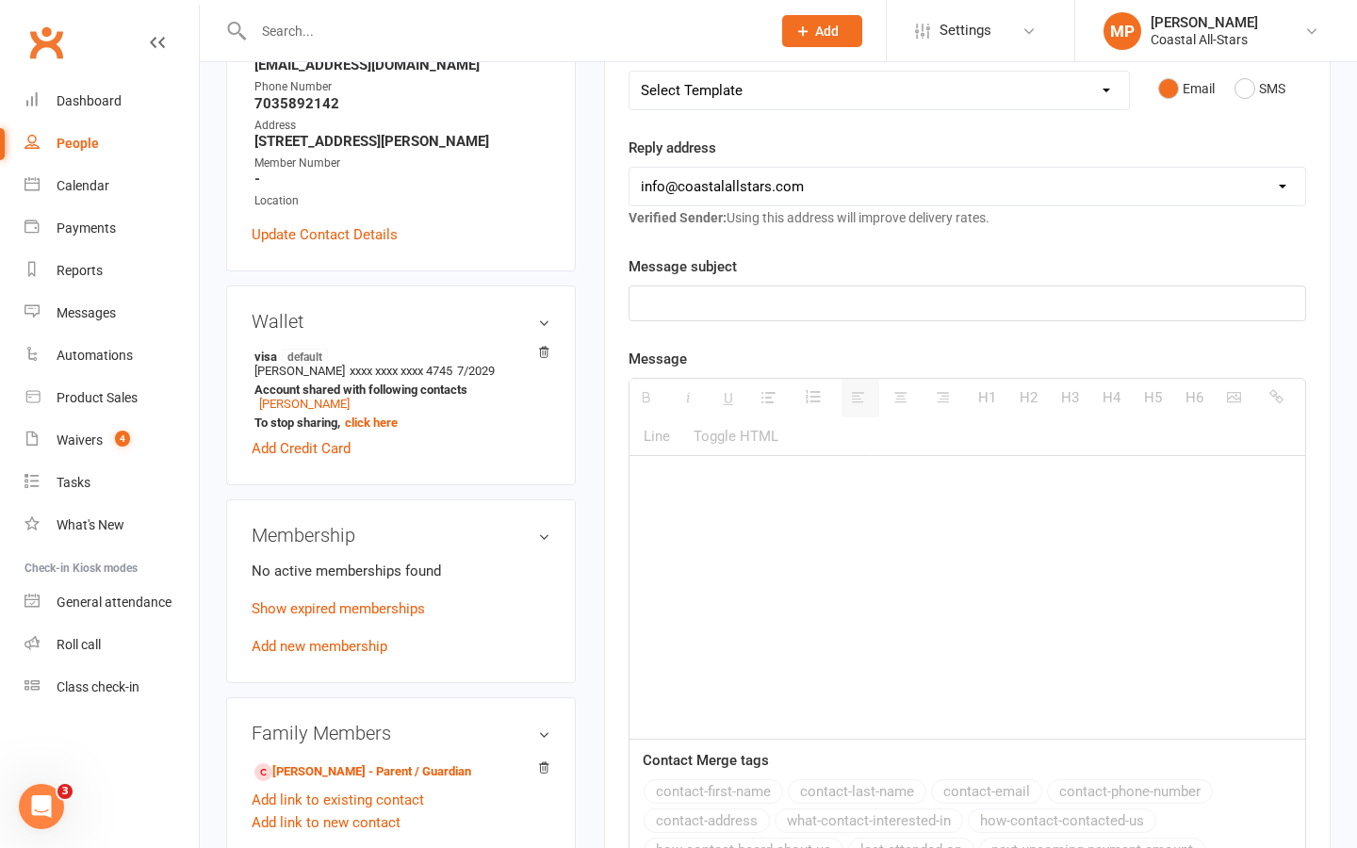
scroll to position [0, 0]
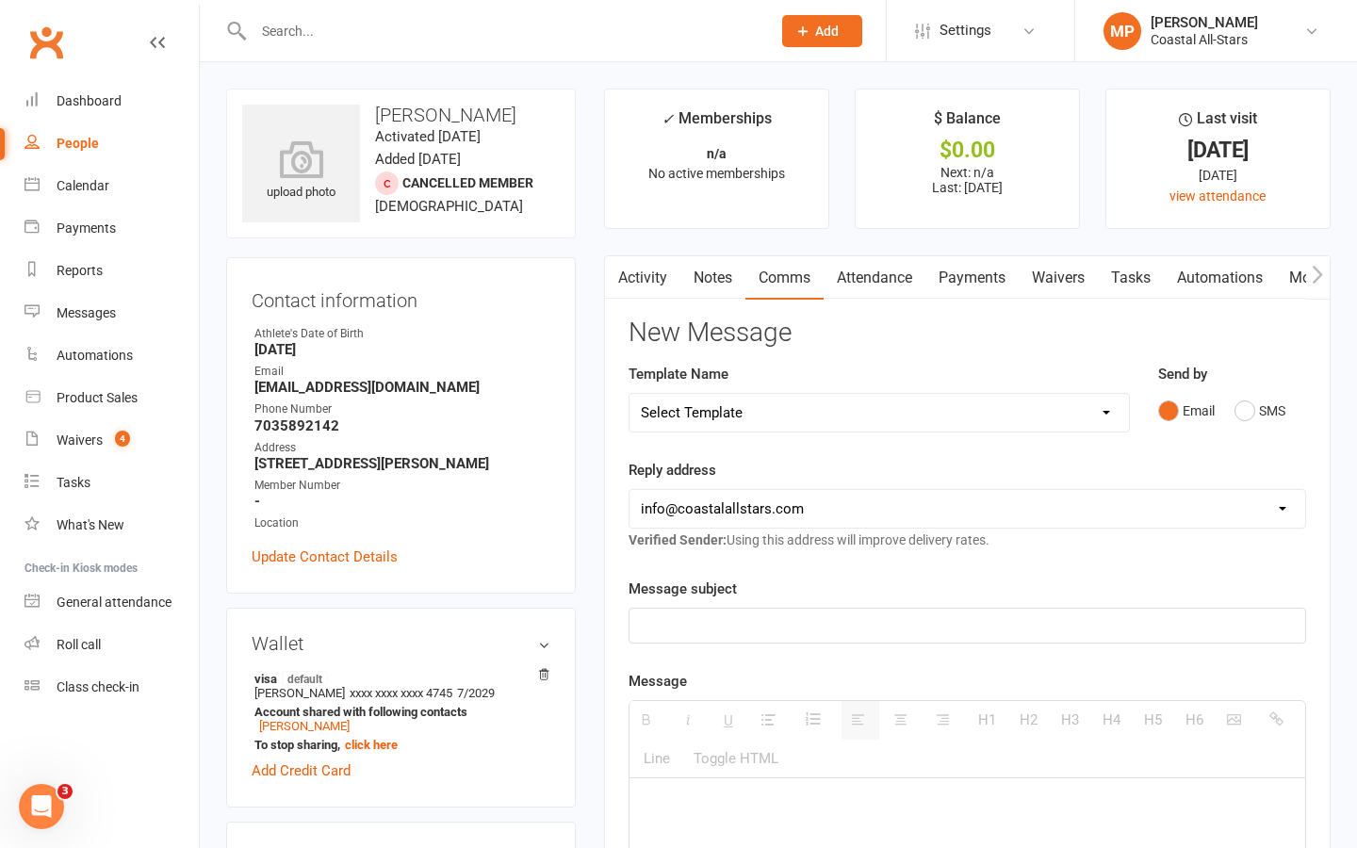
click at [323, 32] on input "text" at bounding box center [503, 31] width 510 height 26
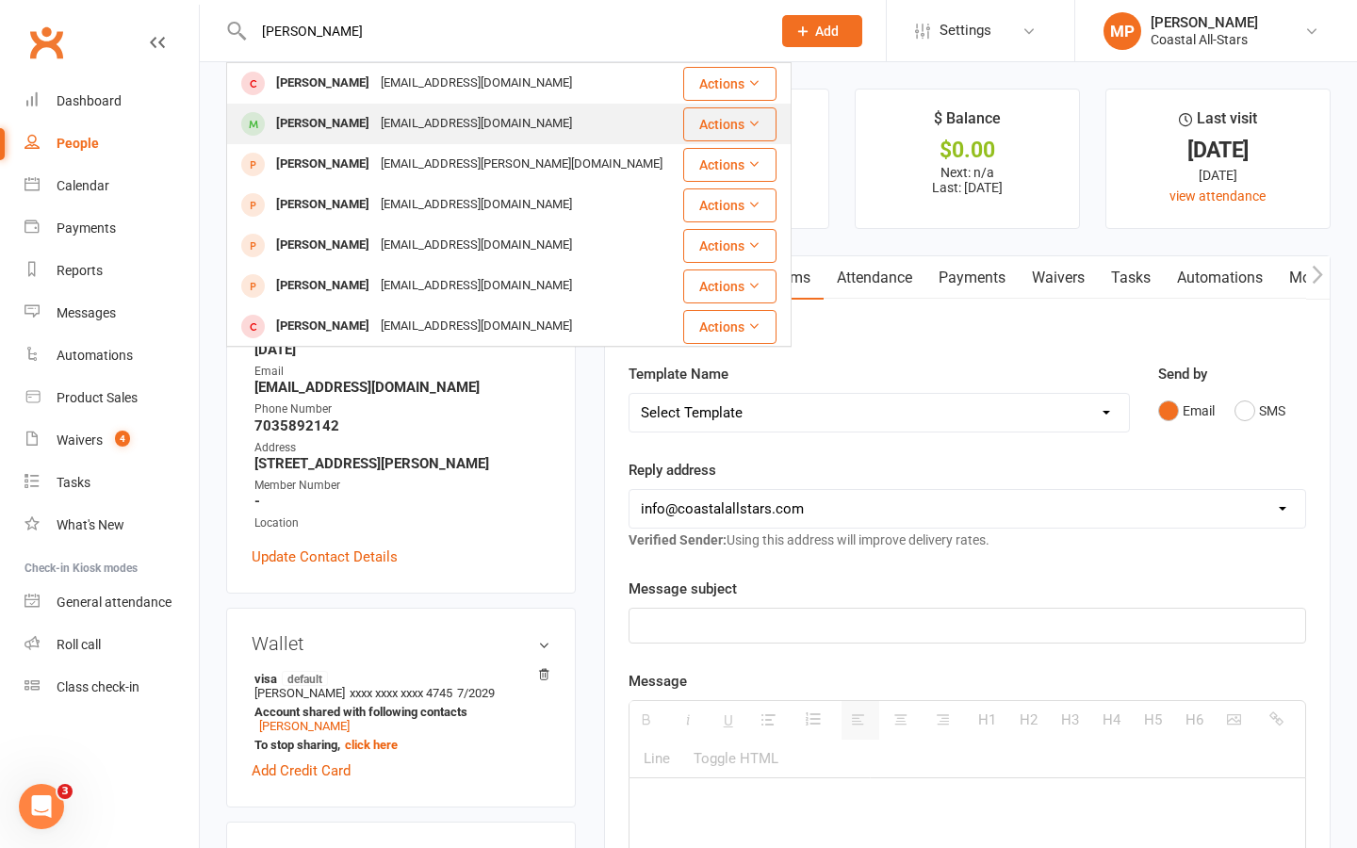
type input "chloe pur"
click at [375, 122] on div "njeripurvis@gmail.com" at bounding box center [476, 123] width 203 height 27
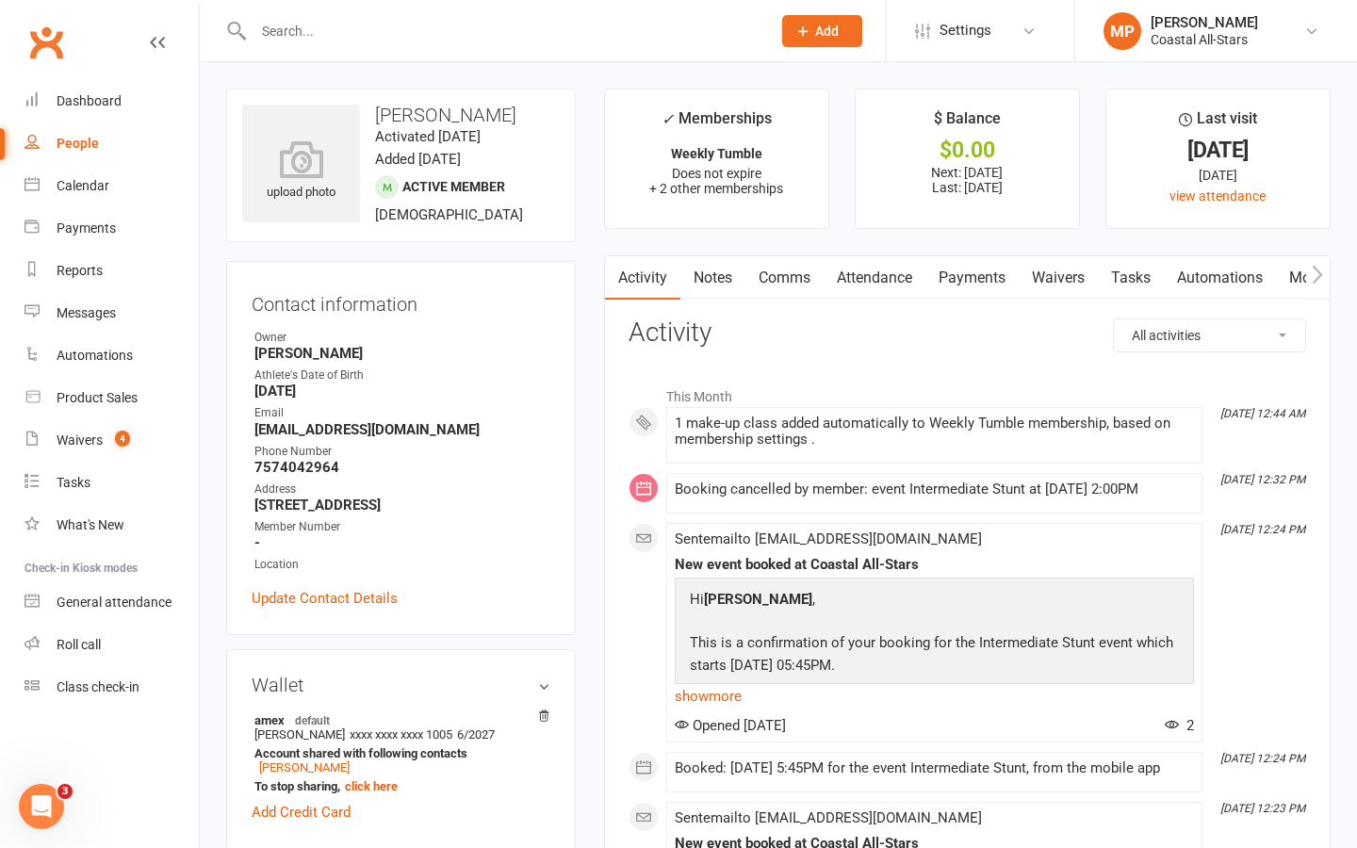
click at [385, 26] on input "text" at bounding box center [503, 31] width 510 height 26
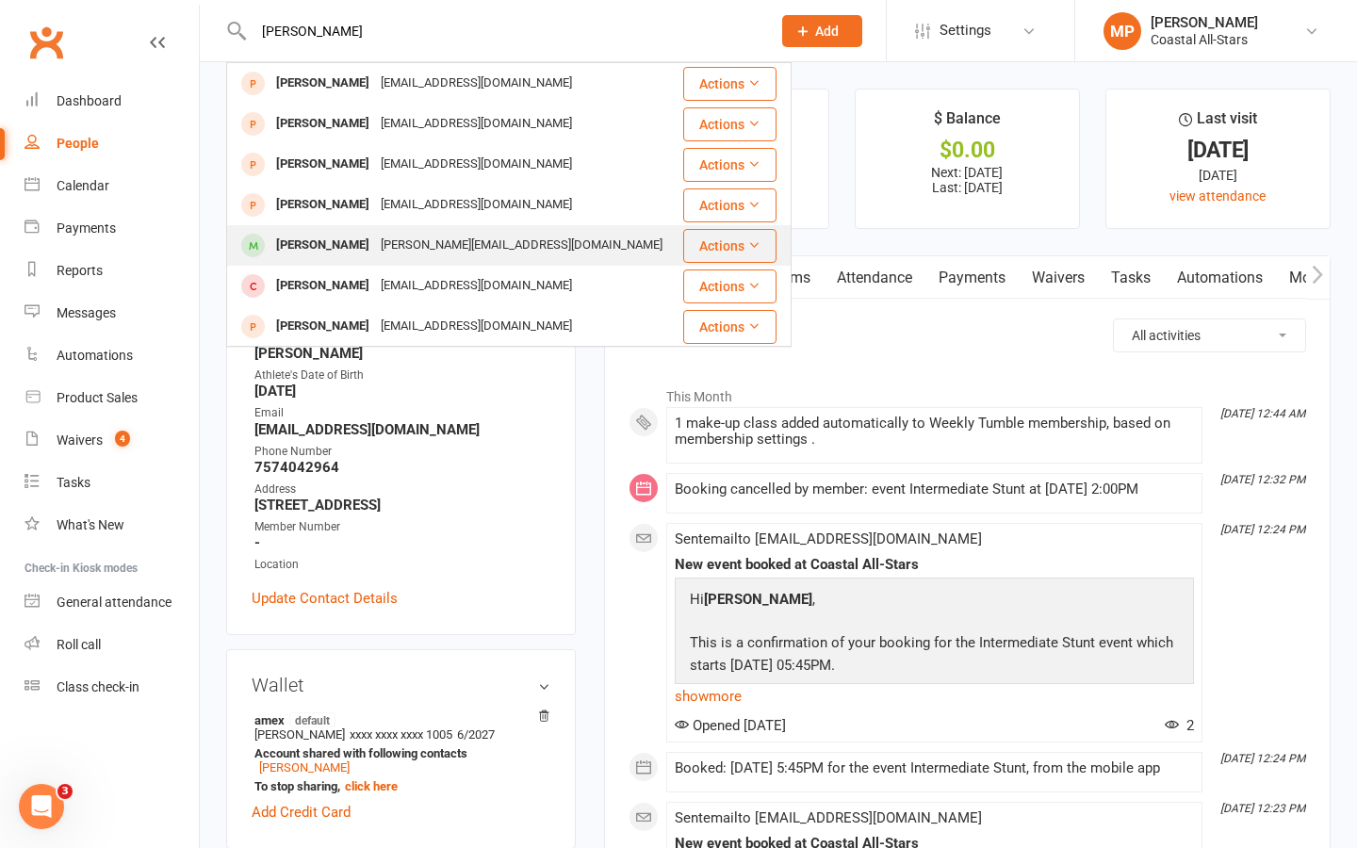
type input "sofia n"
click at [433, 251] on div "n.gruzdeva@gmail.com" at bounding box center [521, 245] width 293 height 27
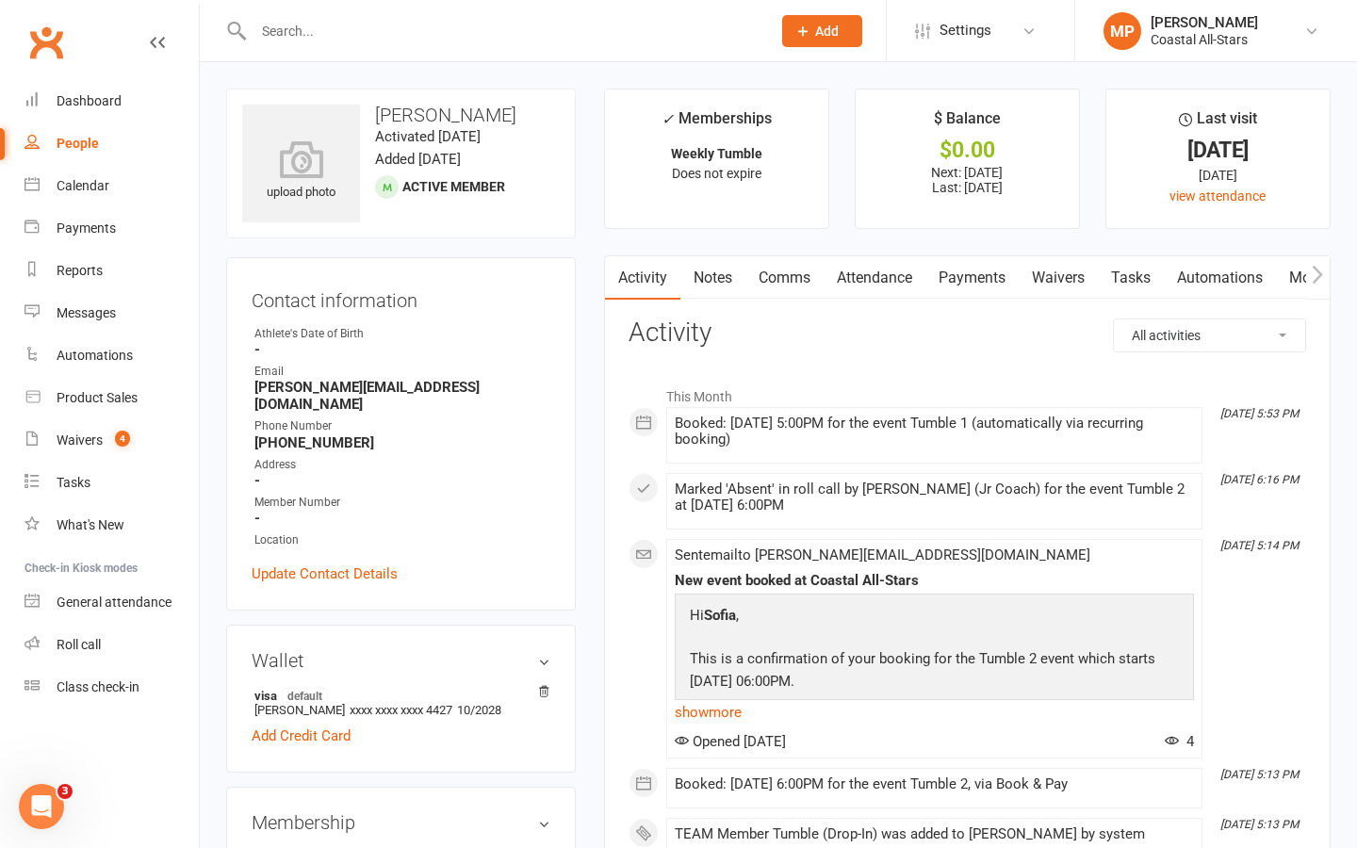
click at [417, 29] on input "text" at bounding box center [503, 31] width 510 height 26
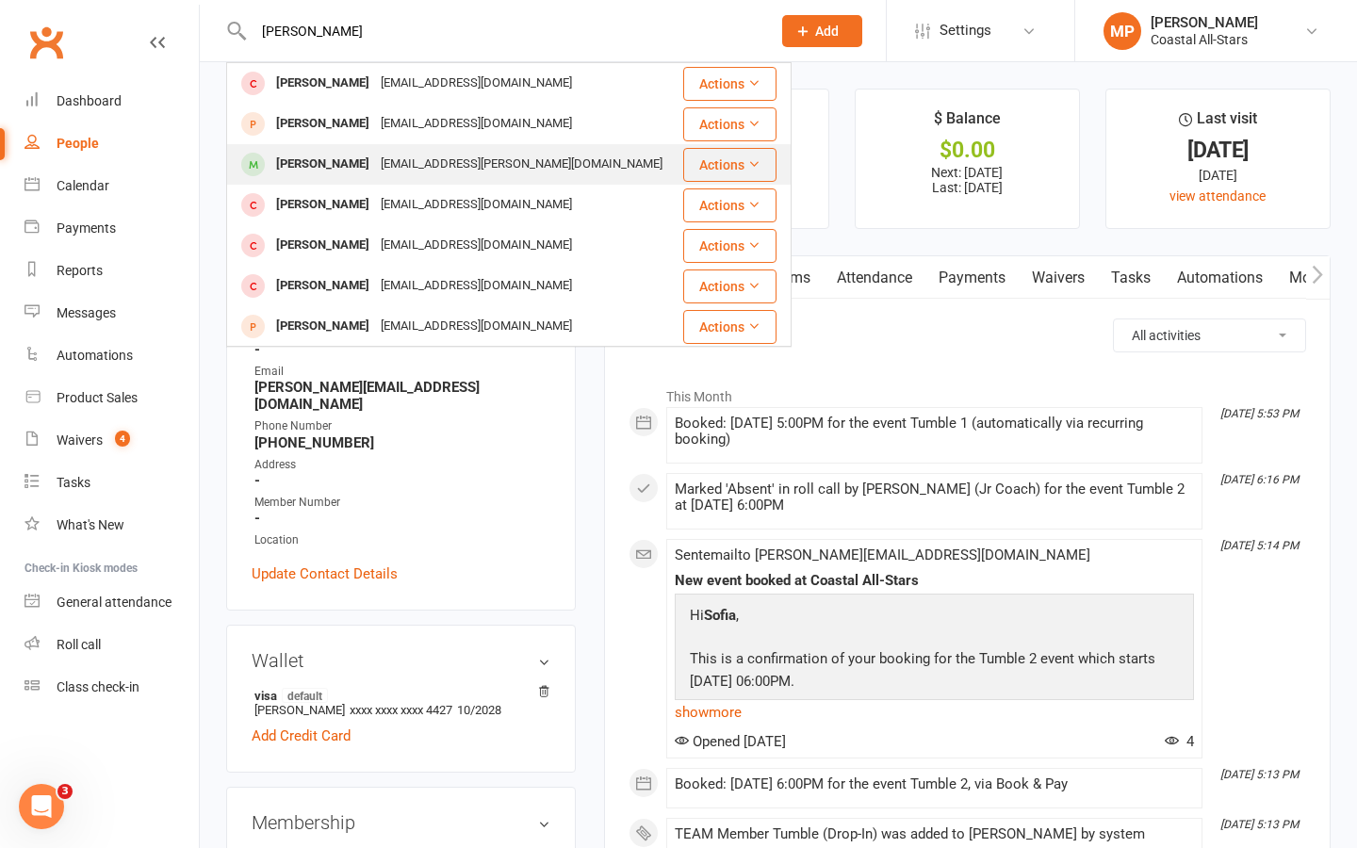
type input "saylor"
click at [369, 160] on div "Saylor Mcinturff" at bounding box center [323, 164] width 105 height 27
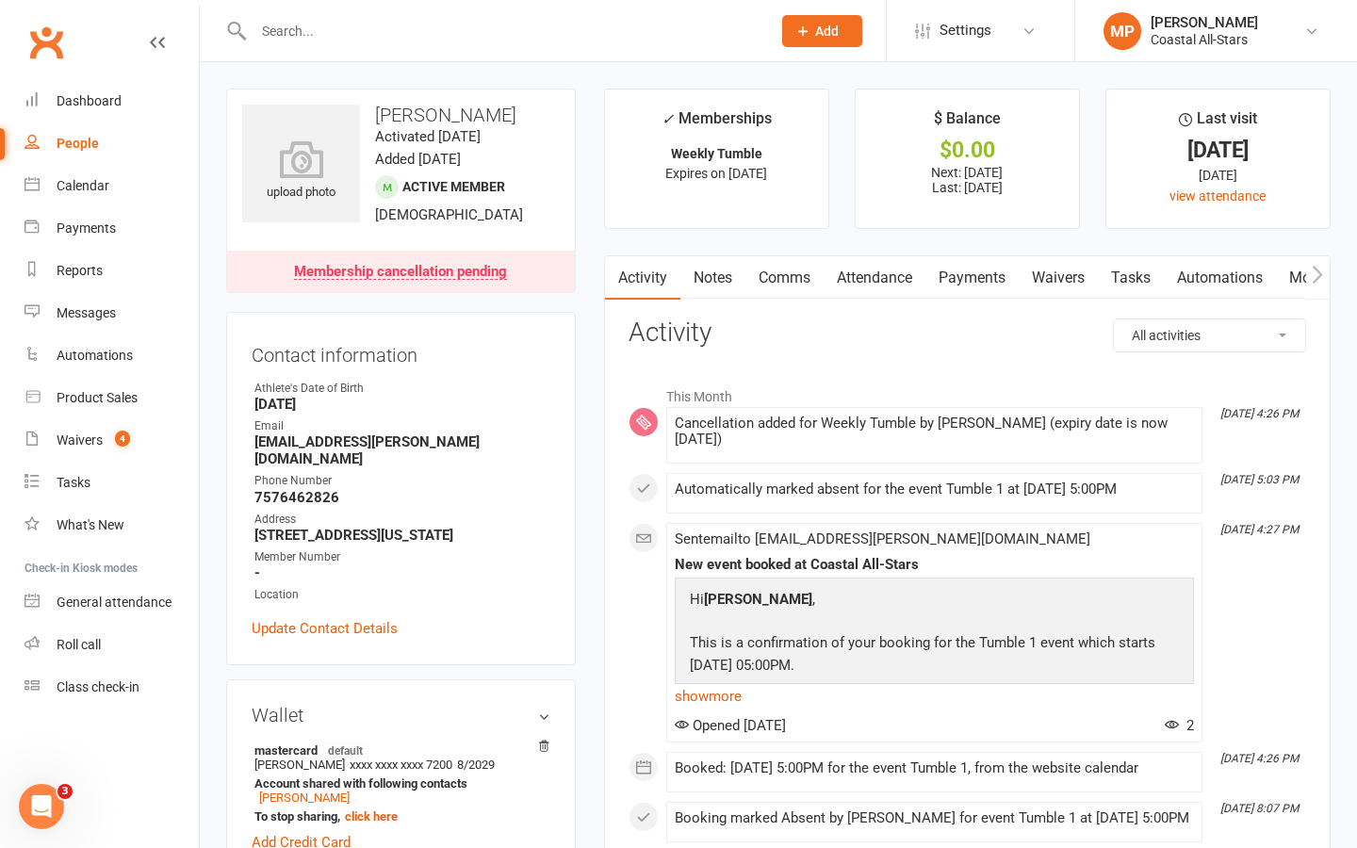
click at [378, 36] on input "text" at bounding box center [503, 31] width 510 height 26
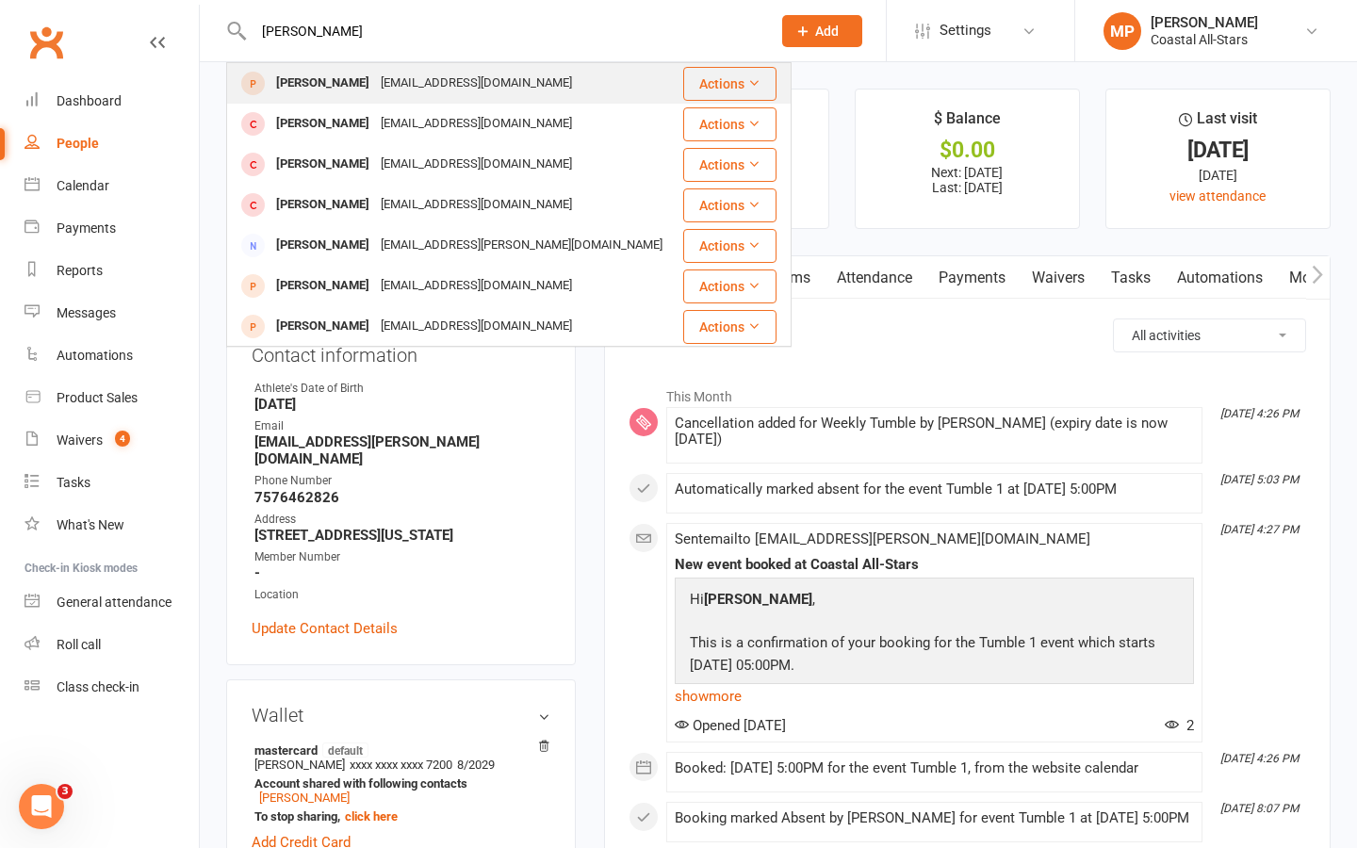
type input "brooke p"
click at [409, 83] on div "noemail@email.com" at bounding box center [476, 83] width 203 height 27
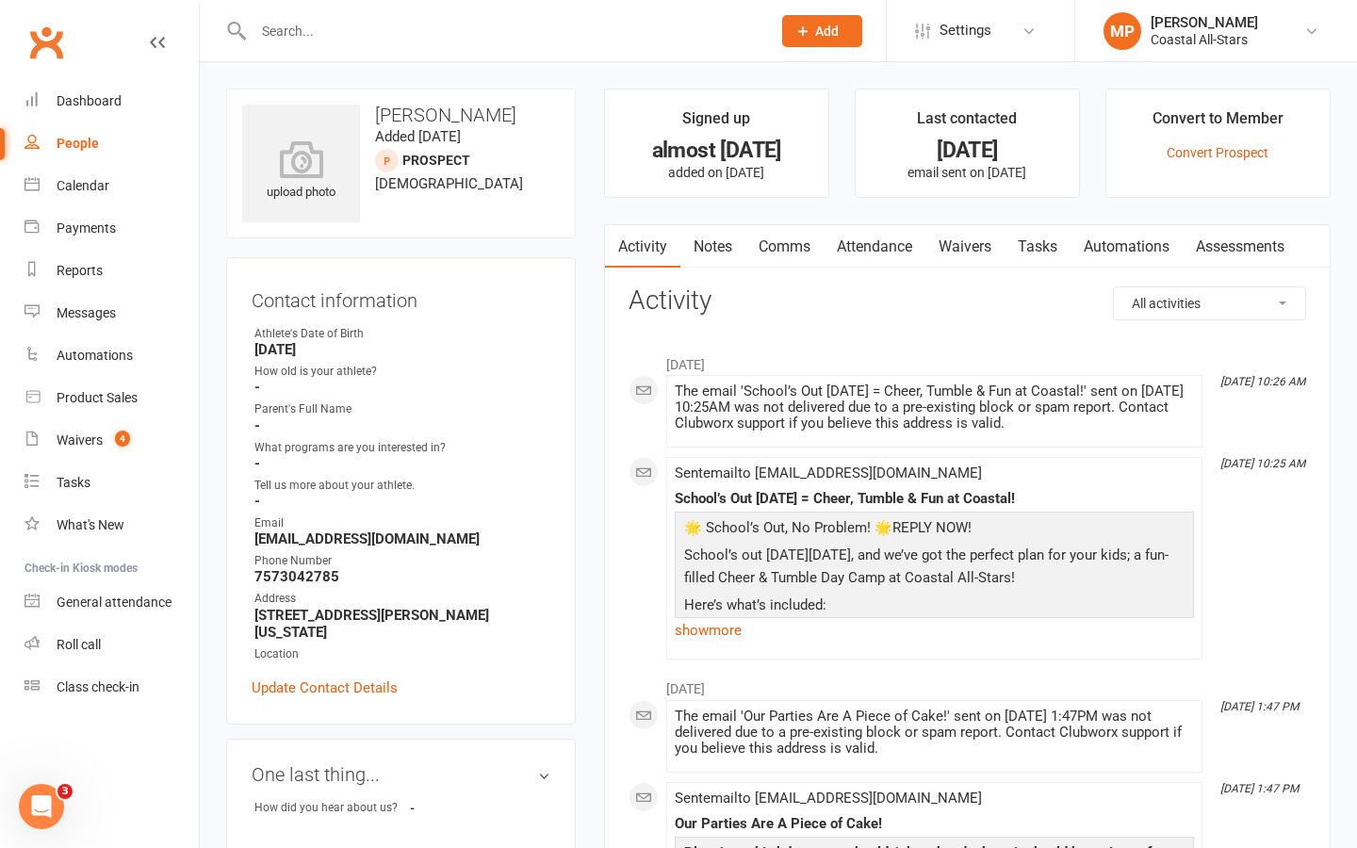
click at [329, 37] on input "text" at bounding box center [503, 31] width 510 height 26
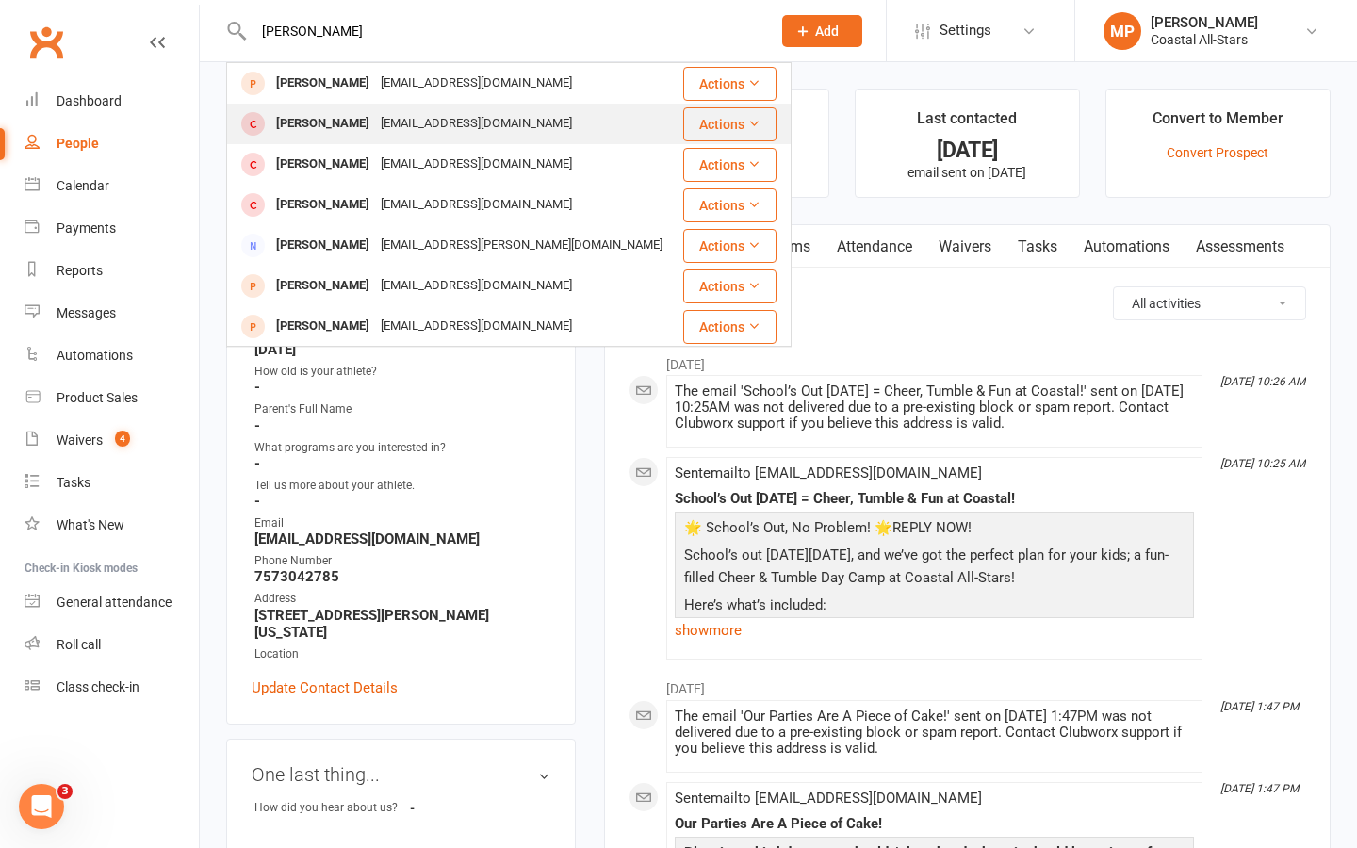
type input "brooke p"
click at [360, 128] on div "Brooke Painter" at bounding box center [323, 123] width 105 height 27
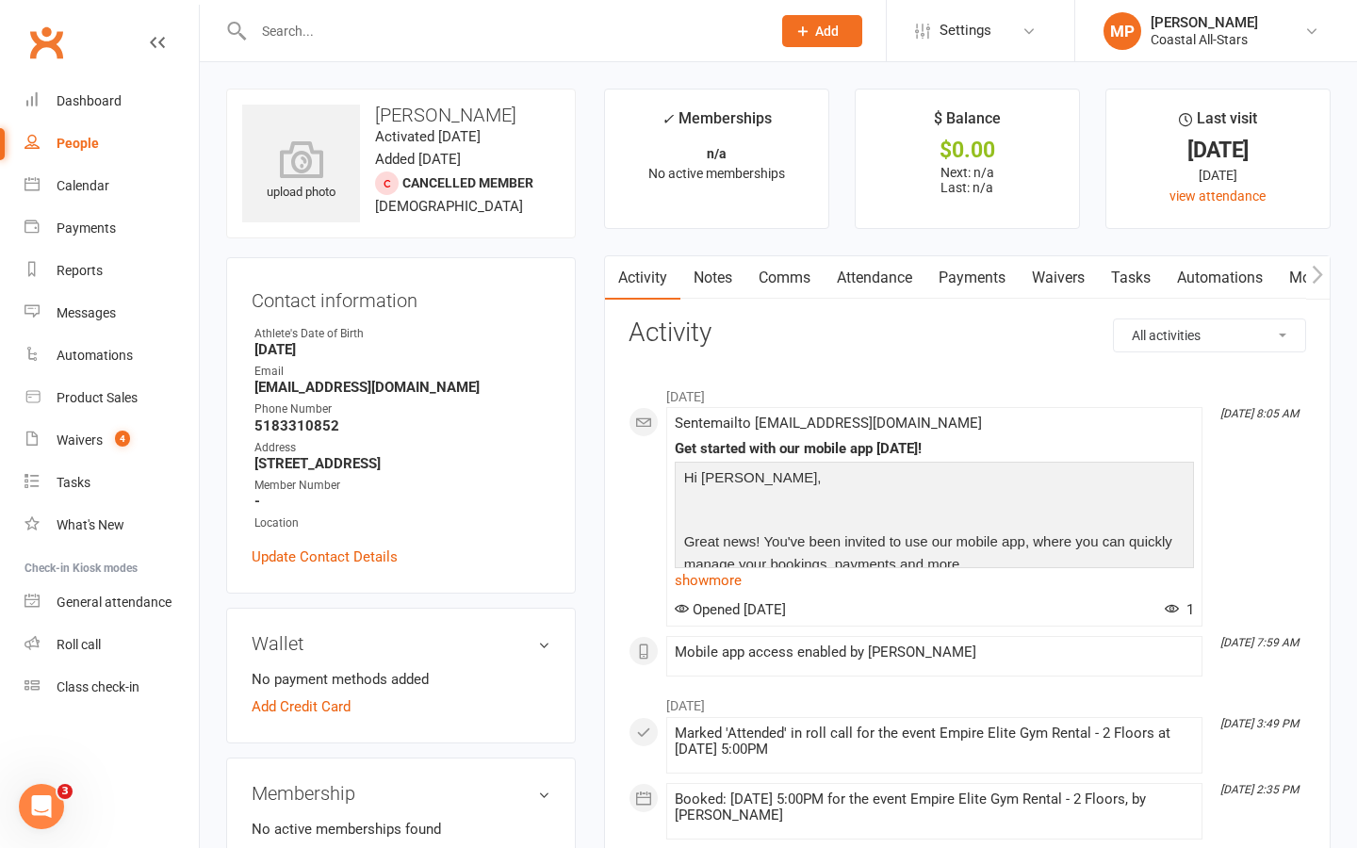
click at [288, 25] on input "text" at bounding box center [503, 31] width 510 height 26
paste input "nevaeh richardson"
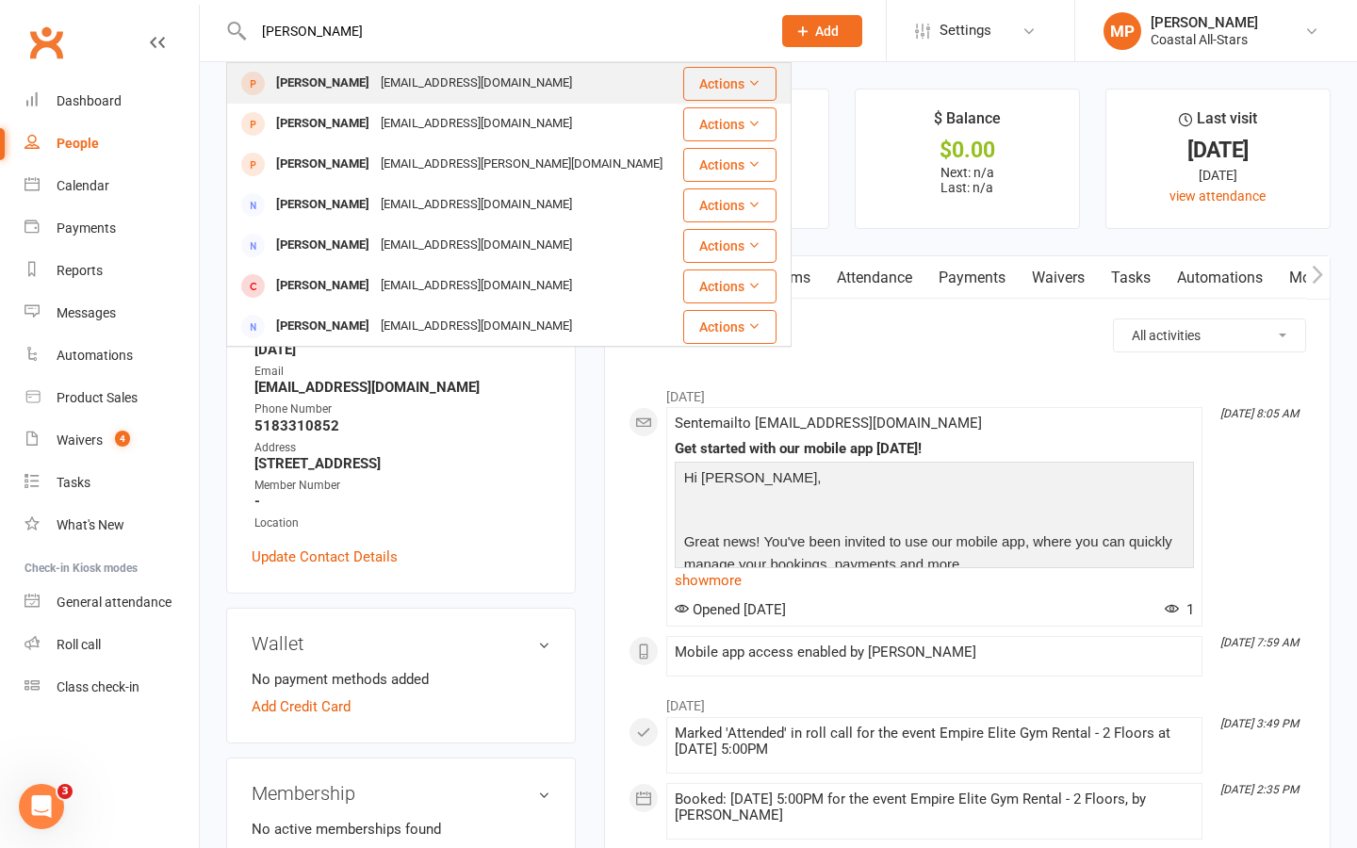
type input "nevaeh richardson"
click at [375, 83] on div "Nevaeh Richardson" at bounding box center [323, 83] width 105 height 27
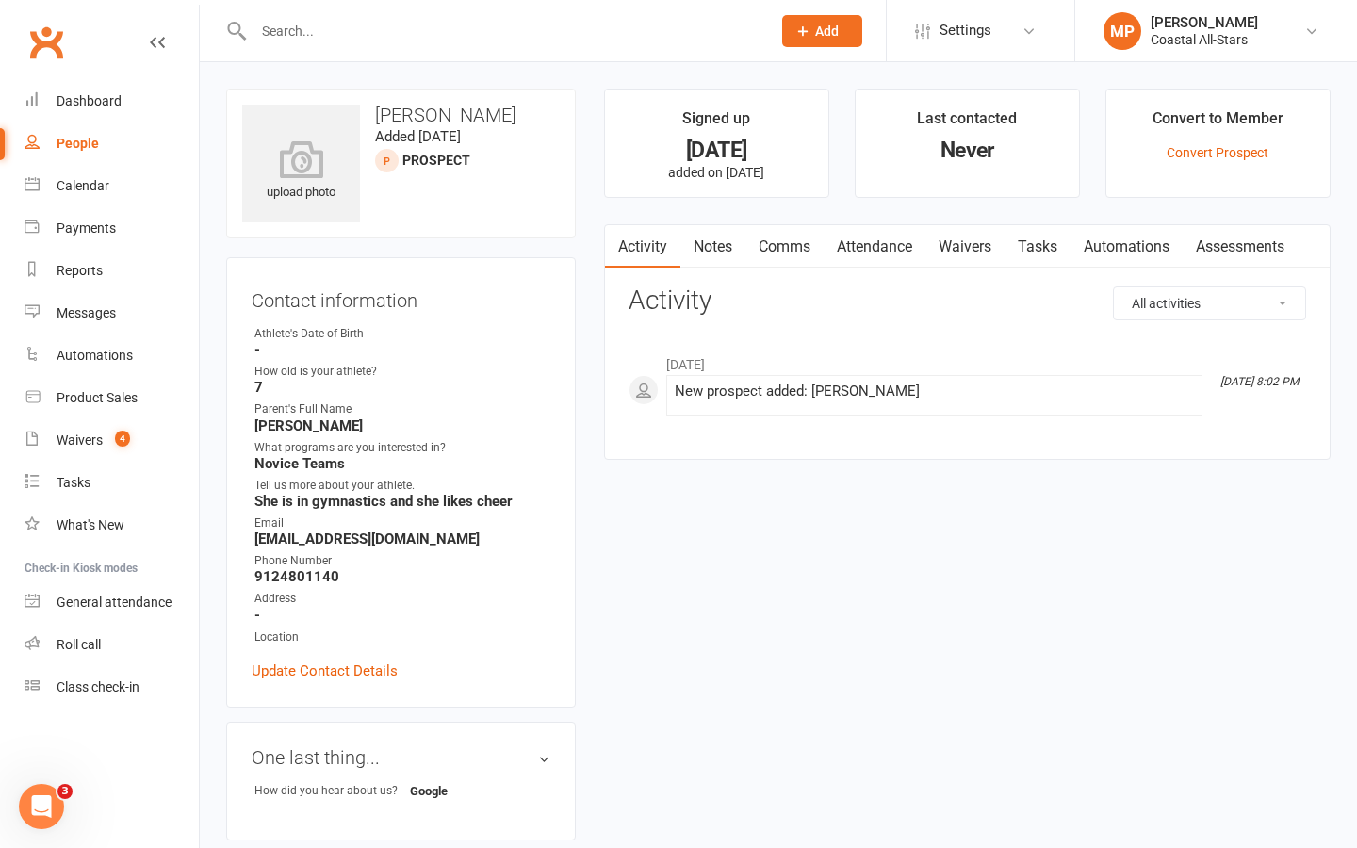
click at [336, 32] on input "text" at bounding box center [503, 31] width 510 height 26
paste input "nevaeh richardson"
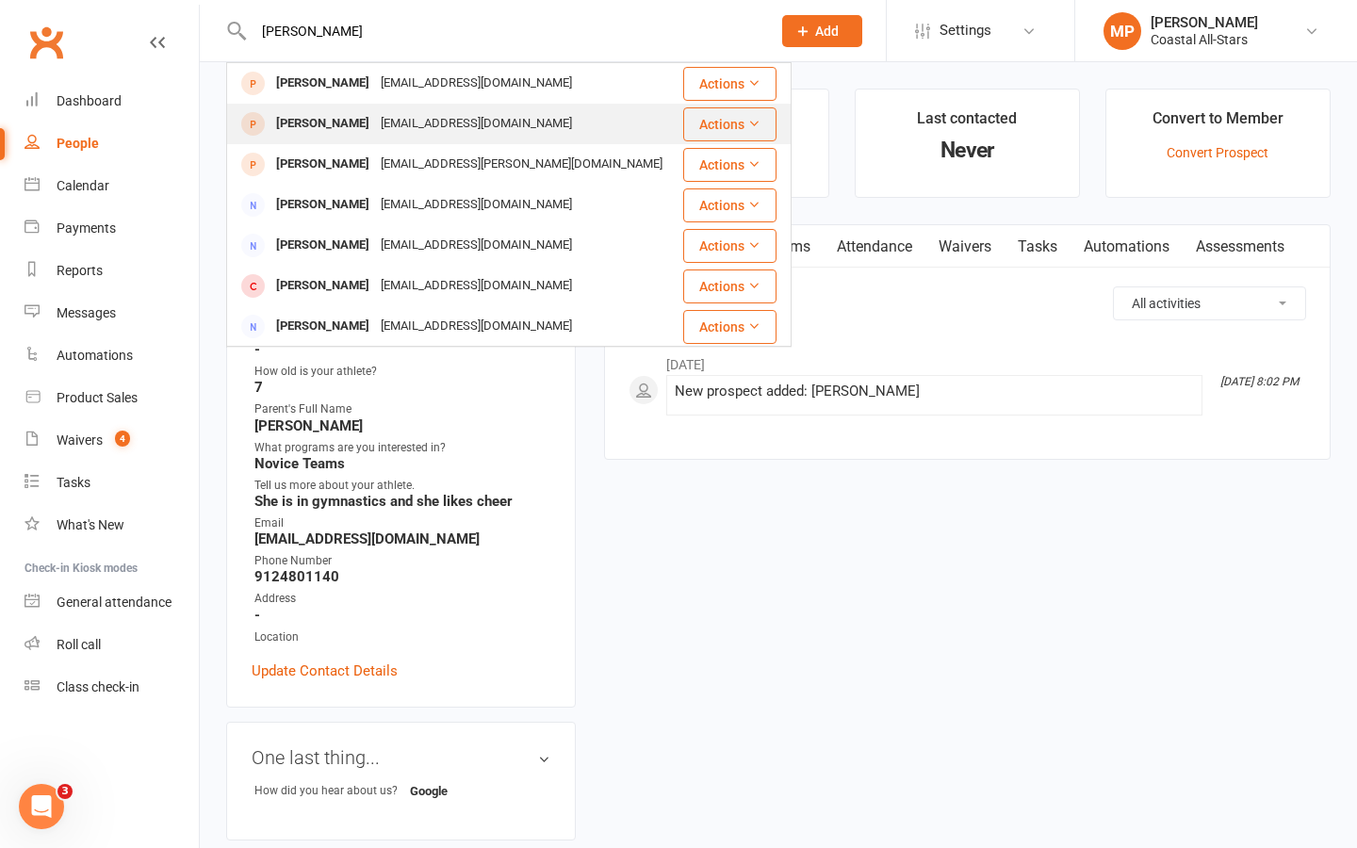
type input "nevaeh richardson"
click at [340, 123] on div "Nevaeh Richardson" at bounding box center [323, 123] width 105 height 27
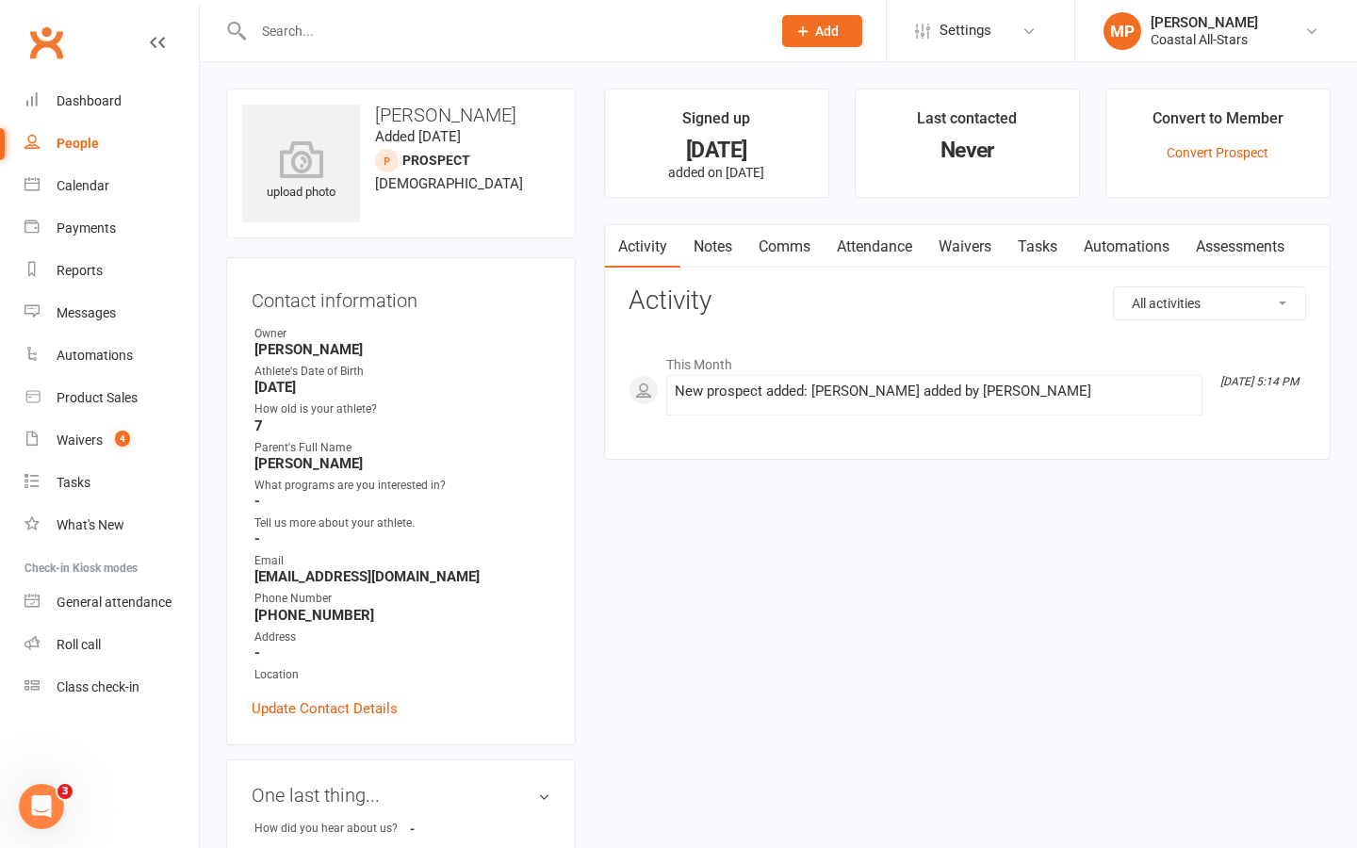
click at [334, 25] on input "text" at bounding box center [503, 31] width 510 height 26
paste input "Riley Martin"
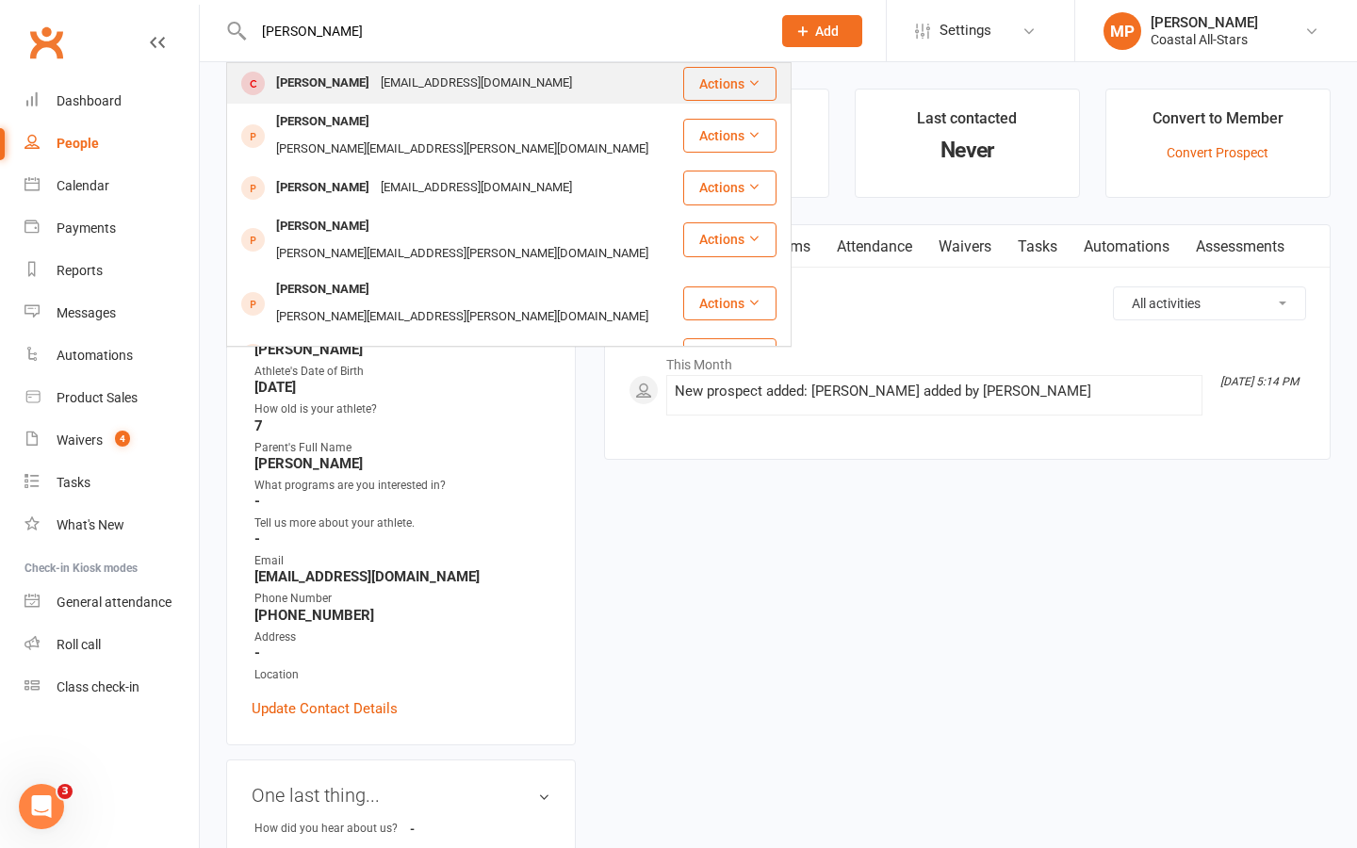
type input "Riley Martin"
click at [375, 84] on div "saustin1213@gmail.com" at bounding box center [476, 83] width 203 height 27
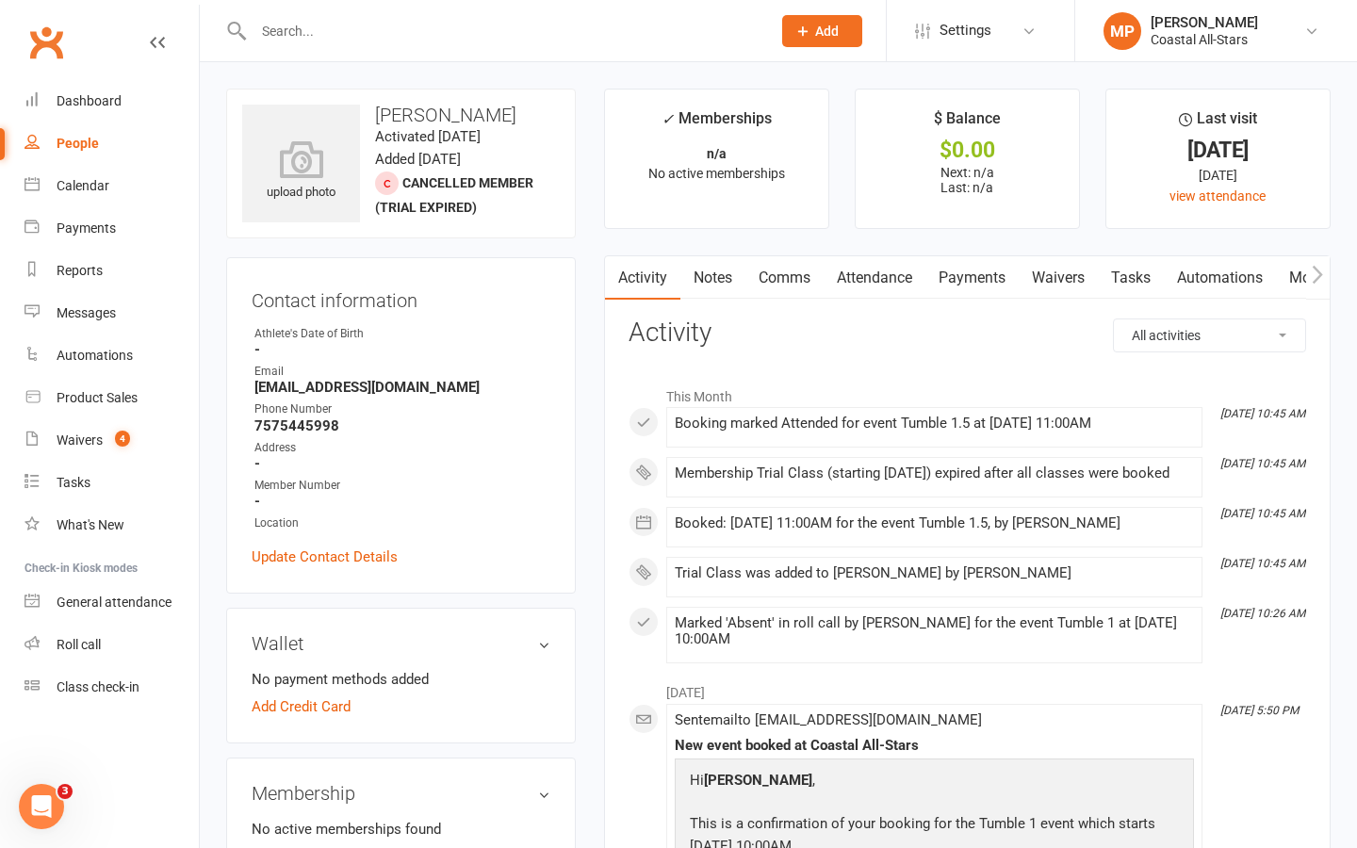
click at [788, 276] on link "Comms" at bounding box center [785, 277] width 78 height 43
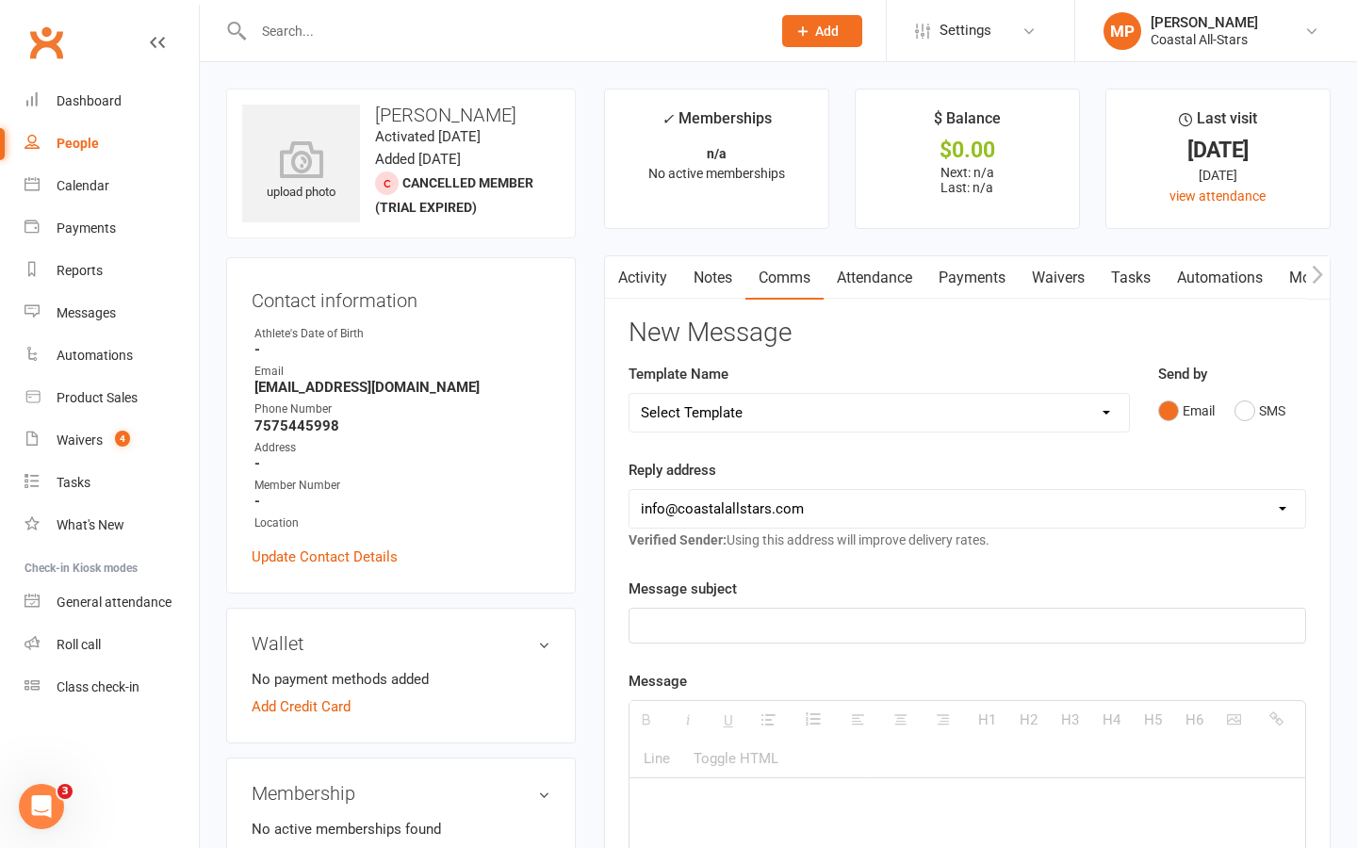
click at [778, 427] on select "Select Template [Email] Bi-Annual Assessment [Email] Boosters [Email] Card Fail…" at bounding box center [880, 413] width 500 height 38
select select "32"
click at [630, 394] on select "Select Template [Email] Bi-Annual Assessment [Email] Boosters [Email] Card Fail…" at bounding box center [880, 413] width 500 height 38
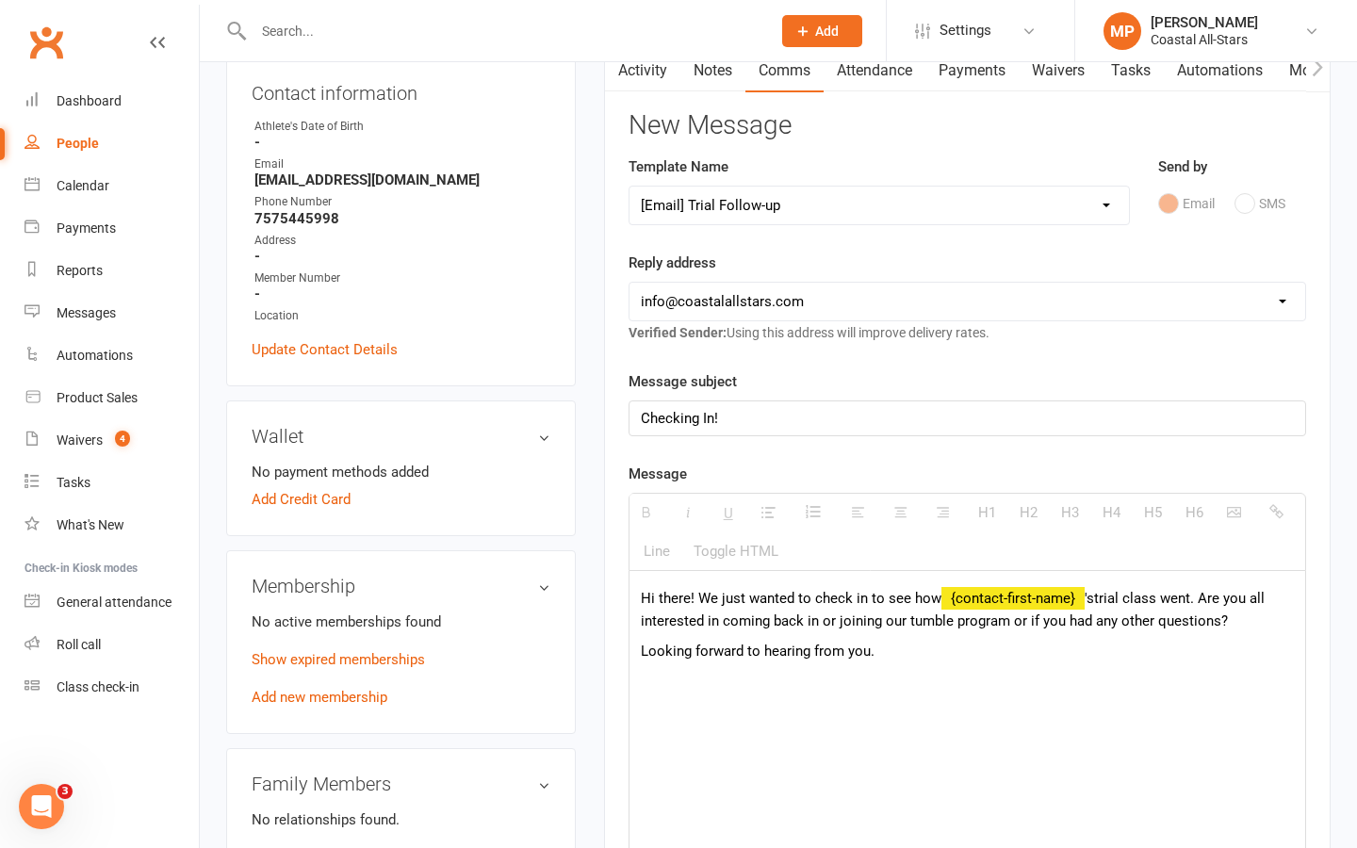
scroll to position [205, 0]
click at [1085, 599] on span "'s" at bounding box center [1089, 600] width 9 height 17
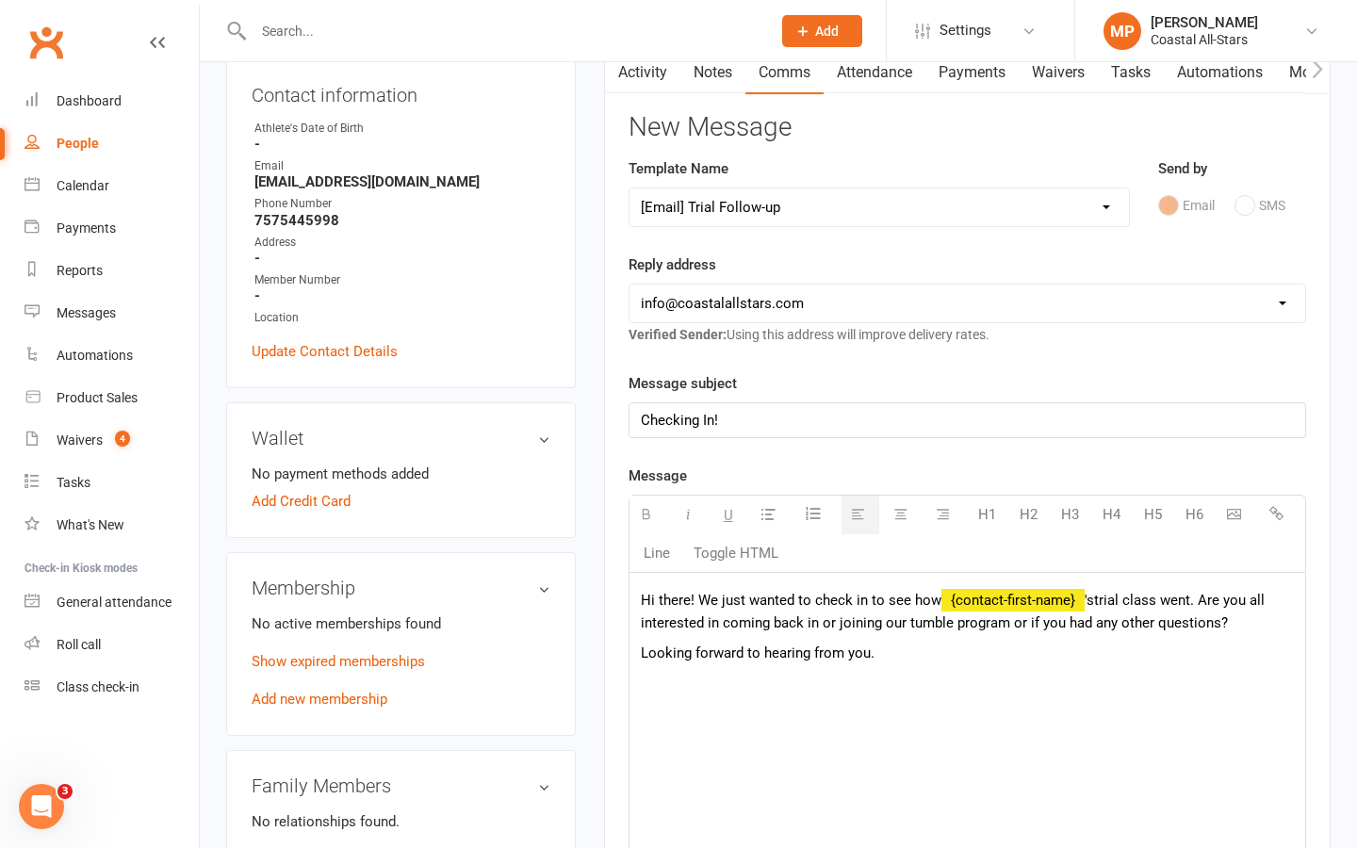
click at [1087, 599] on span "'s" at bounding box center [1089, 600] width 9 height 17
drag, startPoint x: 1087, startPoint y: 599, endPoint x: 934, endPoint y: 598, distance: 152.7
click at [934, 598] on p "Hi there! We just wanted to check in to see how {contact-first-name} 's trial c…" at bounding box center [967, 611] width 653 height 45
click at [961, 682] on div "Hi there! We just wanted to check in to see how Riley' s trial class went. Are …" at bounding box center [968, 714] width 676 height 283
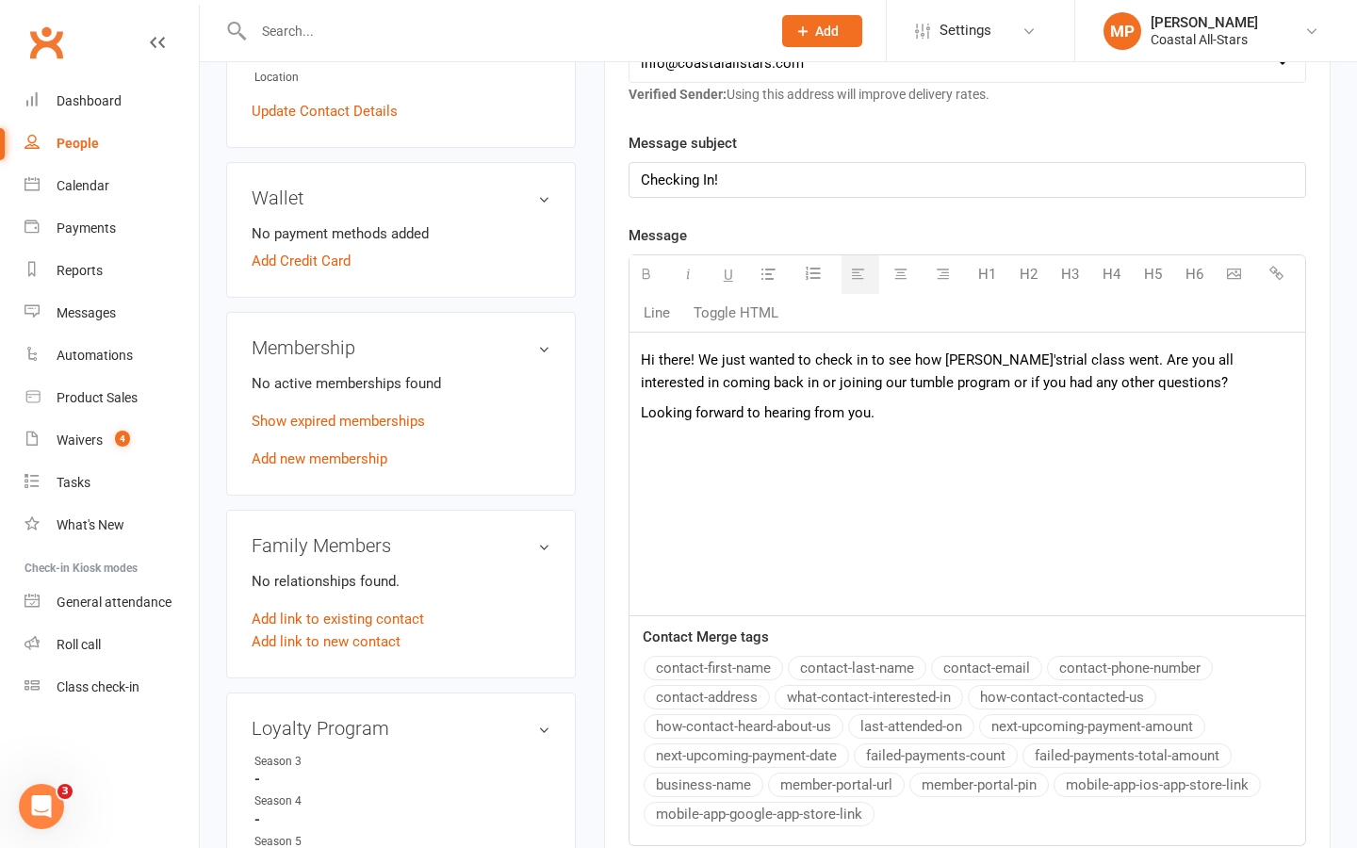
scroll to position [645, 0]
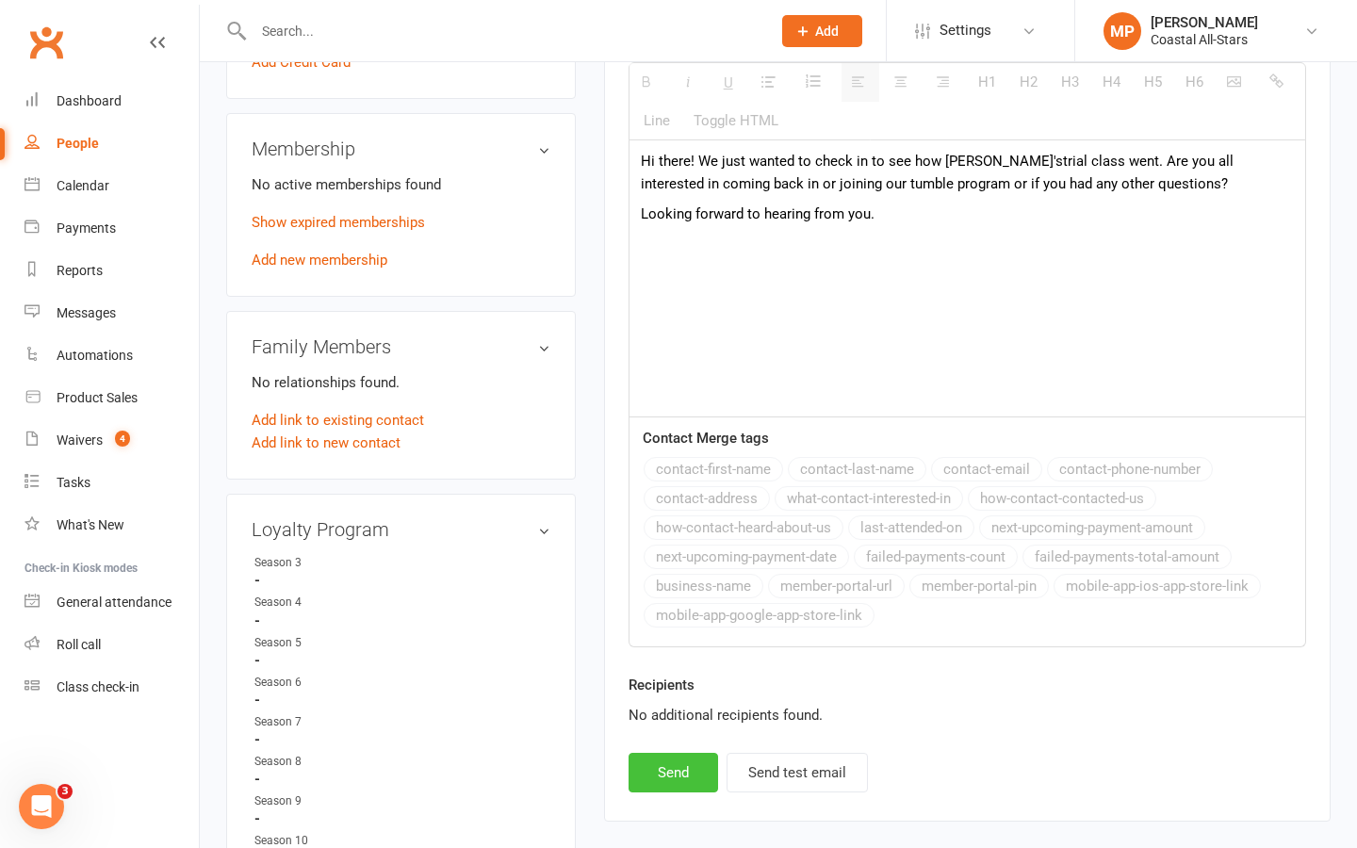
click at [648, 776] on button "Send" at bounding box center [674, 773] width 90 height 40
select select
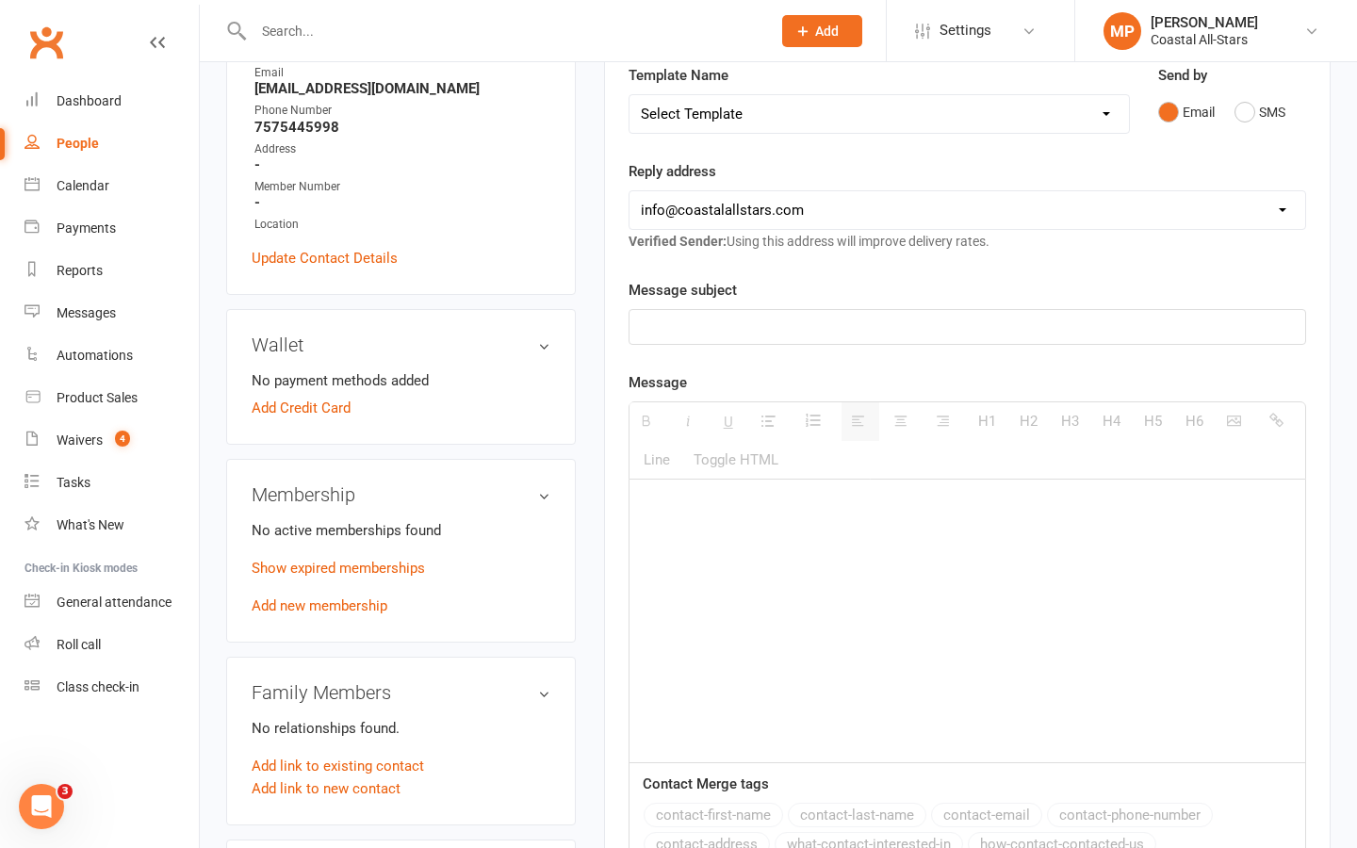
scroll to position [0, 0]
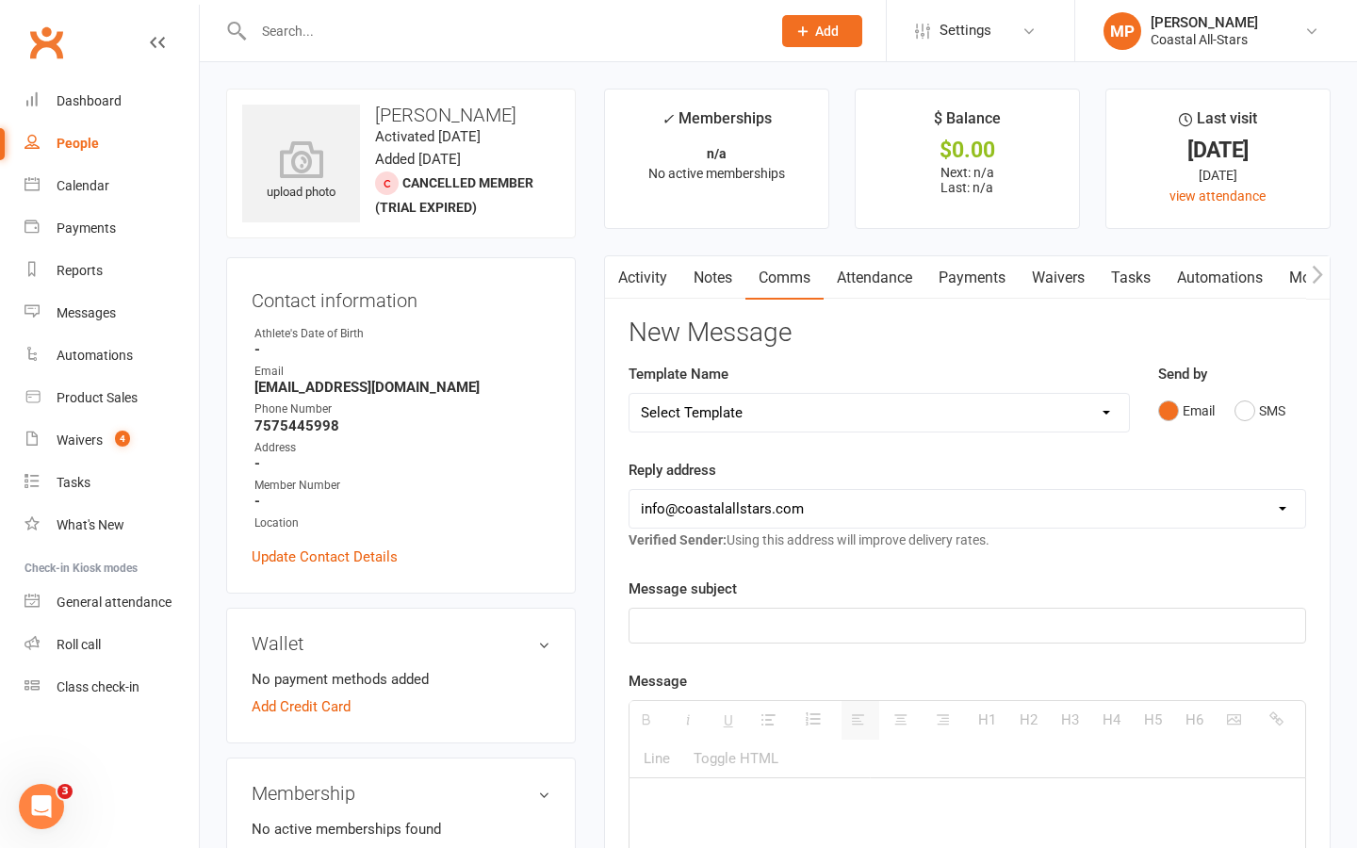
click at [353, 28] on input "text" at bounding box center [503, 31] width 510 height 26
paste input "Lexi Parks"
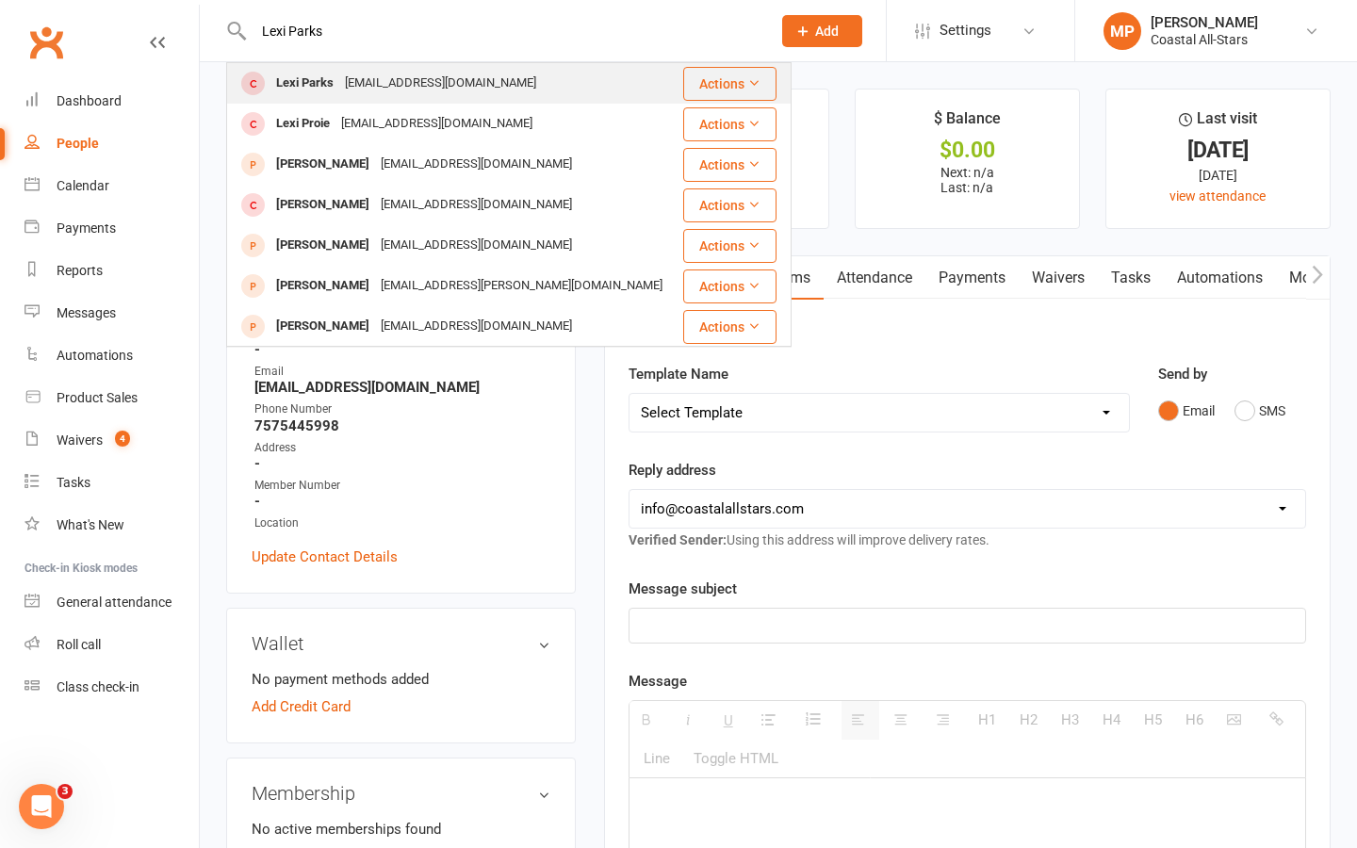
type input "Lexi Parks"
click at [344, 83] on div "nmedina2347@gmail.com" at bounding box center [440, 83] width 203 height 27
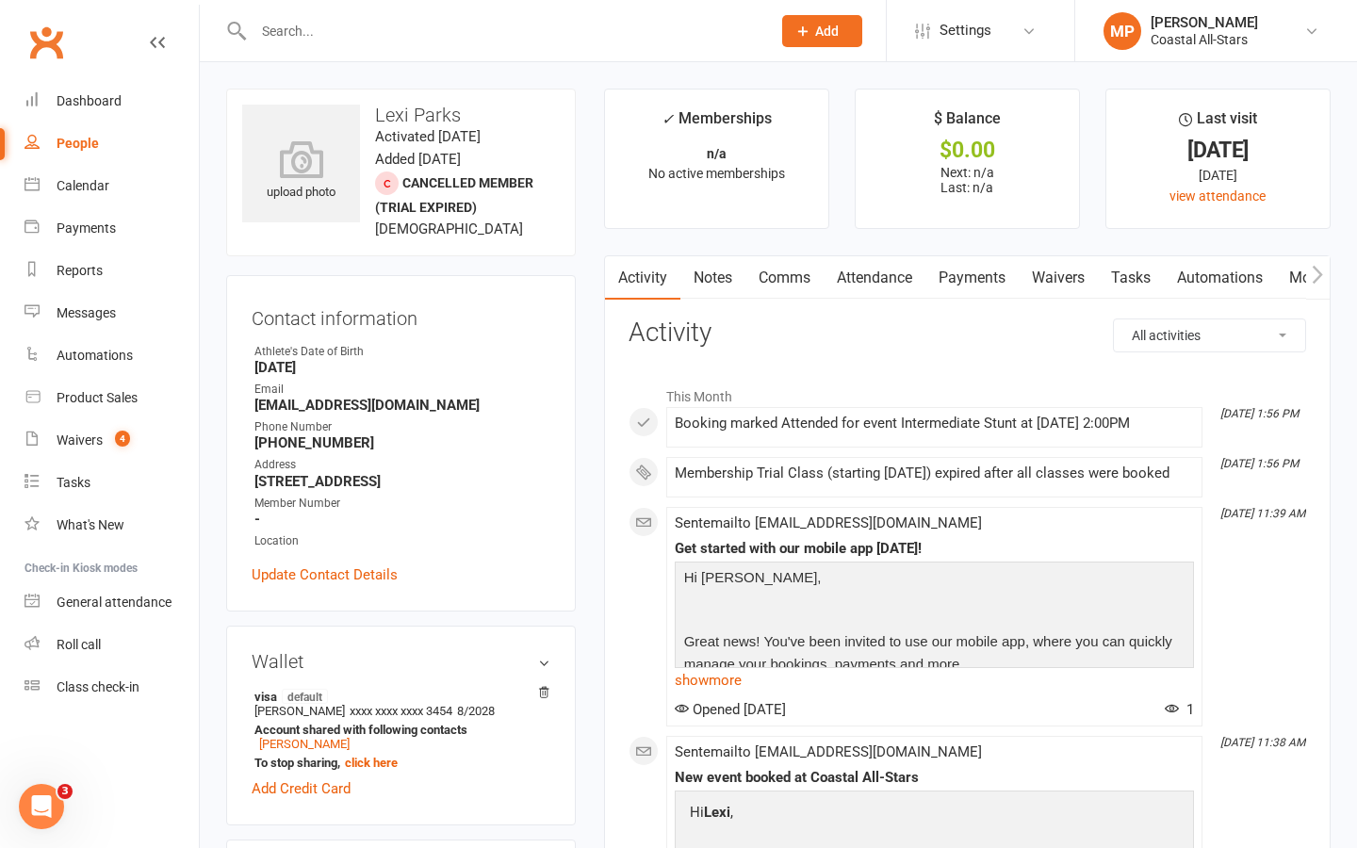
click at [789, 274] on link "Comms" at bounding box center [785, 277] width 78 height 43
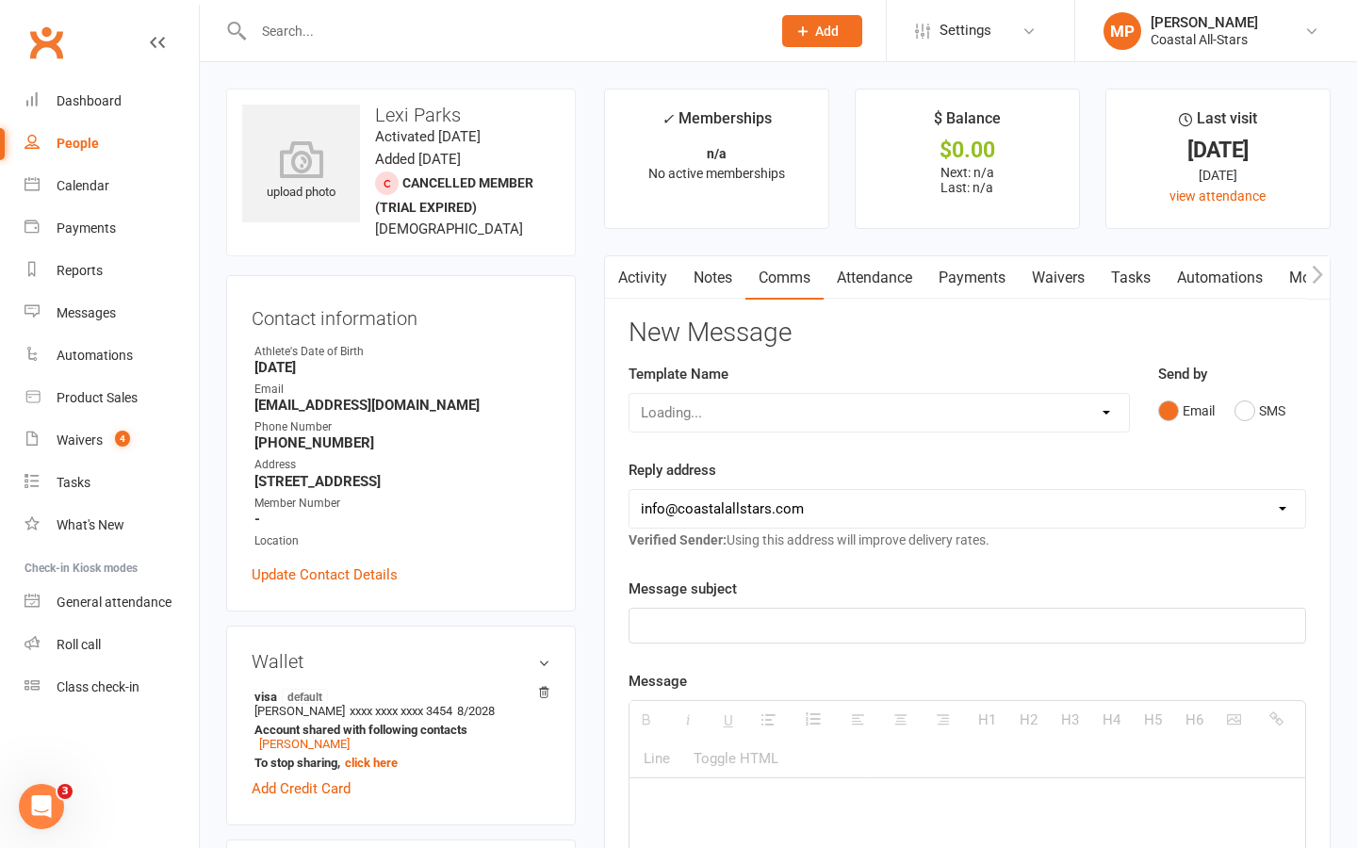
click at [839, 421] on div "Loading..." at bounding box center [879, 413] width 501 height 40
click at [1103, 414] on select "Select Template [Email] Bi-Annual Assessment [Email] Boosters [Email] Card Fail…" at bounding box center [880, 413] width 500 height 38
select select "32"
click at [630, 394] on select "Select Template [Email] Bi-Annual Assessment [Email] Boosters [Email] Card Fail…" at bounding box center [880, 413] width 500 height 38
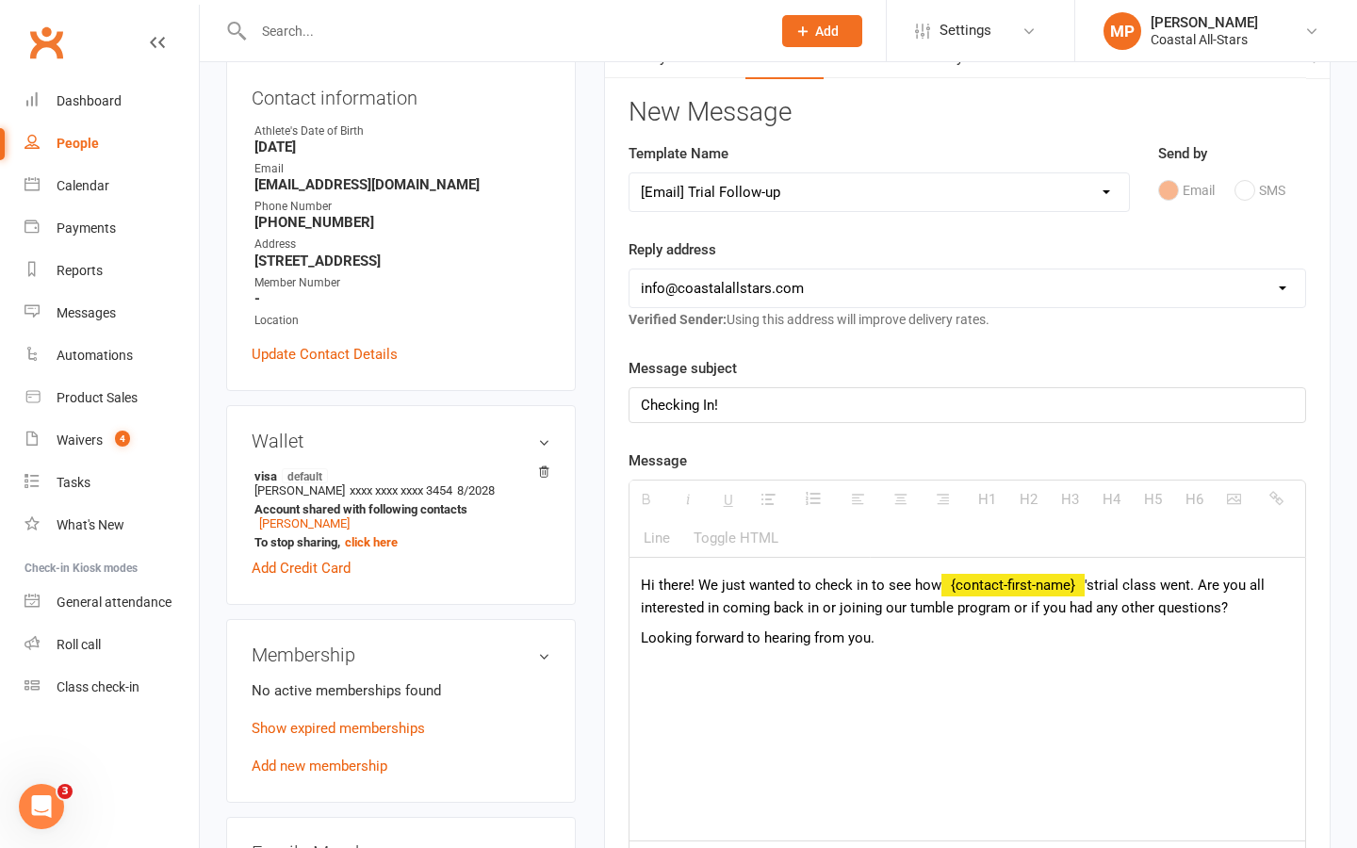
scroll to position [220, 0]
click at [1085, 585] on span "'s" at bounding box center [1089, 586] width 9 height 17
click at [1087, 585] on span "'s" at bounding box center [1089, 586] width 9 height 17
drag, startPoint x: 1087, startPoint y: 585, endPoint x: 934, endPoint y: 592, distance: 152.8
click at [934, 592] on p "Hi there! We just wanted to check in to see how {contact-first-name} 's trial c…" at bounding box center [967, 597] width 653 height 45
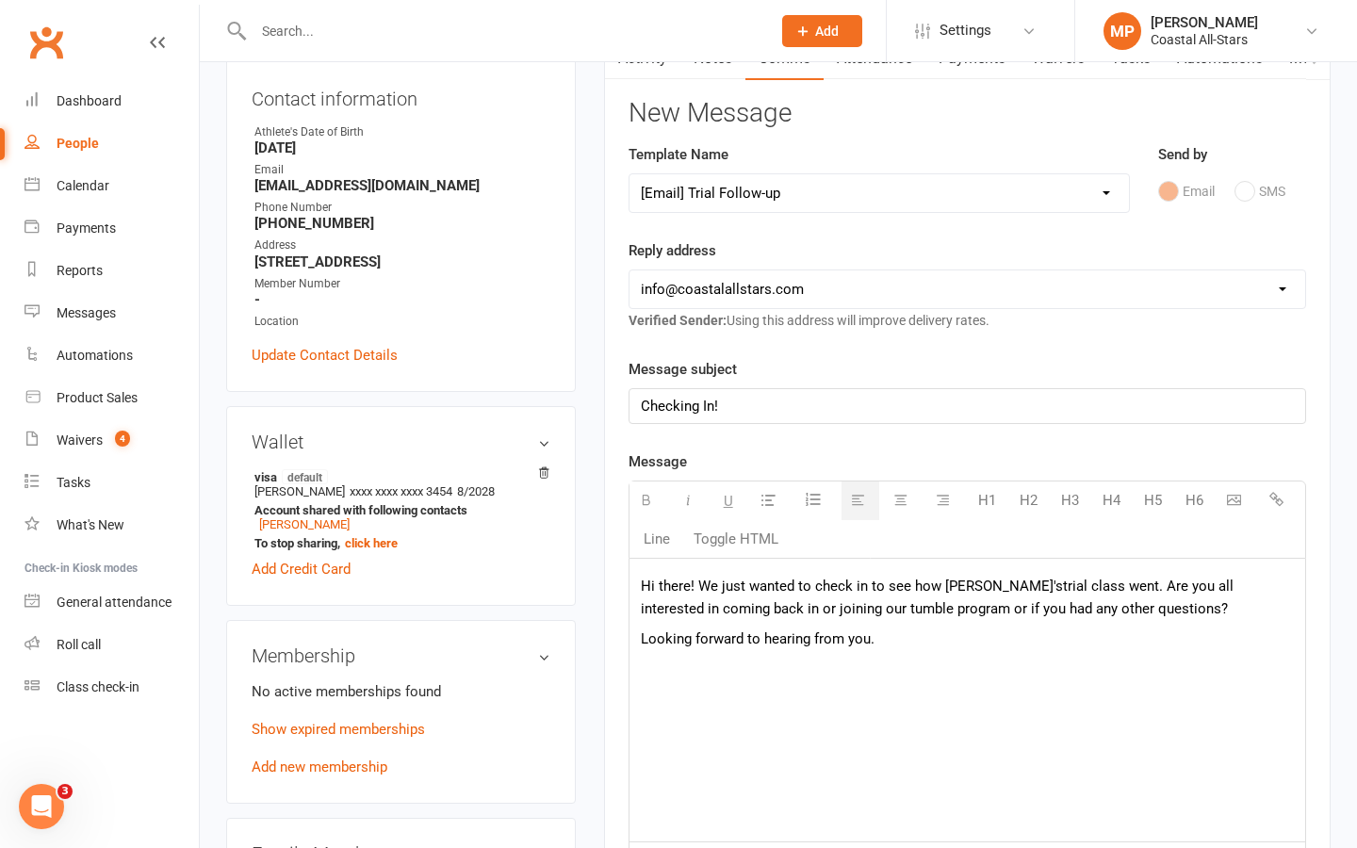
click at [958, 683] on div "Hi there! We just wanted to check in to see how Lexi' s trial class went. Are y…" at bounding box center [968, 700] width 676 height 283
click at [946, 740] on div "Hi there! We just wanted to check in to see how Lexi' s trial class went. Are y…" at bounding box center [968, 700] width 676 height 283
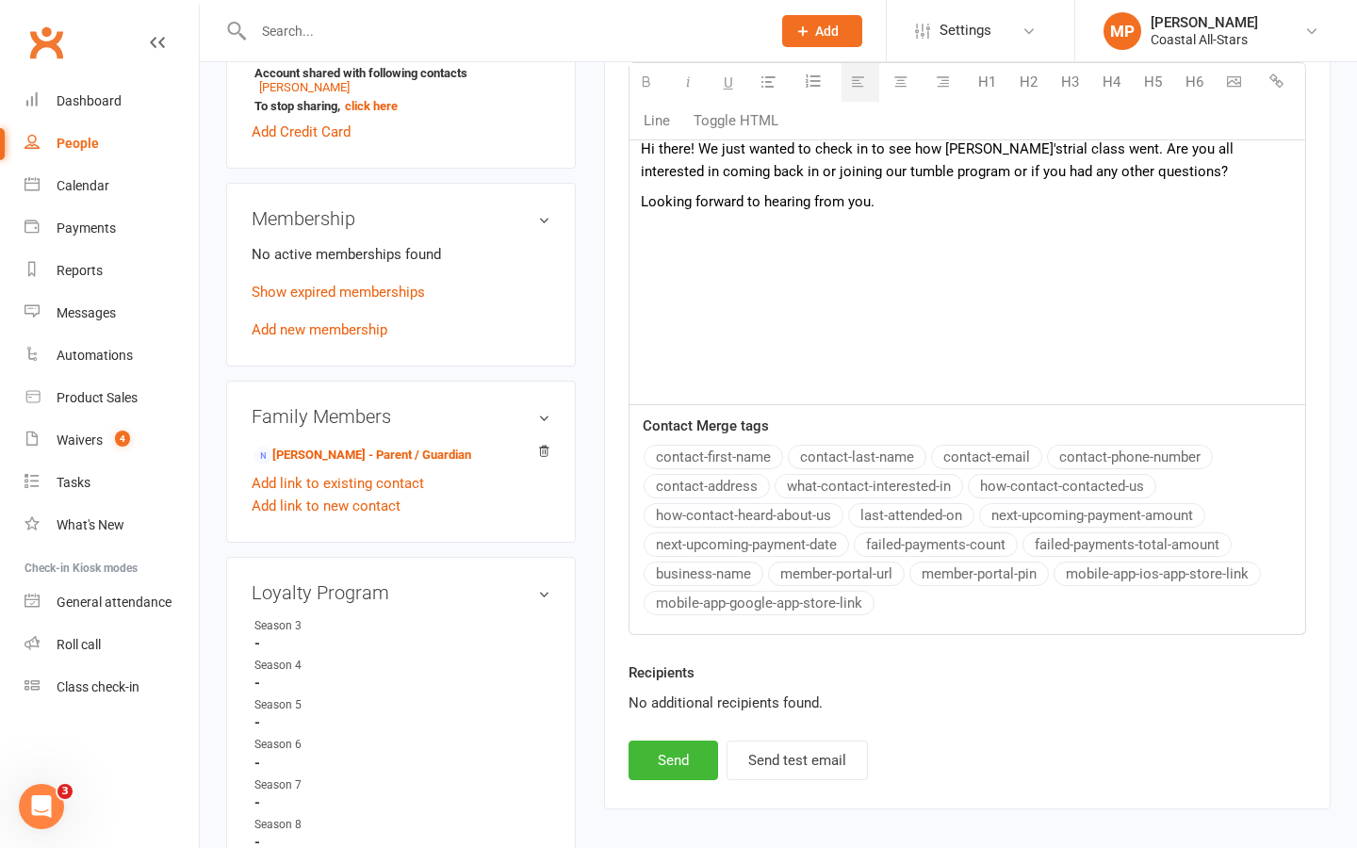
scroll to position [663, 0]
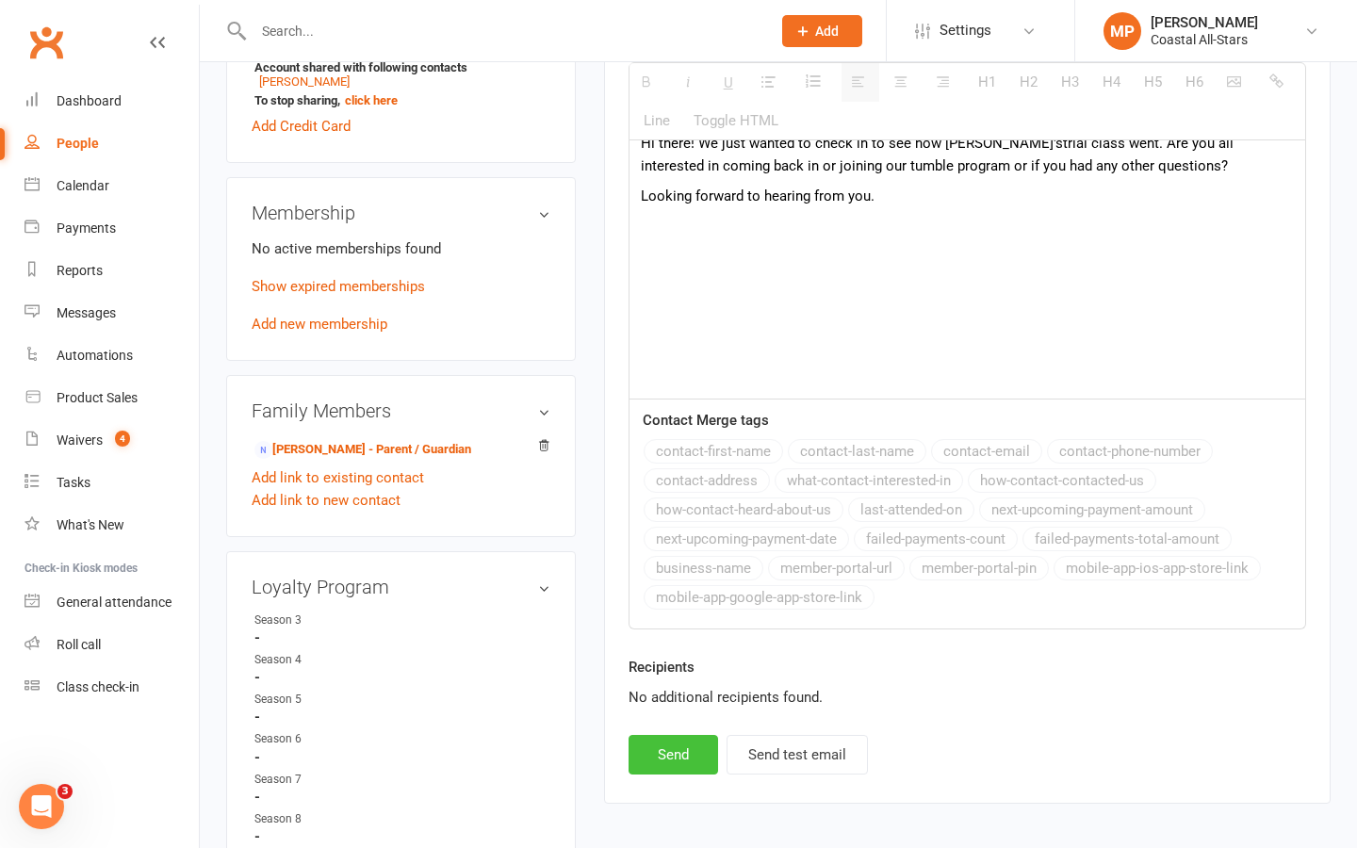
click at [666, 744] on button "Send" at bounding box center [674, 755] width 90 height 40
select select
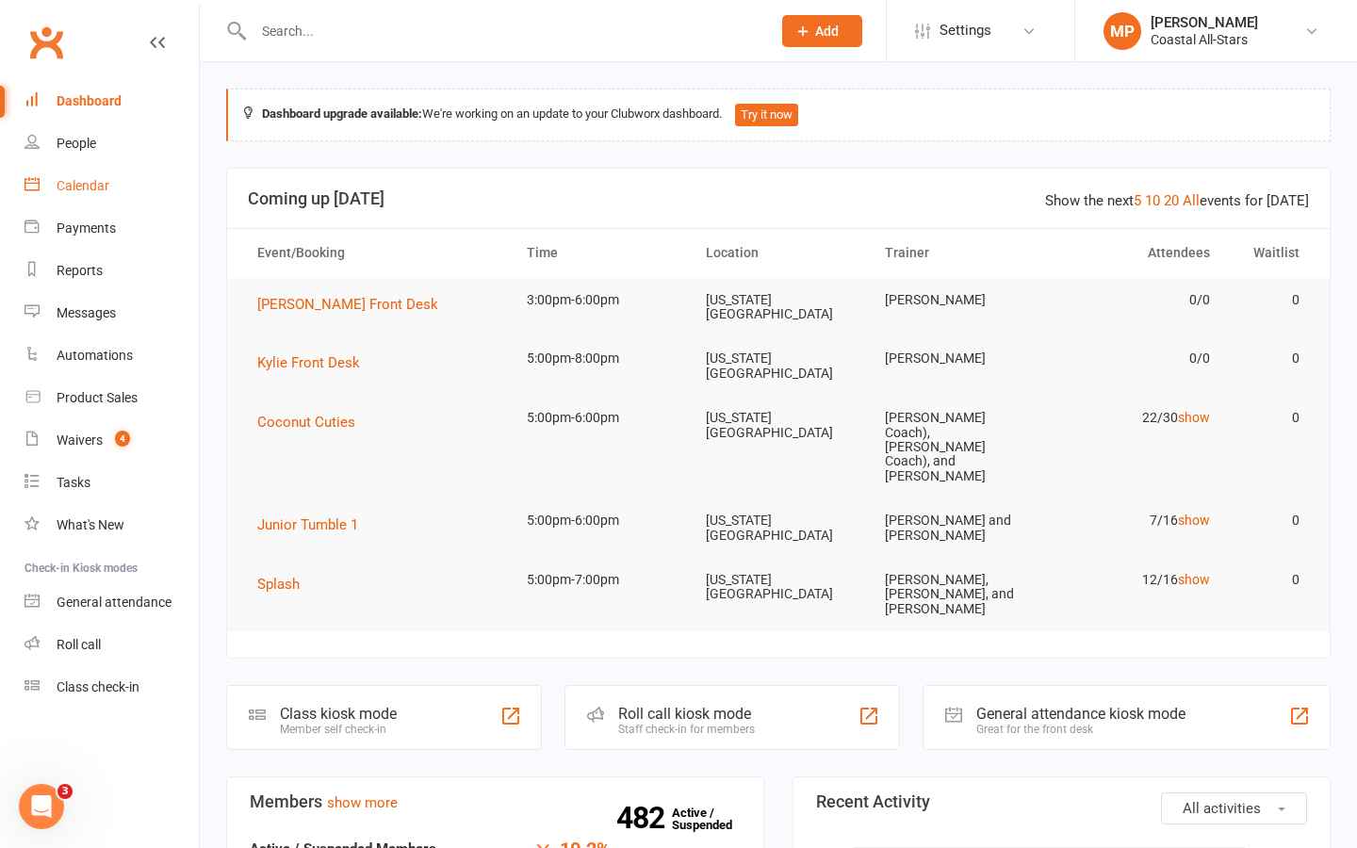
click at [100, 183] on div "Calendar" at bounding box center [83, 185] width 53 height 15
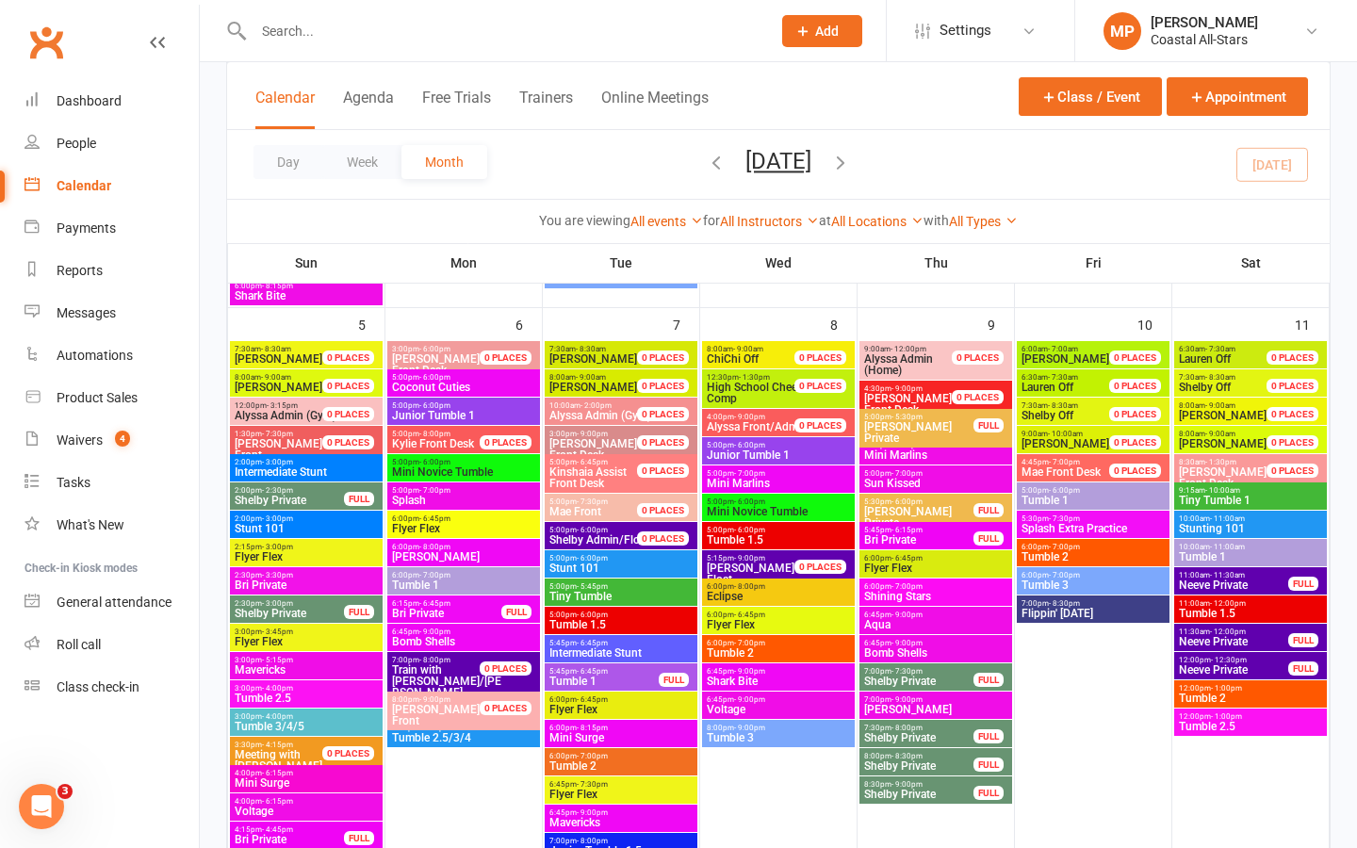
scroll to position [807, 0]
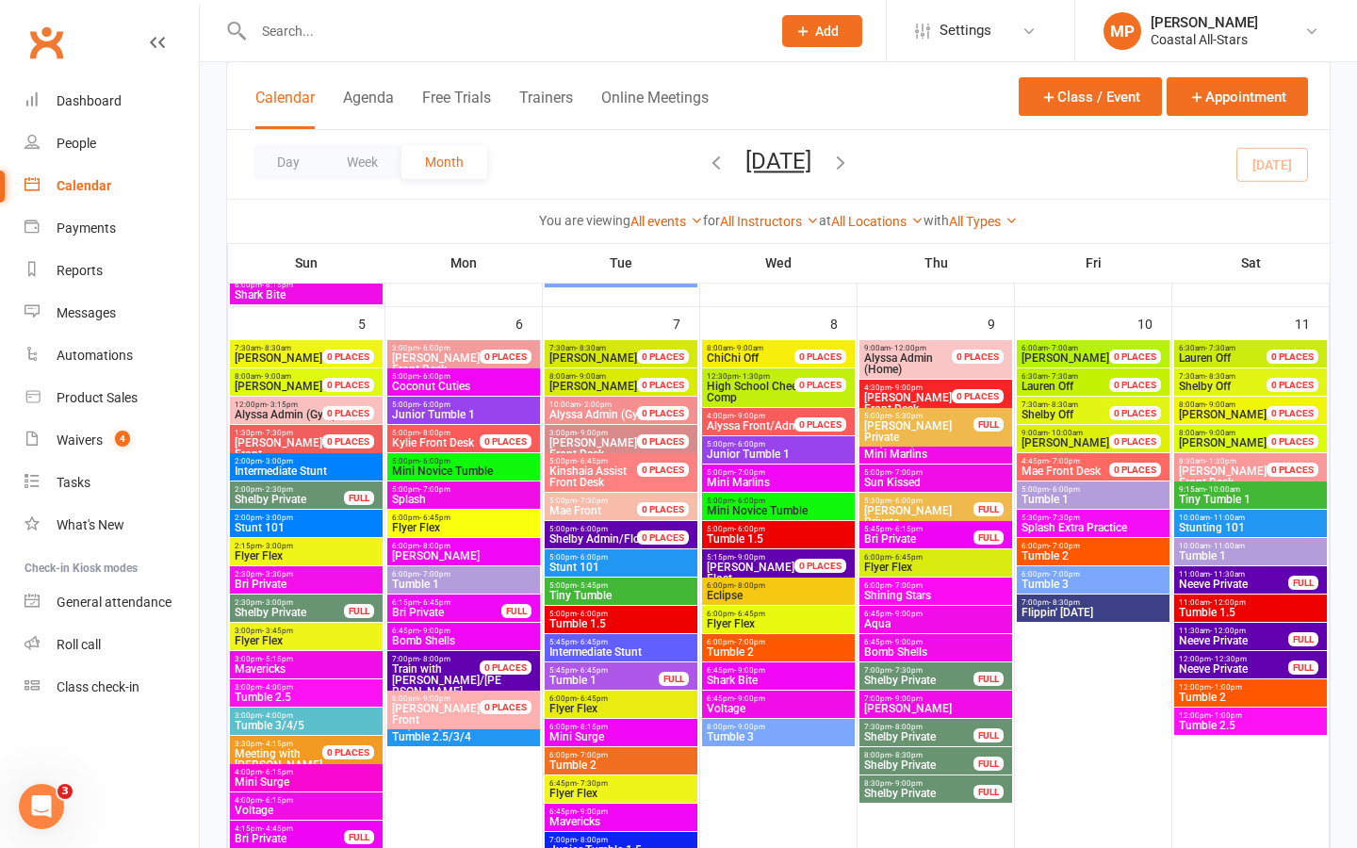
click at [1082, 550] on span "Tumble 2" at bounding box center [1093, 555] width 145 height 11
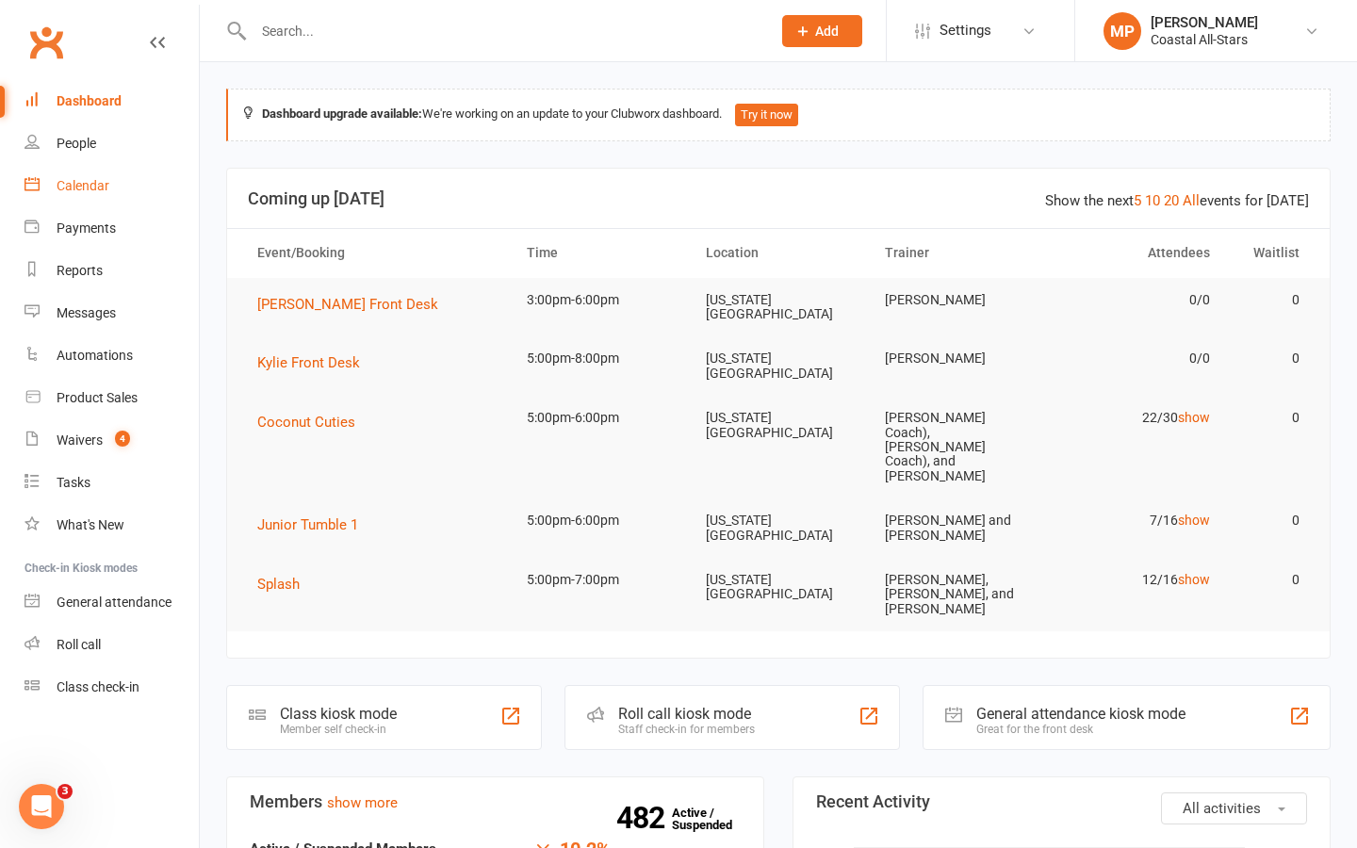
click at [75, 185] on div "Calendar" at bounding box center [83, 185] width 53 height 15
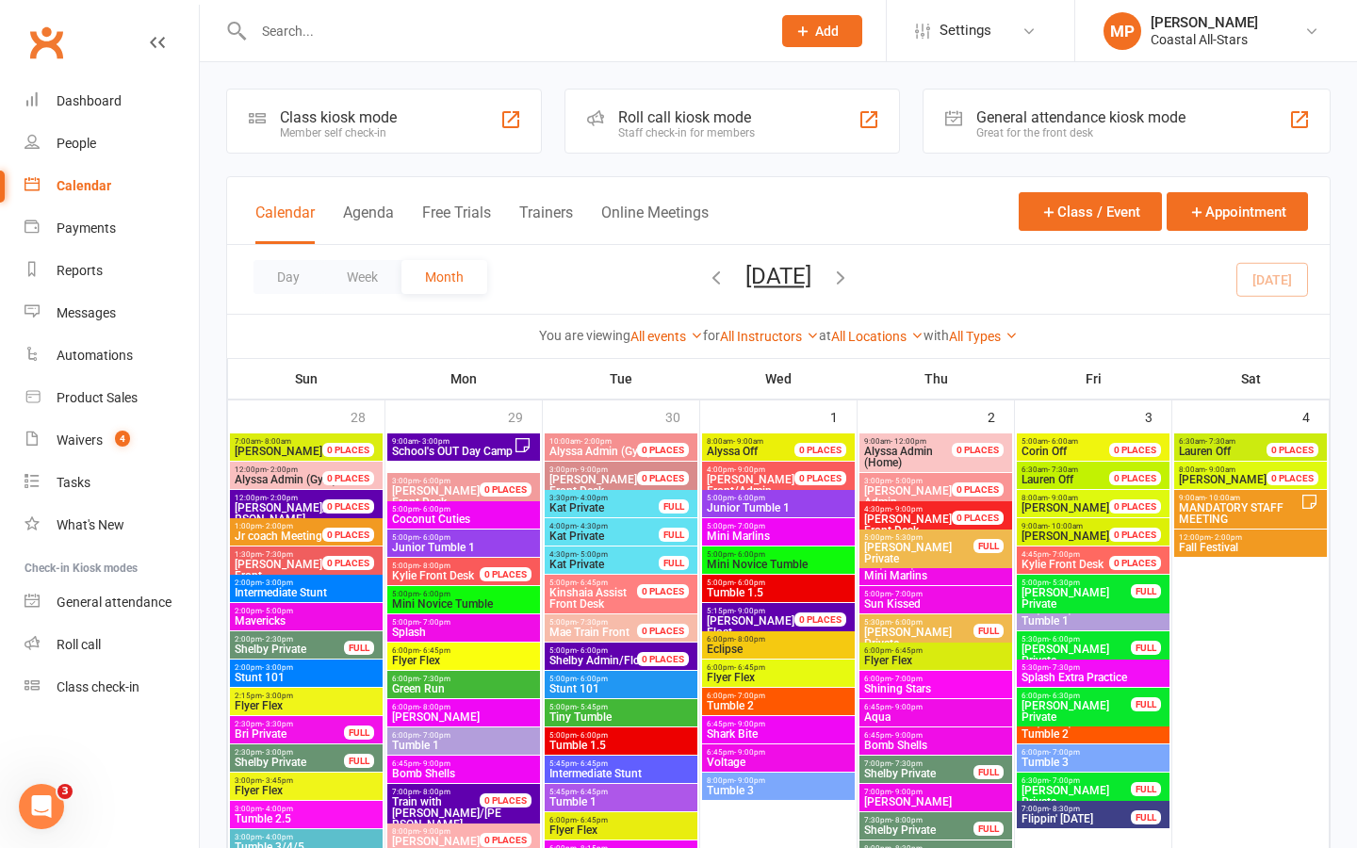
click at [607, 712] on span "Tiny Tumble" at bounding box center [621, 717] width 145 height 11
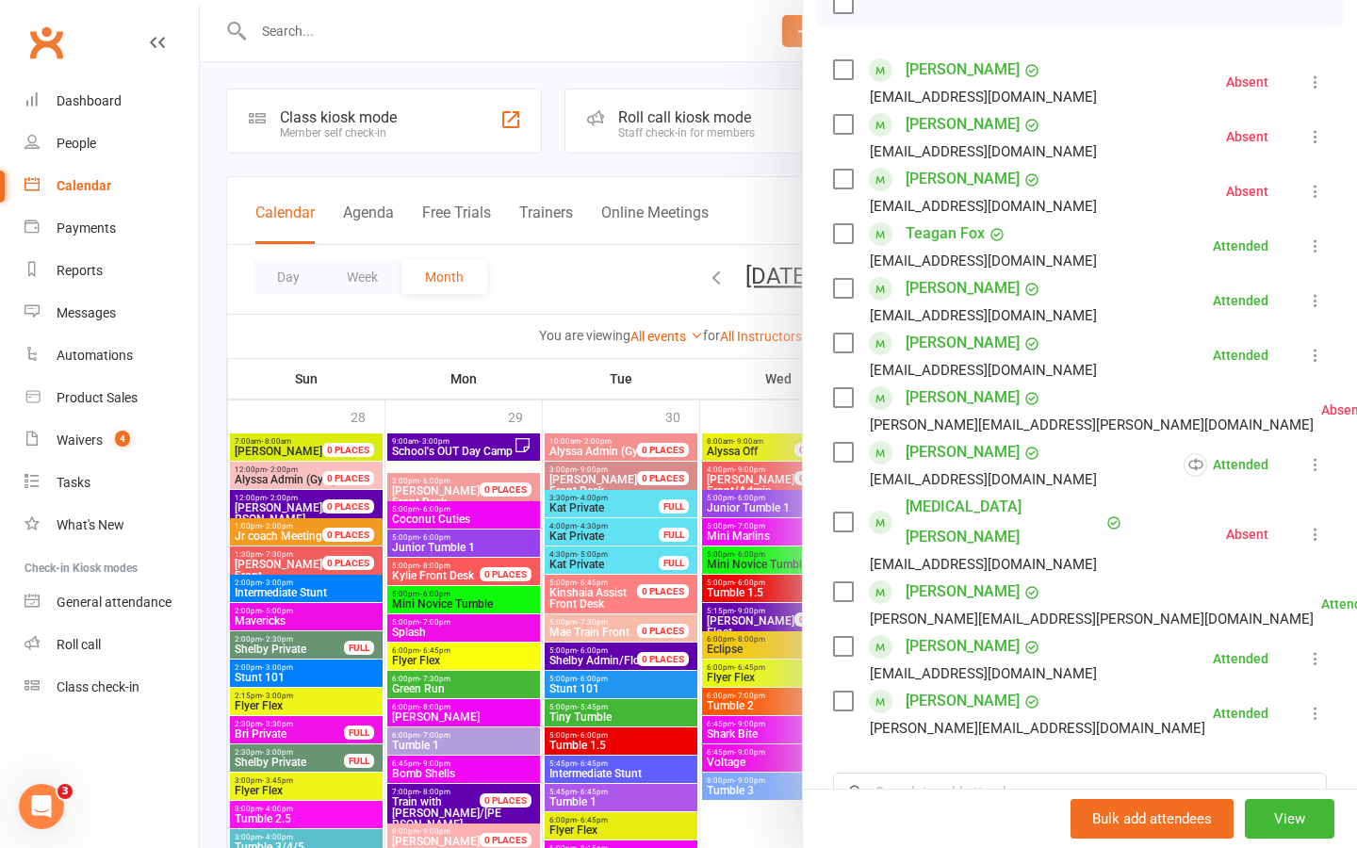
scroll to position [358, 0]
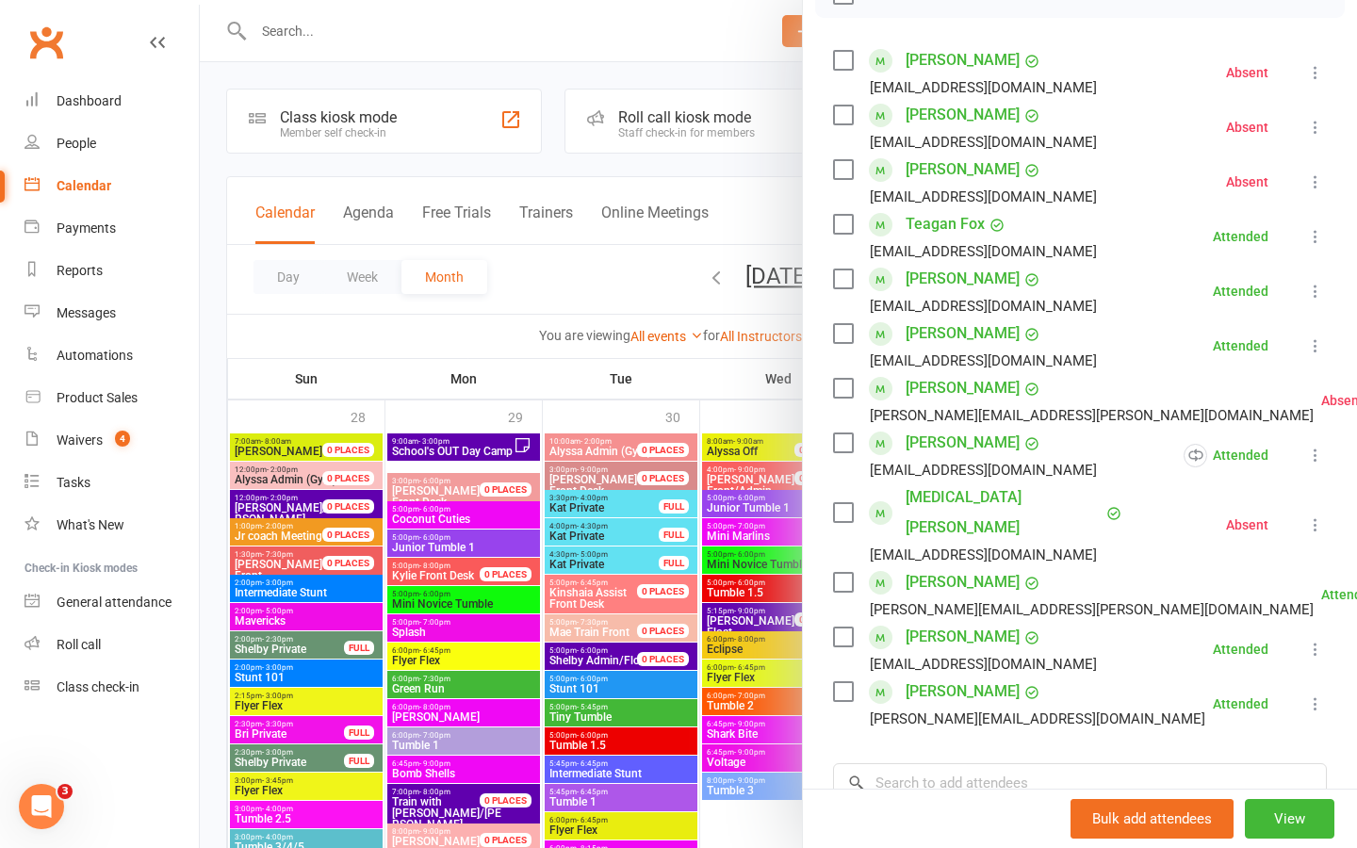
click at [961, 567] on link "brooke pierson" at bounding box center [963, 582] width 114 height 30
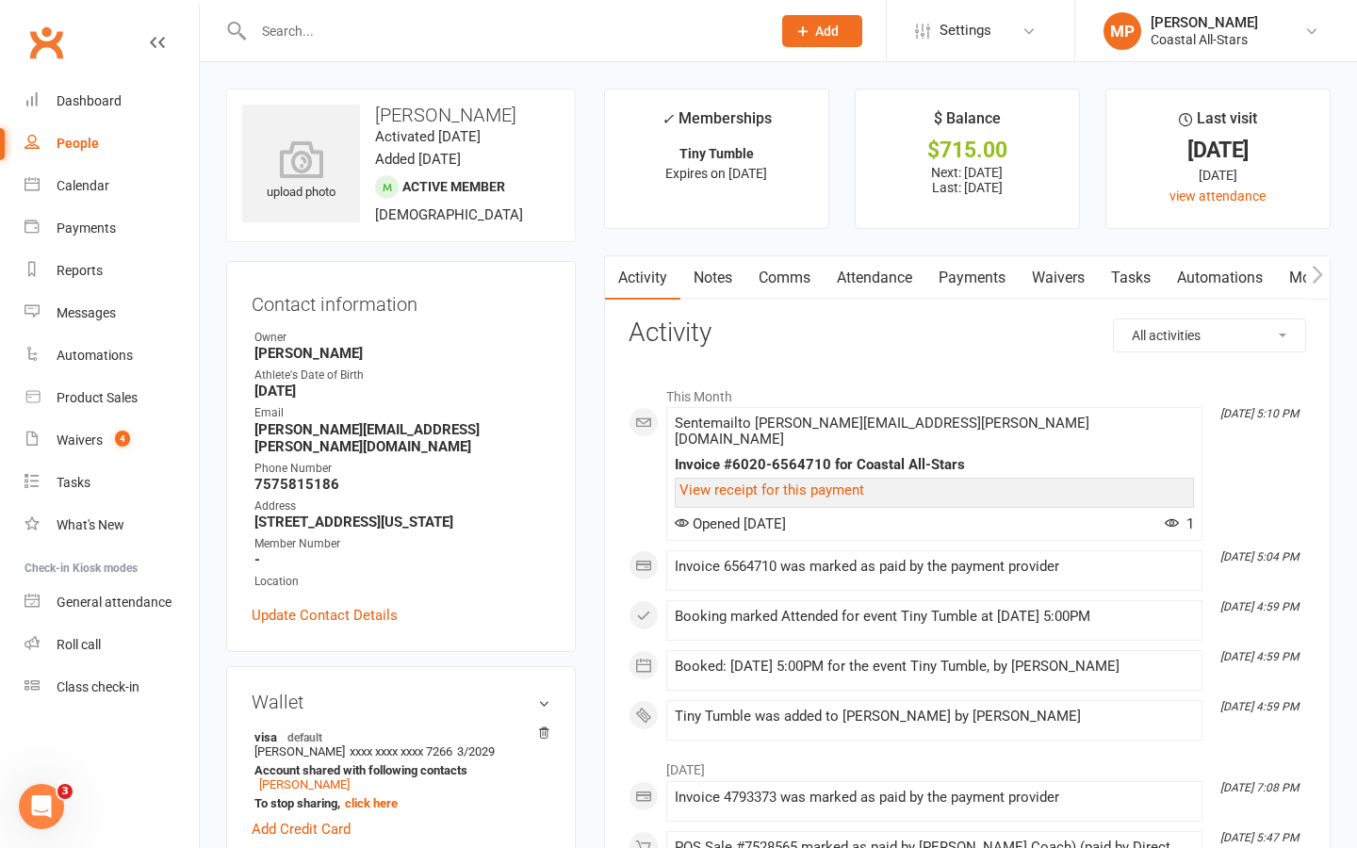
click at [444, 25] on input "text" at bounding box center [503, 31] width 510 height 26
paste input "Emma Viverette"
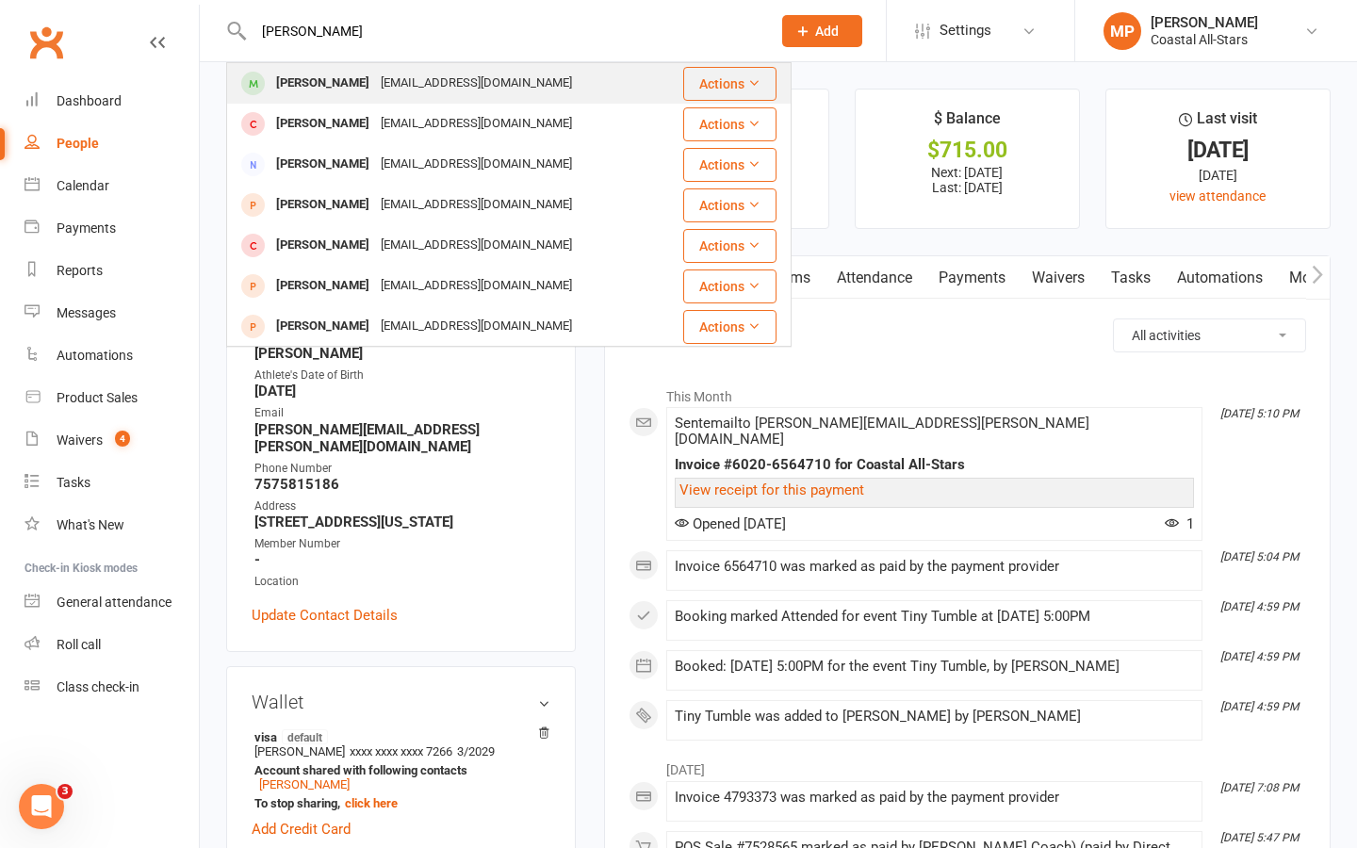
type input "Emma Viverette"
click at [414, 87] on div "Kylev14@yahoo.com" at bounding box center [476, 83] width 203 height 27
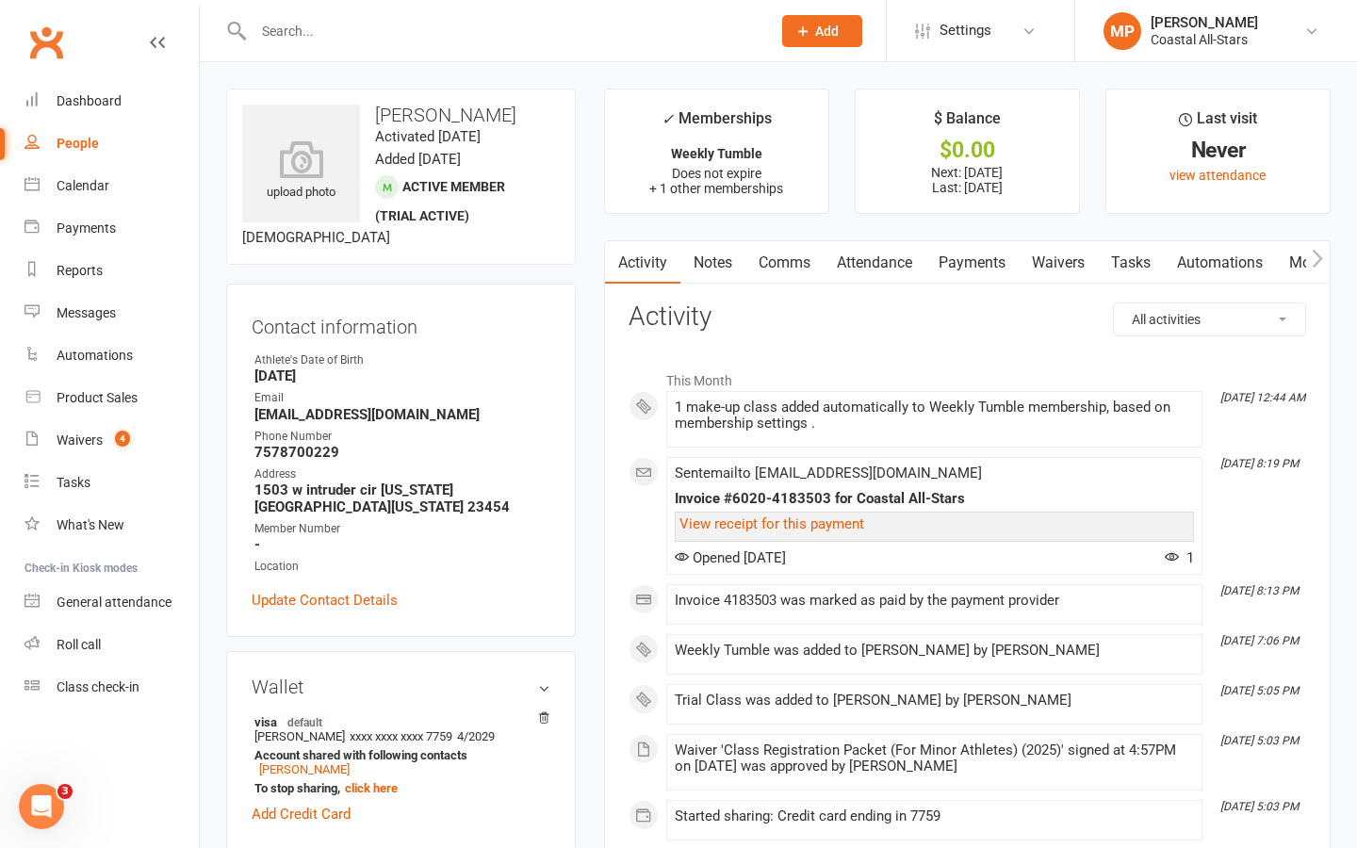
click at [466, 32] on input "text" at bounding box center [503, 31] width 510 height 26
paste input "Raelynn Cackowski"
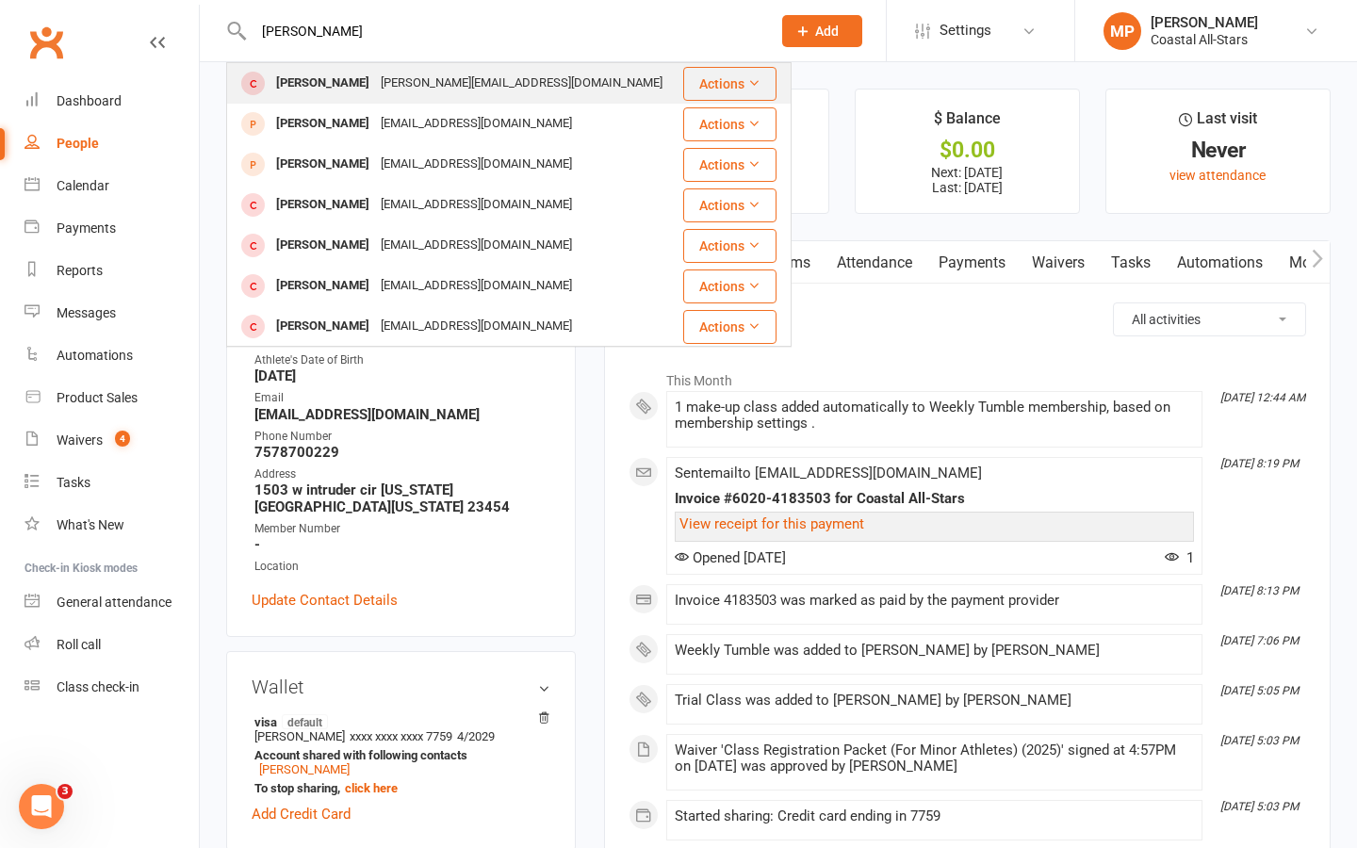
type input "Raelynn Cackowski"
click at [464, 88] on div "stephanie.dianne711@gmail.com" at bounding box center [521, 83] width 293 height 27
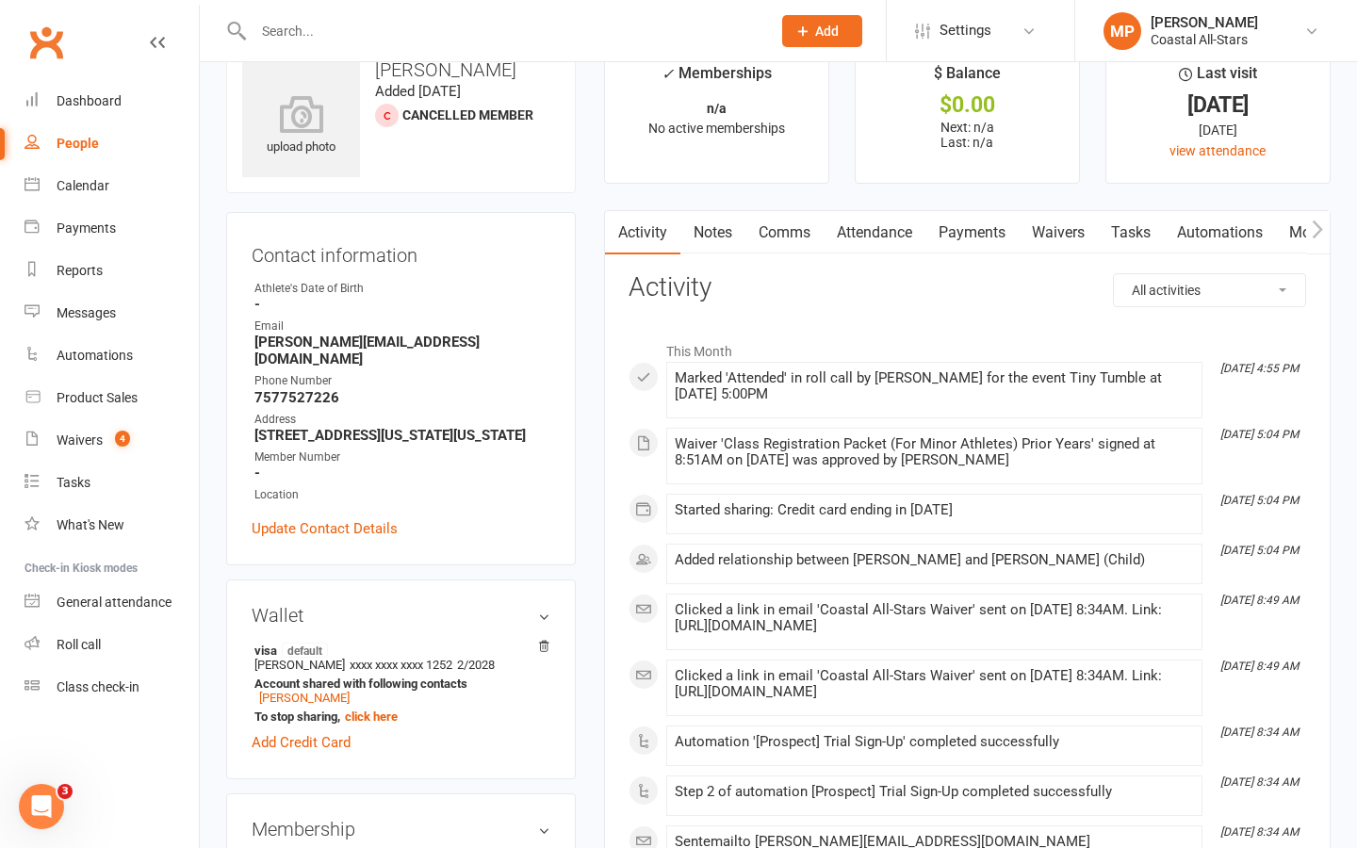
scroll to position [37, 0]
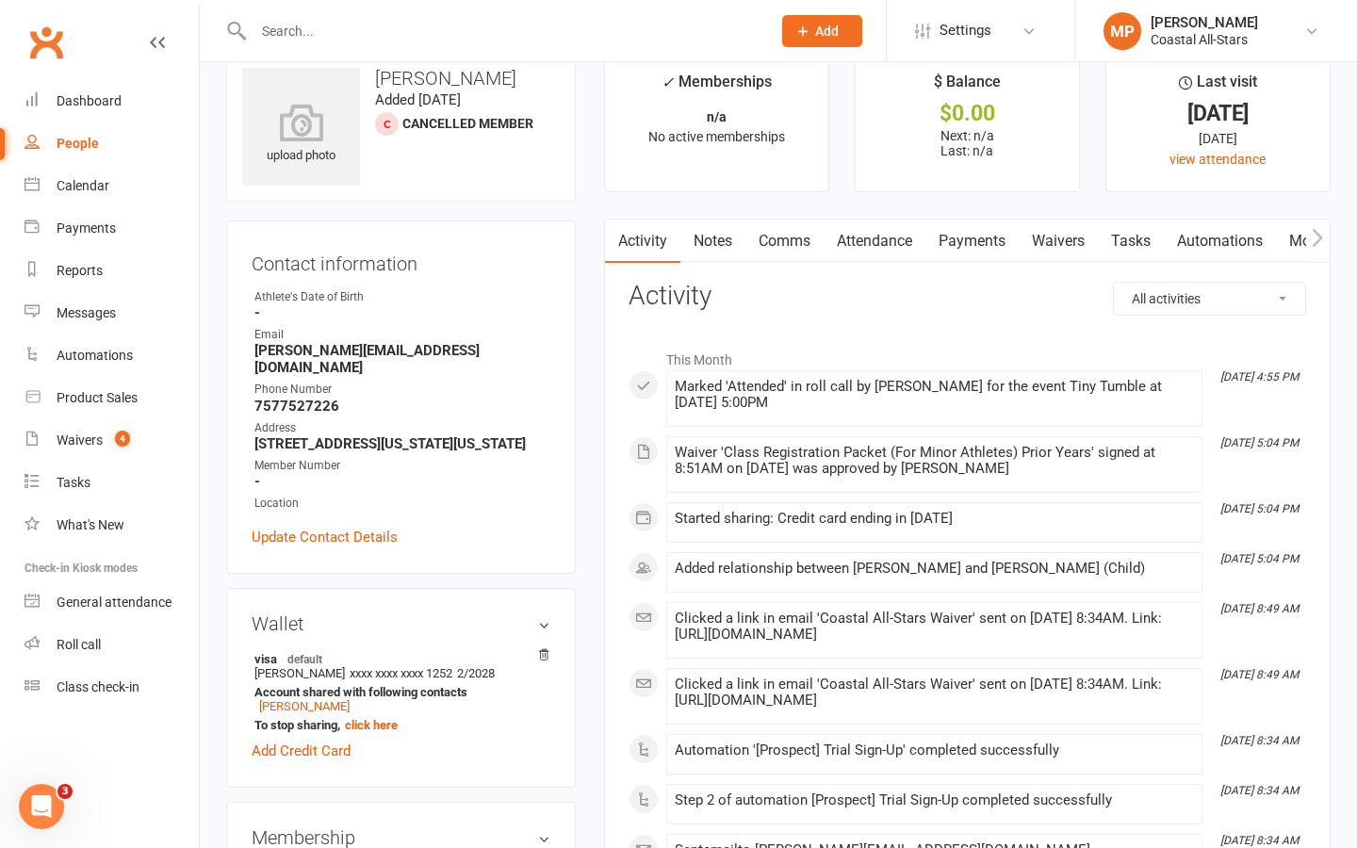
click at [789, 234] on link "Comms" at bounding box center [785, 241] width 78 height 43
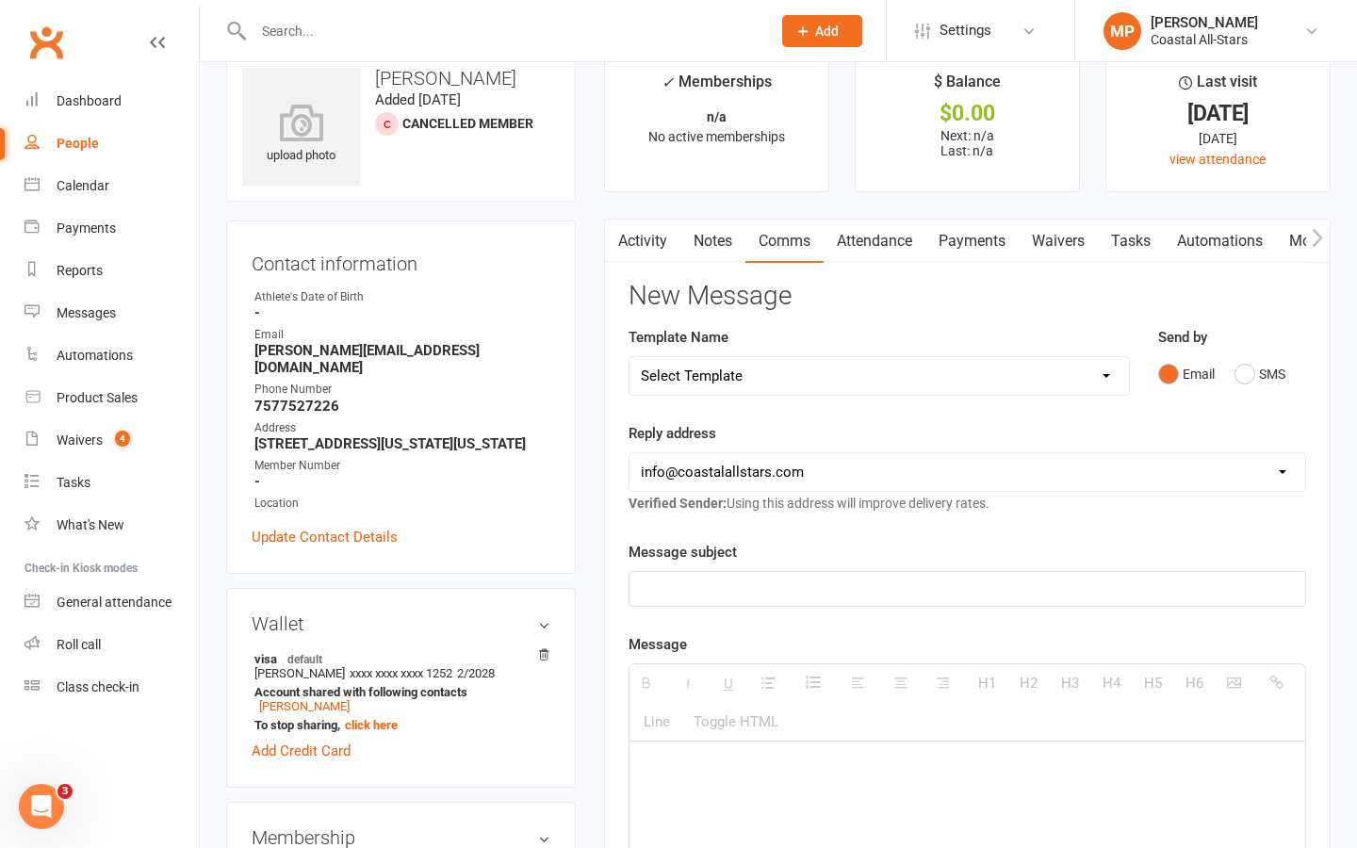
click at [882, 380] on select "Select Template [Email] Bi-Annual Assessment [Email] Boosters [Email] Card Fail…" at bounding box center [880, 376] width 500 height 38
select select "32"
click at [630, 357] on select "Select Template [Email] Bi-Annual Assessment [Email] Boosters [Email] Card Fail…" at bounding box center [880, 376] width 500 height 38
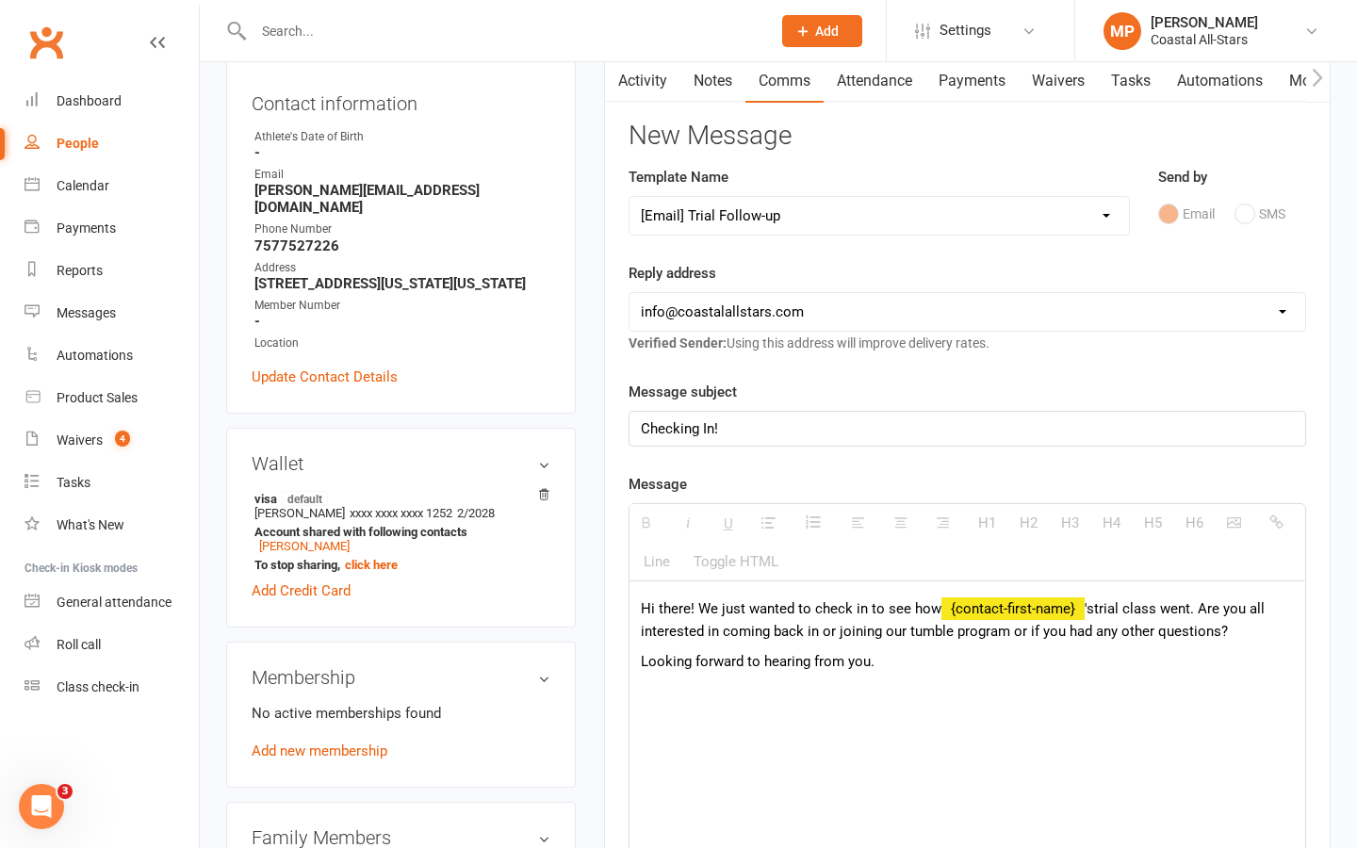
scroll to position [220, 0]
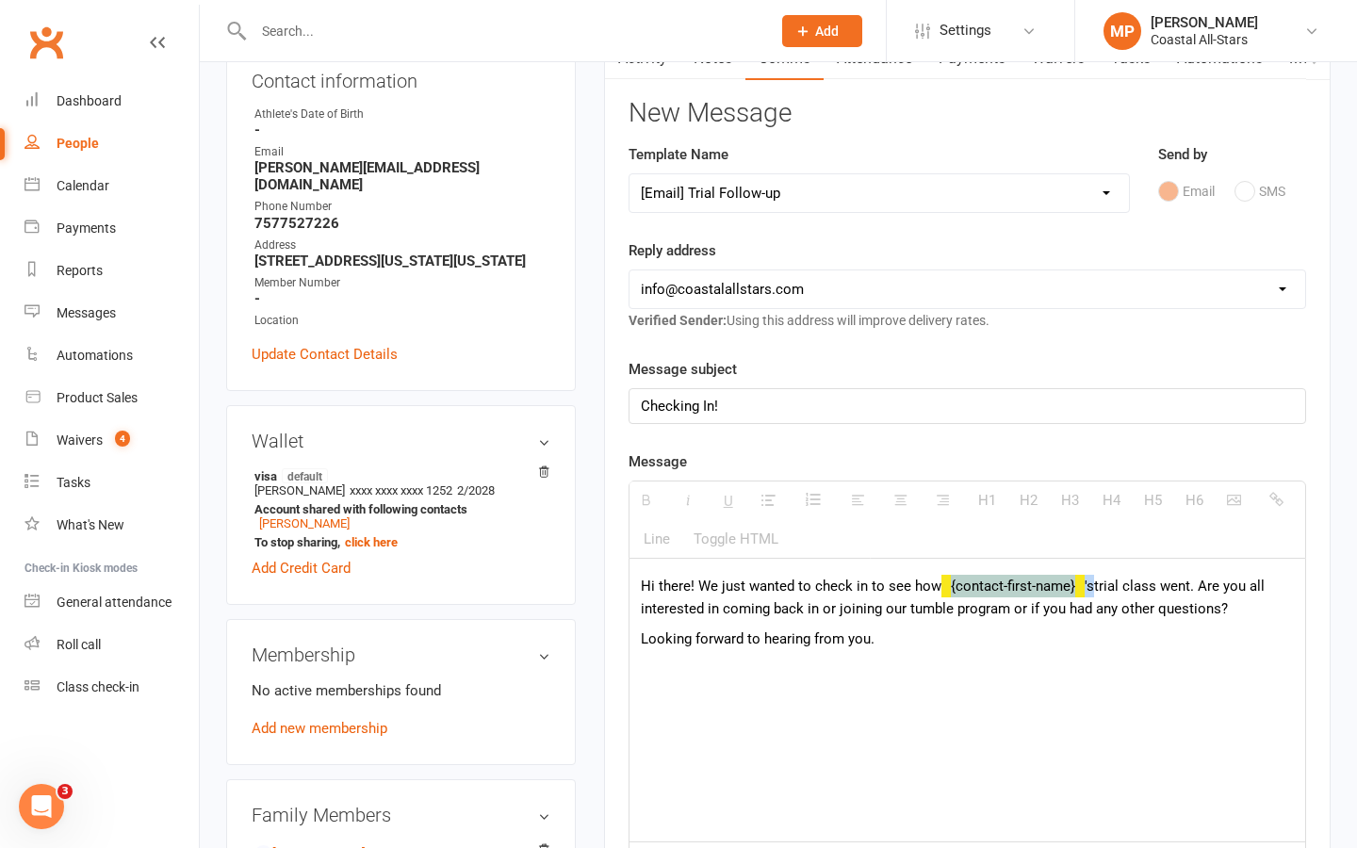
drag, startPoint x: 1089, startPoint y: 587, endPoint x: 933, endPoint y: 592, distance: 155.6
click at [933, 592] on p "Hi there! We just wanted to check in to see how {contact-first-name} 's trial c…" at bounding box center [967, 597] width 653 height 45
click at [893, 736] on div "Hi there! We just wanted to check in to see how Raelynn' s trial class went. Ar…" at bounding box center [968, 700] width 676 height 283
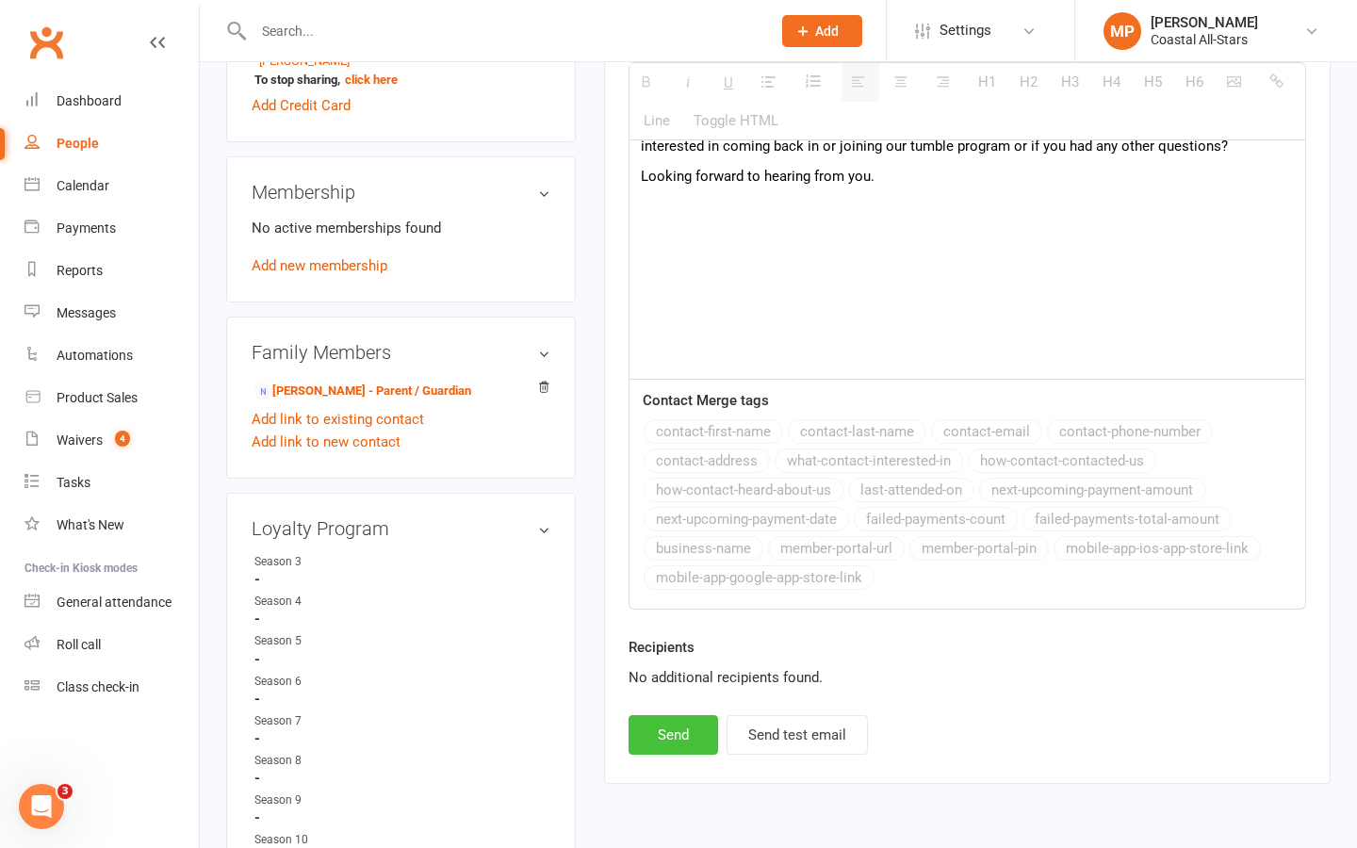
click at [687, 734] on button "Send" at bounding box center [674, 735] width 90 height 40
select select
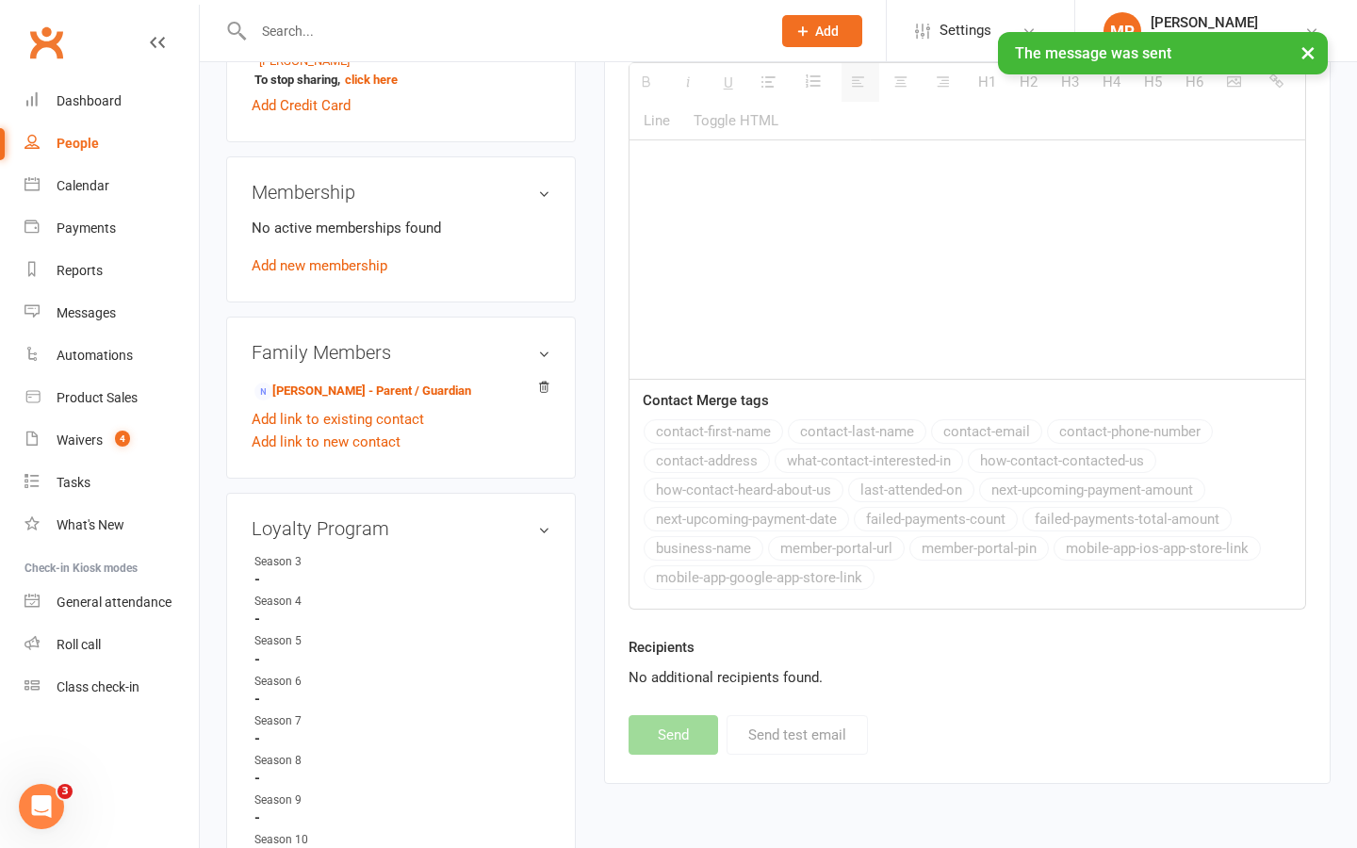
scroll to position [0, 0]
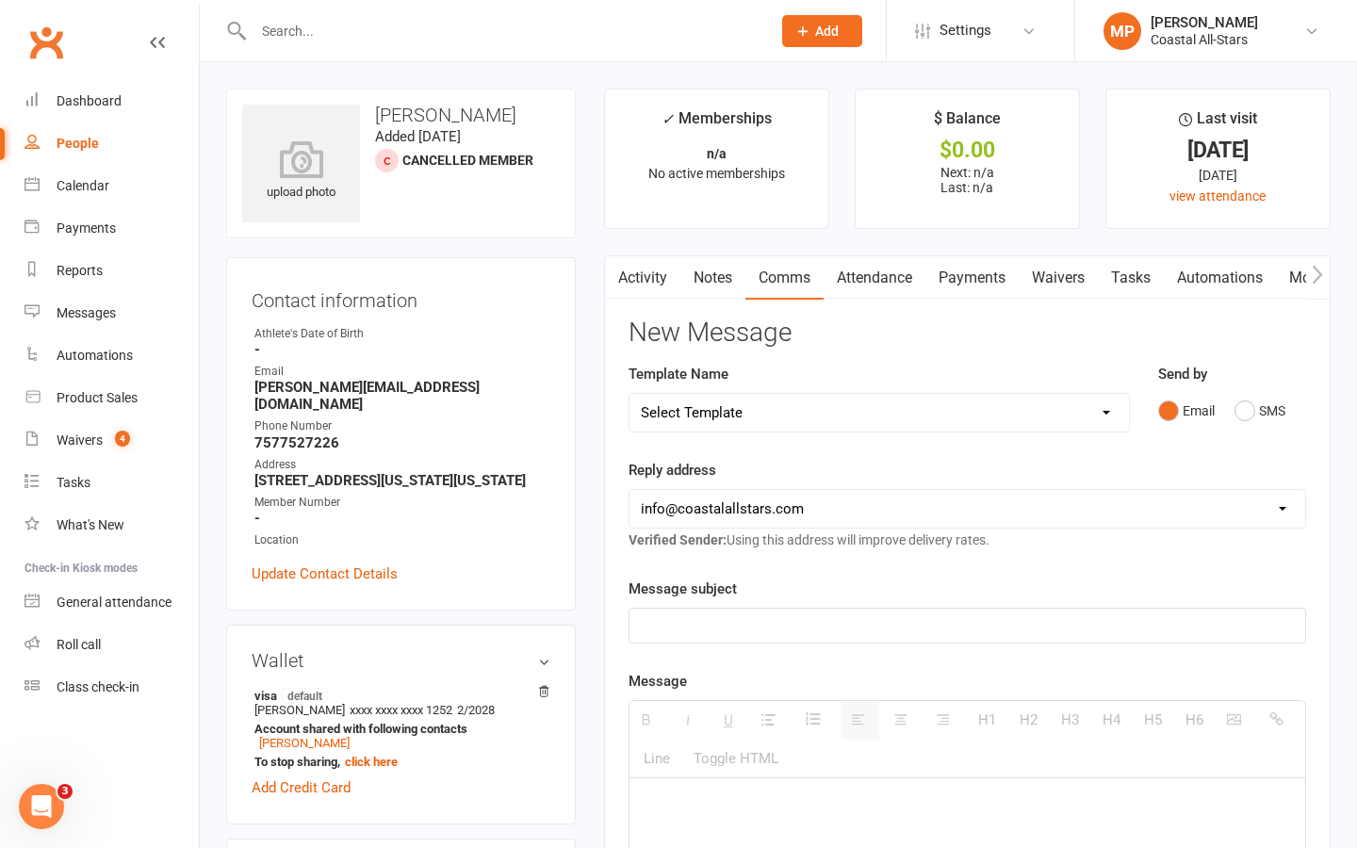
click at [451, 25] on input "text" at bounding box center [503, 31] width 510 height 26
paste input "Lizzie Carawan"
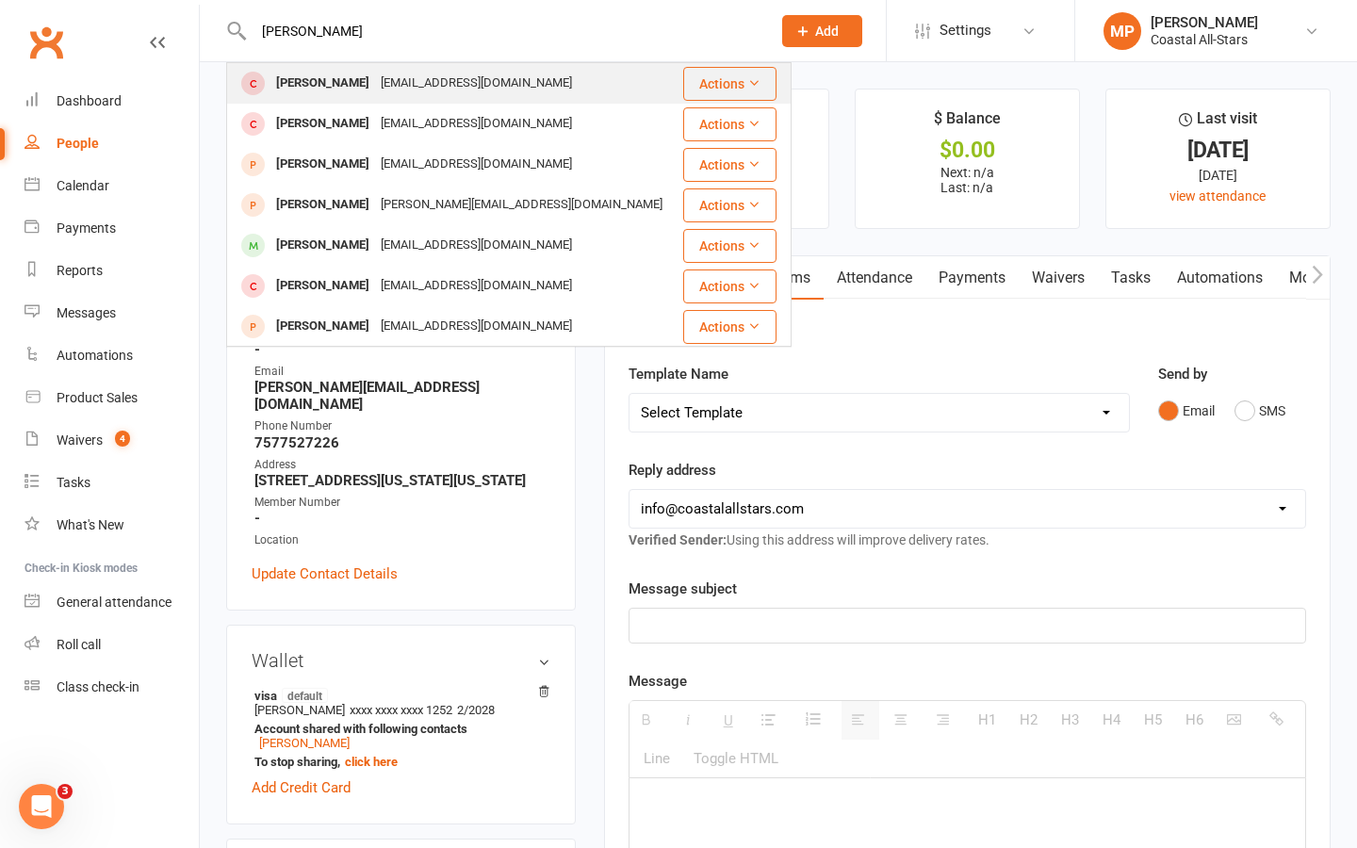
type input "Lizzie Carawan"
click at [446, 79] on div "lauren114@yahoo.com" at bounding box center [476, 83] width 203 height 27
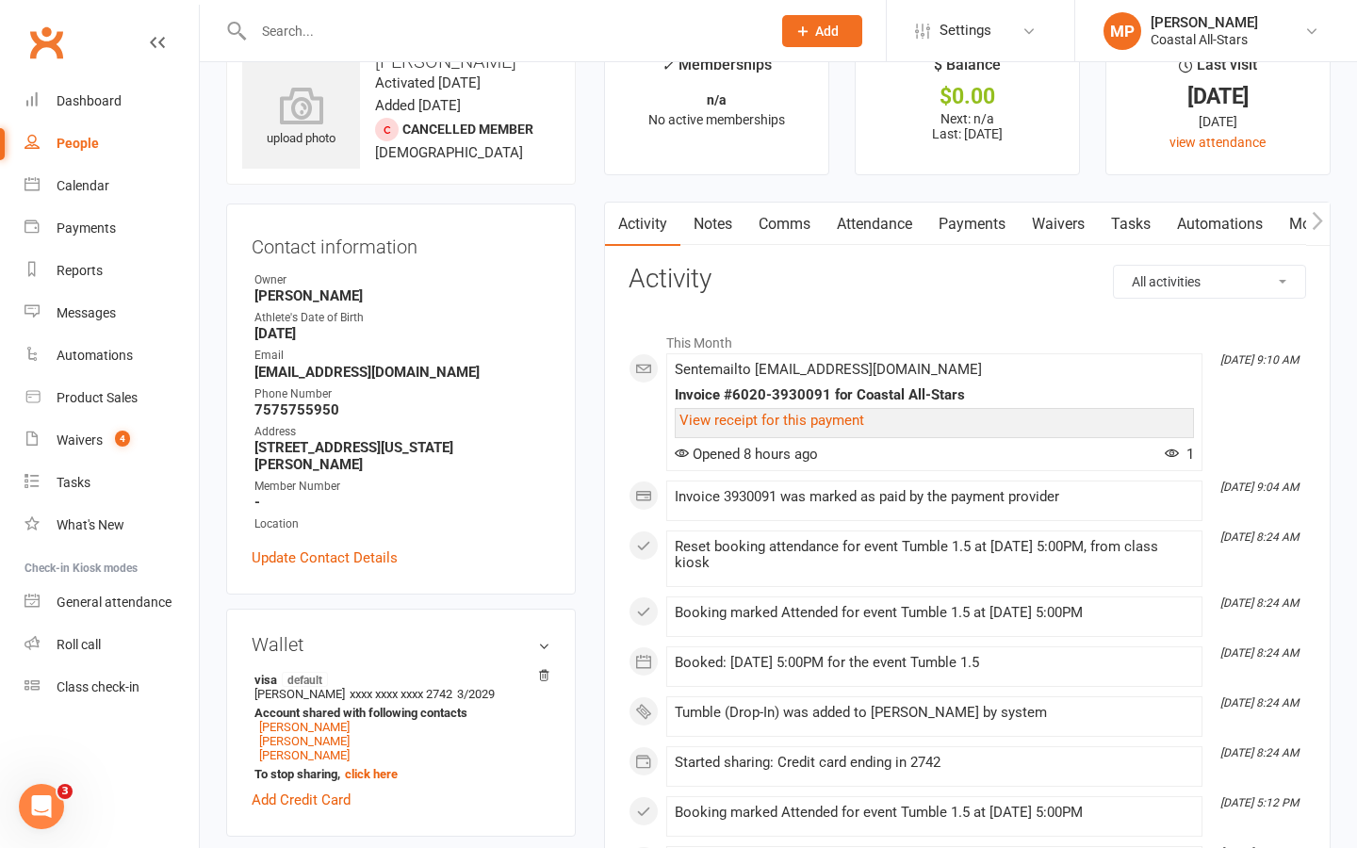
scroll to position [50, 0]
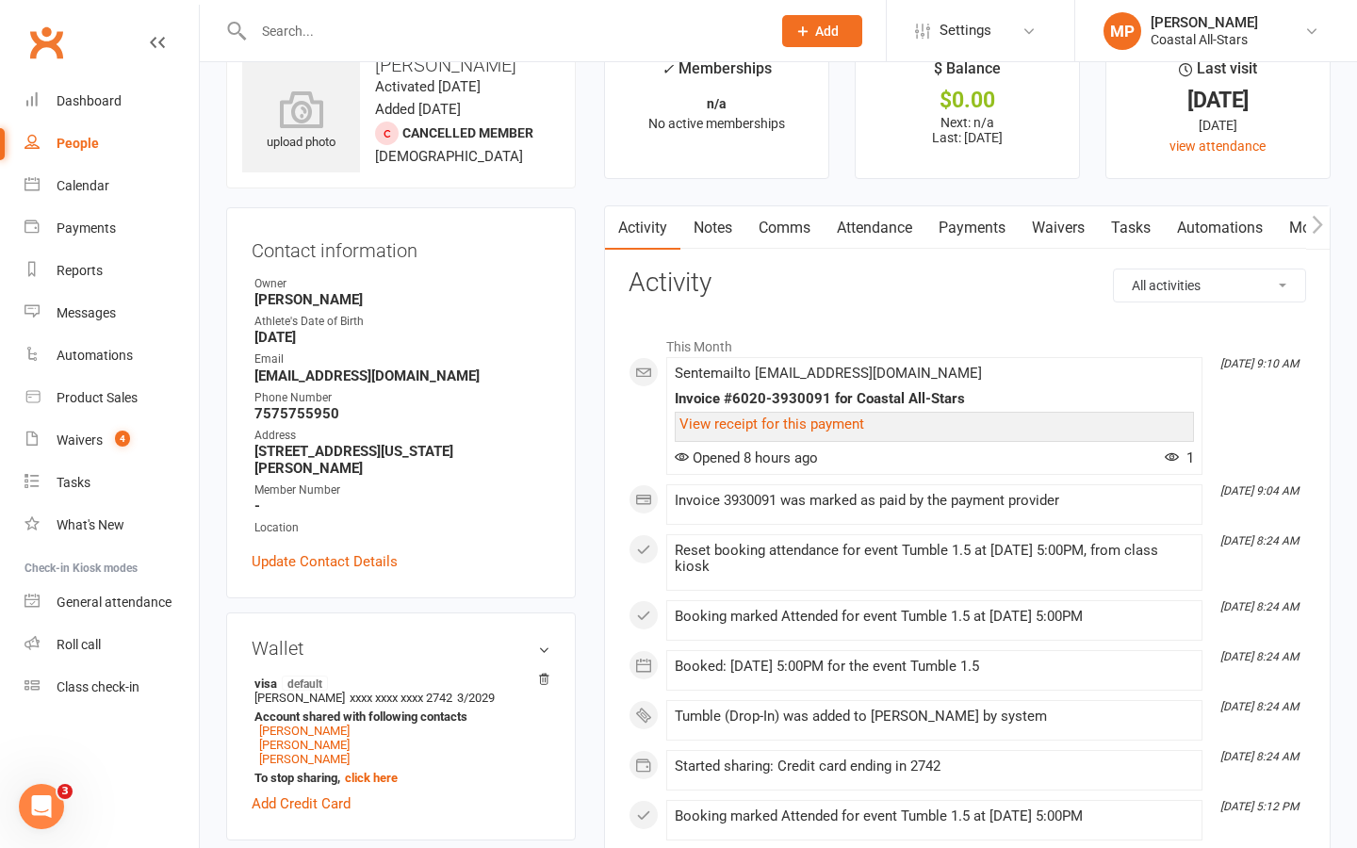
click at [790, 212] on link "Comms" at bounding box center [785, 227] width 78 height 43
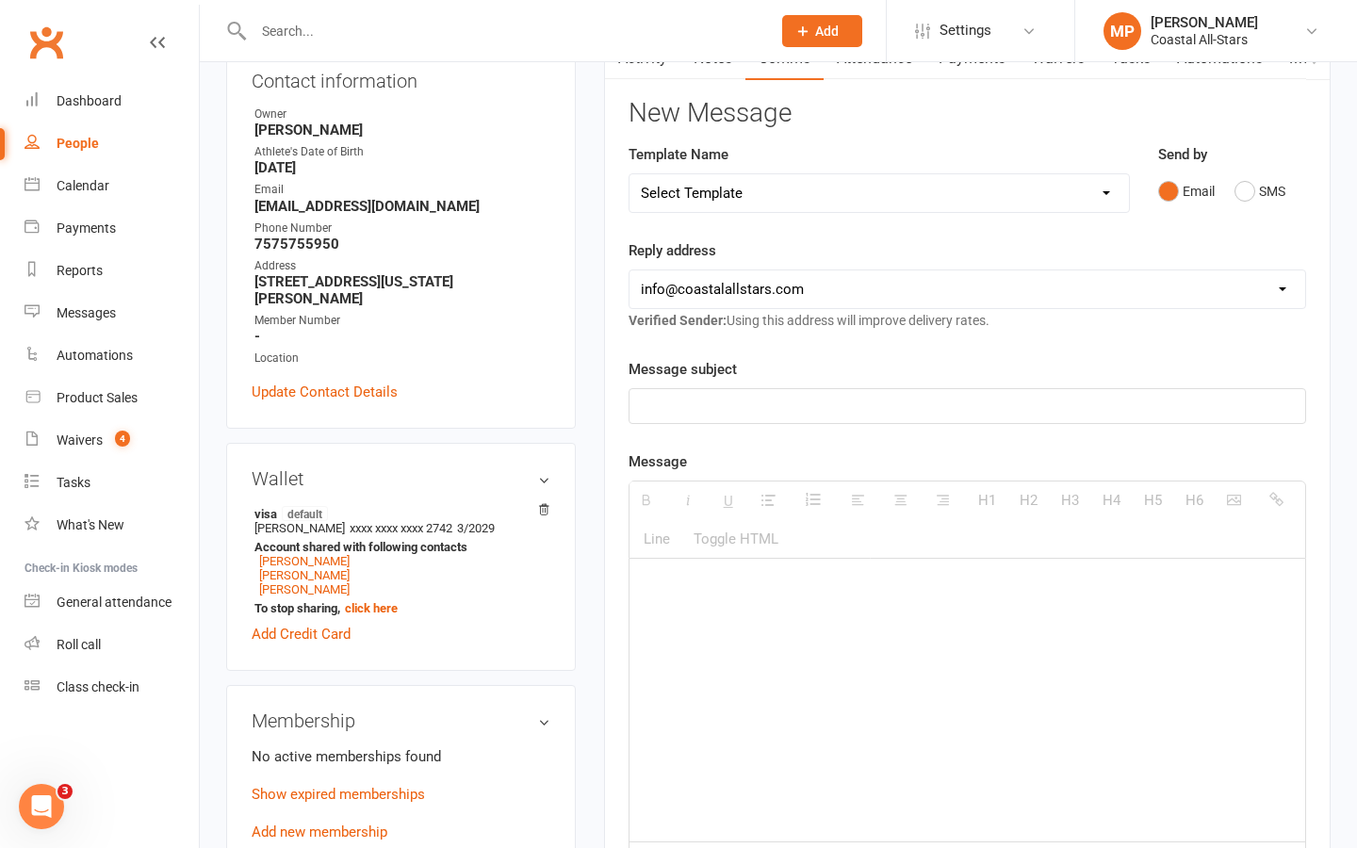
scroll to position [229, 0]
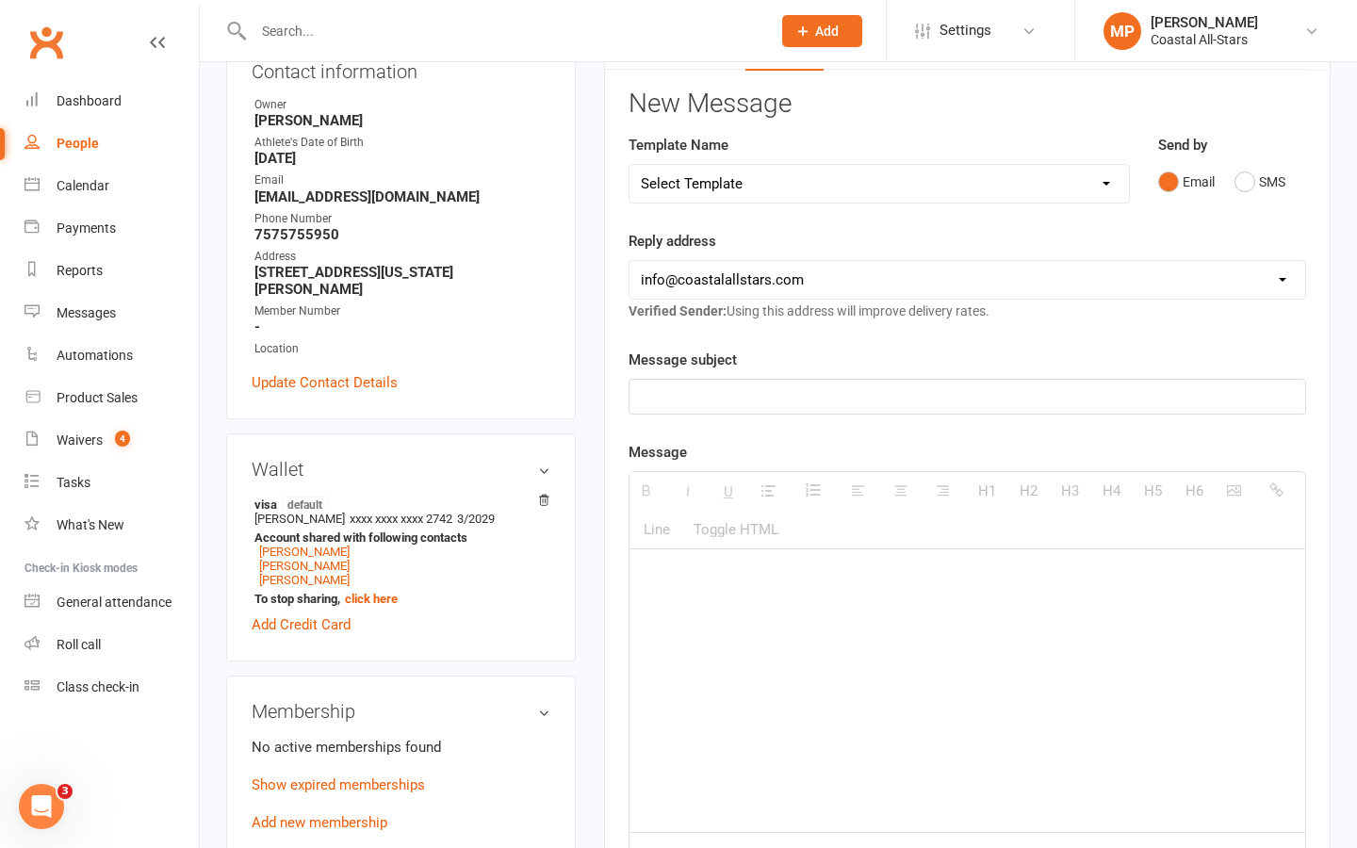
click at [1107, 180] on select "Select Template [Email] Bi-Annual Assessment [Email] Boosters [Email] Card Fail…" at bounding box center [880, 184] width 500 height 38
select select "32"
click at [630, 165] on select "Select Template [Email] Bi-Annual Assessment [Email] Boosters [Email] Card Fail…" at bounding box center [880, 184] width 500 height 38
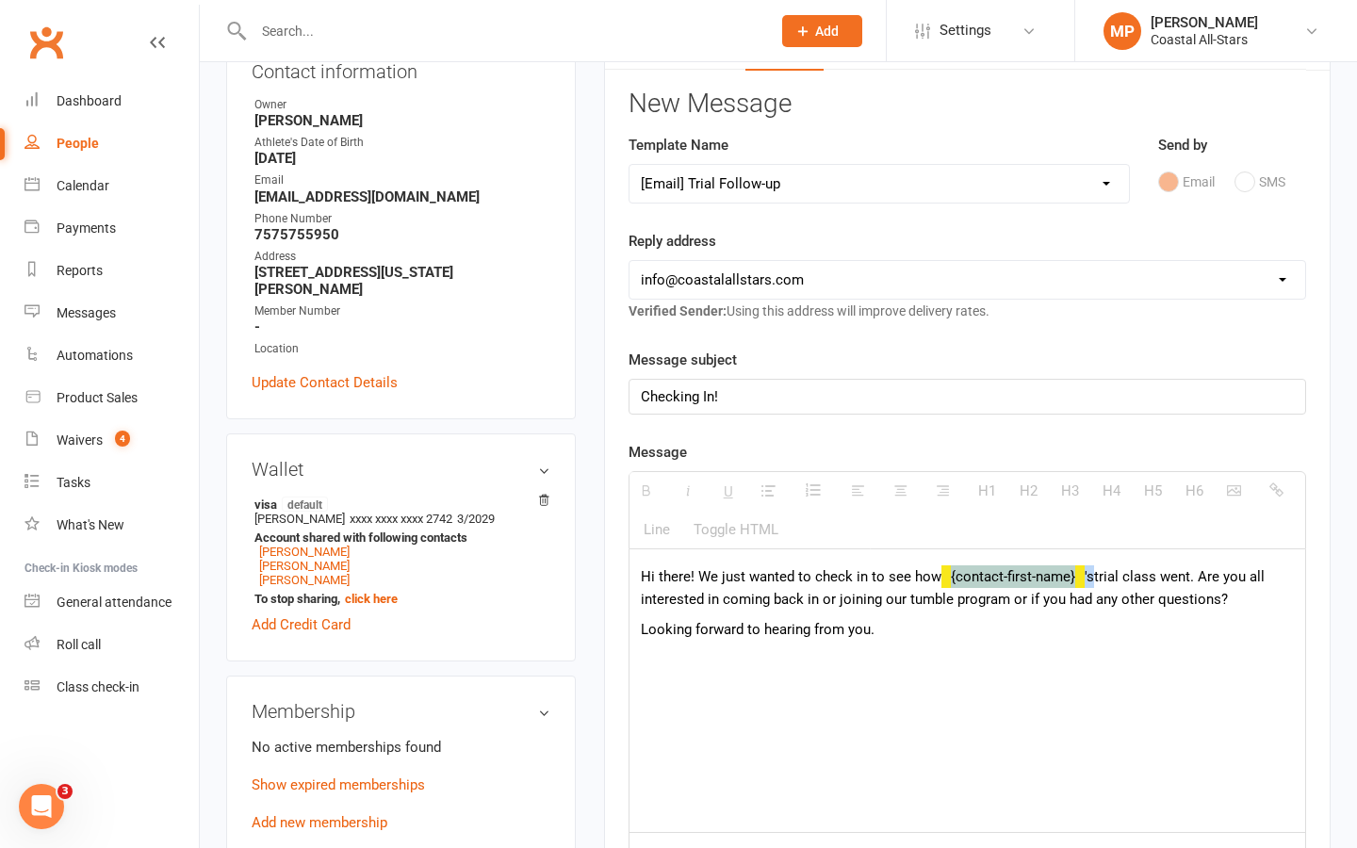
drag, startPoint x: 1089, startPoint y: 581, endPoint x: 933, endPoint y: 582, distance: 155.5
click at [933, 582] on p "Hi there! We just wanted to check in to see how {contact-first-name} 's trial c…" at bounding box center [967, 588] width 653 height 45
click at [960, 679] on div "Hi there! We just wanted to check in to see how Lizzie' s trial class went. Are…" at bounding box center [968, 691] width 676 height 283
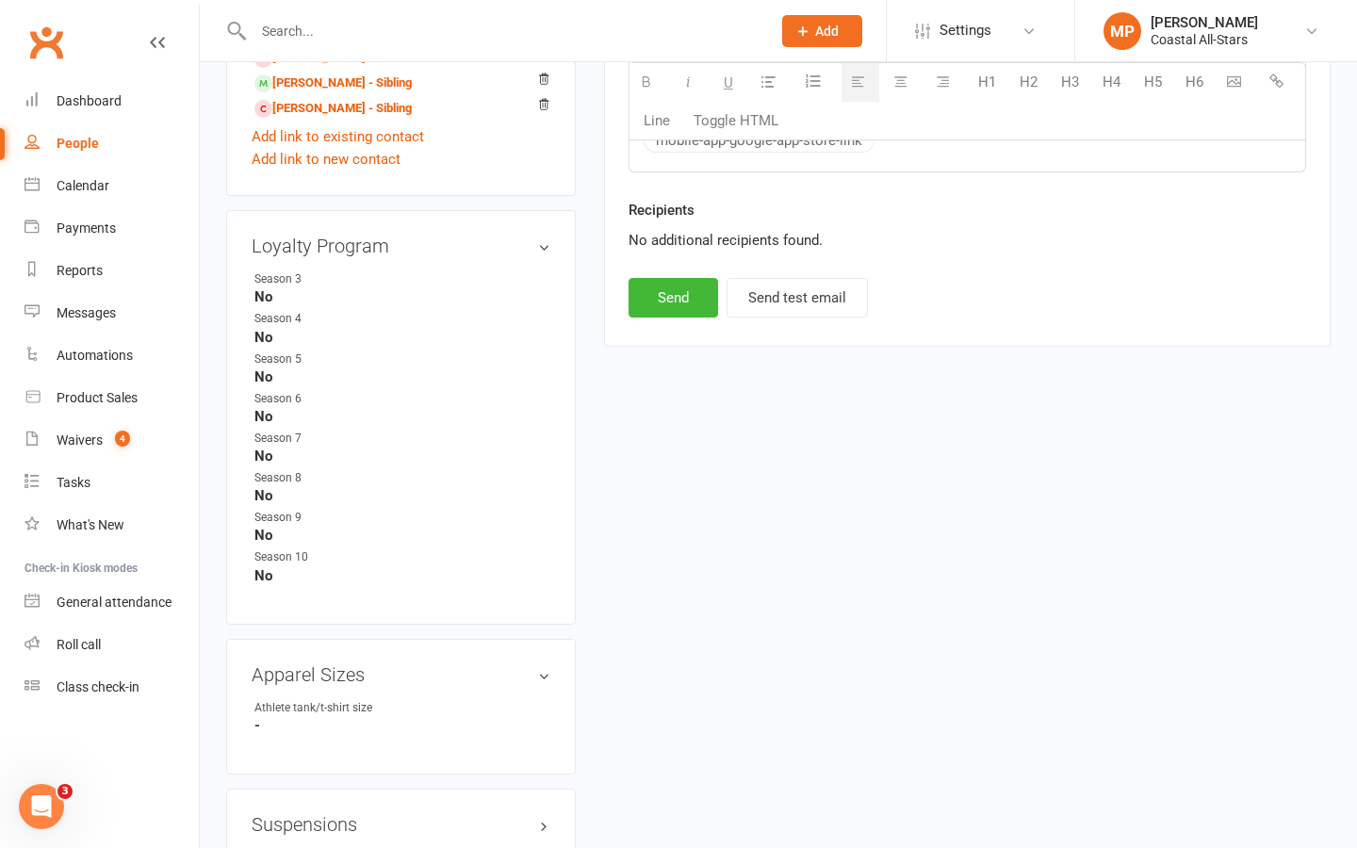
scroll to position [1099, 0]
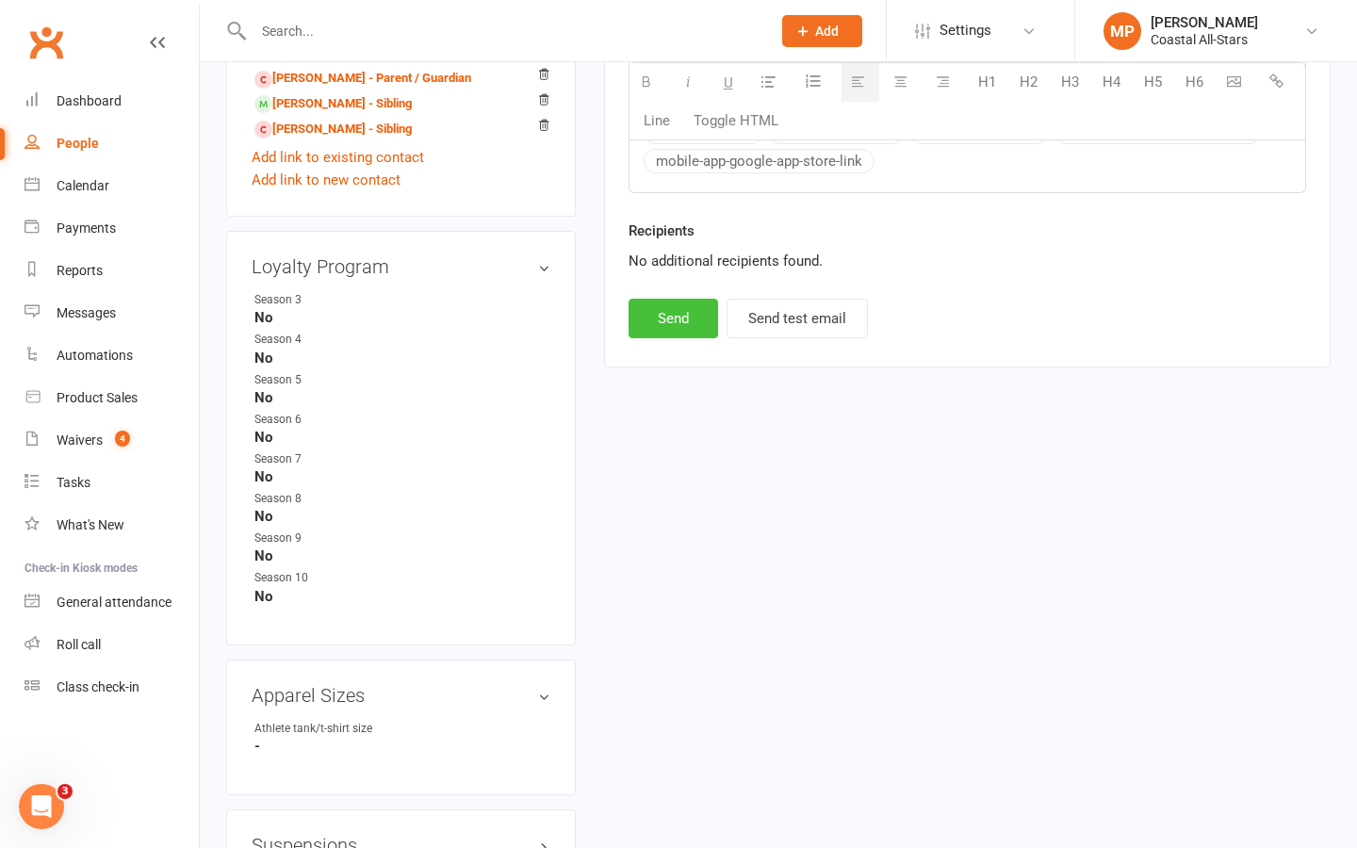
click at [685, 312] on button "Send" at bounding box center [674, 319] width 90 height 40
select select
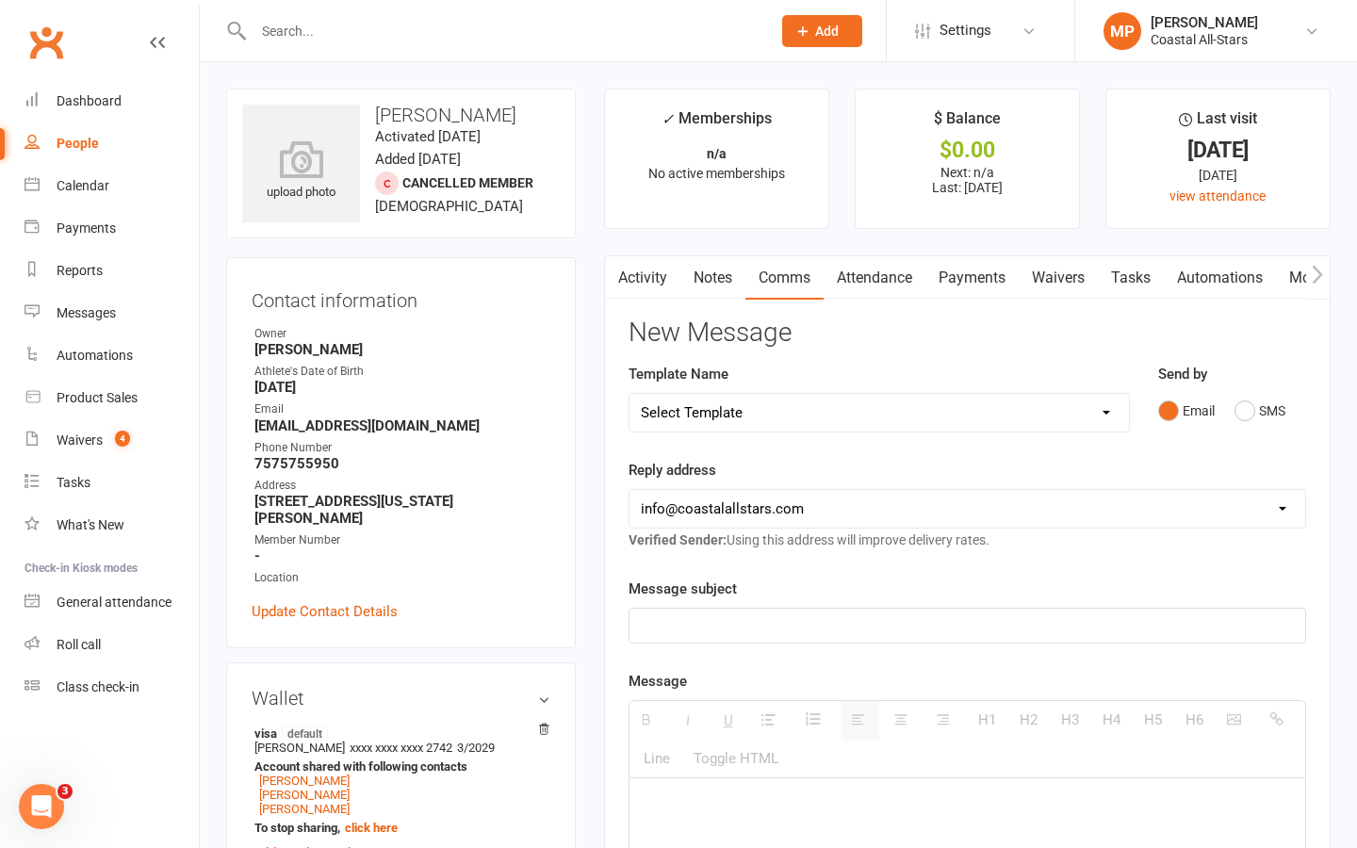
click at [353, 40] on input "text" at bounding box center [503, 31] width 510 height 26
paste input "Aria Zachery"
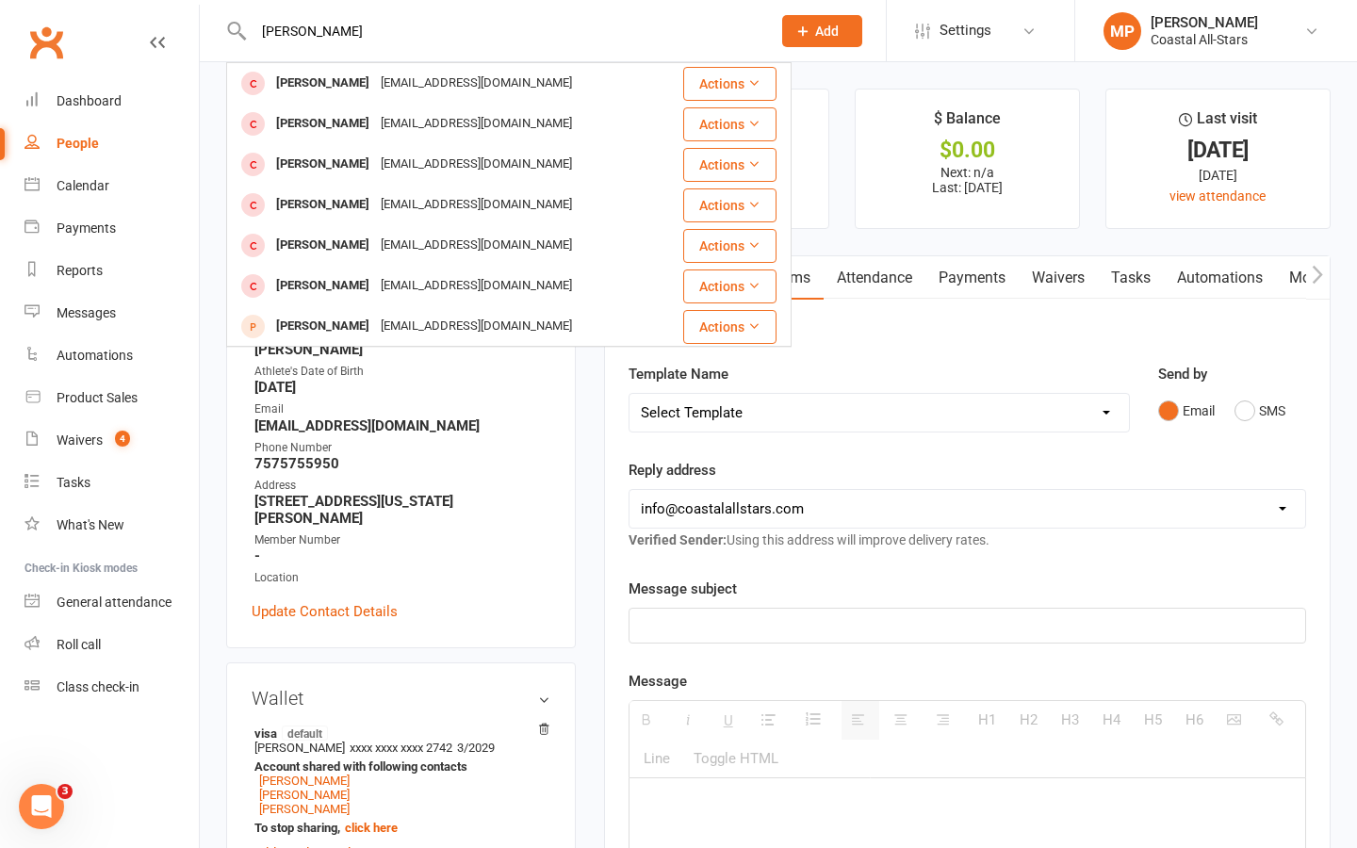
type input "Aria Zachery"
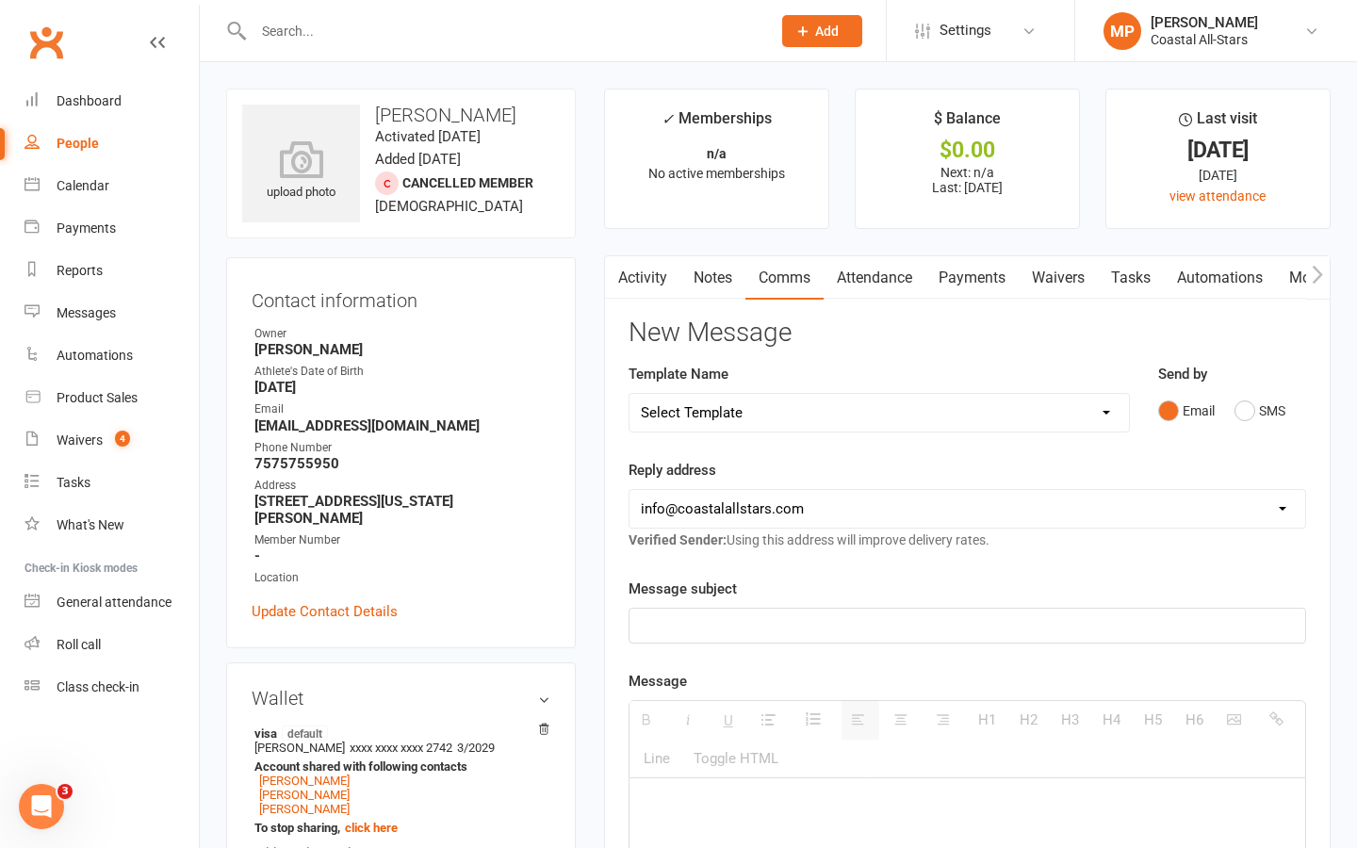
click at [337, 25] on input "text" at bounding box center [503, 31] width 510 height 26
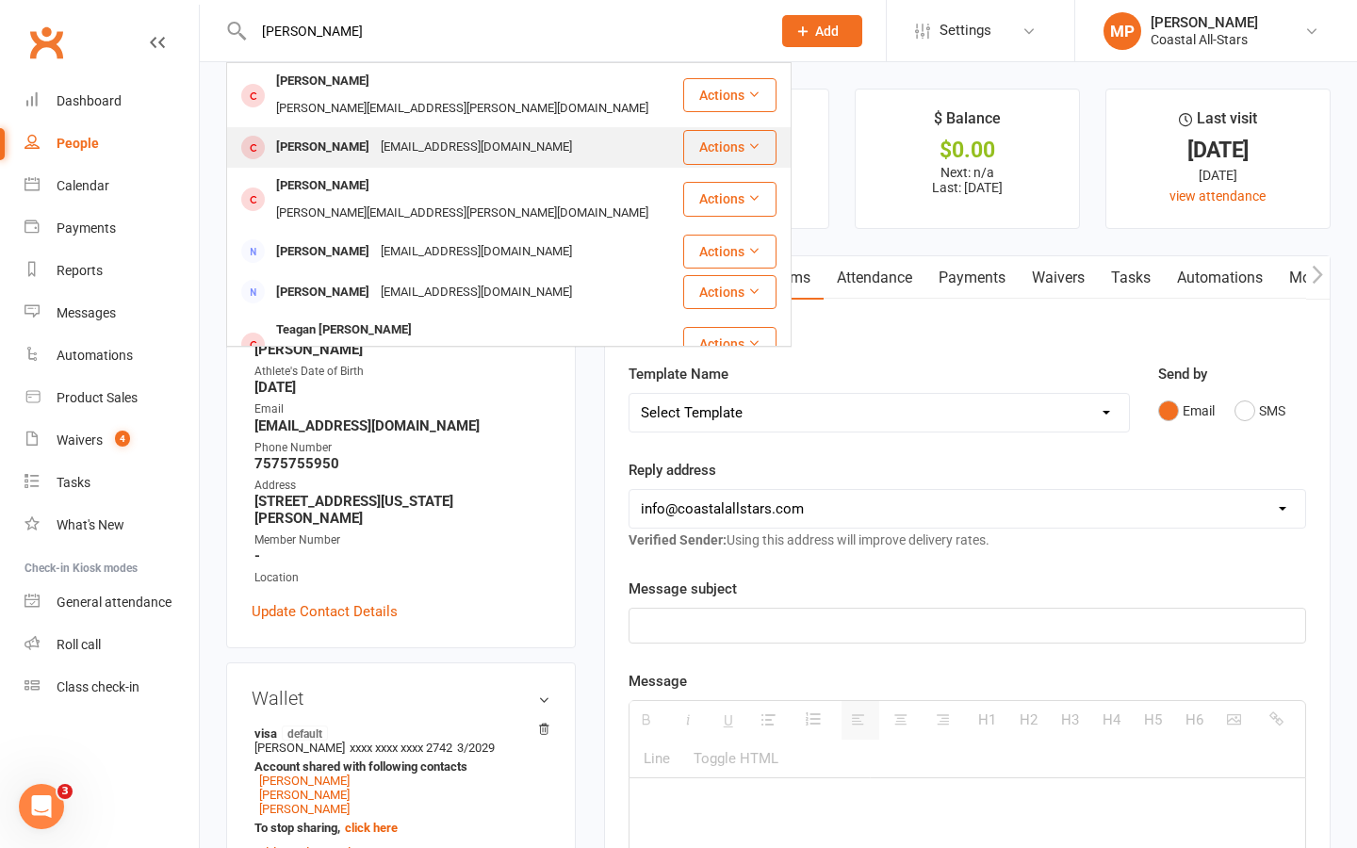
type input "alison z"
click at [341, 134] on div "Alison Zachary" at bounding box center [323, 147] width 105 height 27
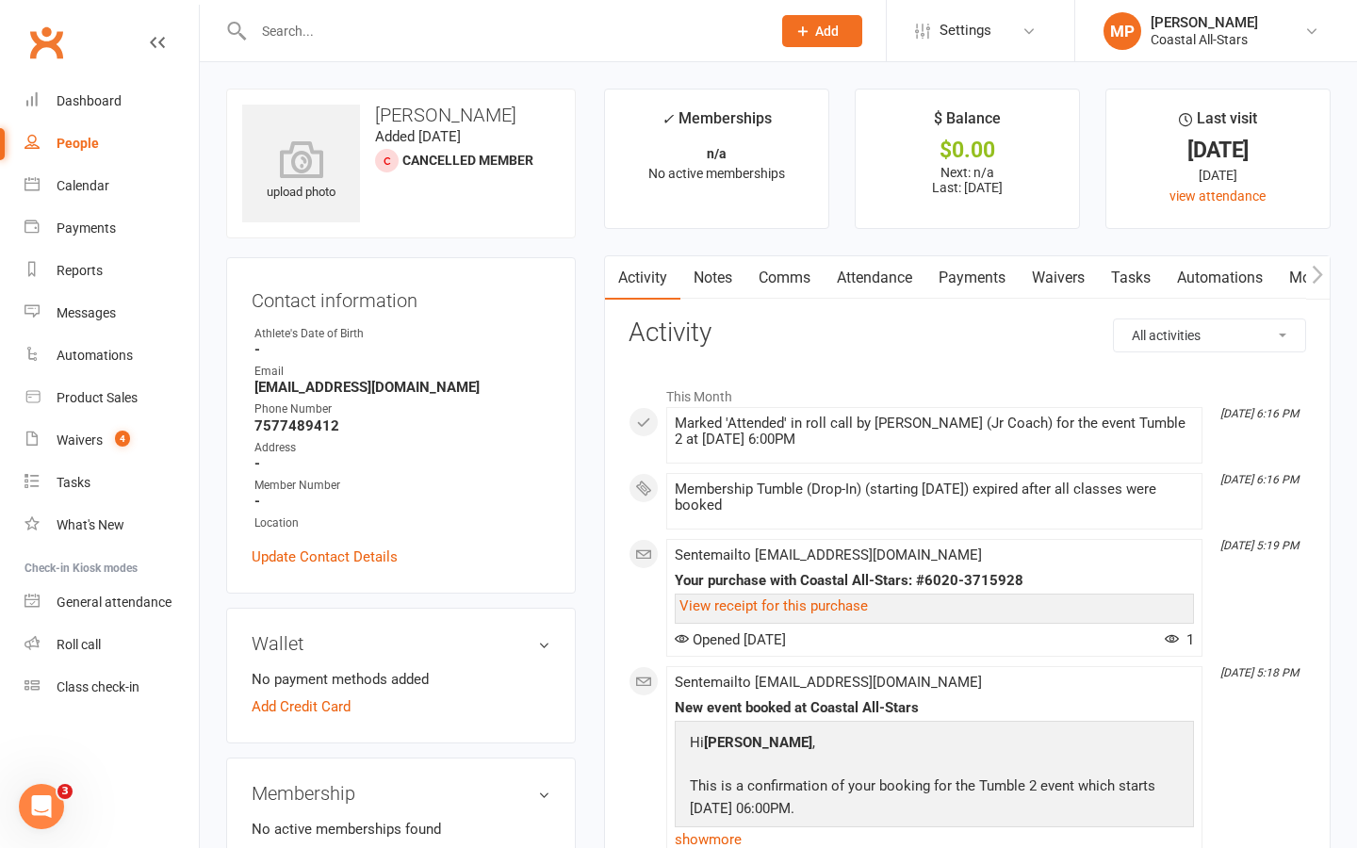
click at [789, 274] on link "Comms" at bounding box center [785, 277] width 78 height 43
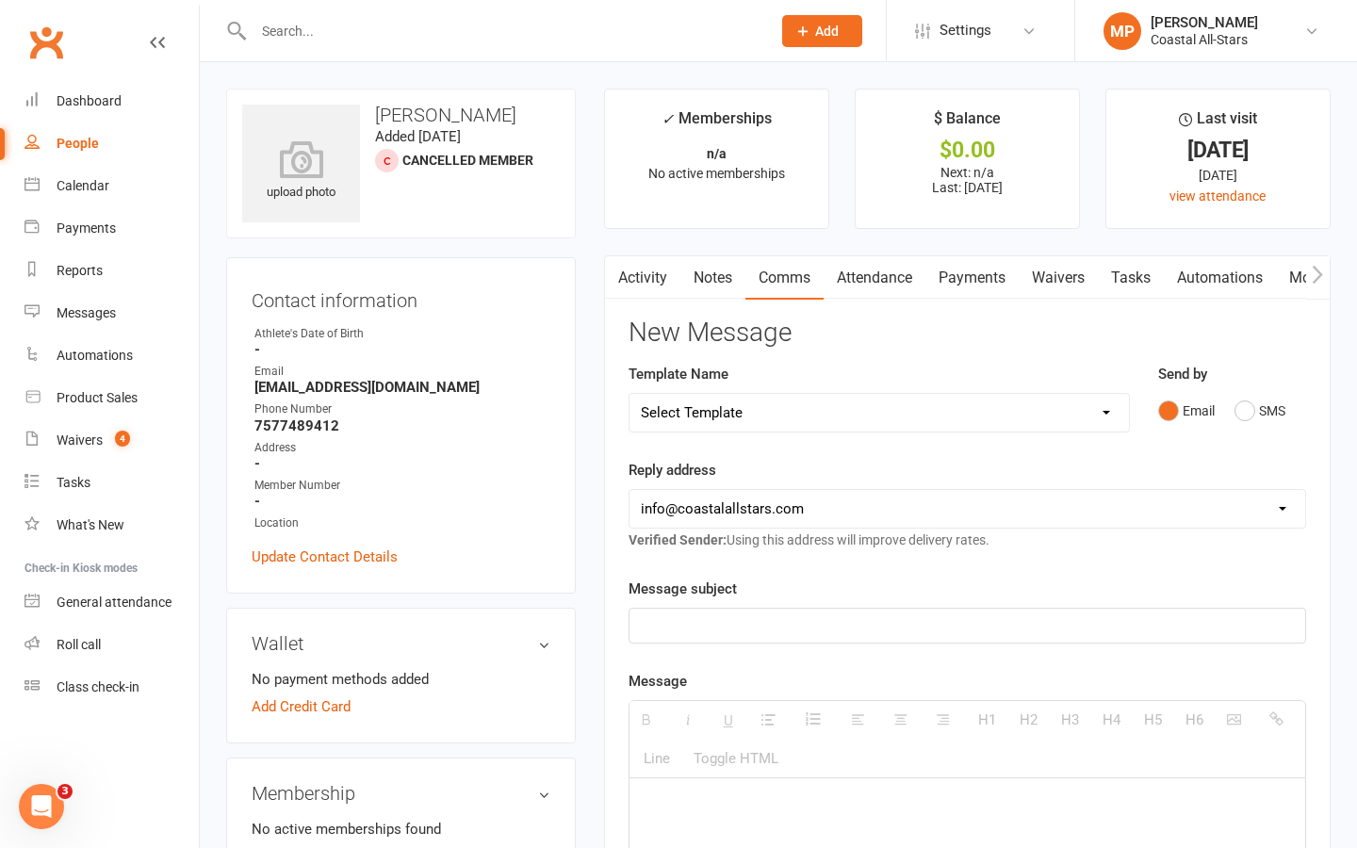
click at [812, 410] on select "Select Template [Email] Bi-Annual Assessment [Email] Boosters [Email] Card Fail…" at bounding box center [880, 413] width 500 height 38
select select "32"
click at [630, 394] on select "Select Template [Email] Bi-Annual Assessment [Email] Boosters [Email] Card Fail…" at bounding box center [880, 413] width 500 height 38
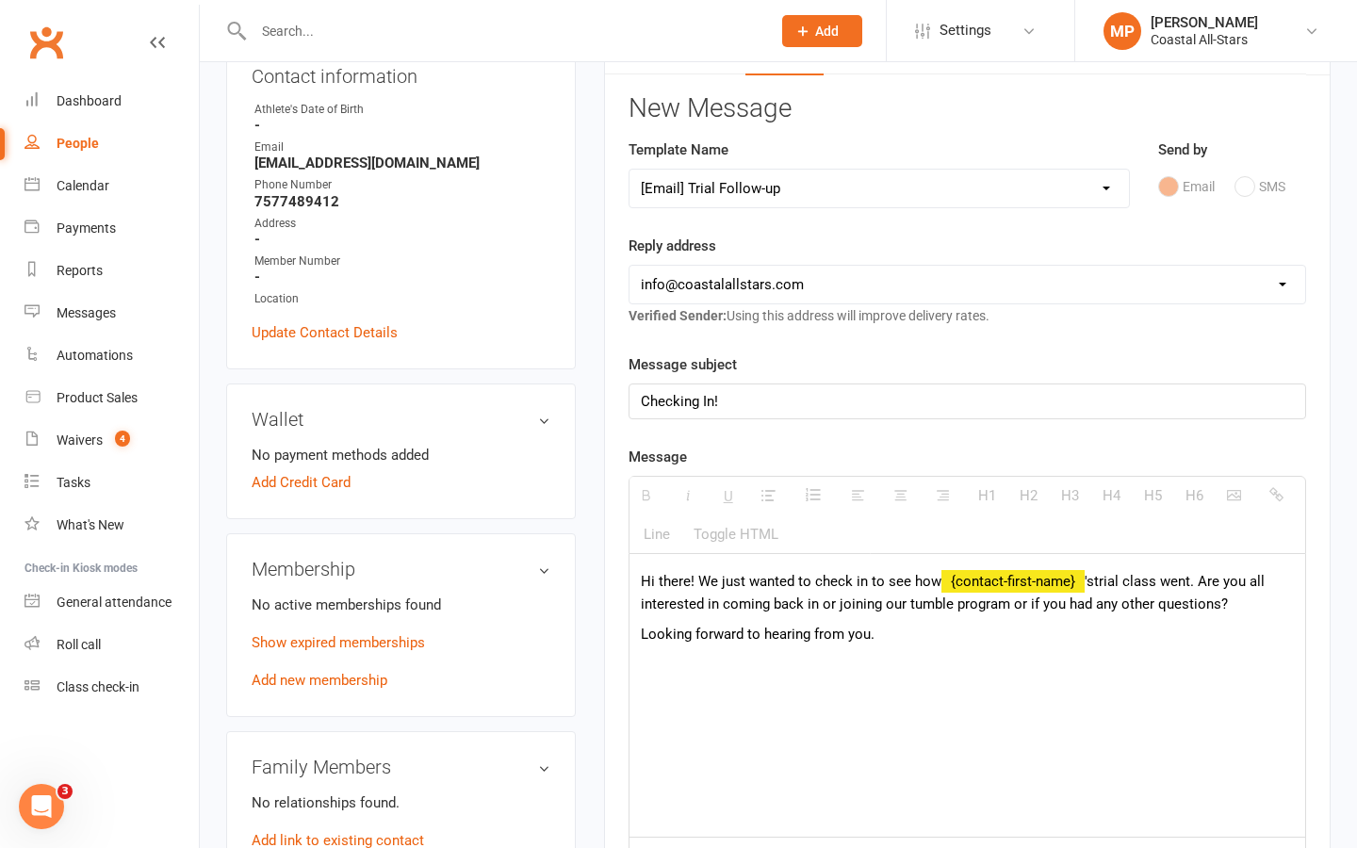
scroll to position [227, 0]
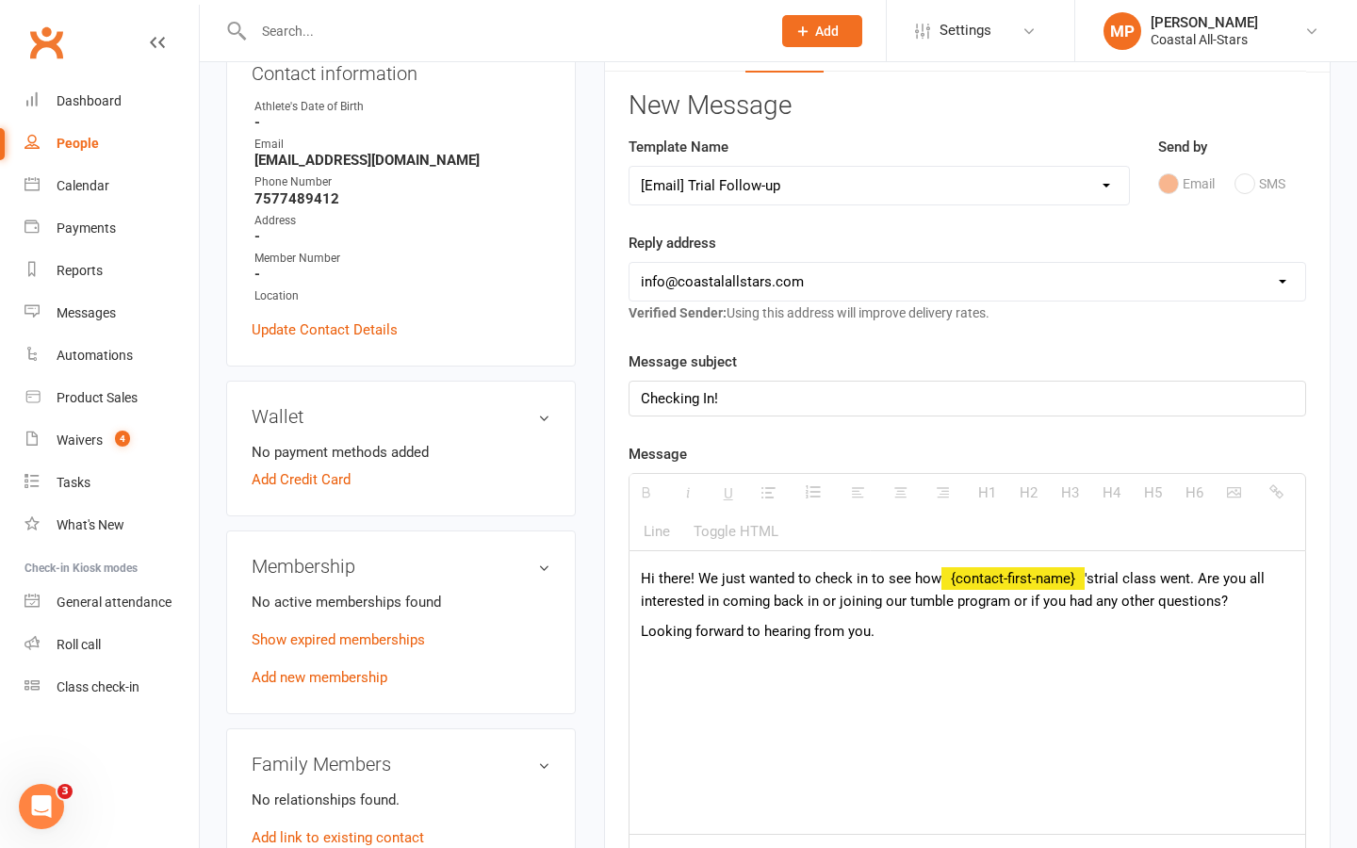
click at [1087, 579] on span "'s" at bounding box center [1089, 578] width 9 height 17
drag, startPoint x: 1087, startPoint y: 579, endPoint x: 936, endPoint y: 583, distance: 150.9
click at [936, 583] on p "Hi there! We just wanted to check in to see how {contact-first-name} 's trial c…" at bounding box center [967, 589] width 653 height 45
click at [893, 746] on div "Hi there! We just wanted to check in to see how Alison 's trial class went. Are…" at bounding box center [968, 692] width 676 height 283
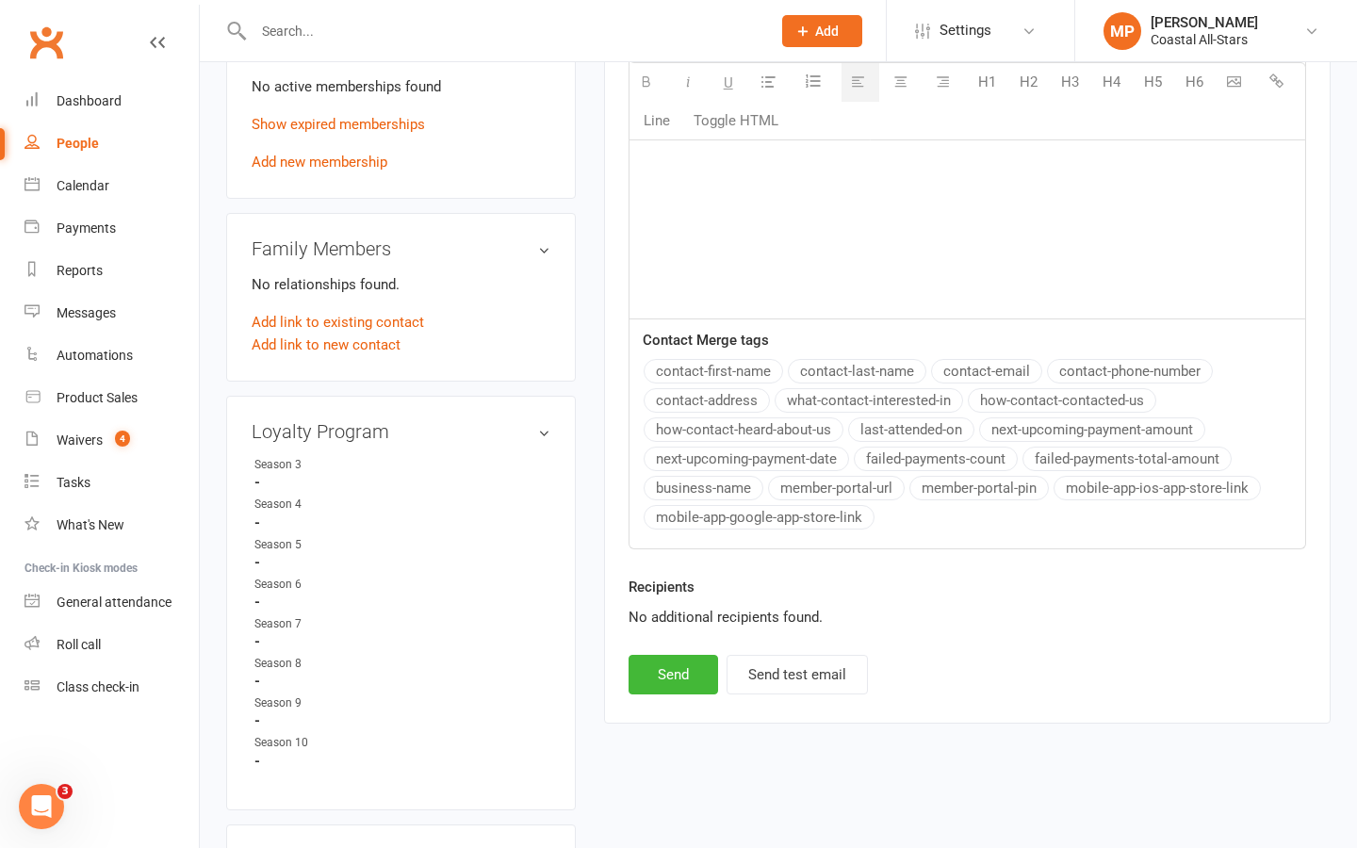
scroll to position [745, 0]
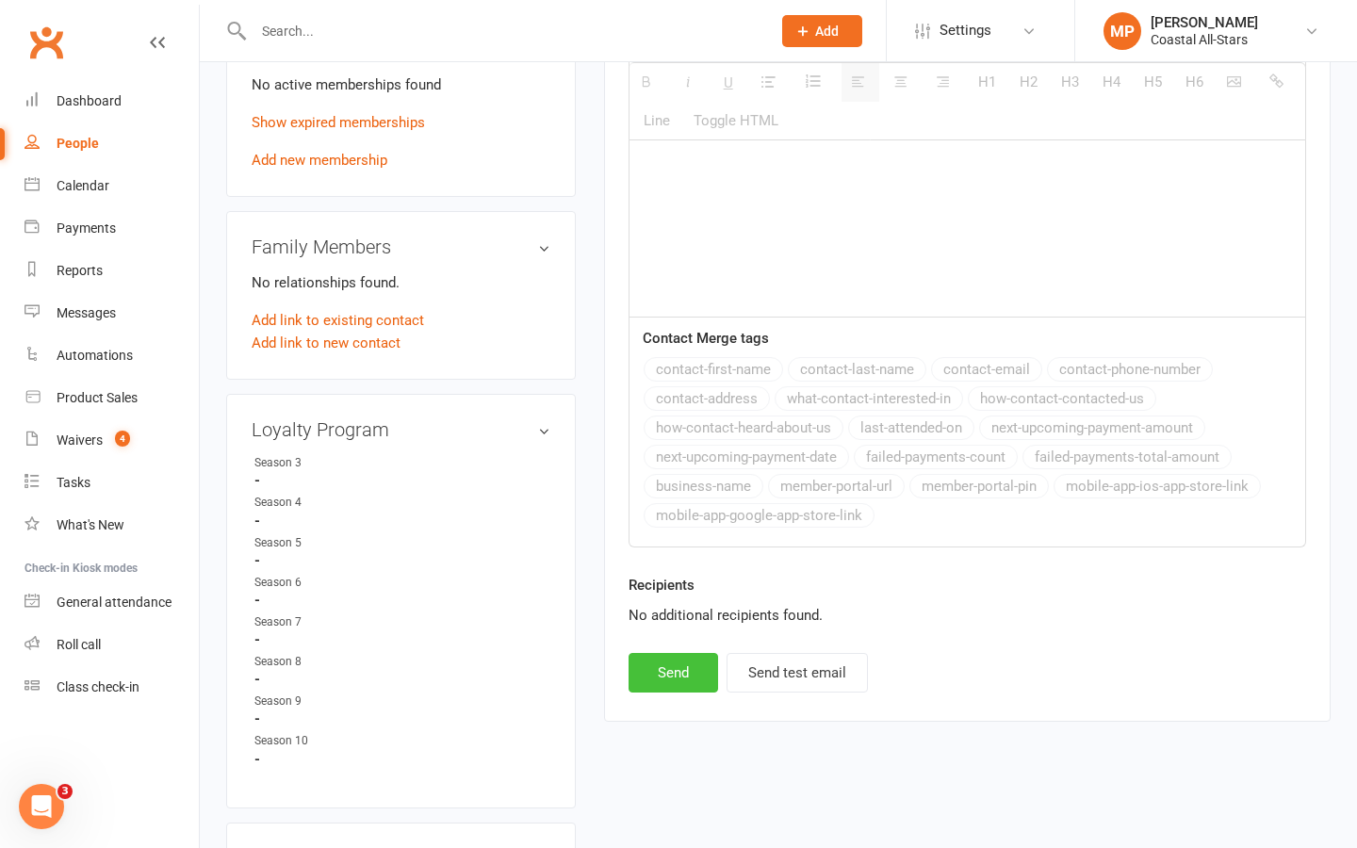
click at [664, 673] on button "Send" at bounding box center [674, 673] width 90 height 40
select select
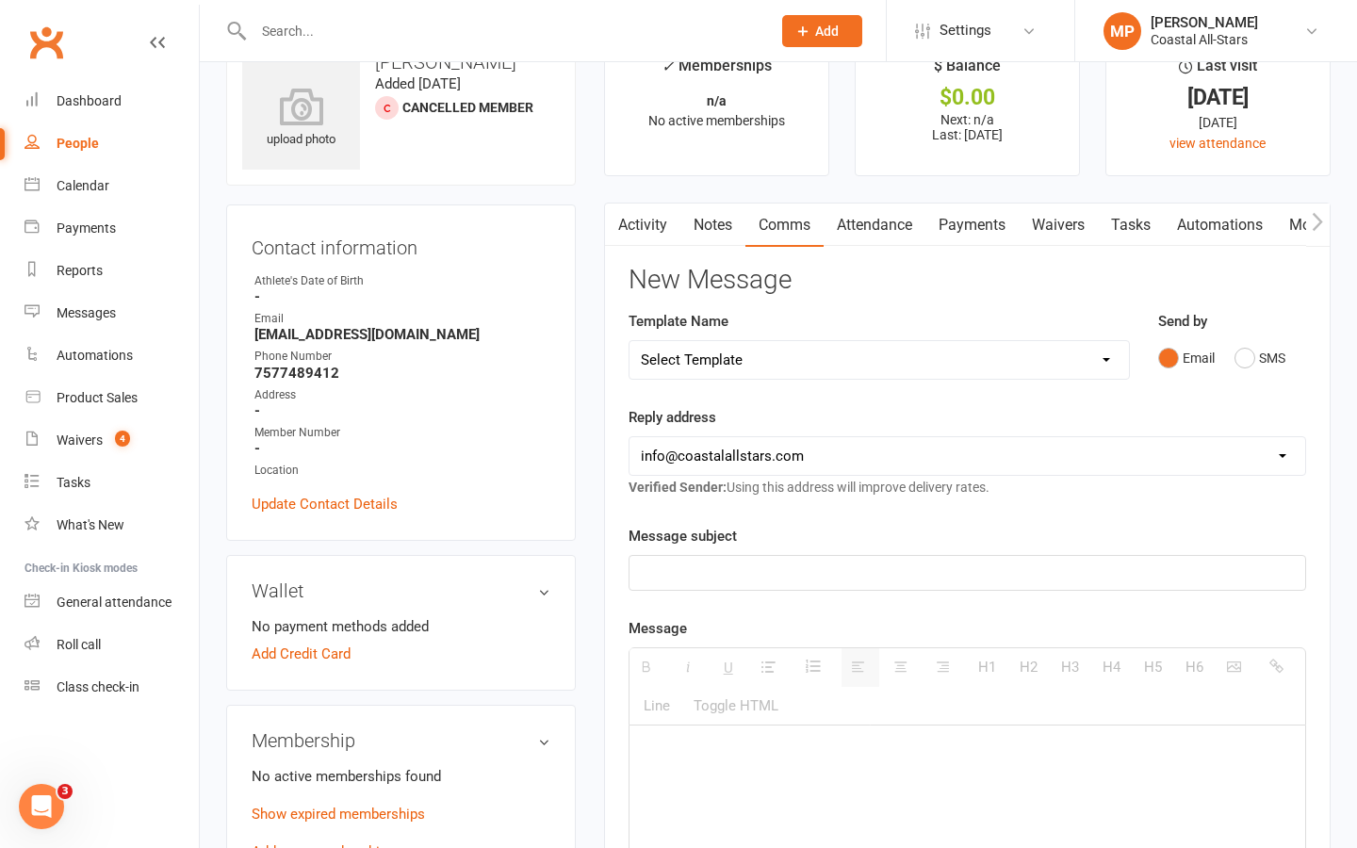
scroll to position [0, 0]
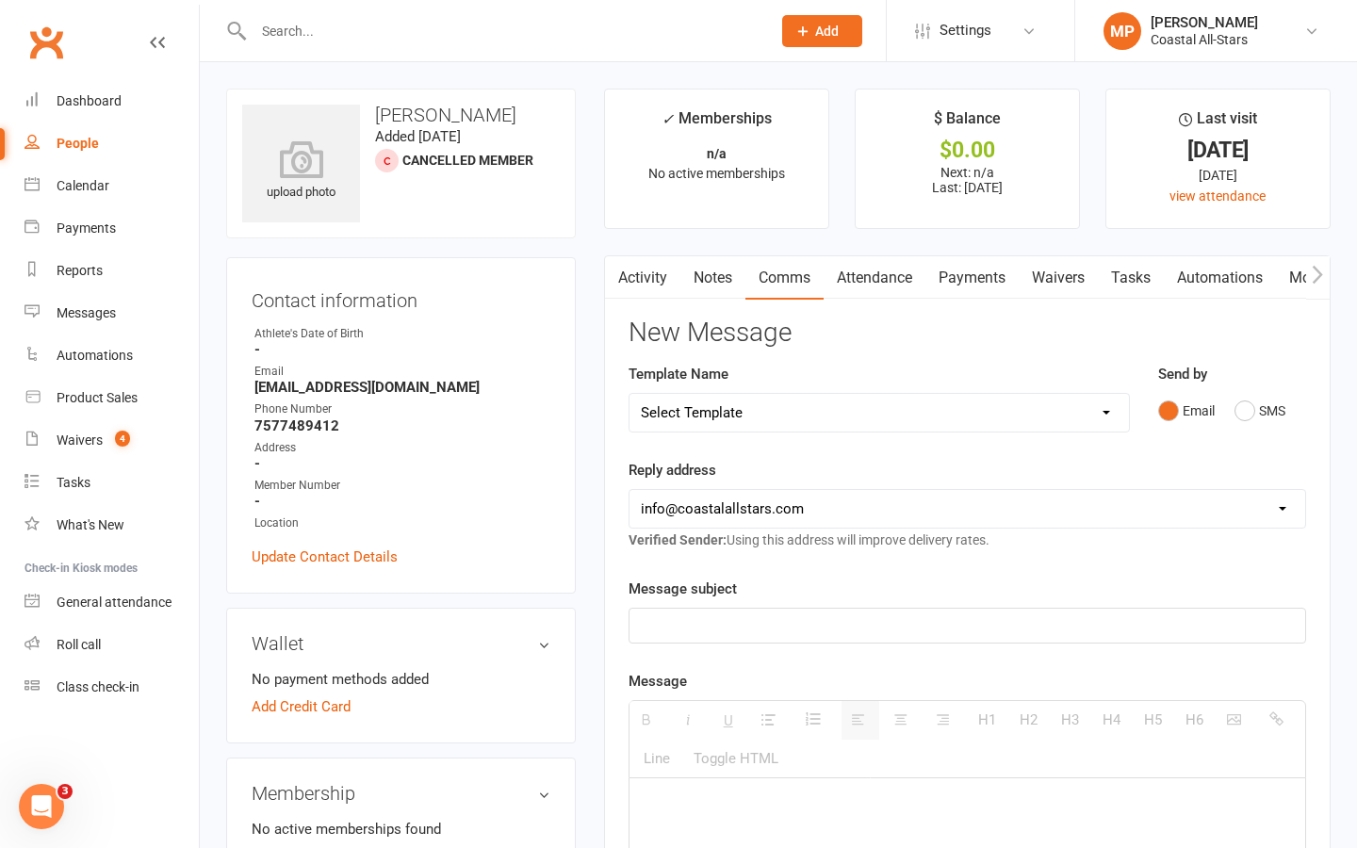
click at [348, 39] on input "text" at bounding box center [503, 31] width 510 height 26
paste input "Riley Martin"
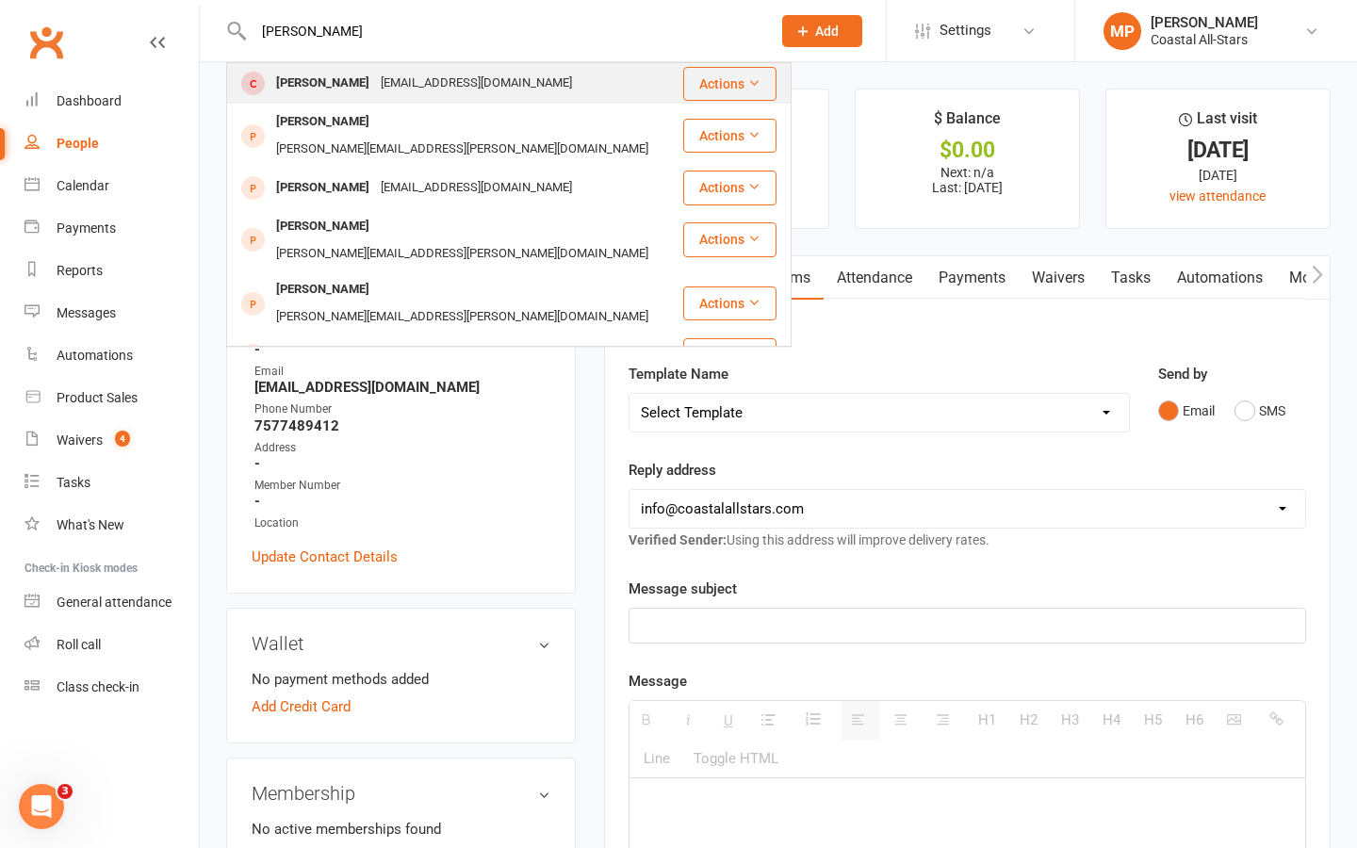
type input "Riley Martin"
click at [375, 78] on div "saustin1213@gmail.com" at bounding box center [476, 83] width 203 height 27
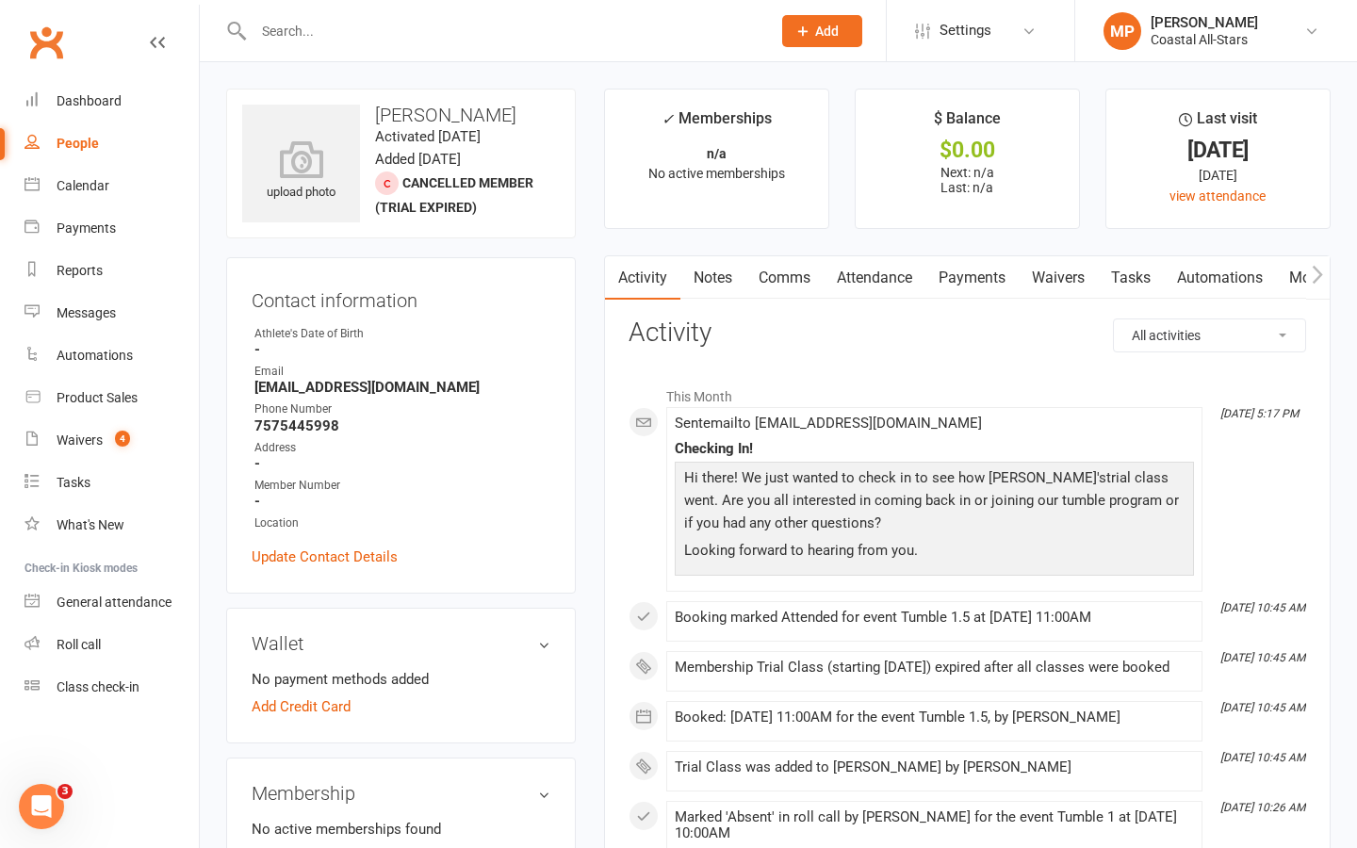
click at [788, 277] on link "Comms" at bounding box center [785, 277] width 78 height 43
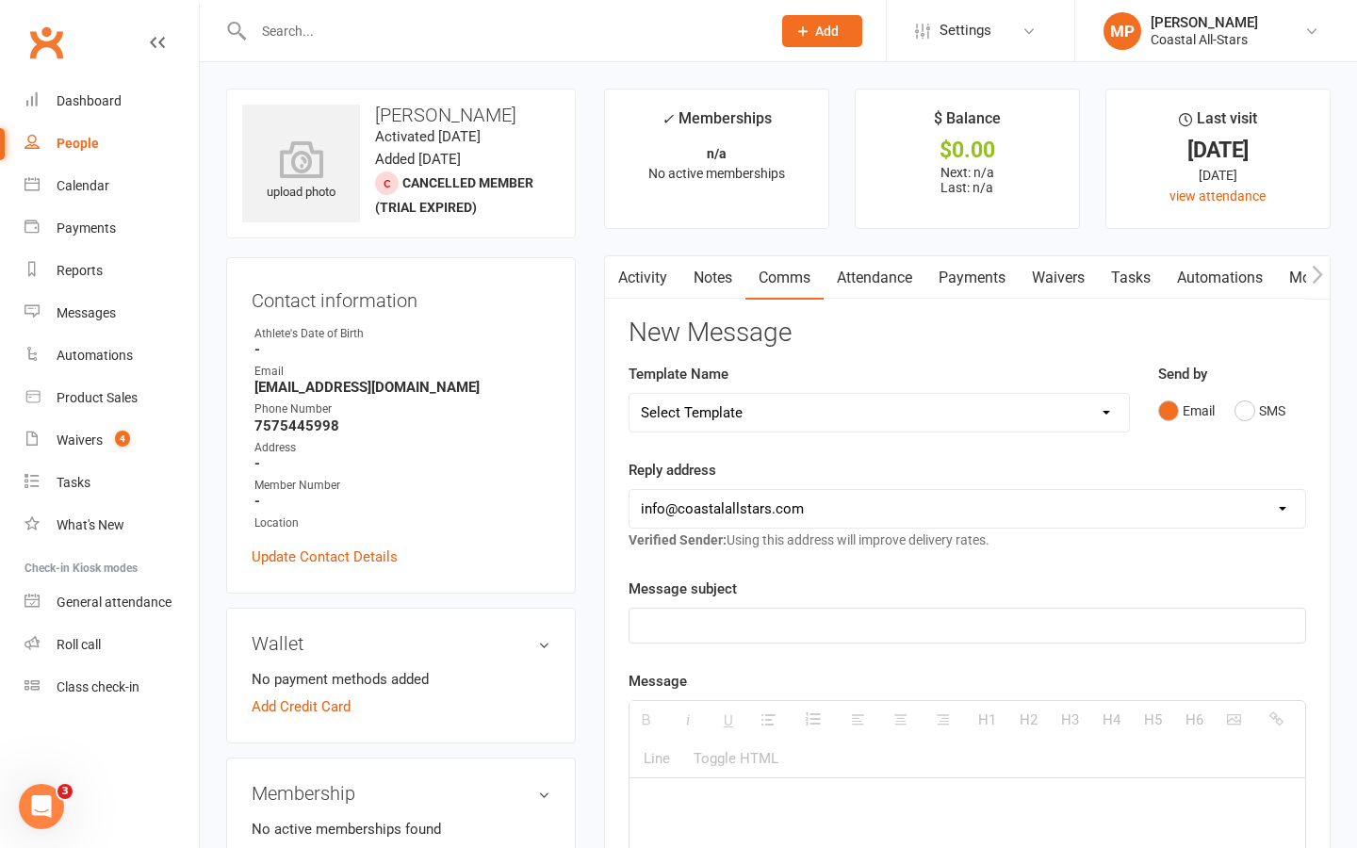
click at [641, 274] on link "Activity" at bounding box center [642, 277] width 75 height 43
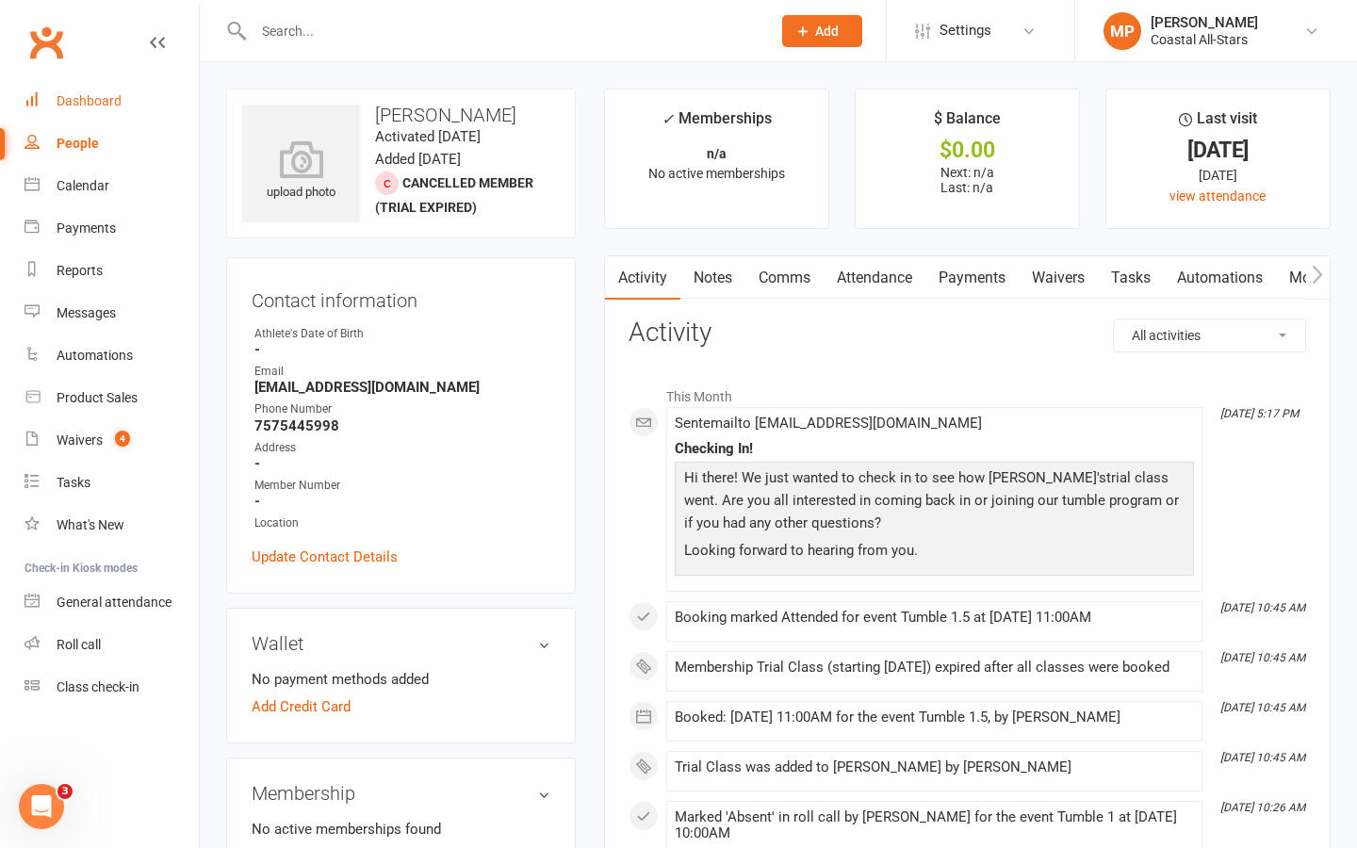
click at [97, 111] on link "Dashboard" at bounding box center [112, 101] width 174 height 42
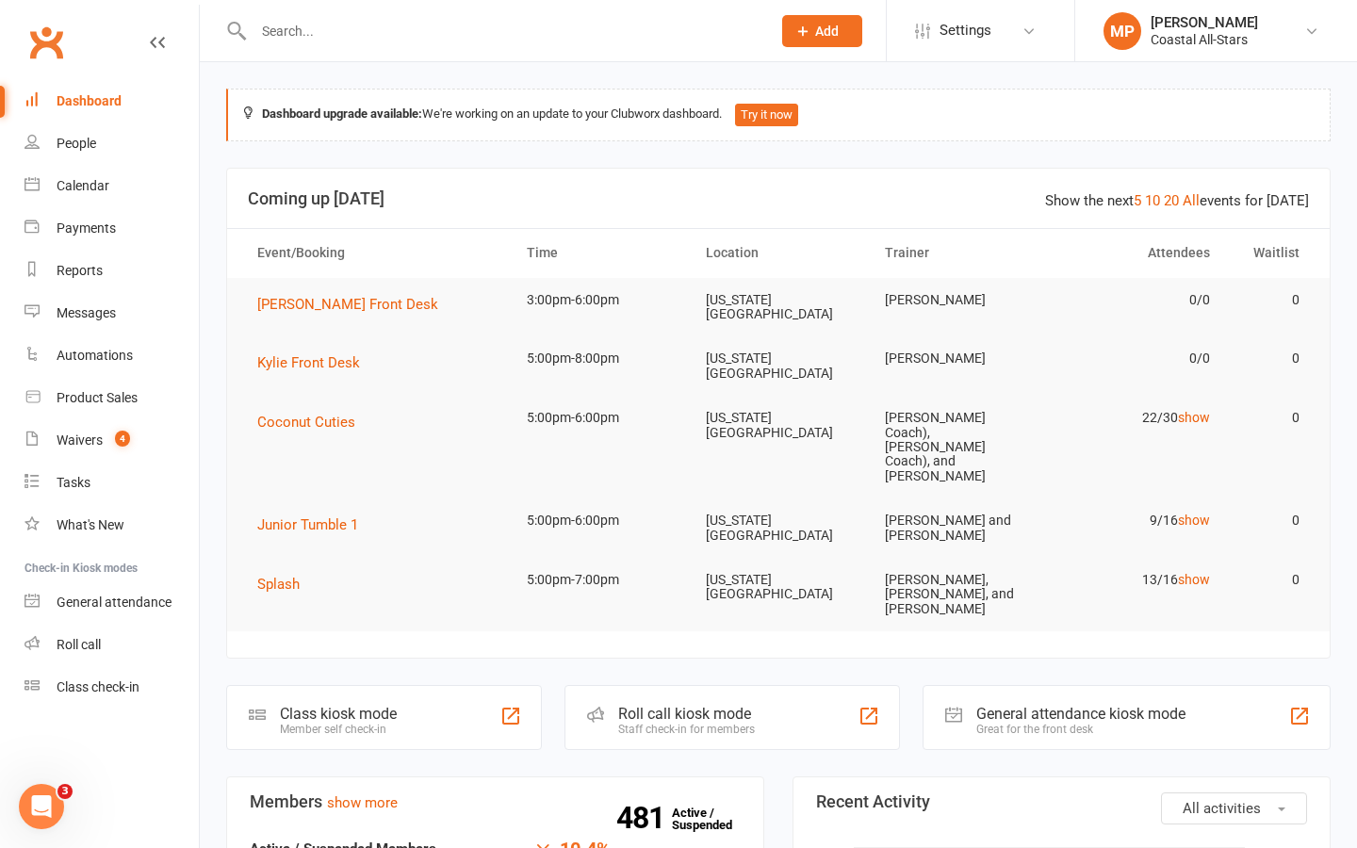
click at [370, 39] on input "text" at bounding box center [503, 31] width 510 height 26
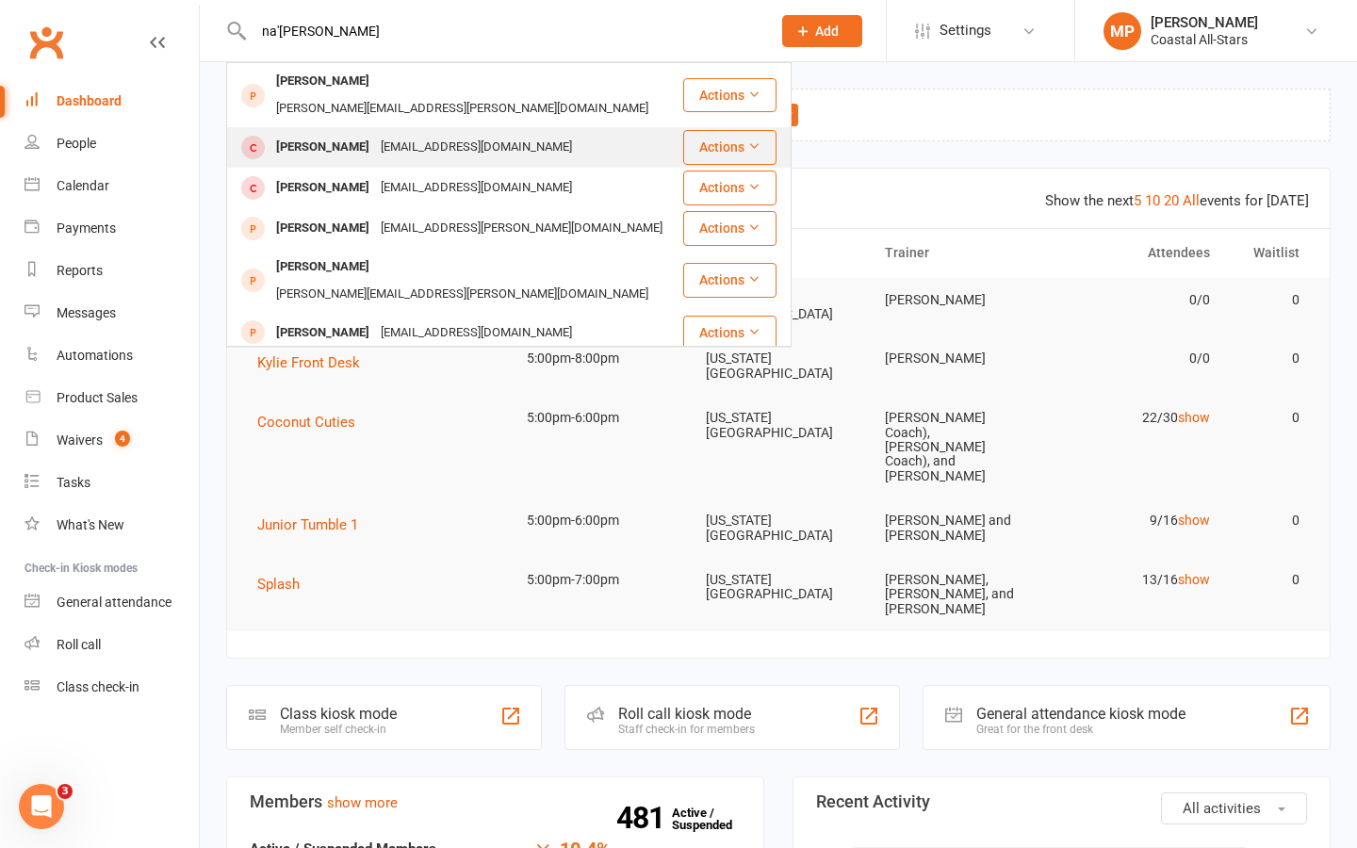
type input "na'[PERSON_NAME]"
click at [375, 134] on div "[PERSON_NAME]" at bounding box center [323, 147] width 105 height 27
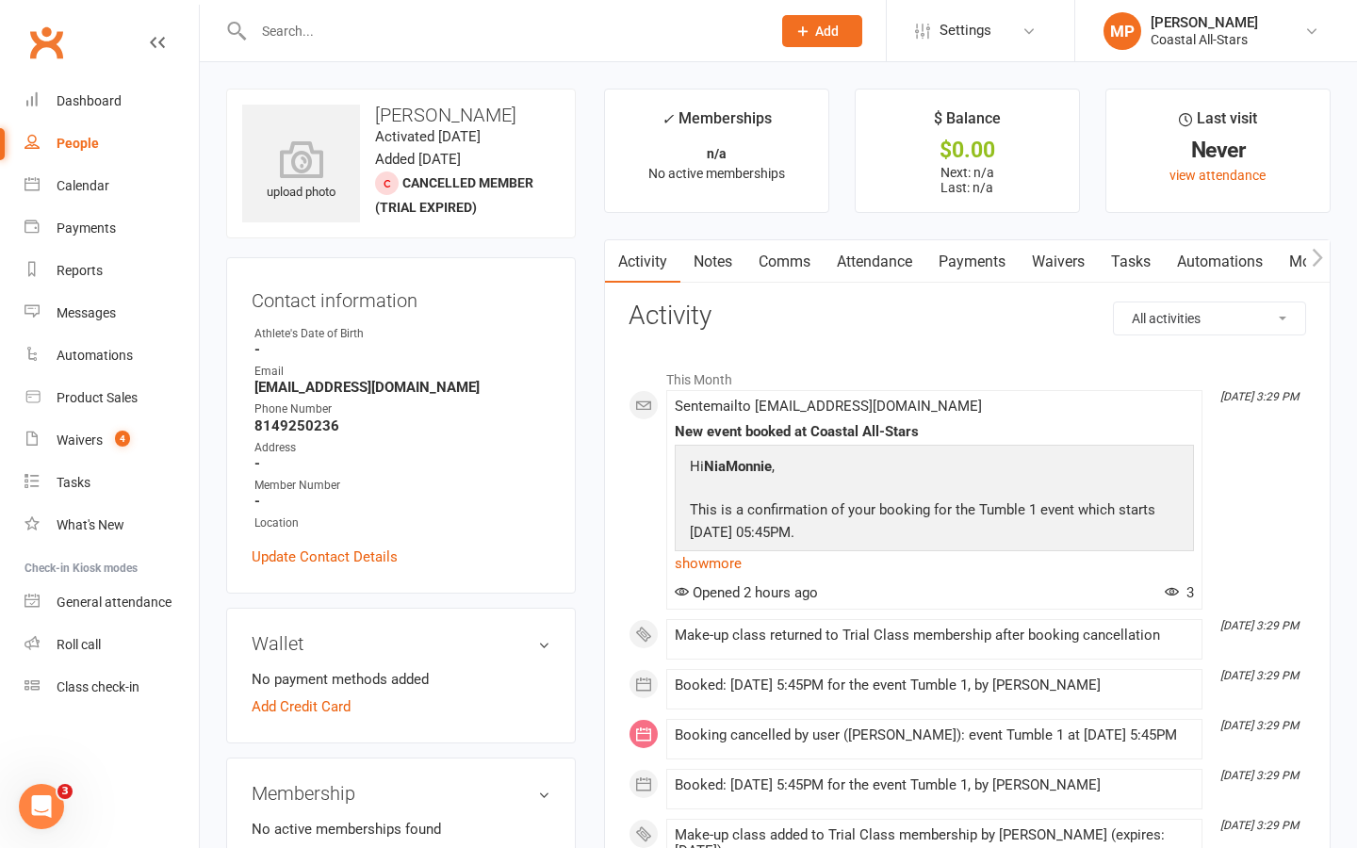
click at [364, 50] on div at bounding box center [492, 30] width 532 height 61
click at [338, 23] on input "text" at bounding box center [503, 31] width 510 height 26
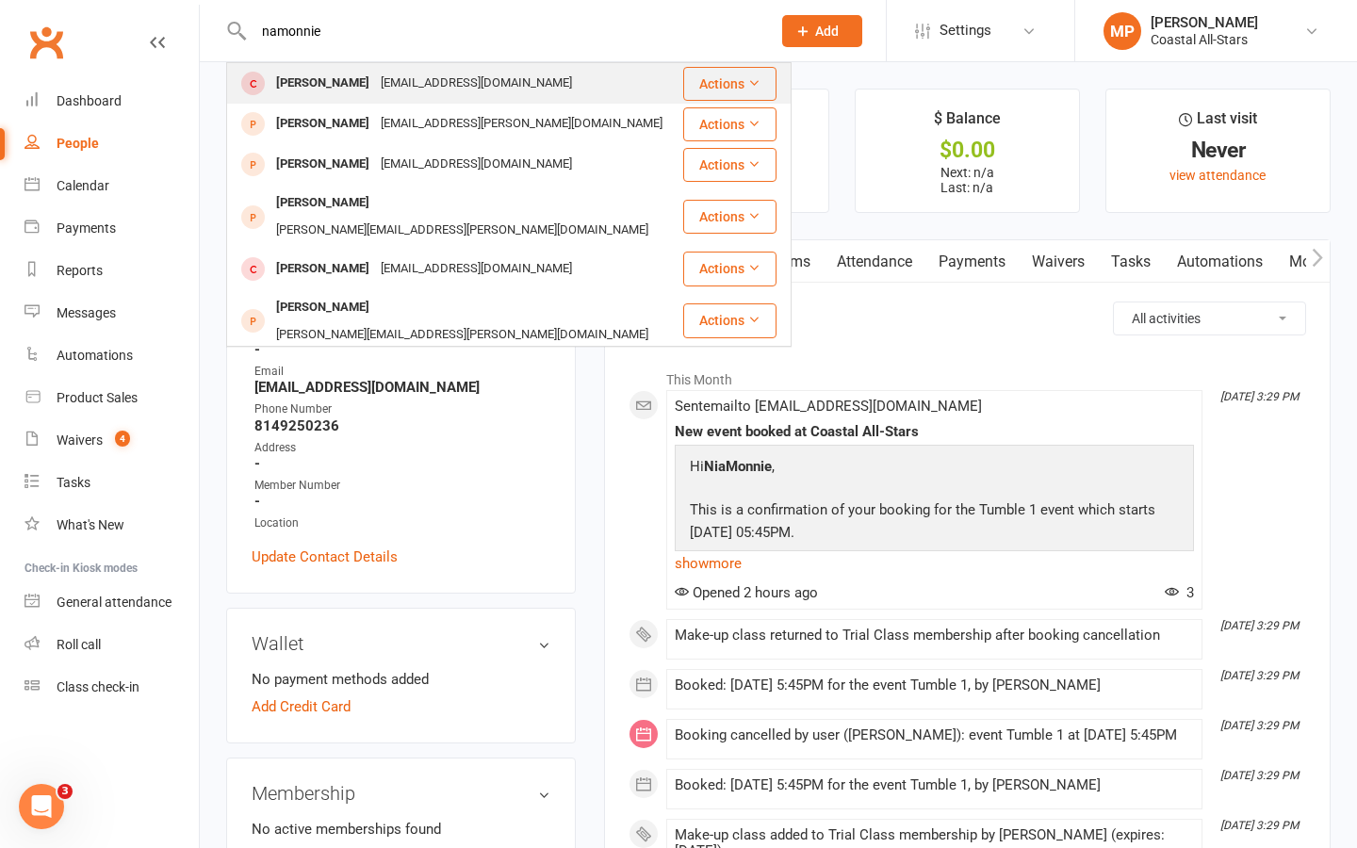
type input "namonnie"
click at [367, 78] on div "Nia’Monnie Craddock" at bounding box center [323, 83] width 105 height 27
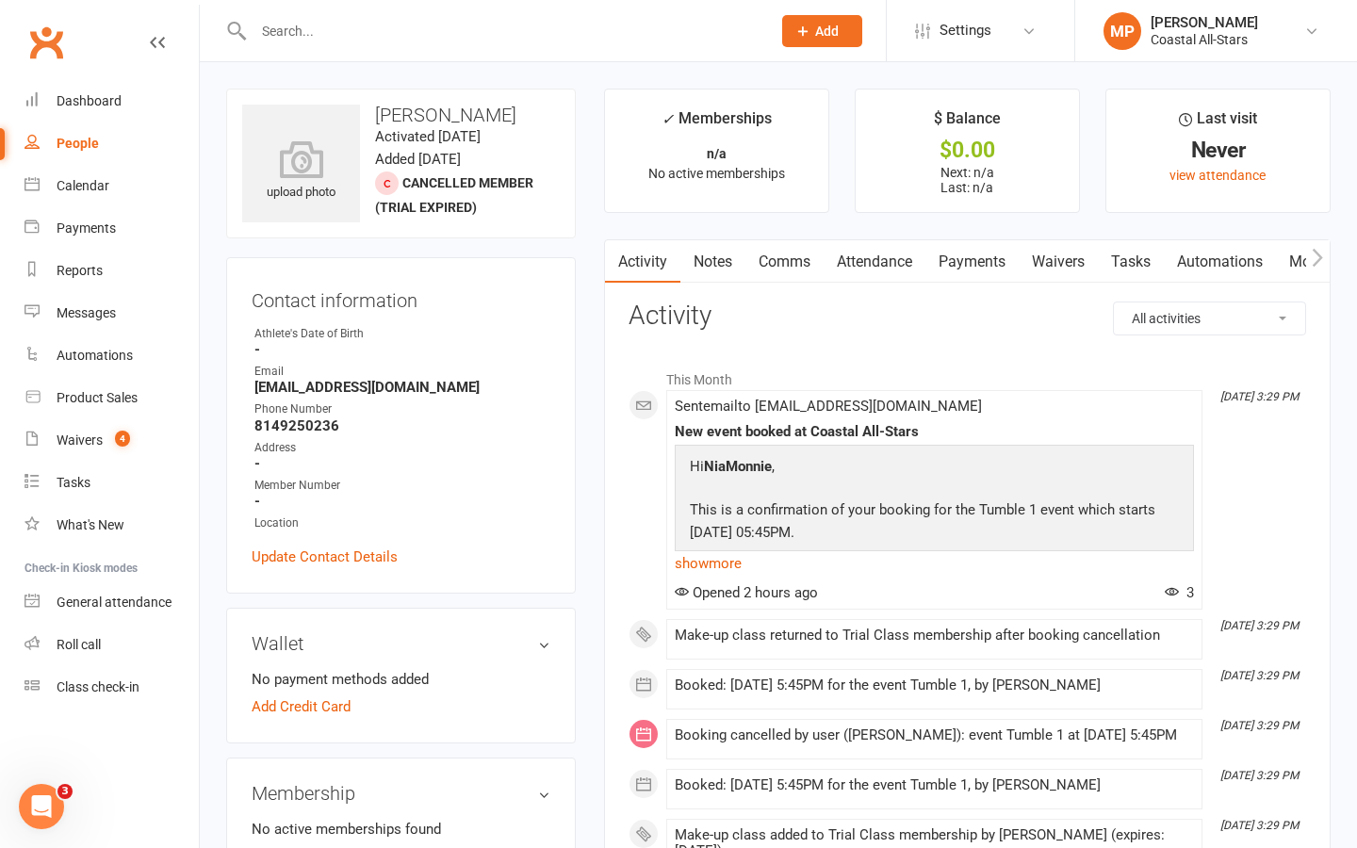
click at [777, 263] on link "Comms" at bounding box center [785, 261] width 78 height 43
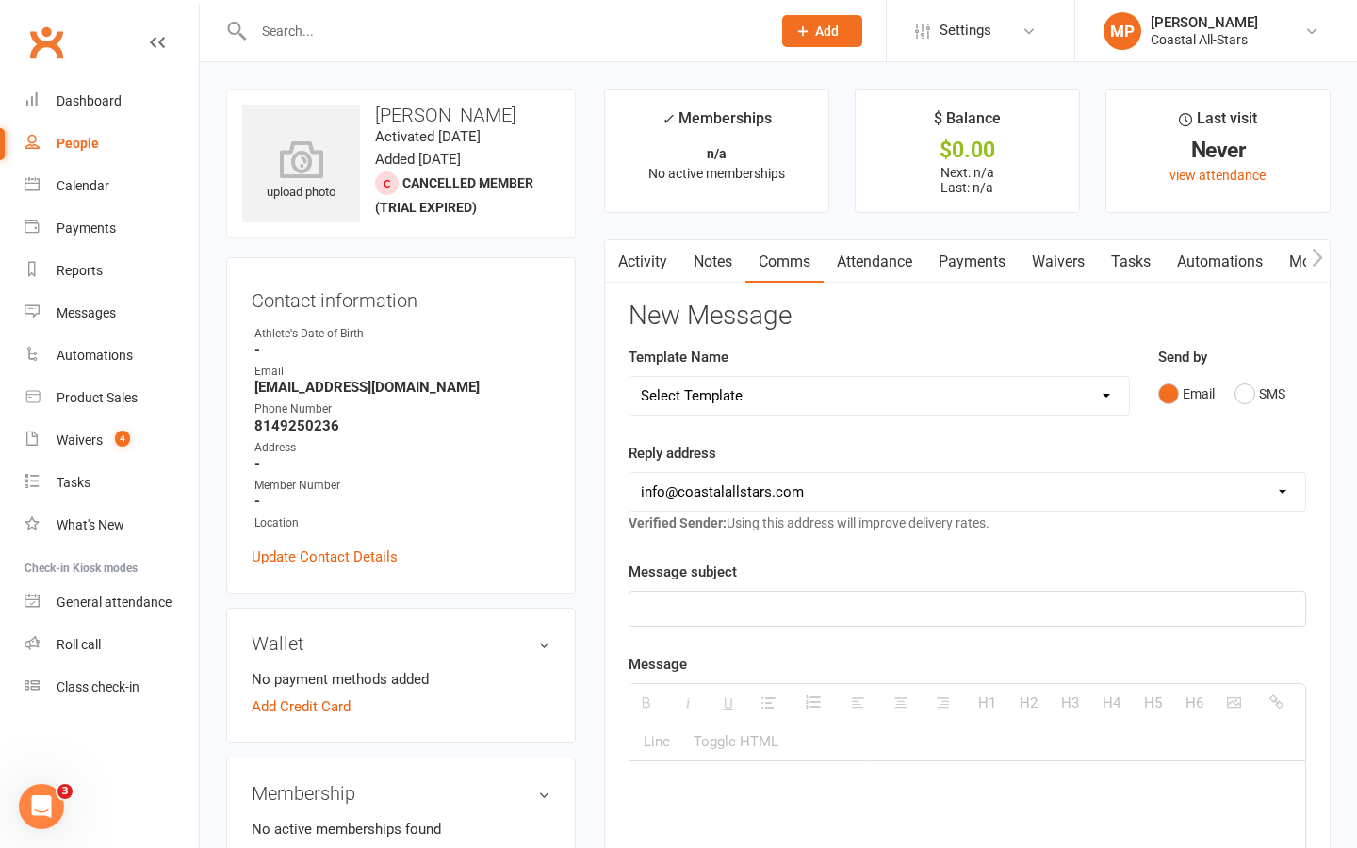
click at [1059, 249] on link "Waivers" at bounding box center [1058, 261] width 79 height 43
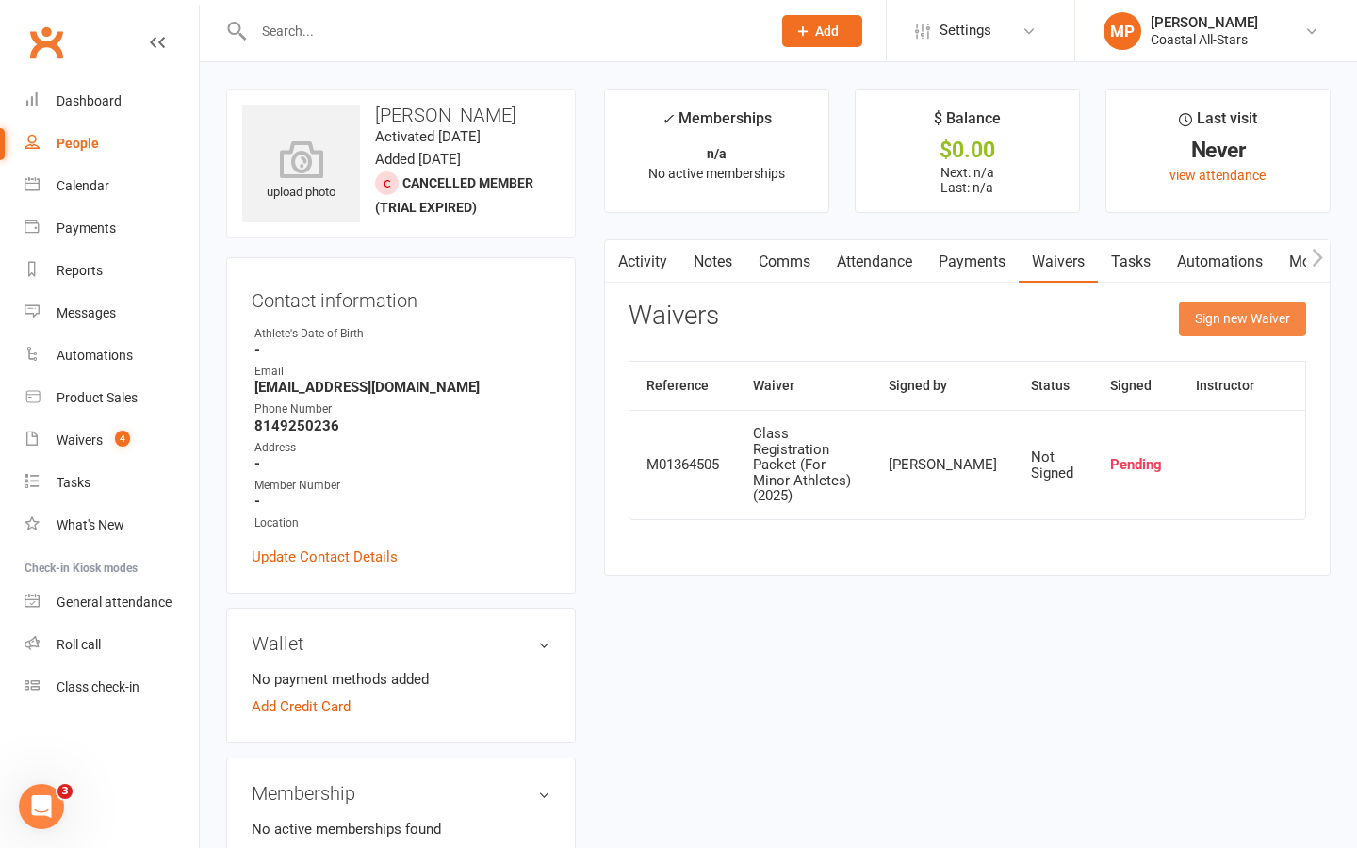
click at [1229, 322] on button "Sign new Waiver" at bounding box center [1242, 319] width 127 height 34
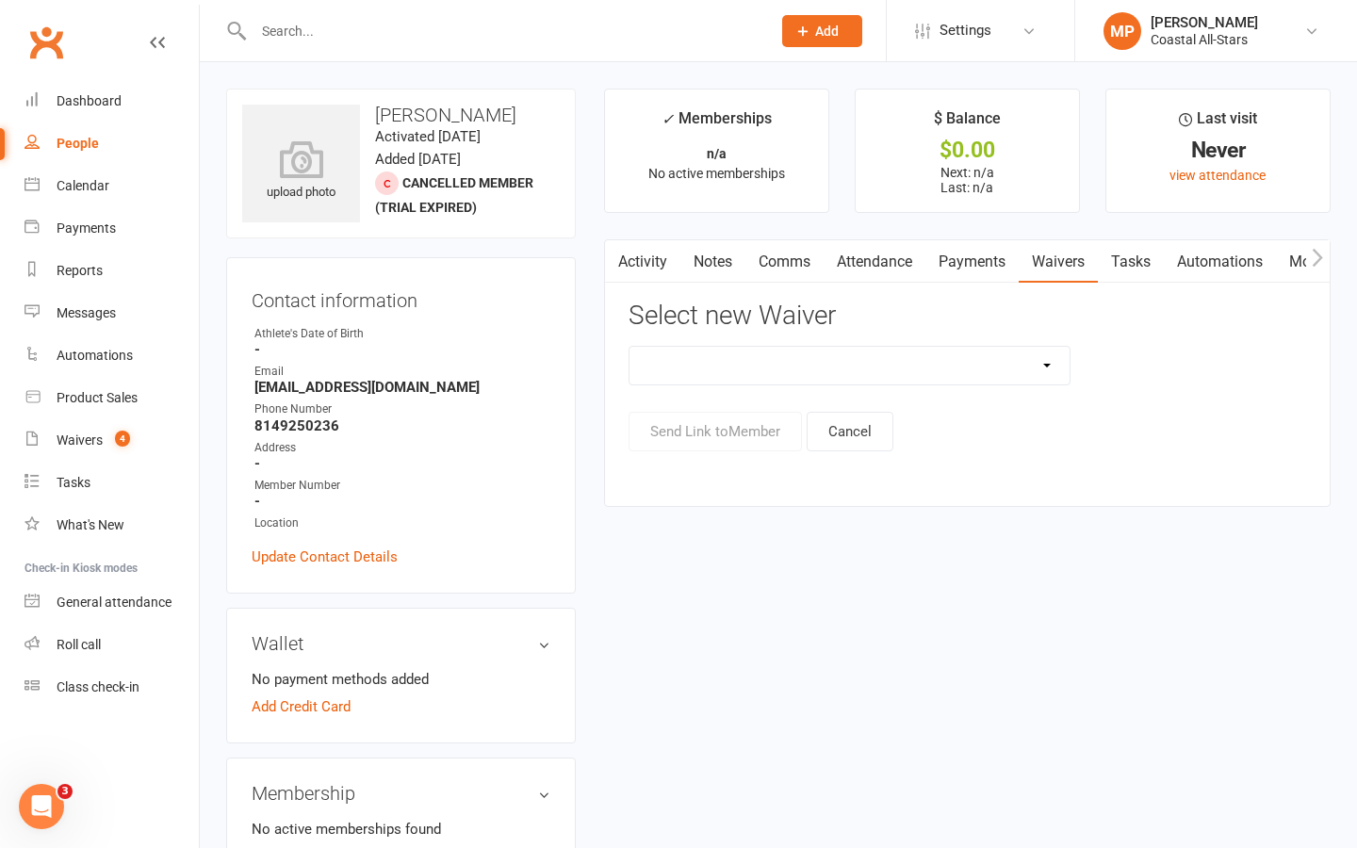
click at [1042, 369] on select "AcroYoga 757 Special Event Waiver ACS Event Waiver (03/31/23) Adult 757 Event W…" at bounding box center [850, 366] width 441 height 38
select select "13078"
click at [630, 347] on select "AcroYoga 757 Special Event Waiver ACS Event Waiver (03/31/23) Adult 757 Event W…" at bounding box center [850, 366] width 441 height 38
click at [712, 434] on button "Send Link to Member" at bounding box center [715, 432] width 173 height 40
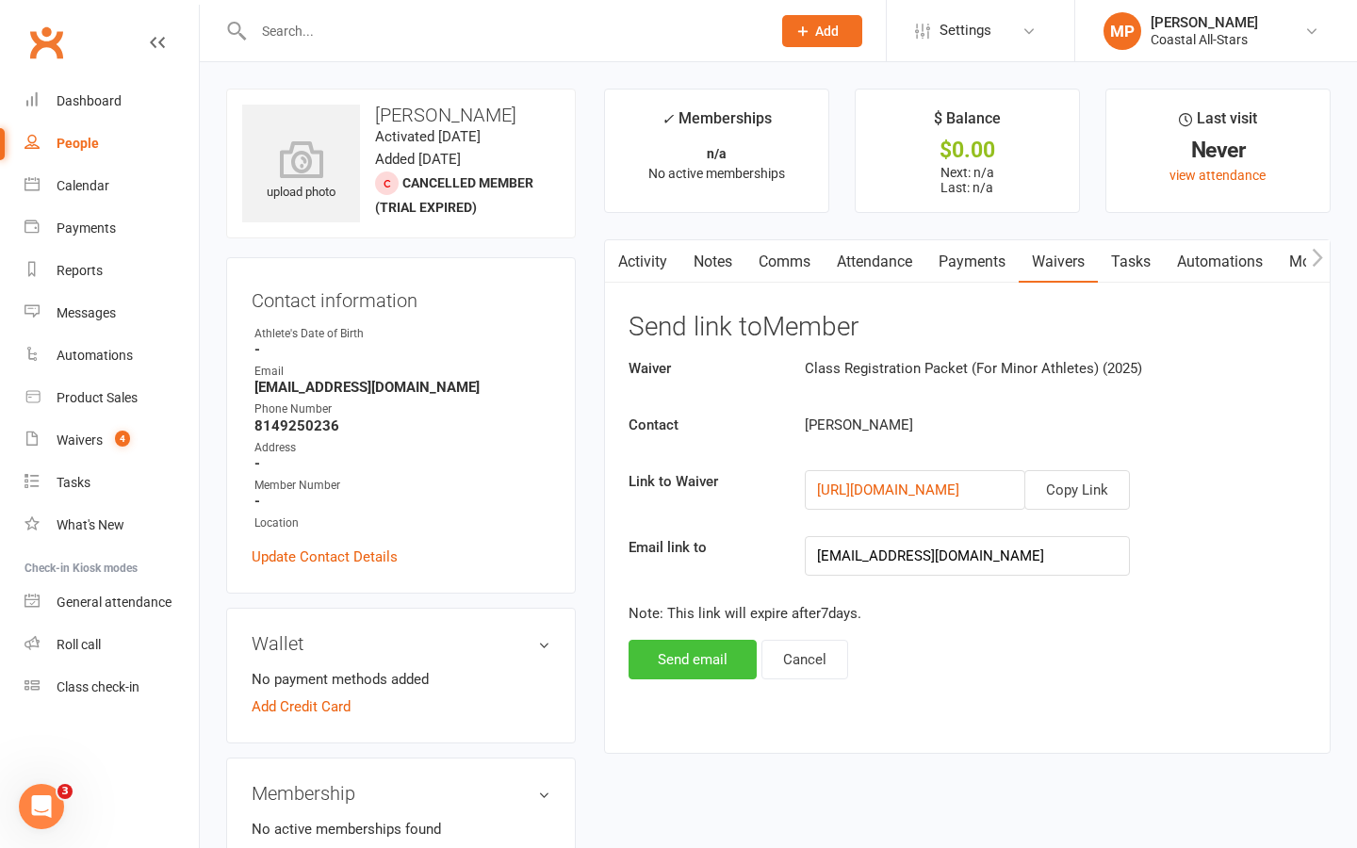
click at [709, 664] on button "Send email" at bounding box center [693, 660] width 128 height 40
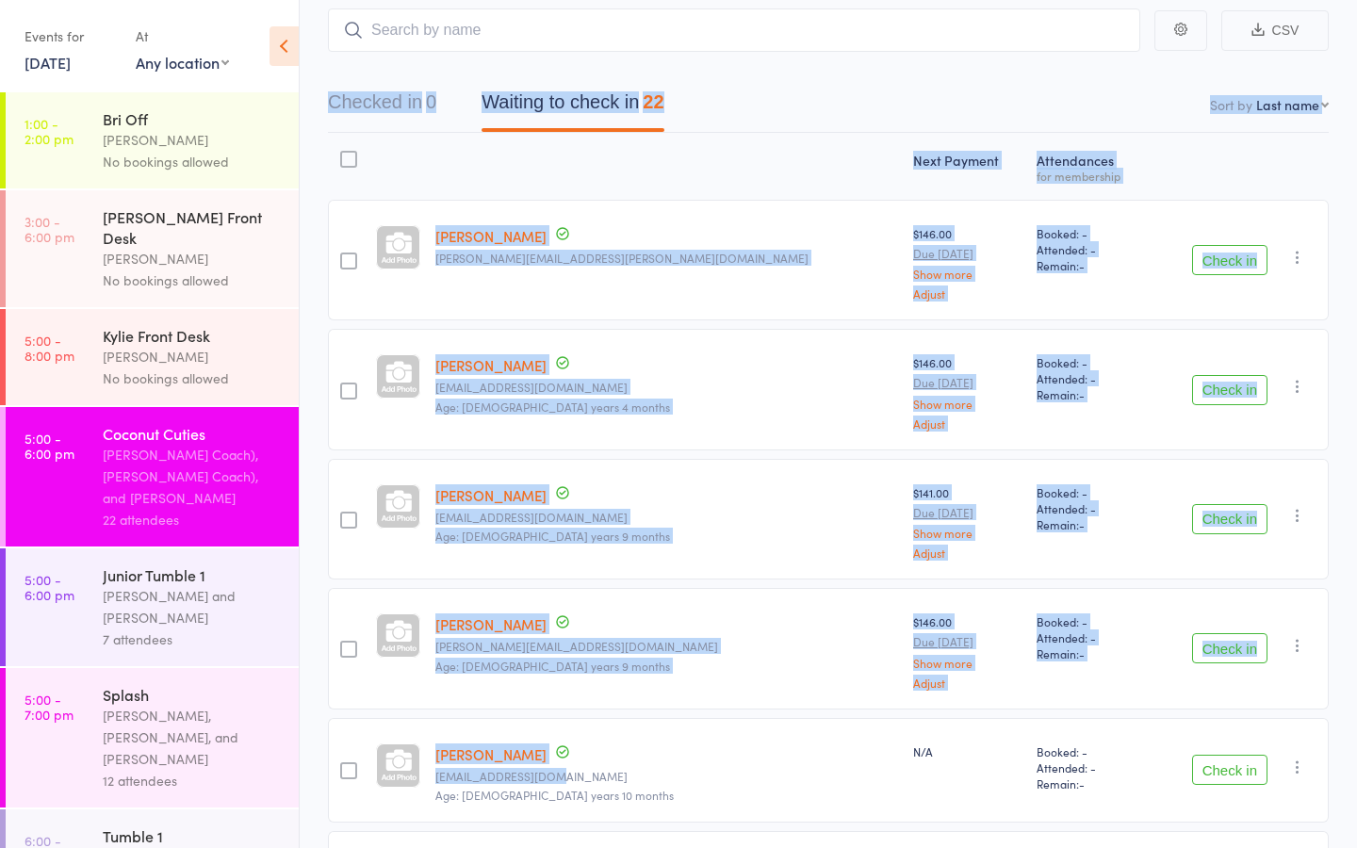
scroll to position [289, 0]
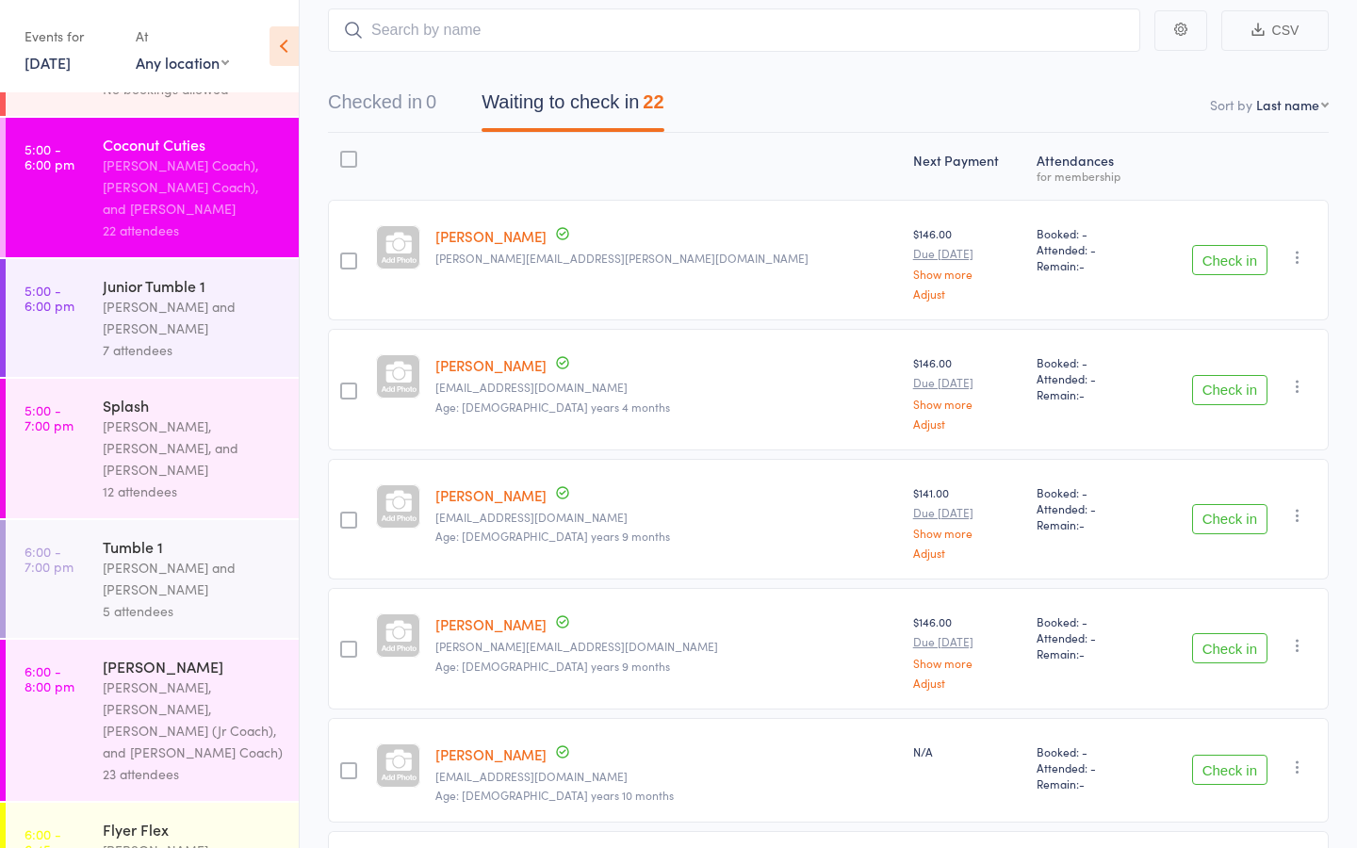
click at [447, 141] on div at bounding box center [667, 166] width 478 height 50
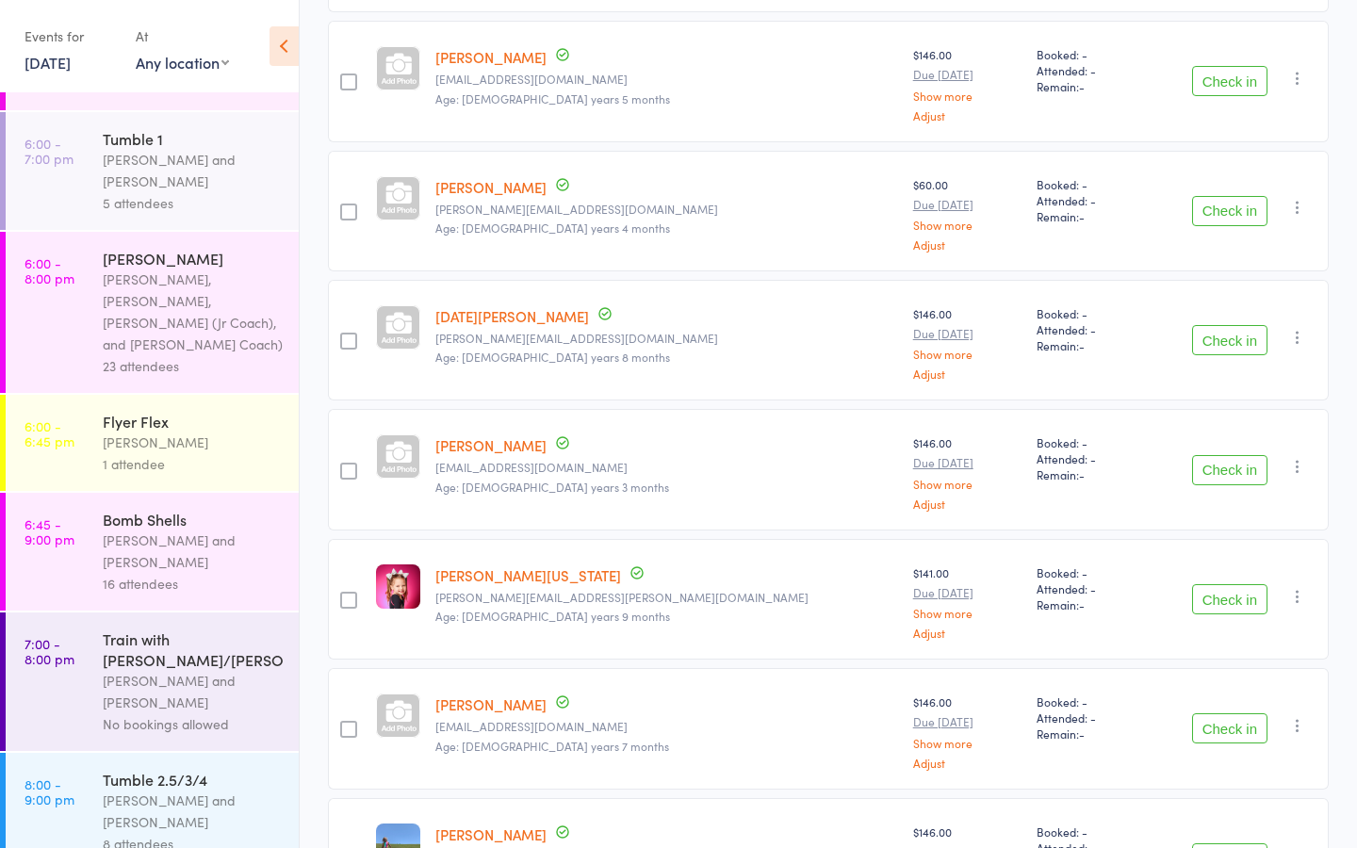
click at [162, 790] on div "[PERSON_NAME] and [PERSON_NAME]" at bounding box center [193, 811] width 180 height 43
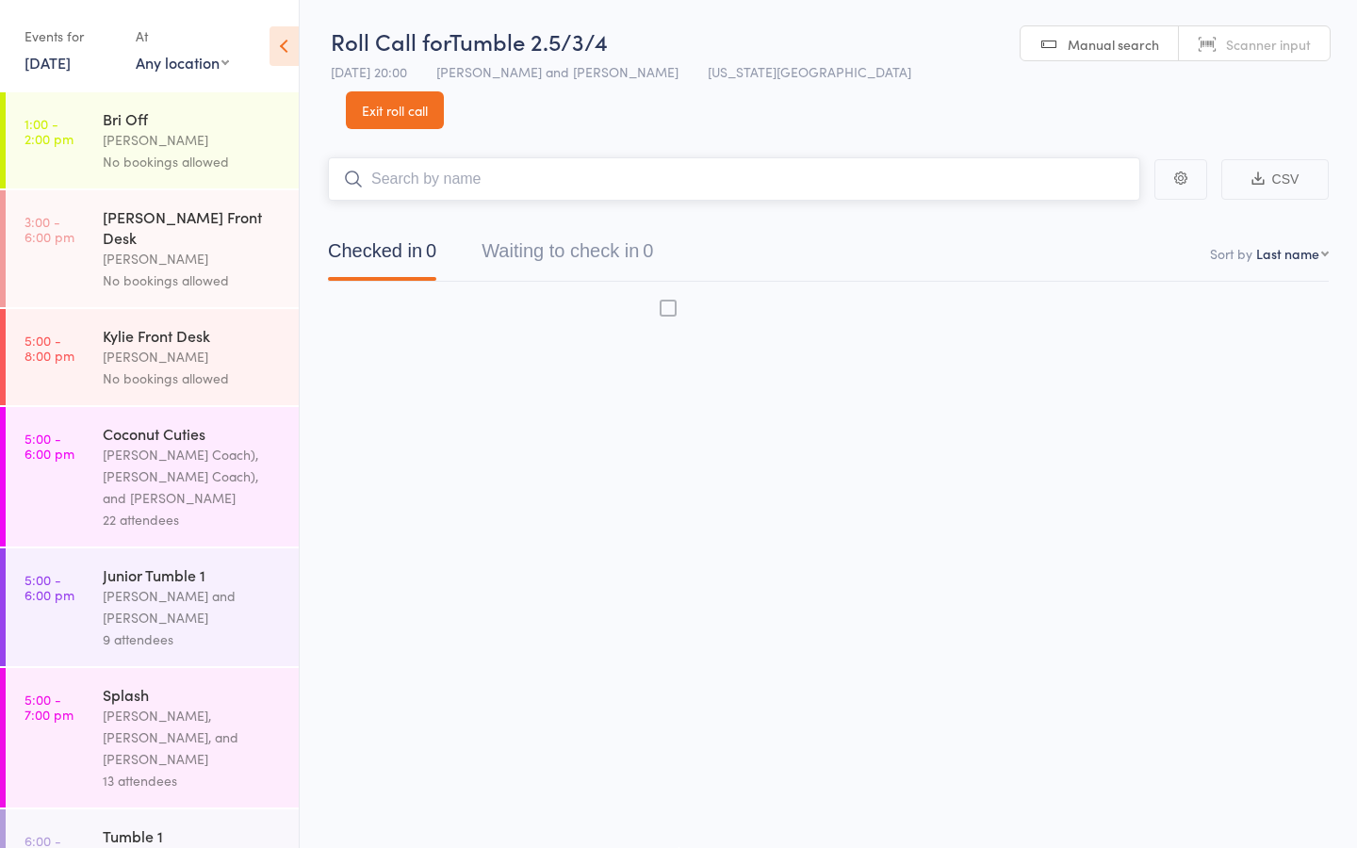
scroll to position [1, 0]
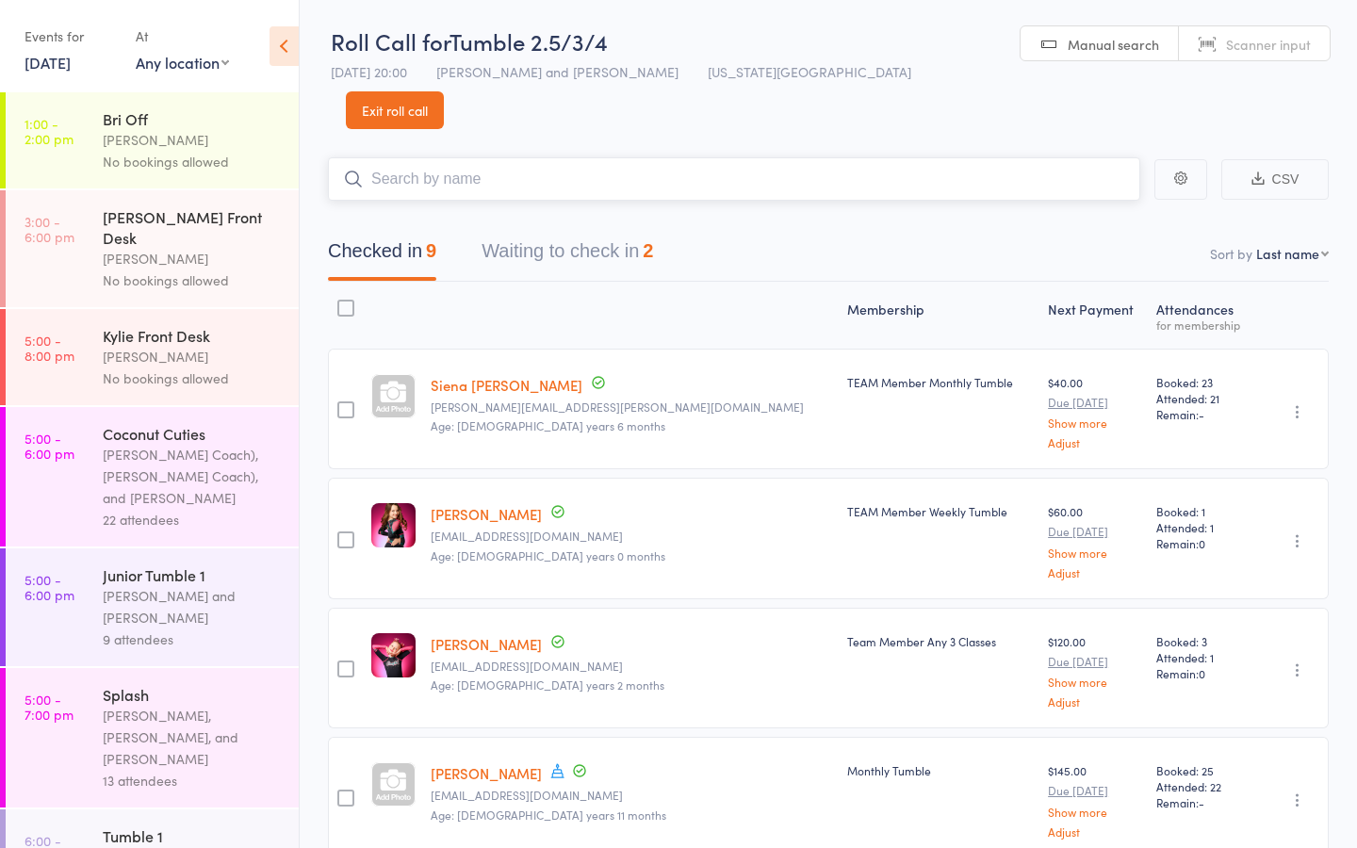
click at [583, 231] on button "Waiting to check in 2" at bounding box center [568, 256] width 172 height 50
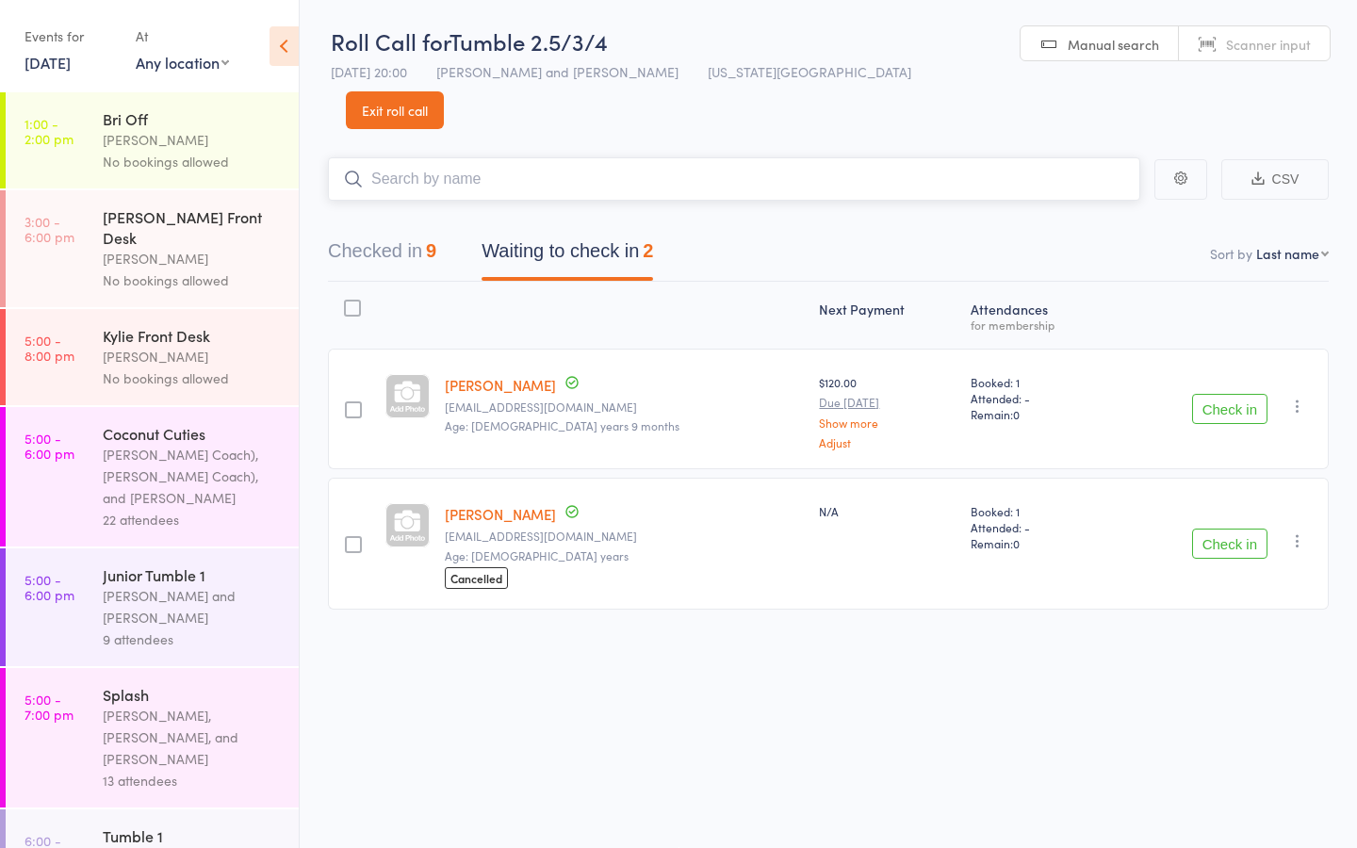
click at [393, 231] on button "Checked in 9" at bounding box center [382, 256] width 108 height 50
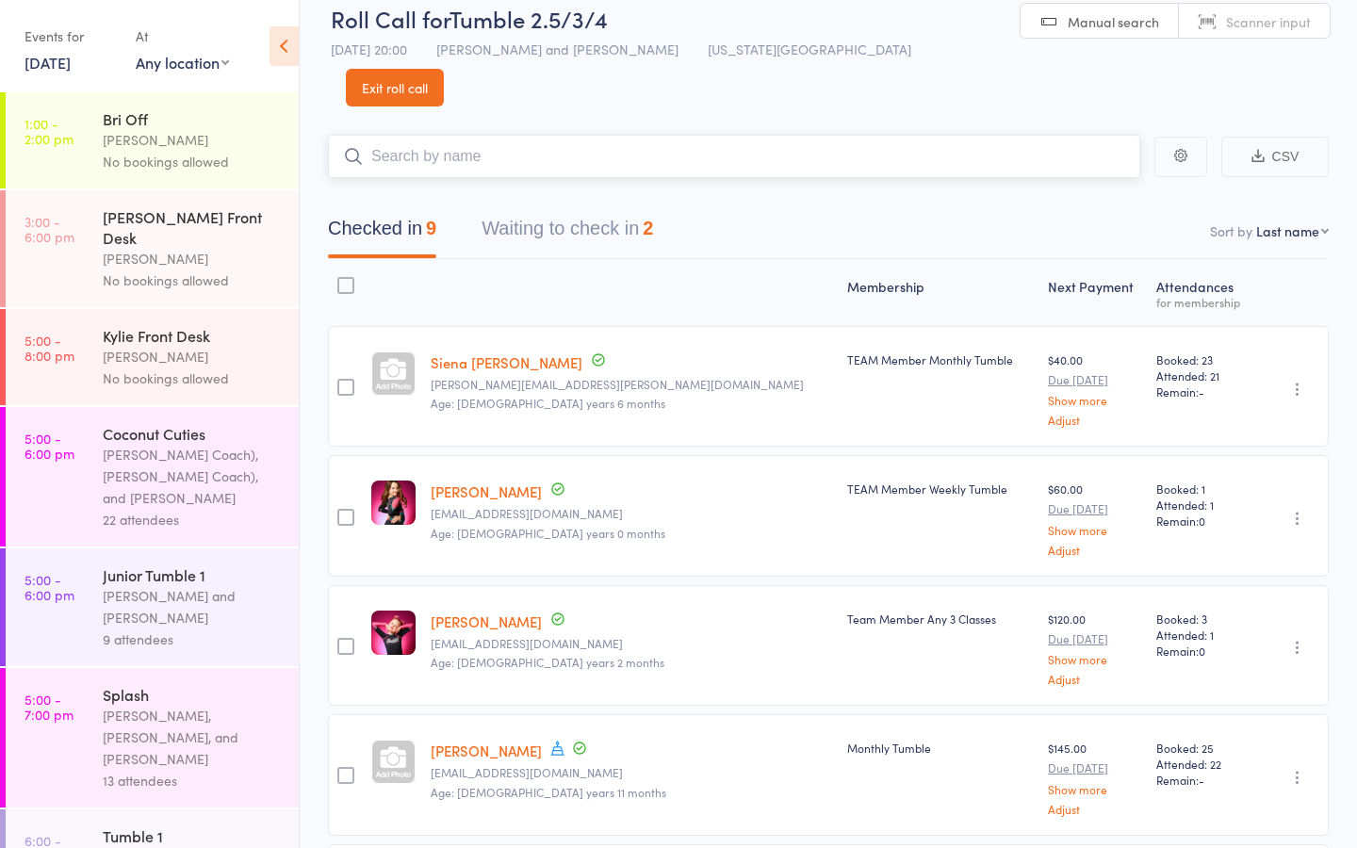
scroll to position [0, 0]
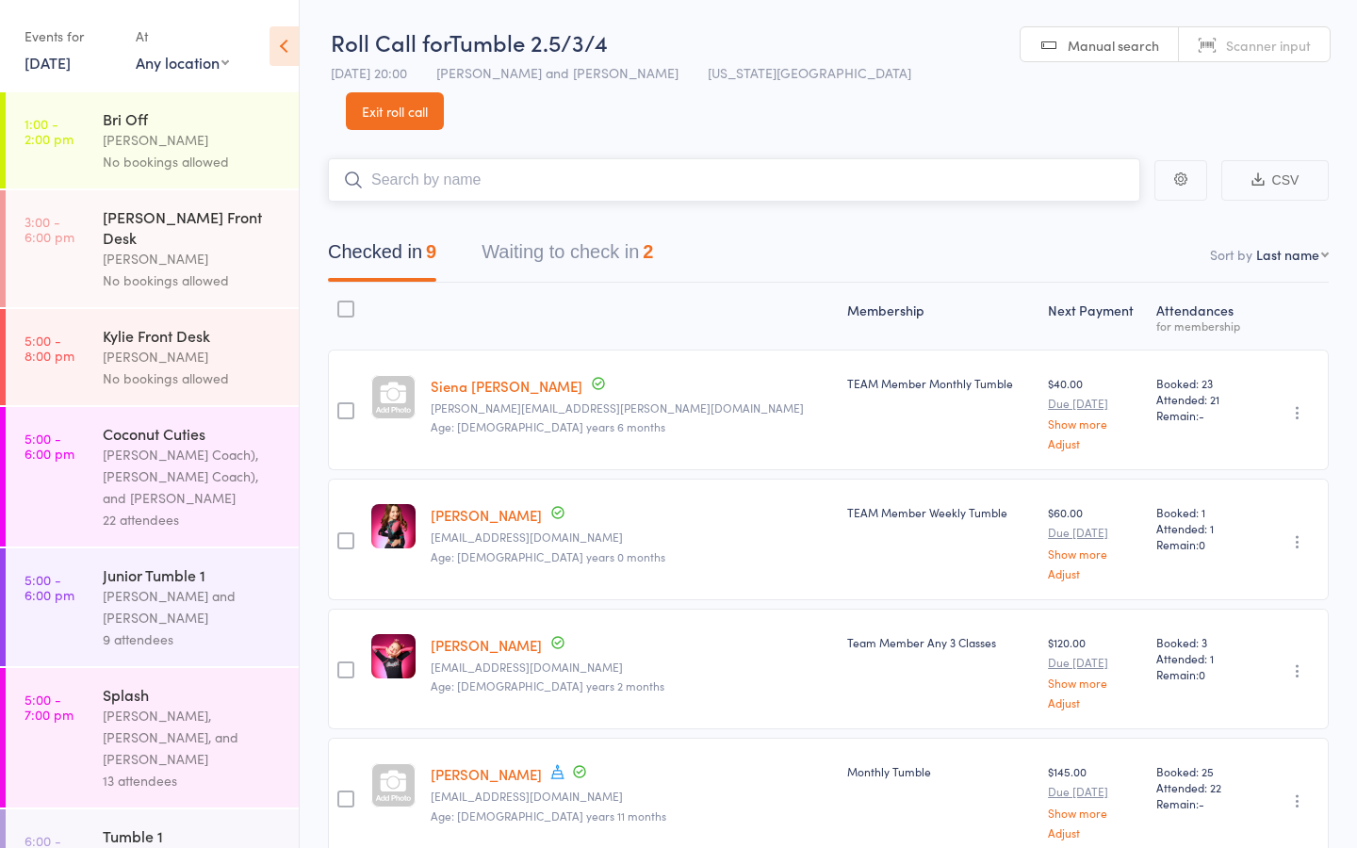
click at [588, 232] on button "Waiting to check in 2" at bounding box center [568, 257] width 172 height 50
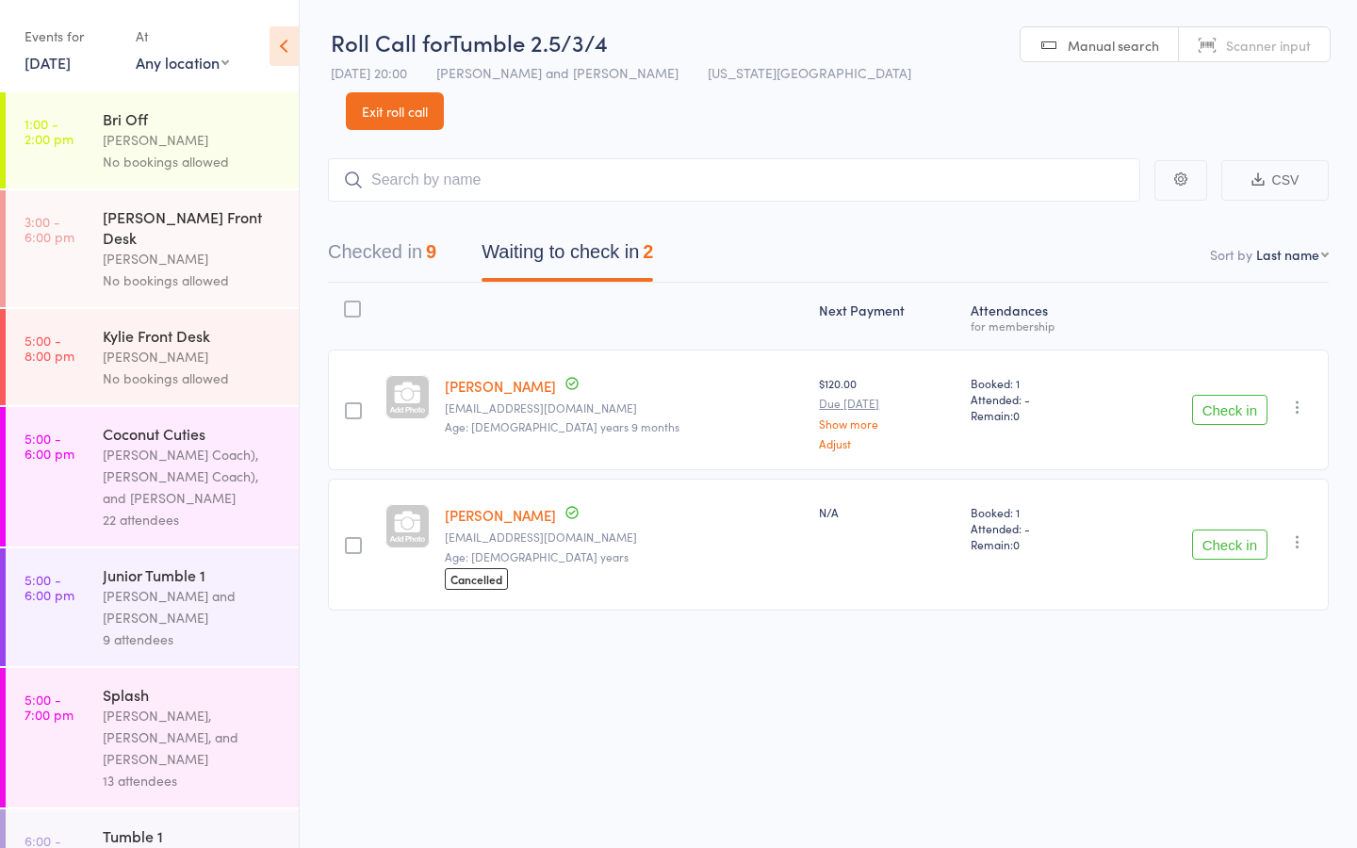
click at [1225, 530] on button "Check in" at bounding box center [1229, 545] width 75 height 30
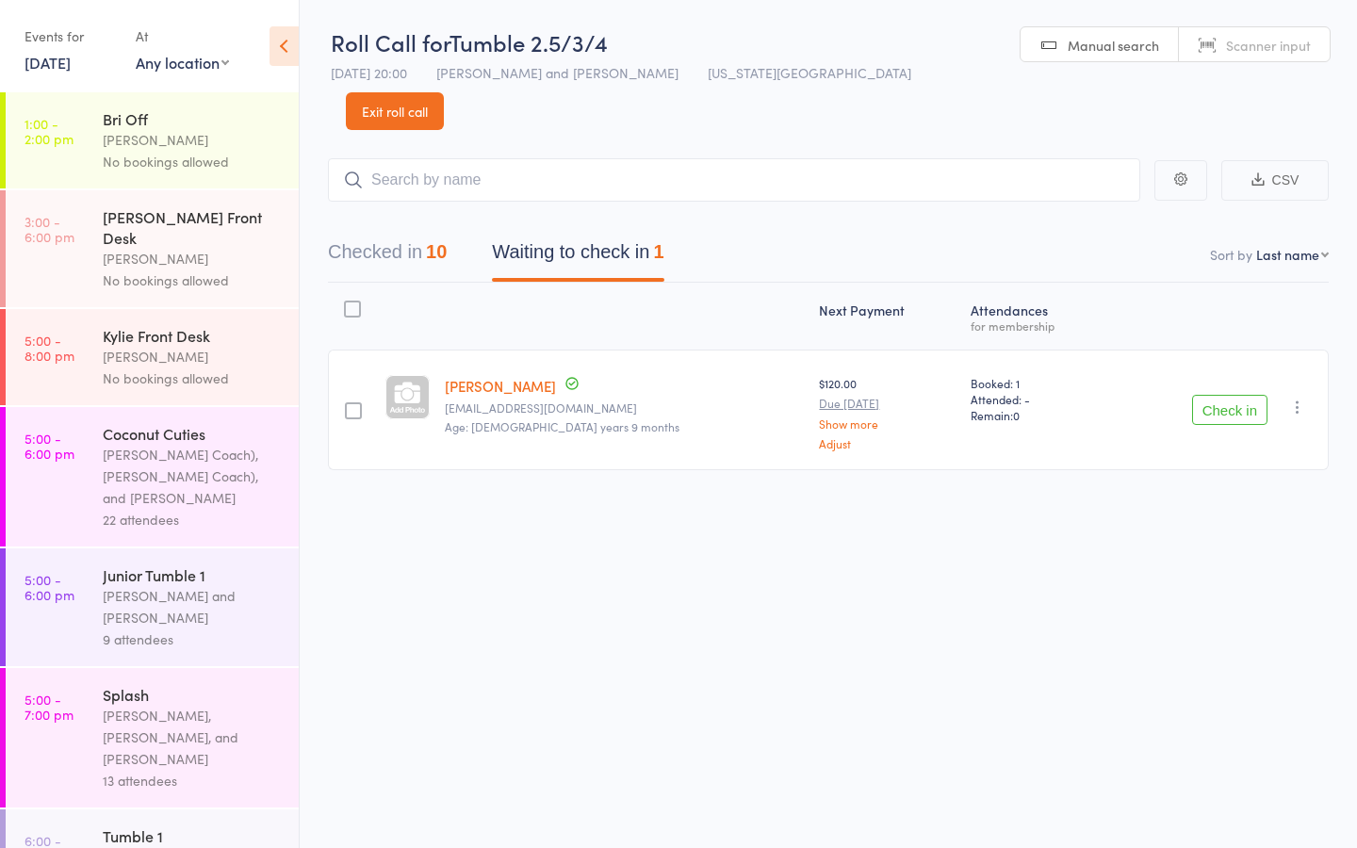
click at [1289, 398] on icon "button" at bounding box center [1297, 407] width 19 height 19
click at [1259, 533] on li "Mark absent" at bounding box center [1231, 545] width 156 height 25
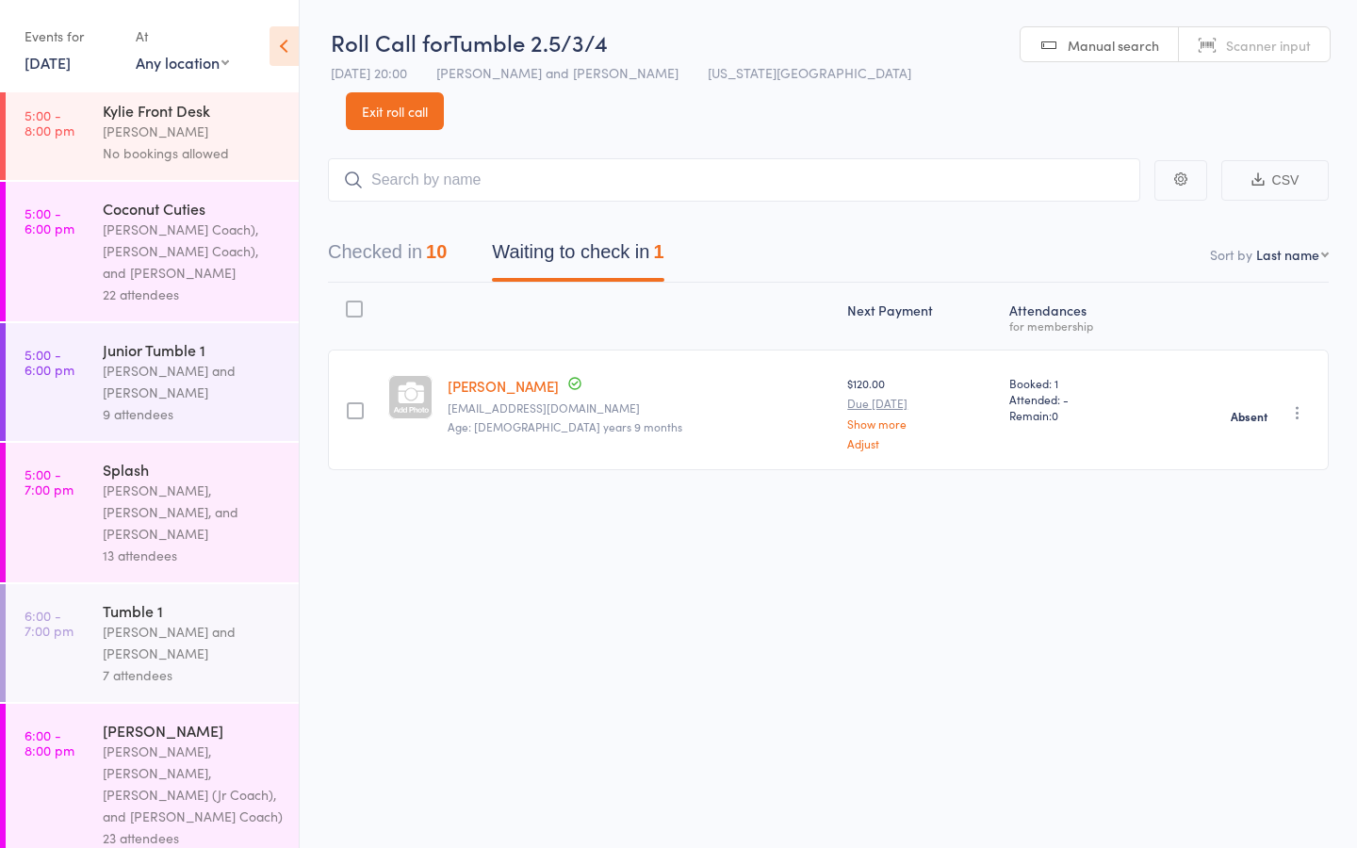
scroll to position [697, 0]
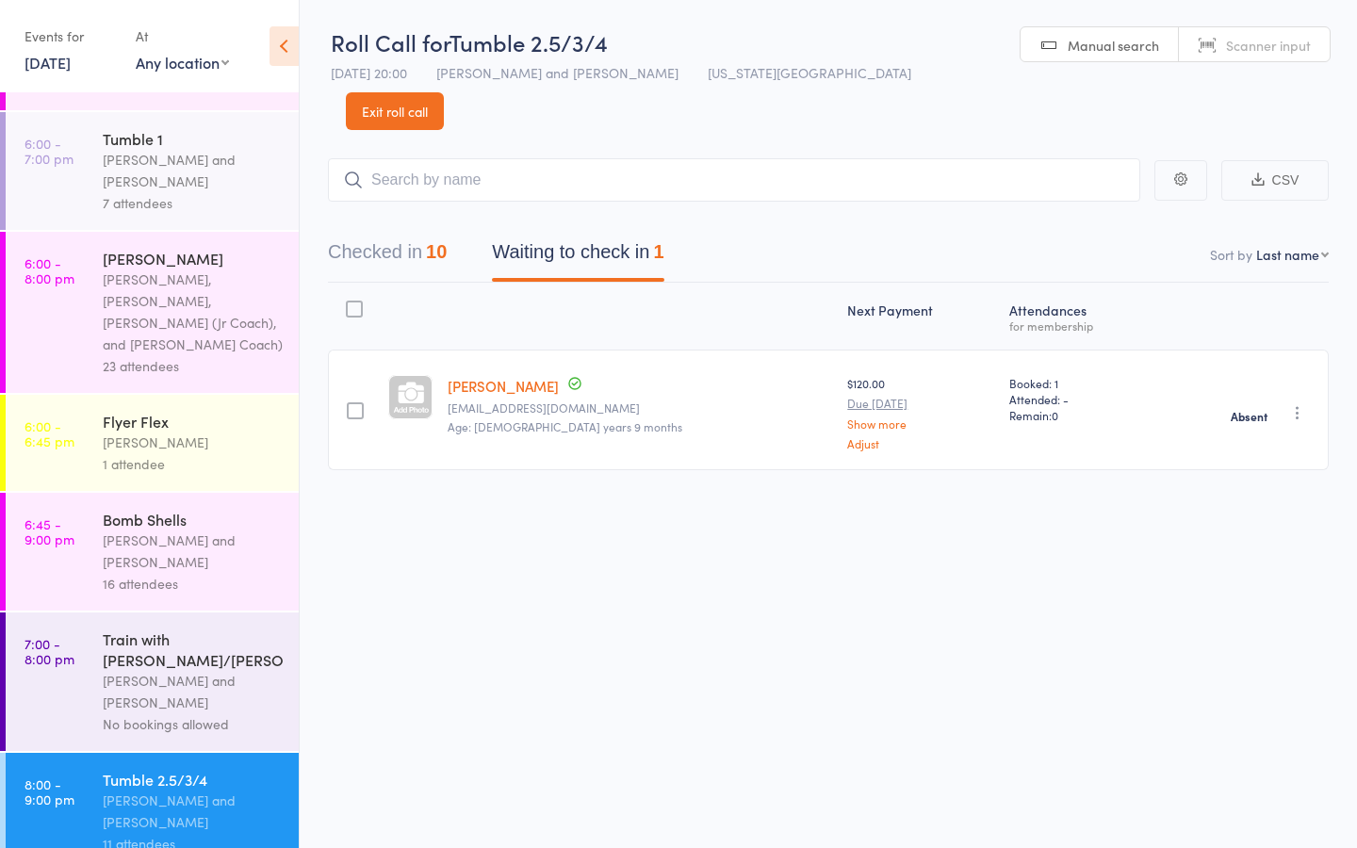
click at [128, 670] on div "[PERSON_NAME] and [PERSON_NAME]" at bounding box center [193, 691] width 180 height 43
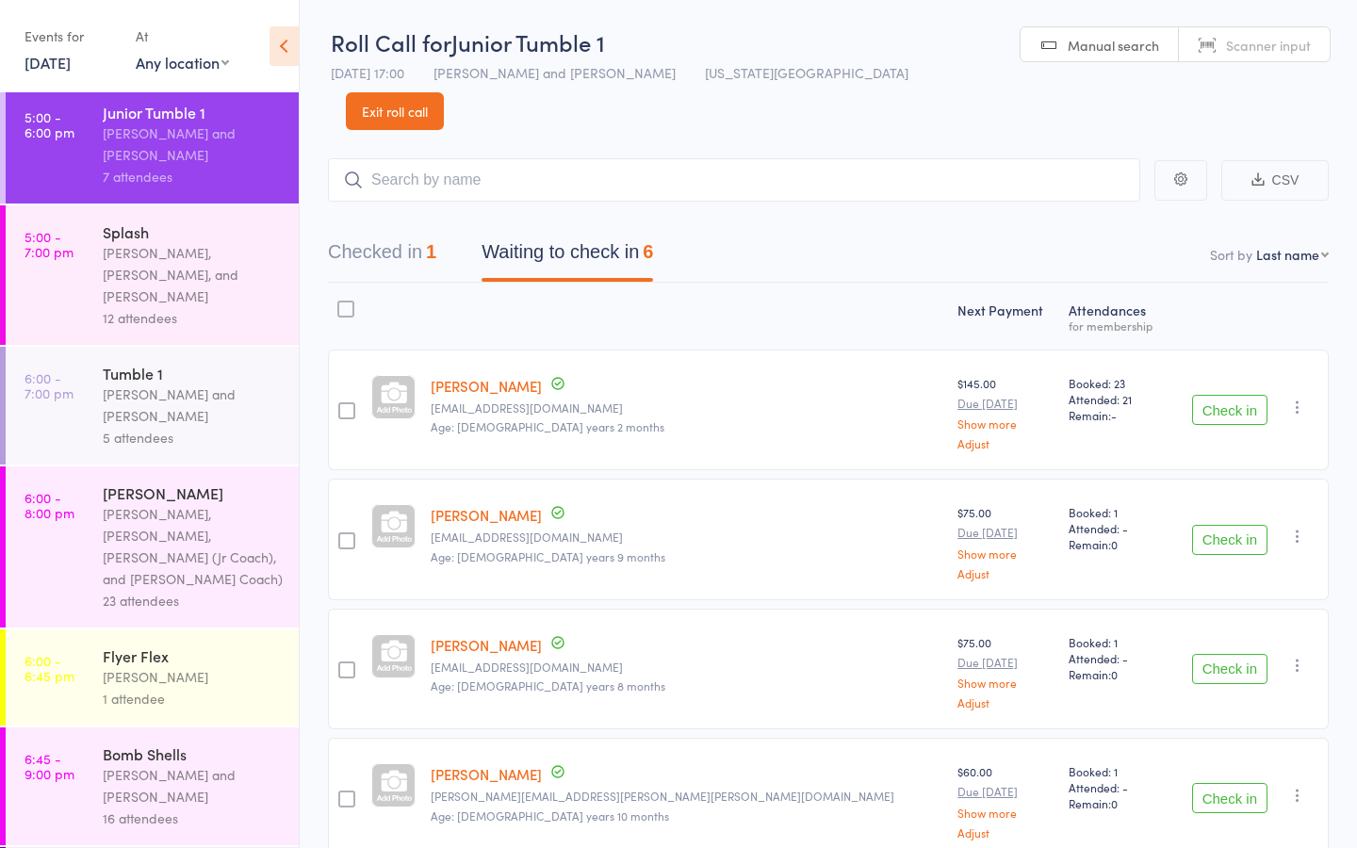
scroll to position [484, 0]
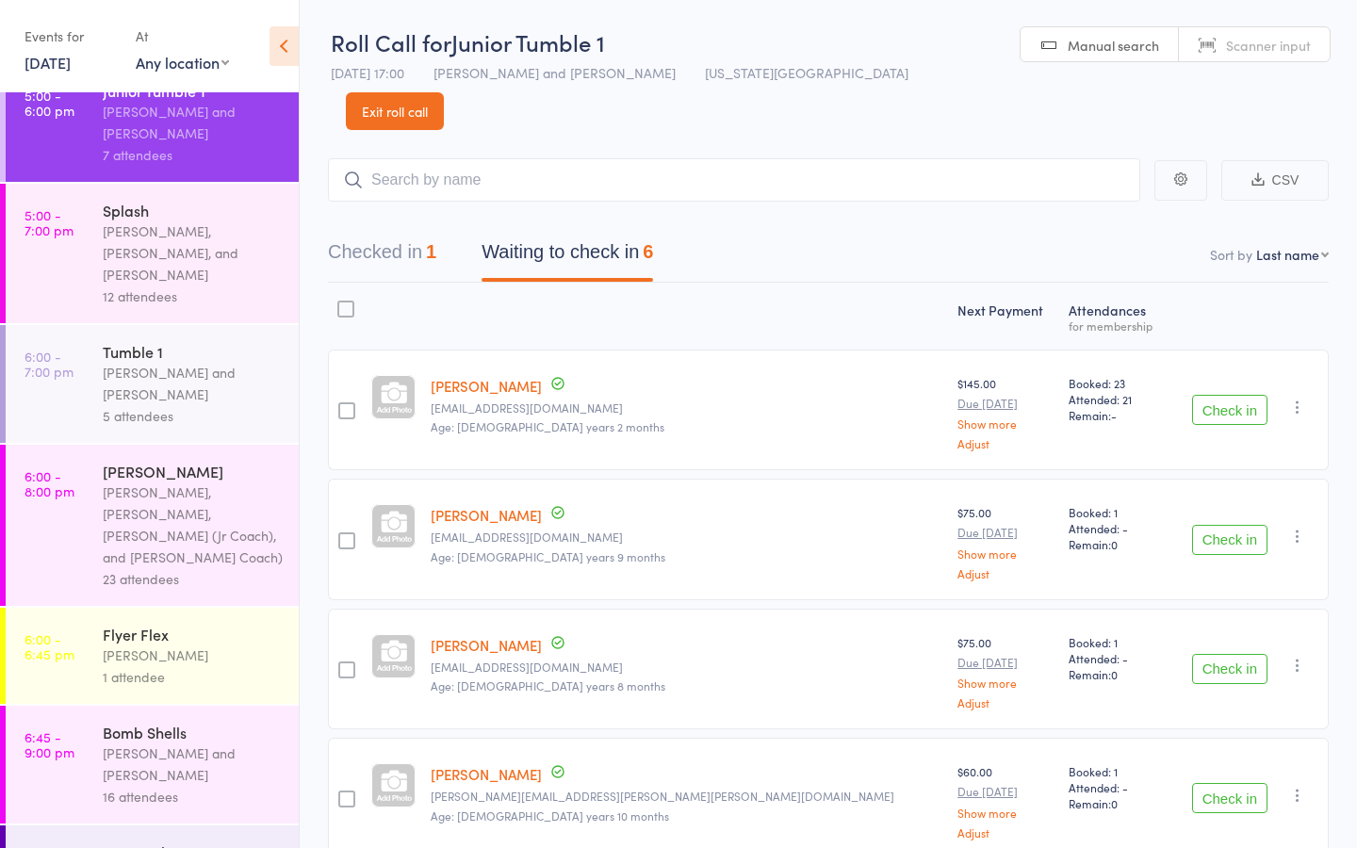
click at [124, 743] on div "[PERSON_NAME] and [PERSON_NAME]" at bounding box center [193, 764] width 180 height 43
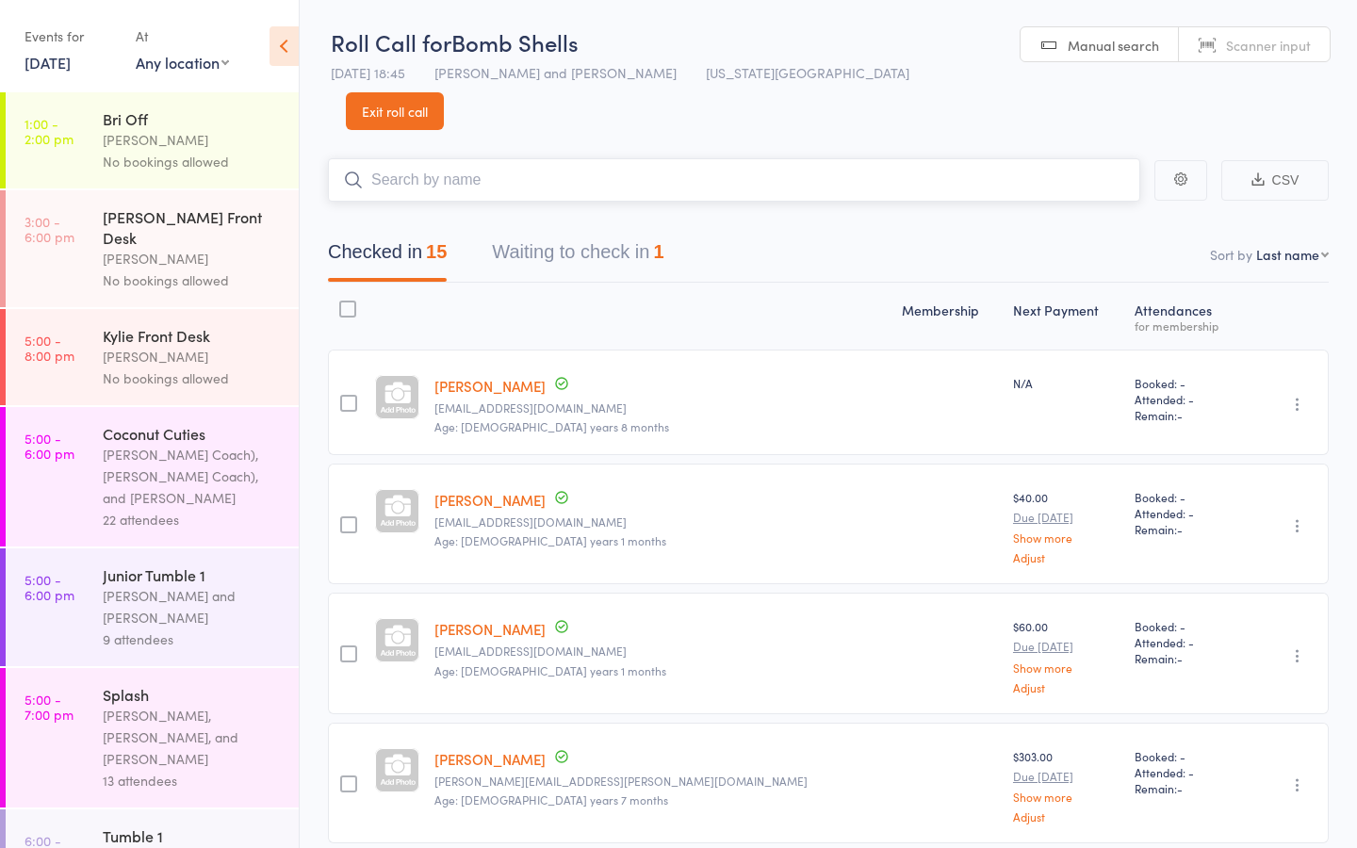
click at [540, 232] on button "Waiting to check in 1" at bounding box center [578, 257] width 172 height 50
